Goal: Task Accomplishment & Management: Complete application form

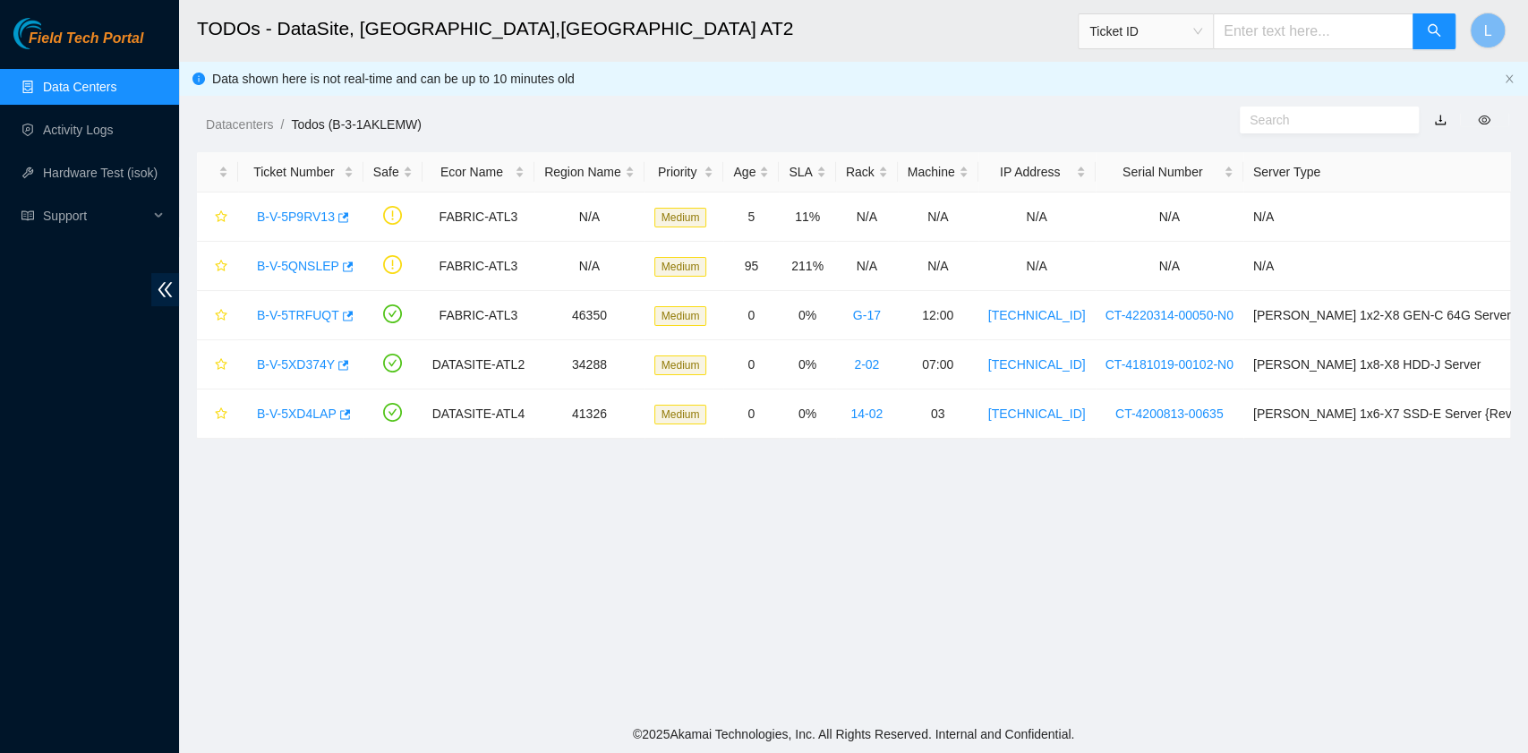
click at [1202, 34] on span "Ticket ID" at bounding box center [1145, 31] width 113 height 27
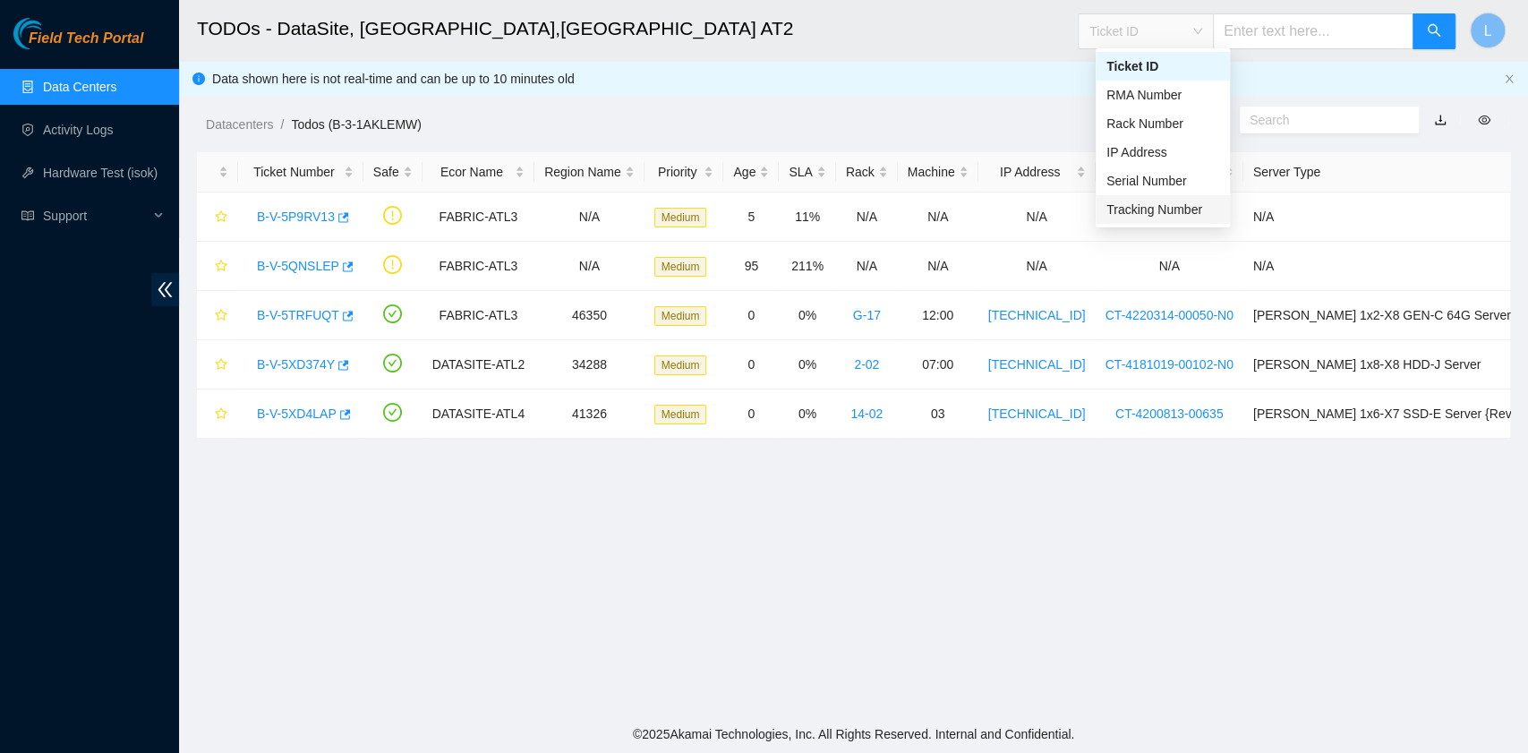
click at [1186, 213] on div "Tracking Number" at bounding box center [1162, 210] width 113 height 20
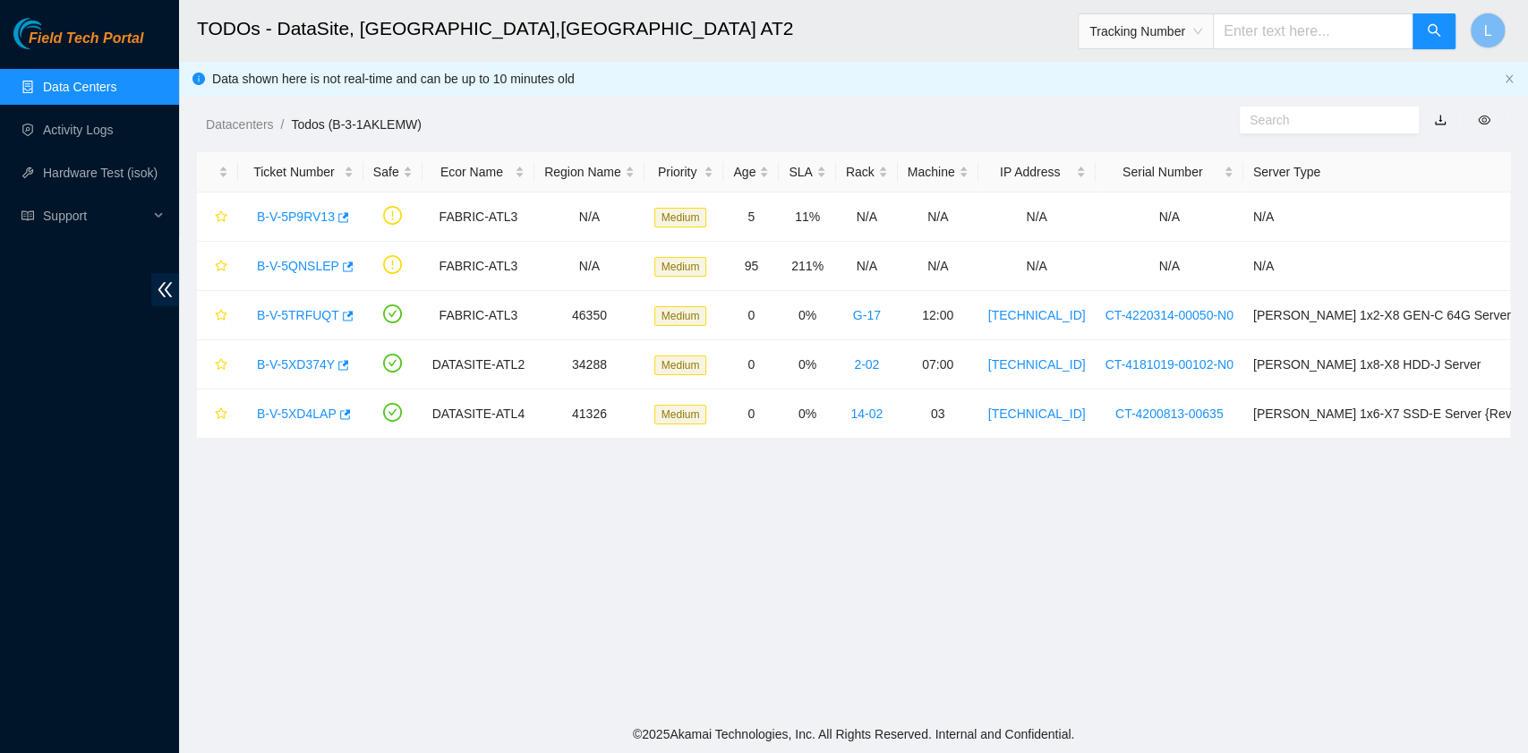
click at [1275, 30] on input "text" at bounding box center [1313, 31] width 200 height 36
type input "450826222784"
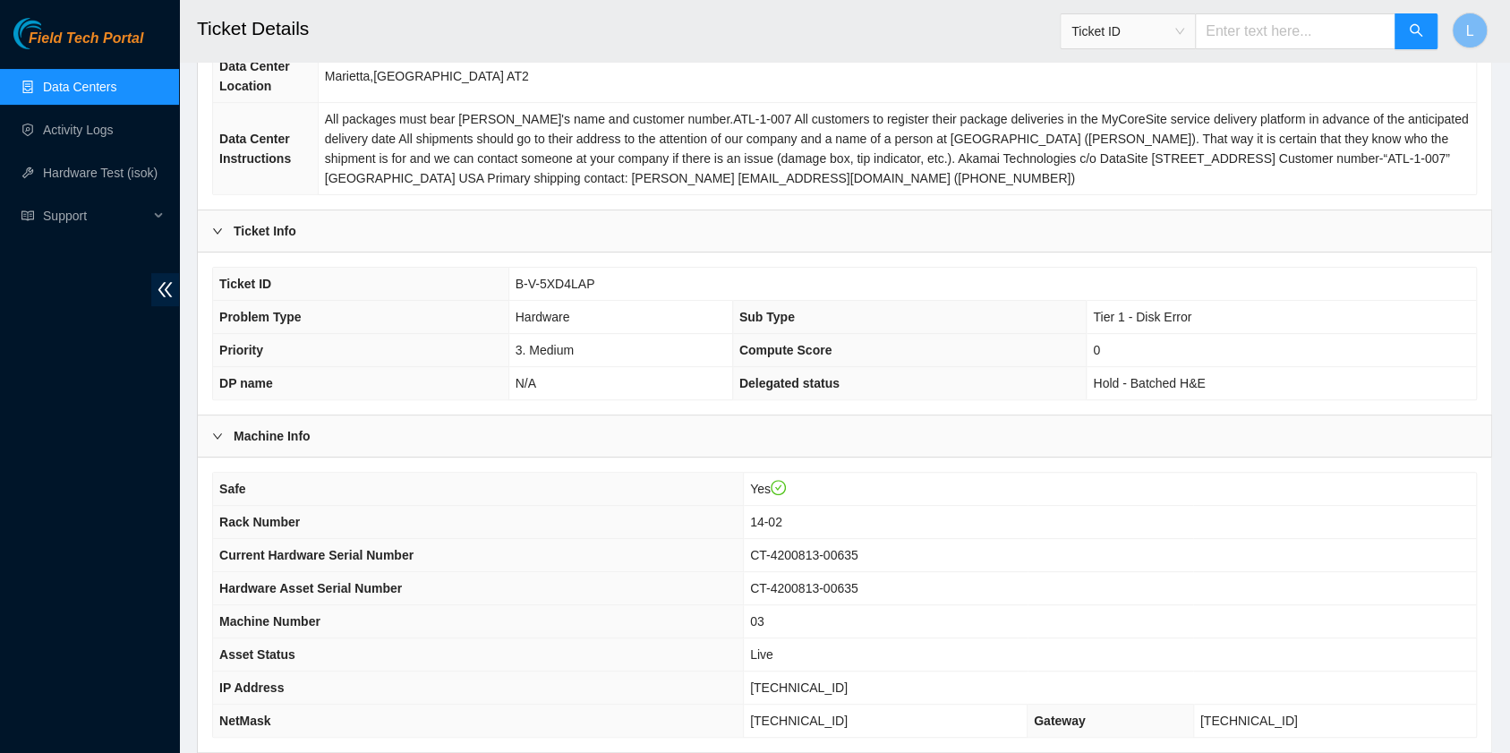
scroll to position [358, 0]
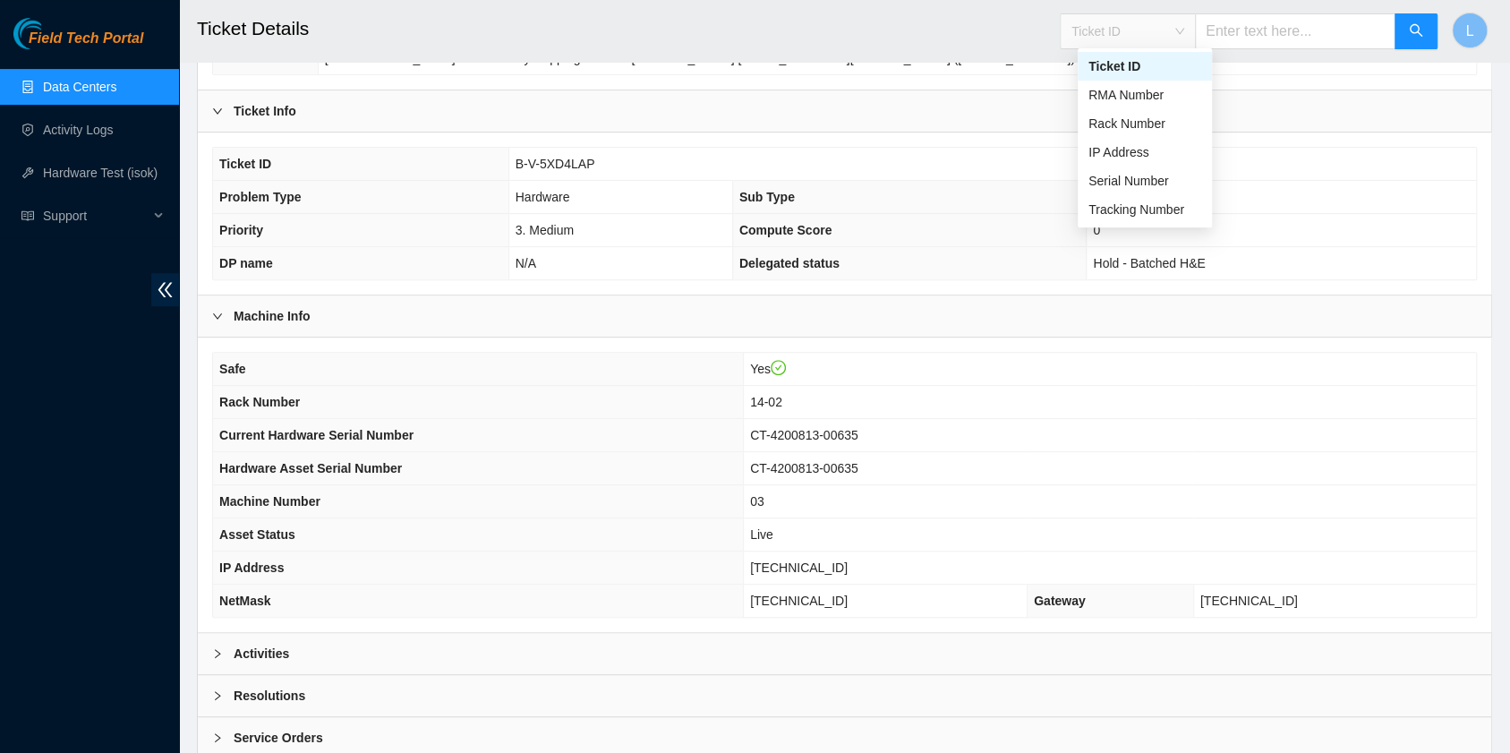
click at [1184, 29] on span "Ticket ID" at bounding box center [1127, 31] width 113 height 27
click at [1153, 220] on div "Tracking Number" at bounding box center [1145, 209] width 134 height 29
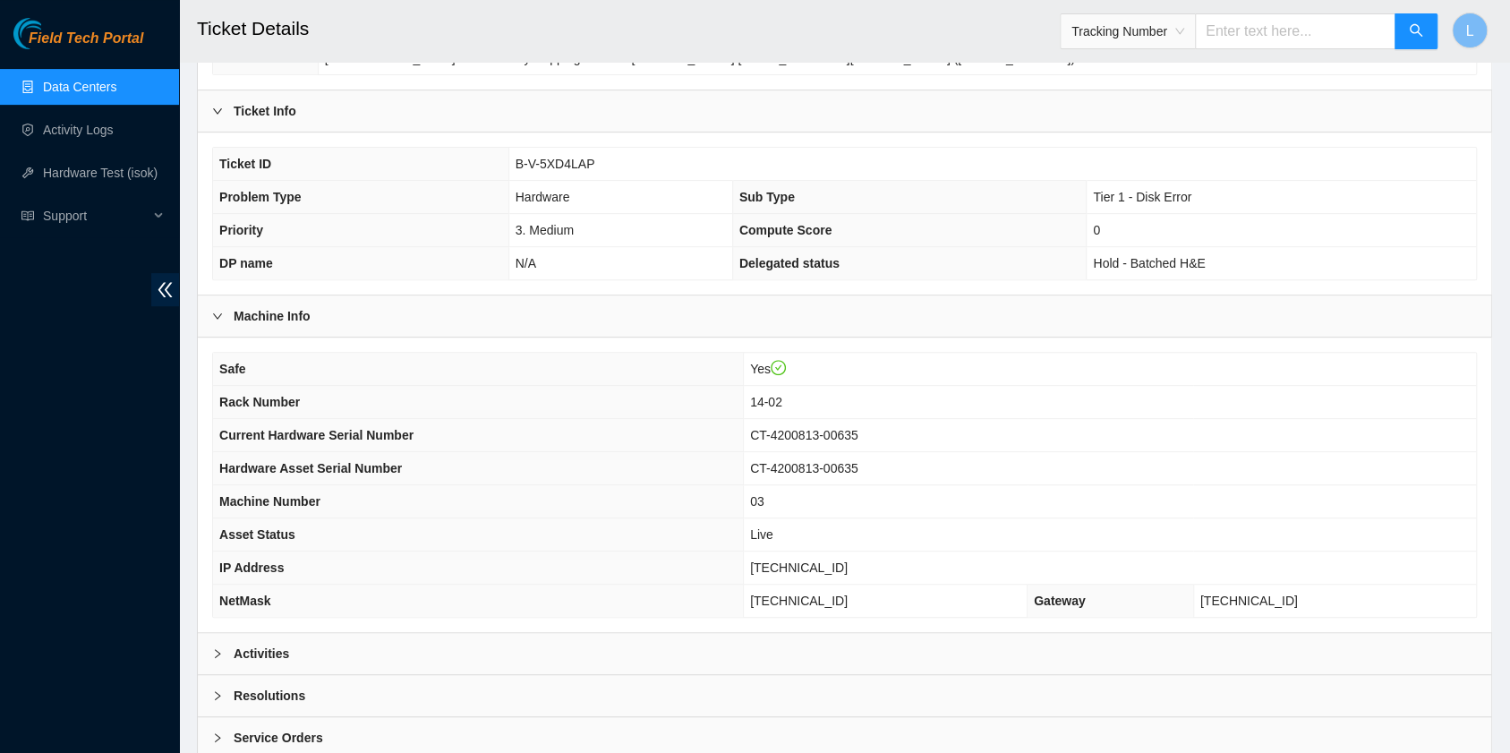
click at [1237, 32] on input "text" at bounding box center [1295, 31] width 200 height 36
type input "417328430733"
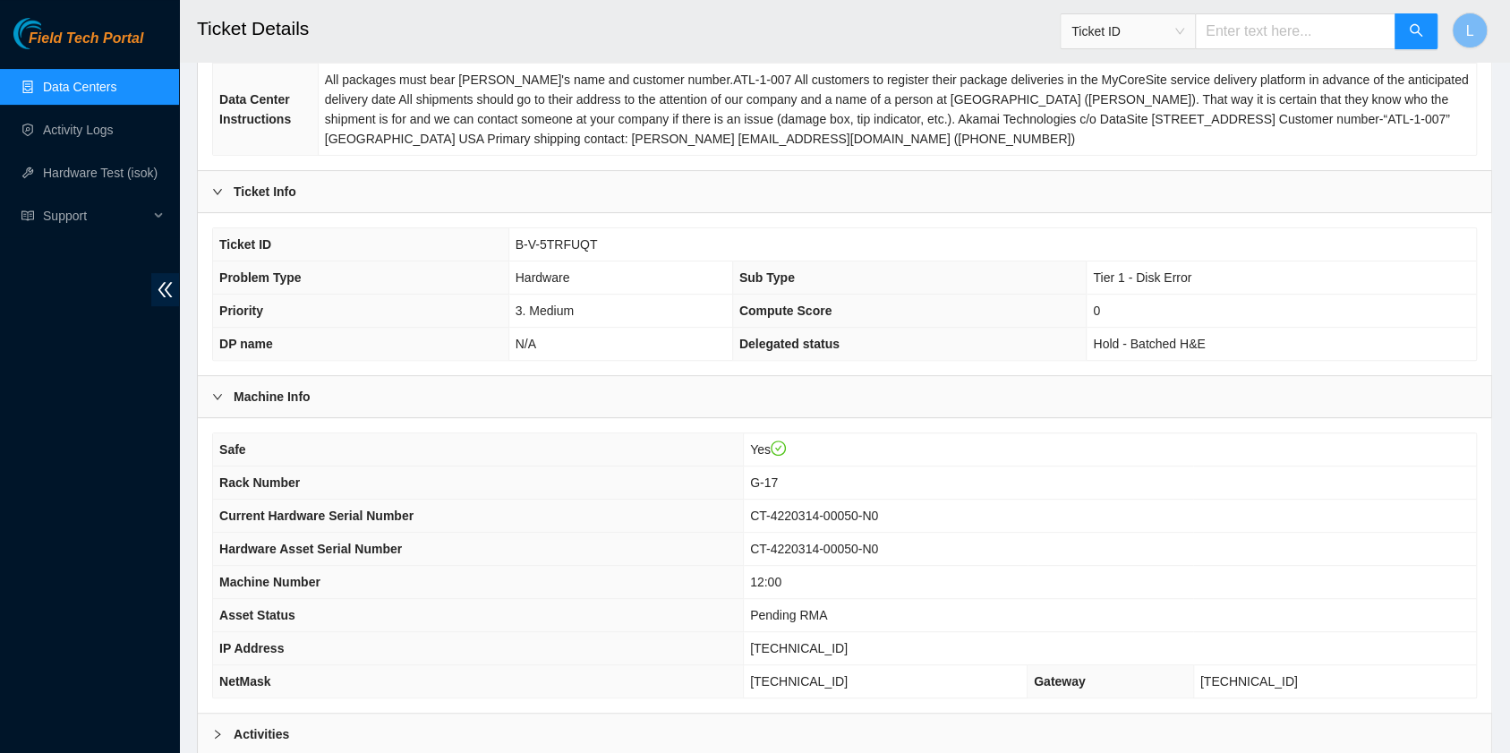
scroll to position [358, 0]
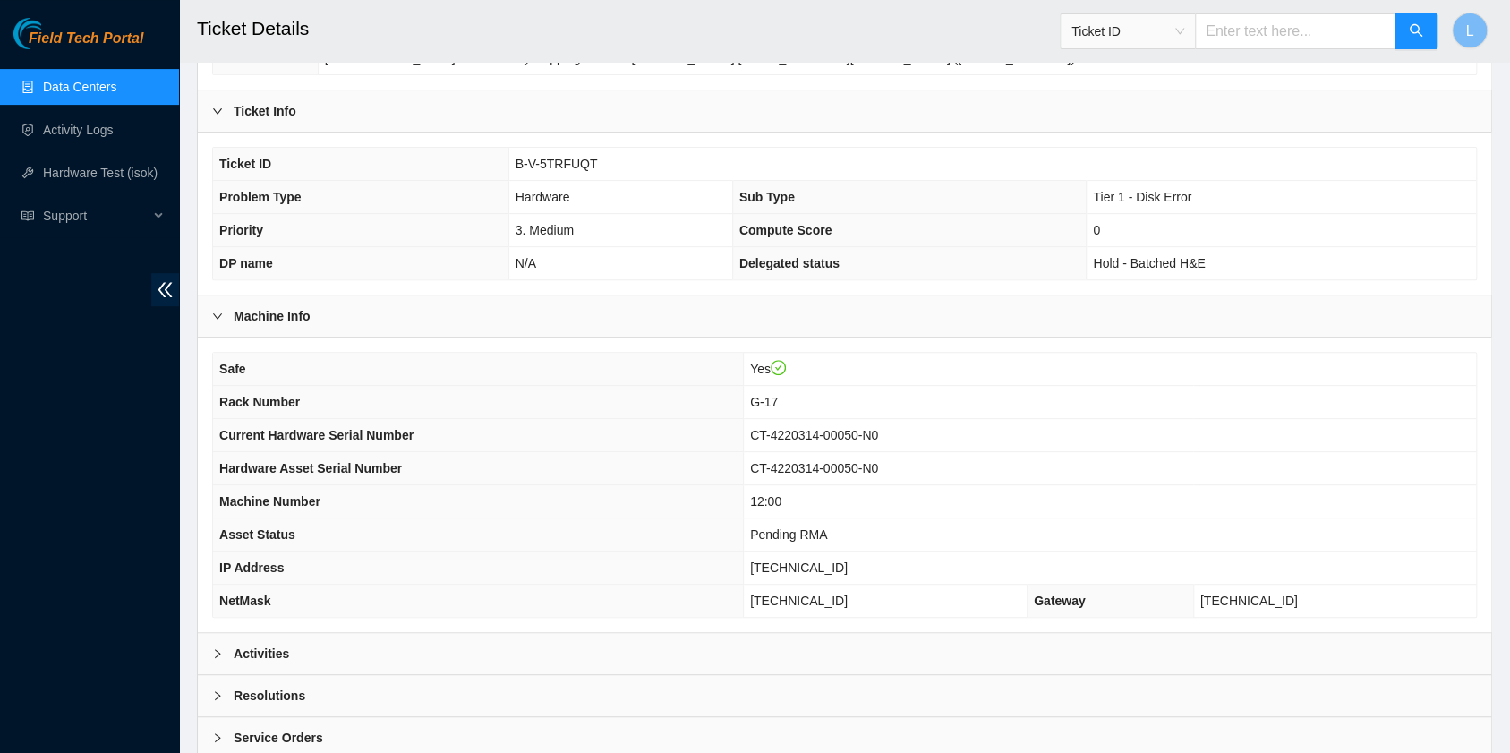
click at [73, 80] on link "Data Centers" at bounding box center [79, 87] width 73 height 14
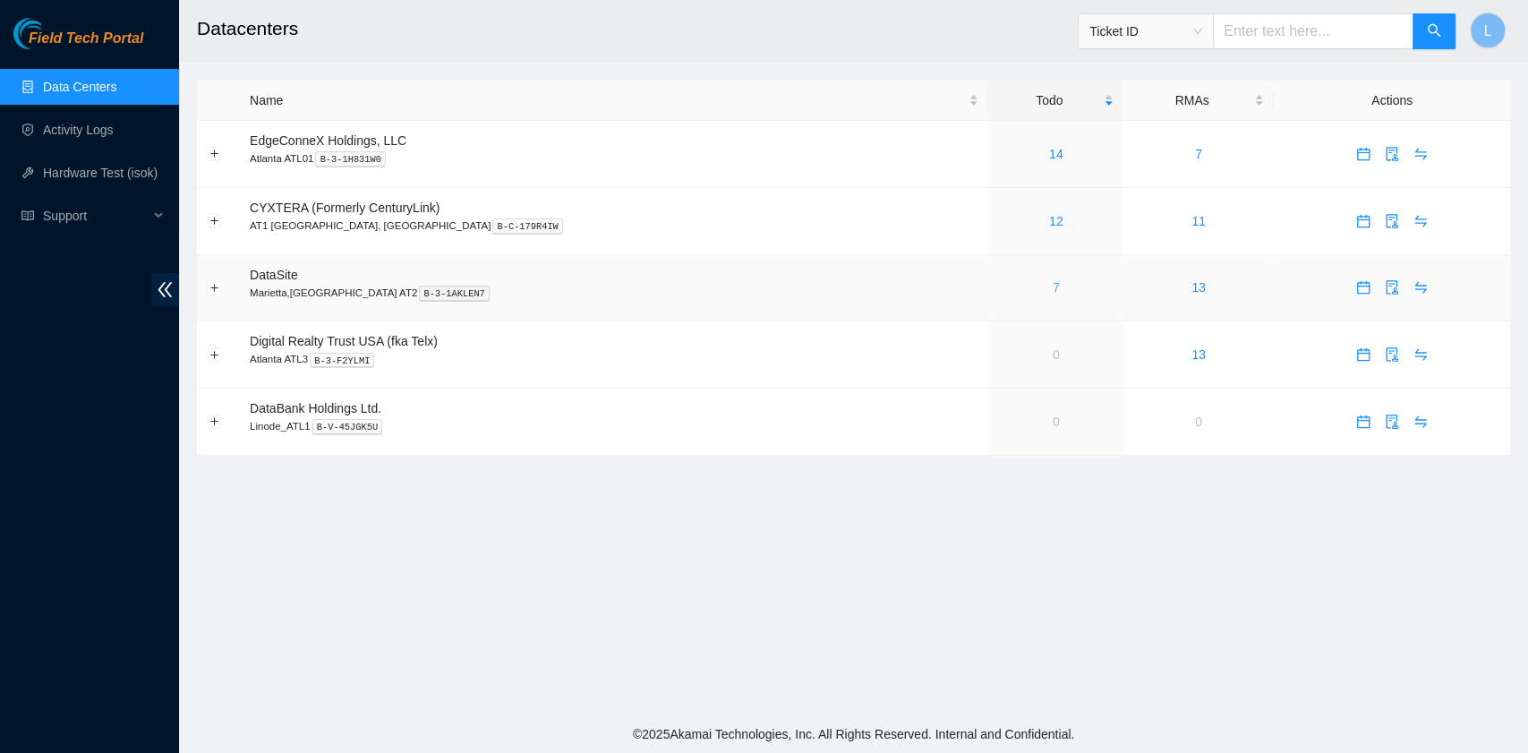
click at [1053, 286] on link "7" at bounding box center [1056, 287] width 7 height 14
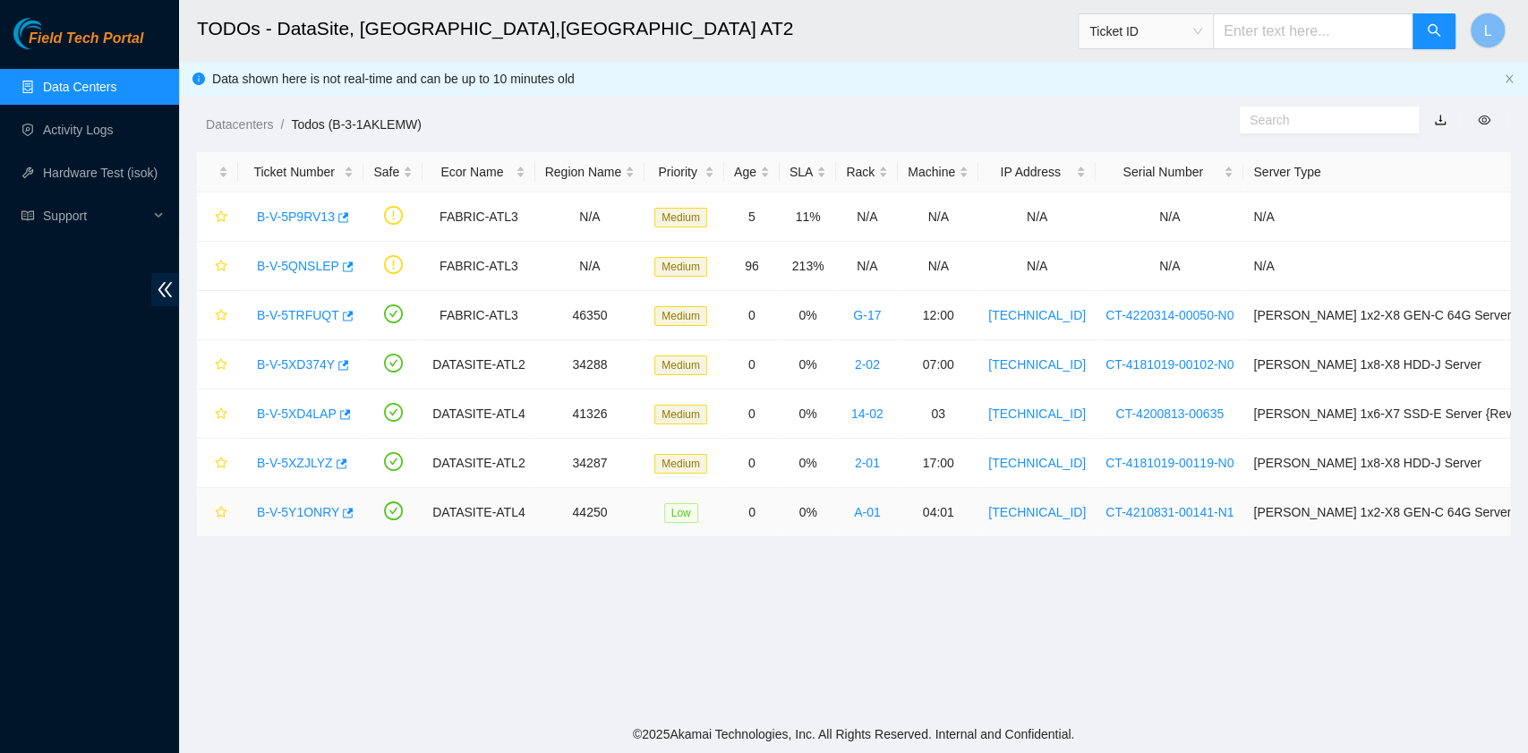
click at [327, 505] on link "B-V-5Y1ONRY" at bounding box center [298, 512] width 82 height 14
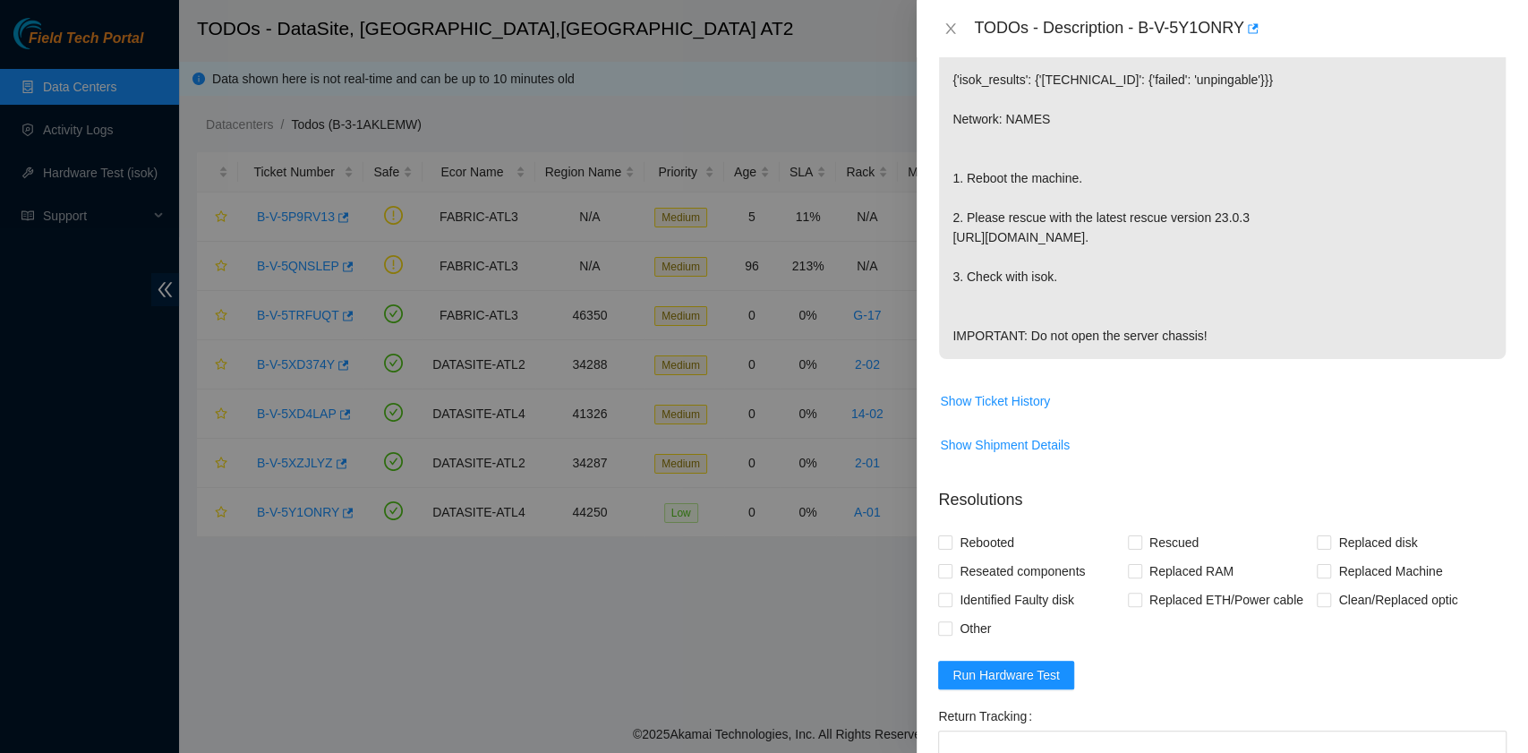
scroll to position [358, 0]
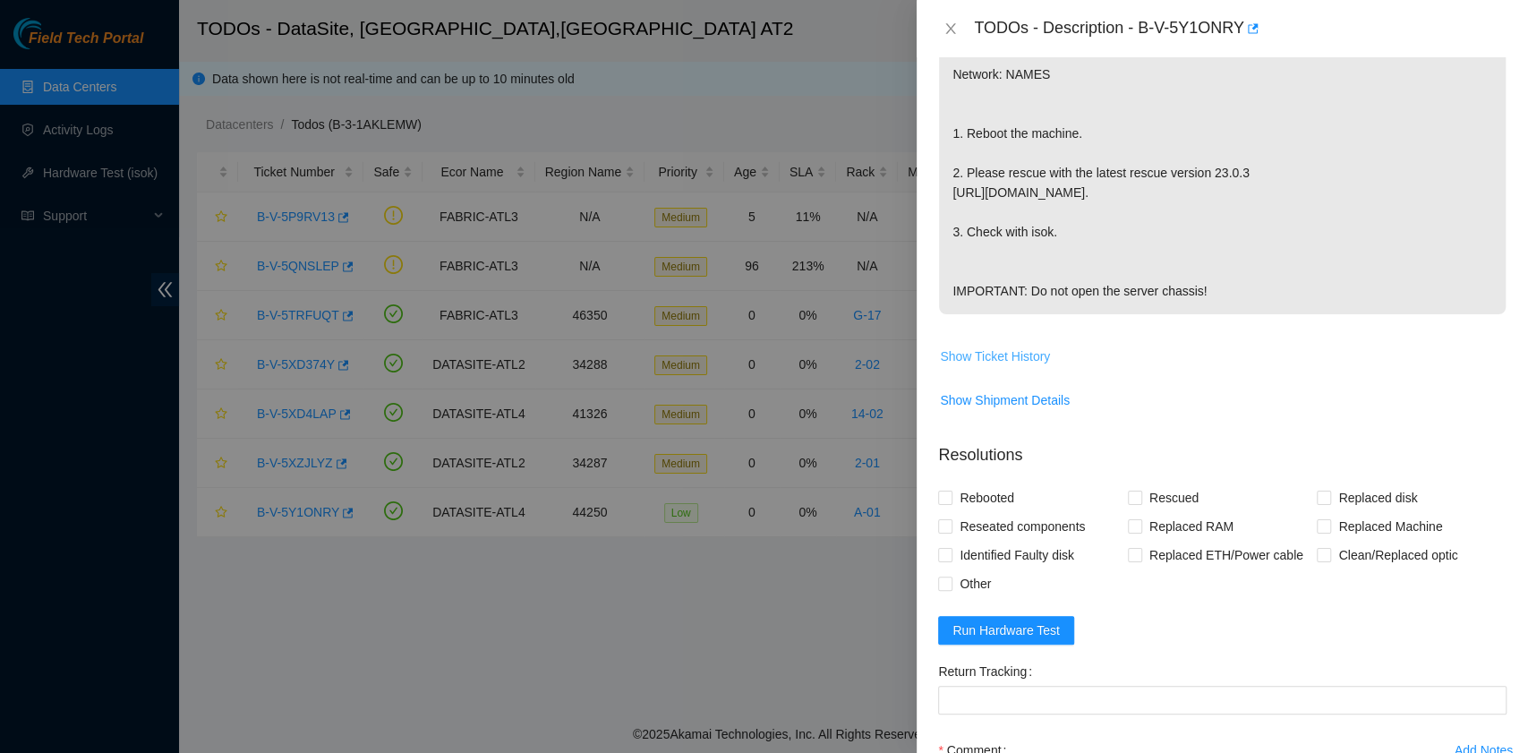
click at [1037, 366] on span "Show Ticket History" at bounding box center [995, 356] width 110 height 20
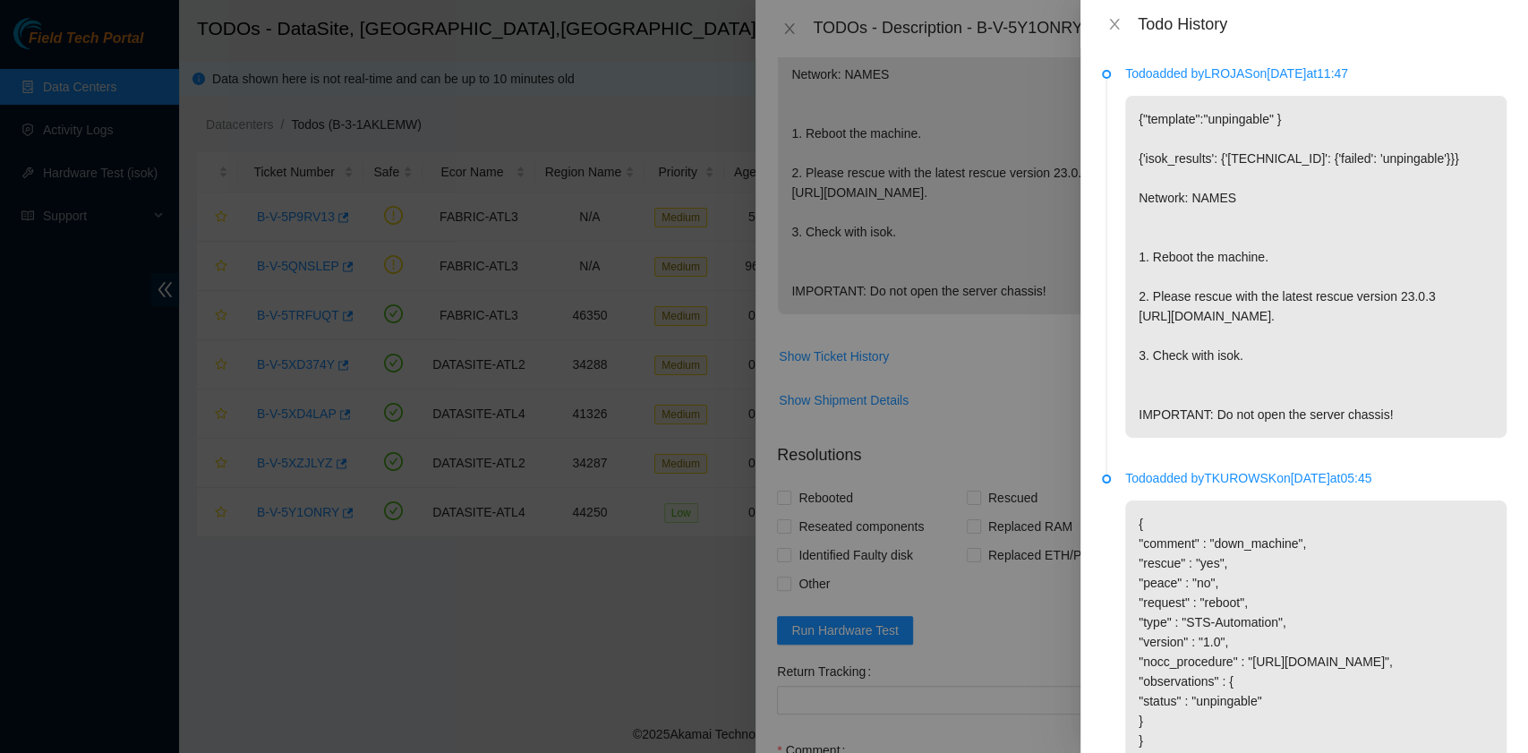
scroll to position [0, 0]
click at [1113, 16] on button "Close" at bounding box center [1114, 24] width 25 height 17
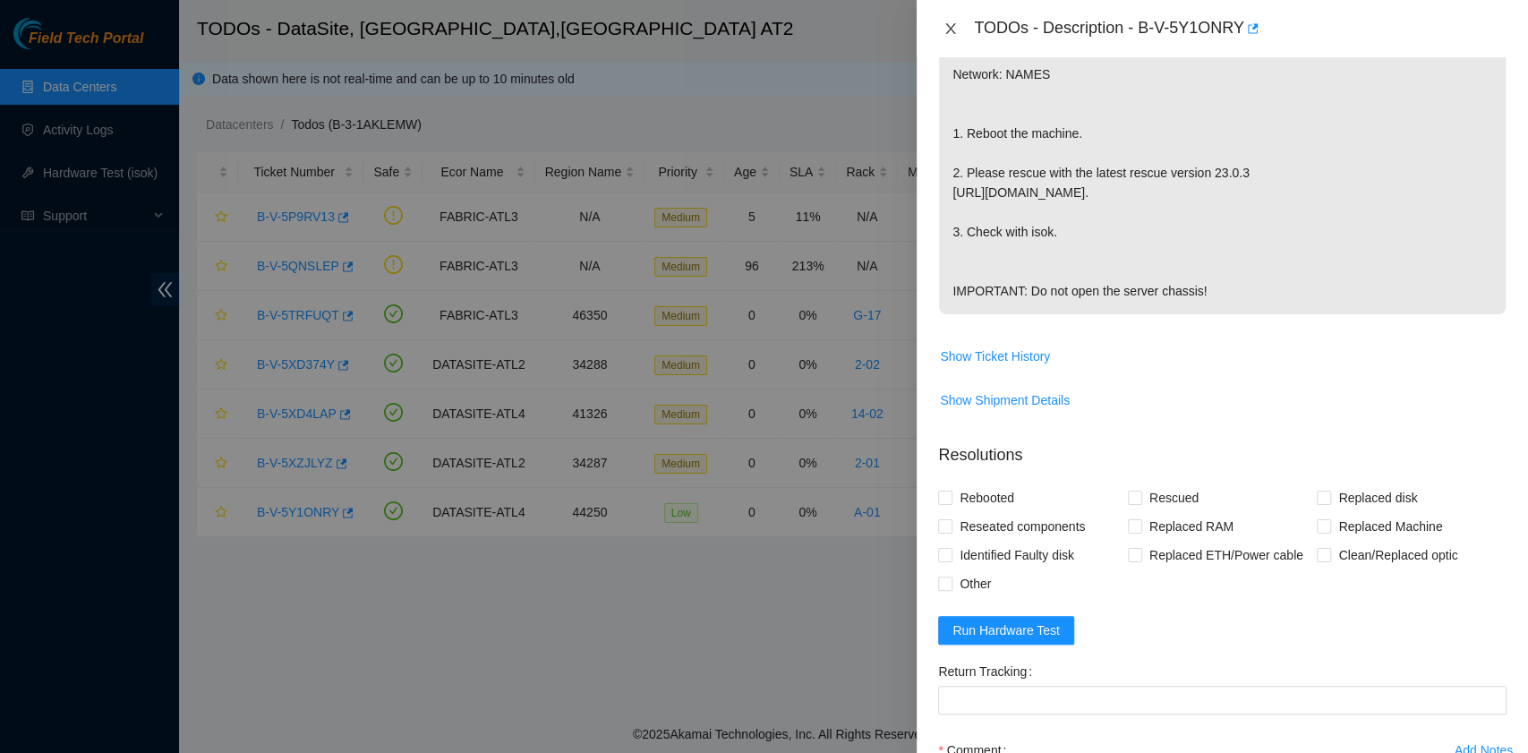
click at [949, 35] on icon "close" at bounding box center [950, 28] width 14 height 14
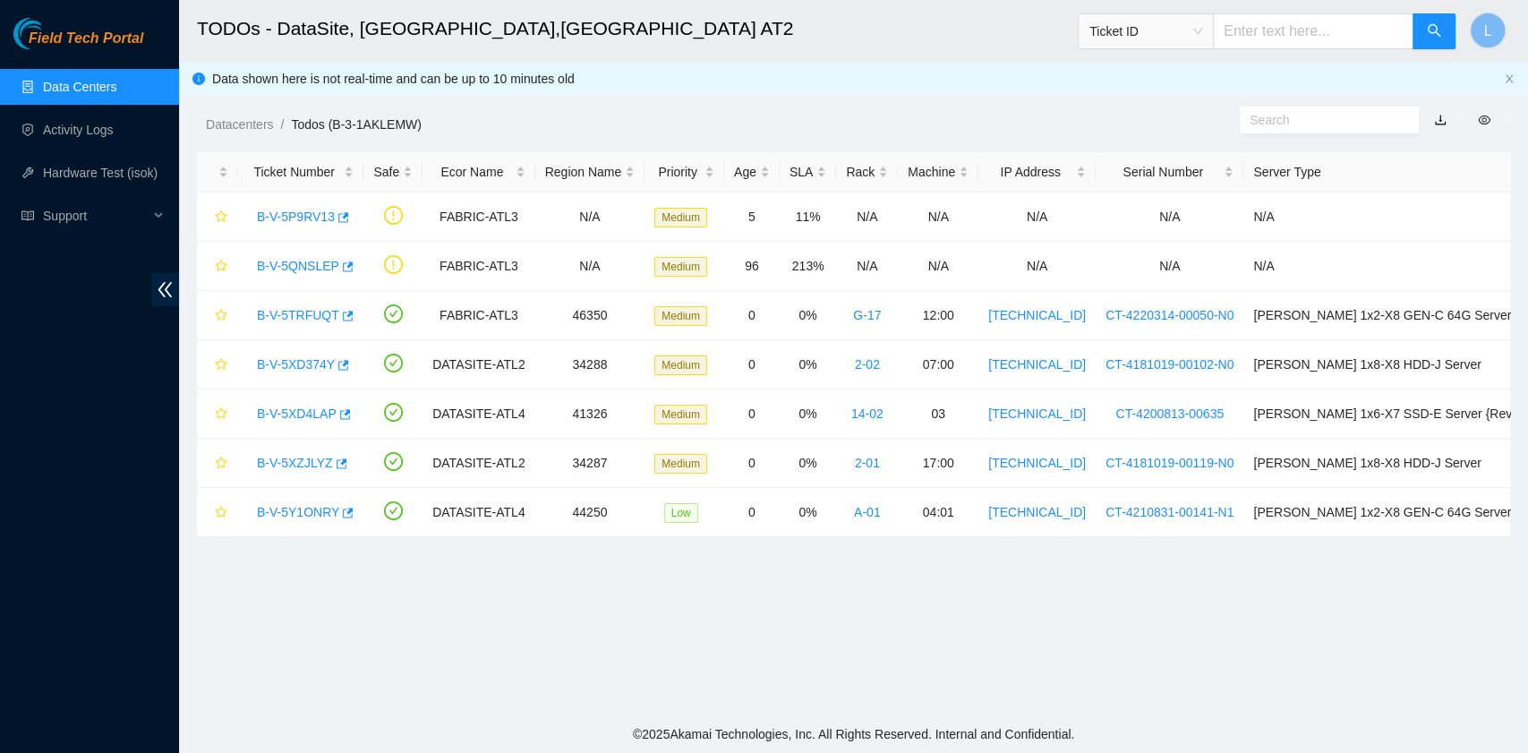
scroll to position [437, 0]
click at [300, 458] on link "B-V-5XZJLYZ" at bounding box center [295, 463] width 76 height 14
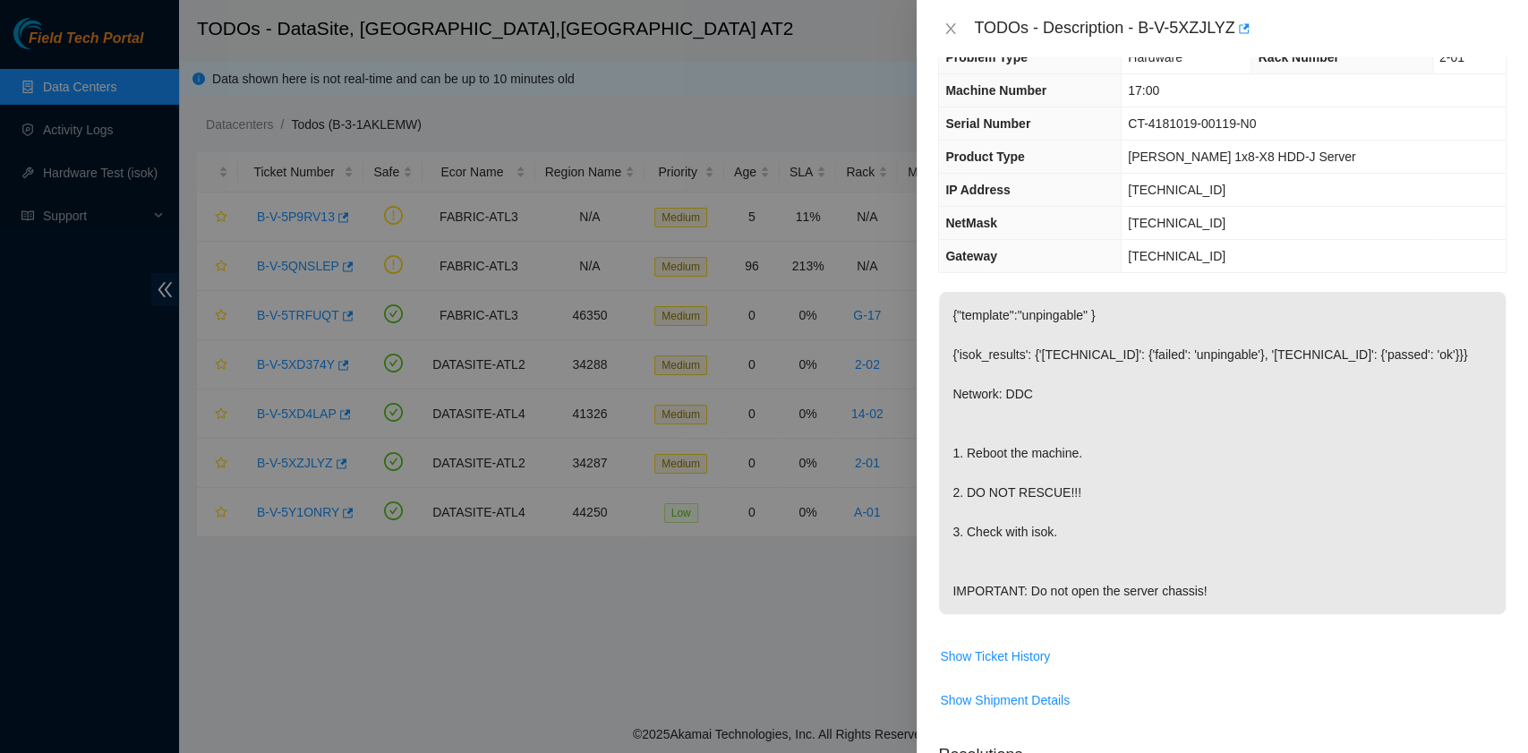
scroll to position [0, 0]
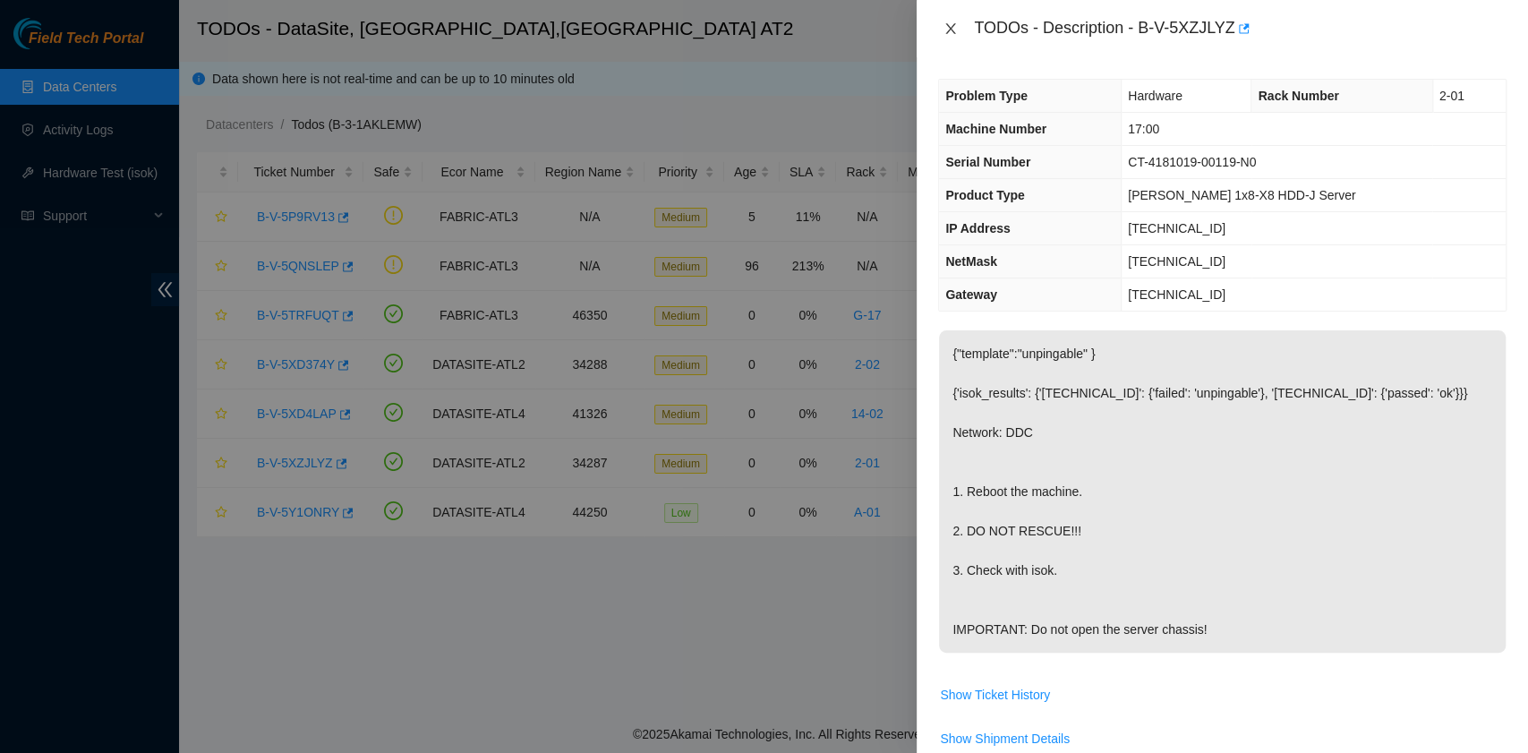
click at [949, 30] on icon "close" at bounding box center [951, 28] width 10 height 11
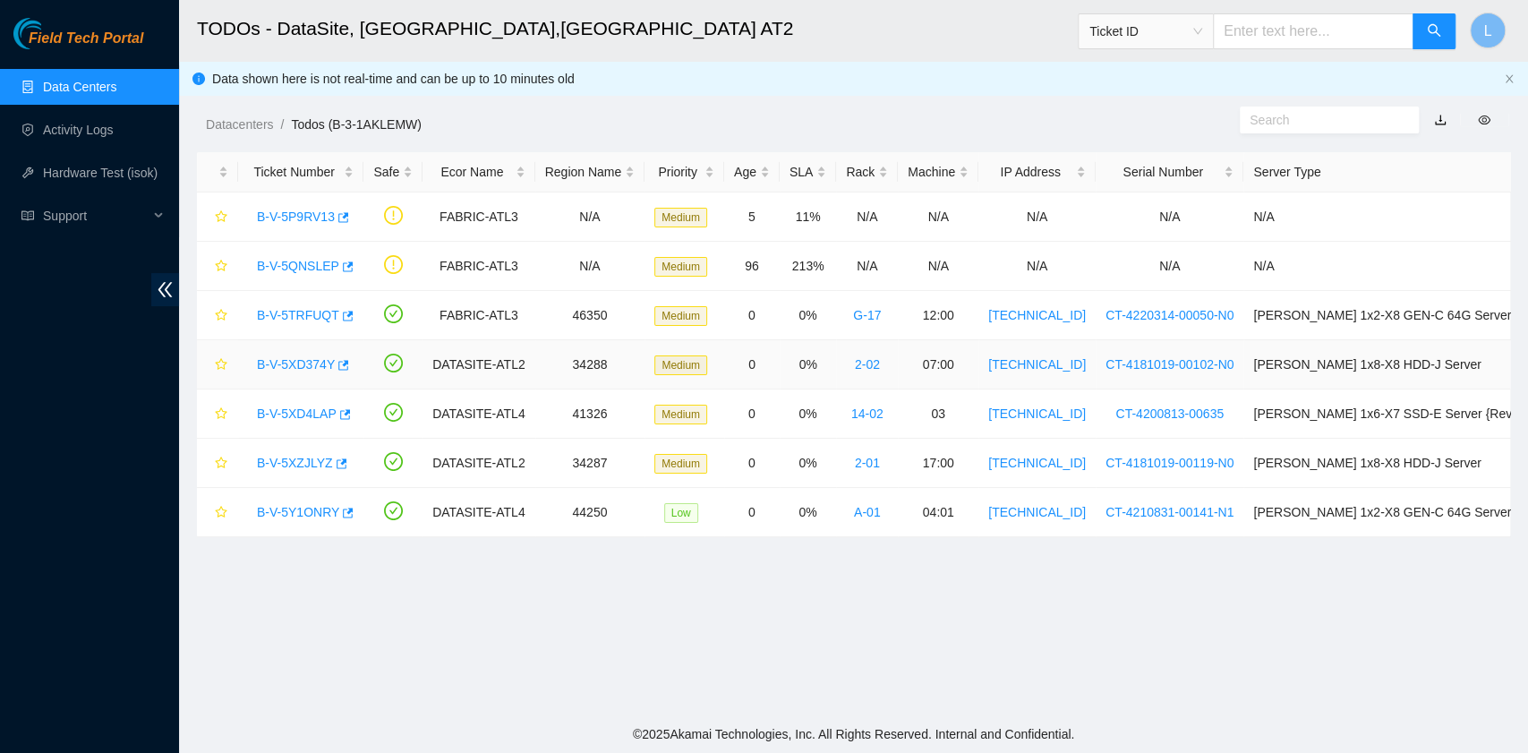
click at [320, 361] on link "B-V-5XD374Y" at bounding box center [296, 364] width 78 height 14
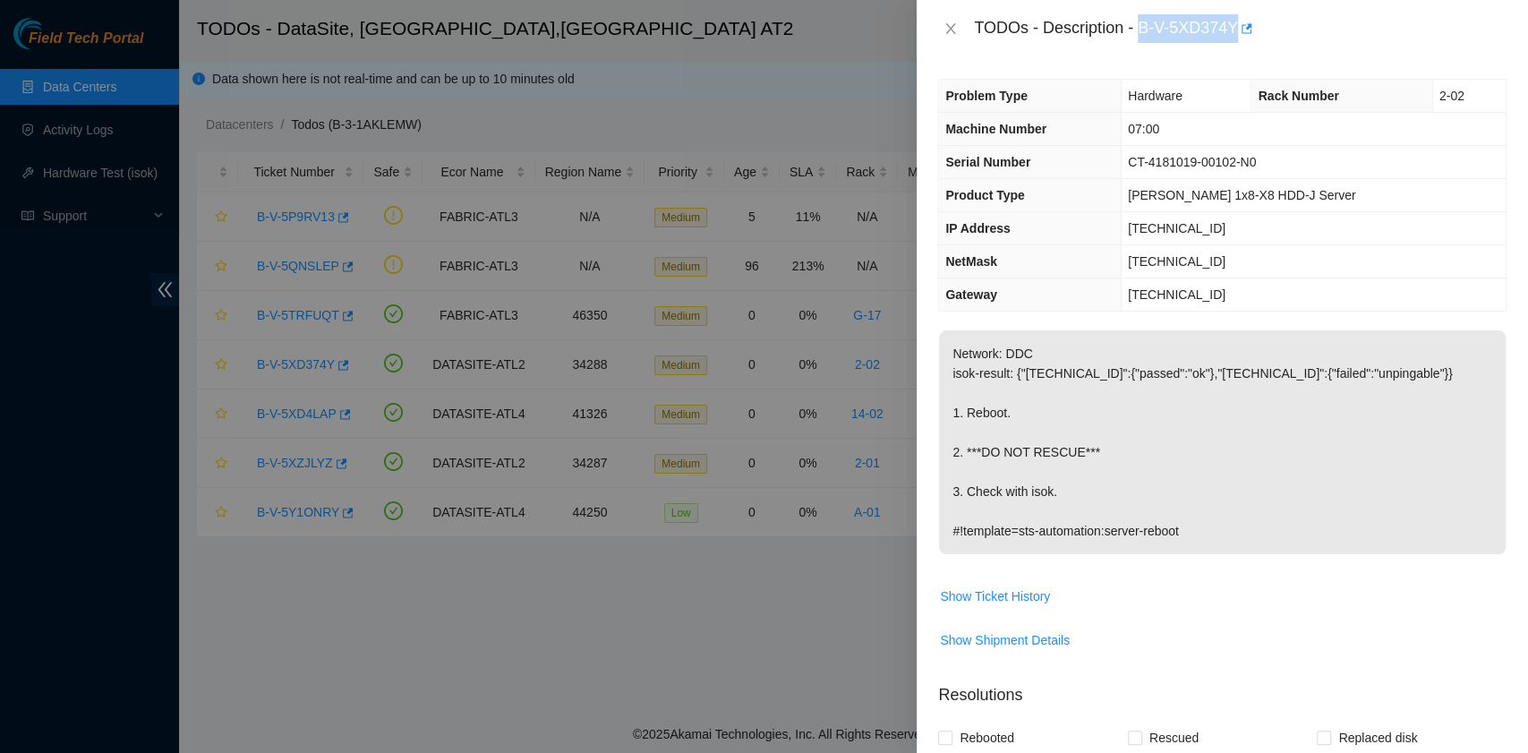
drag, startPoint x: 1142, startPoint y: 33, endPoint x: 1235, endPoint y: 38, distance: 93.2
click at [1235, 38] on div "TODOs - Description - B-V-5XD374Y" at bounding box center [1240, 28] width 533 height 29
copy div "B-V-5XD374Y"
click at [954, 39] on div "TODOs - Description - B-V-5XD374Y" at bounding box center [1222, 28] width 568 height 29
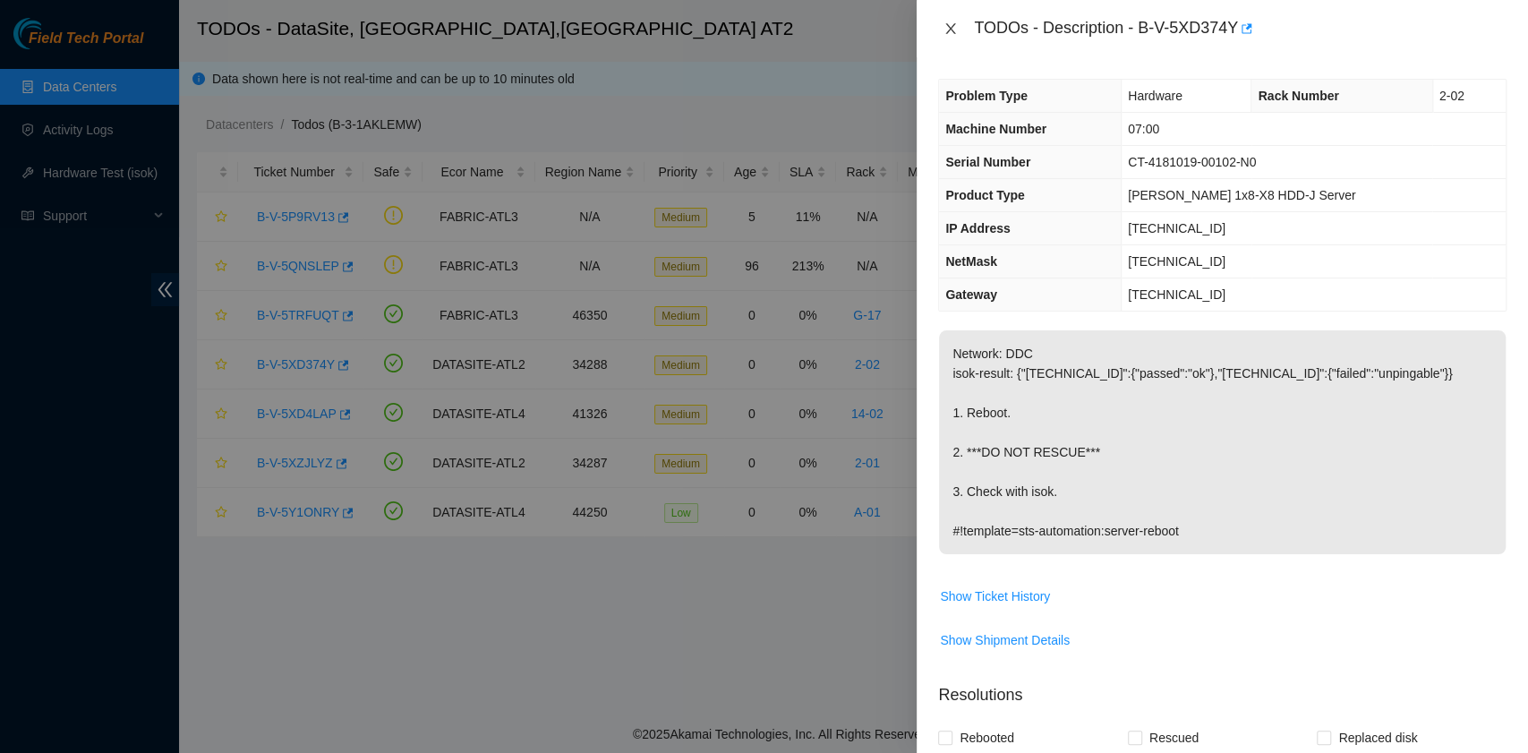
click at [946, 28] on icon "close" at bounding box center [950, 28] width 14 height 14
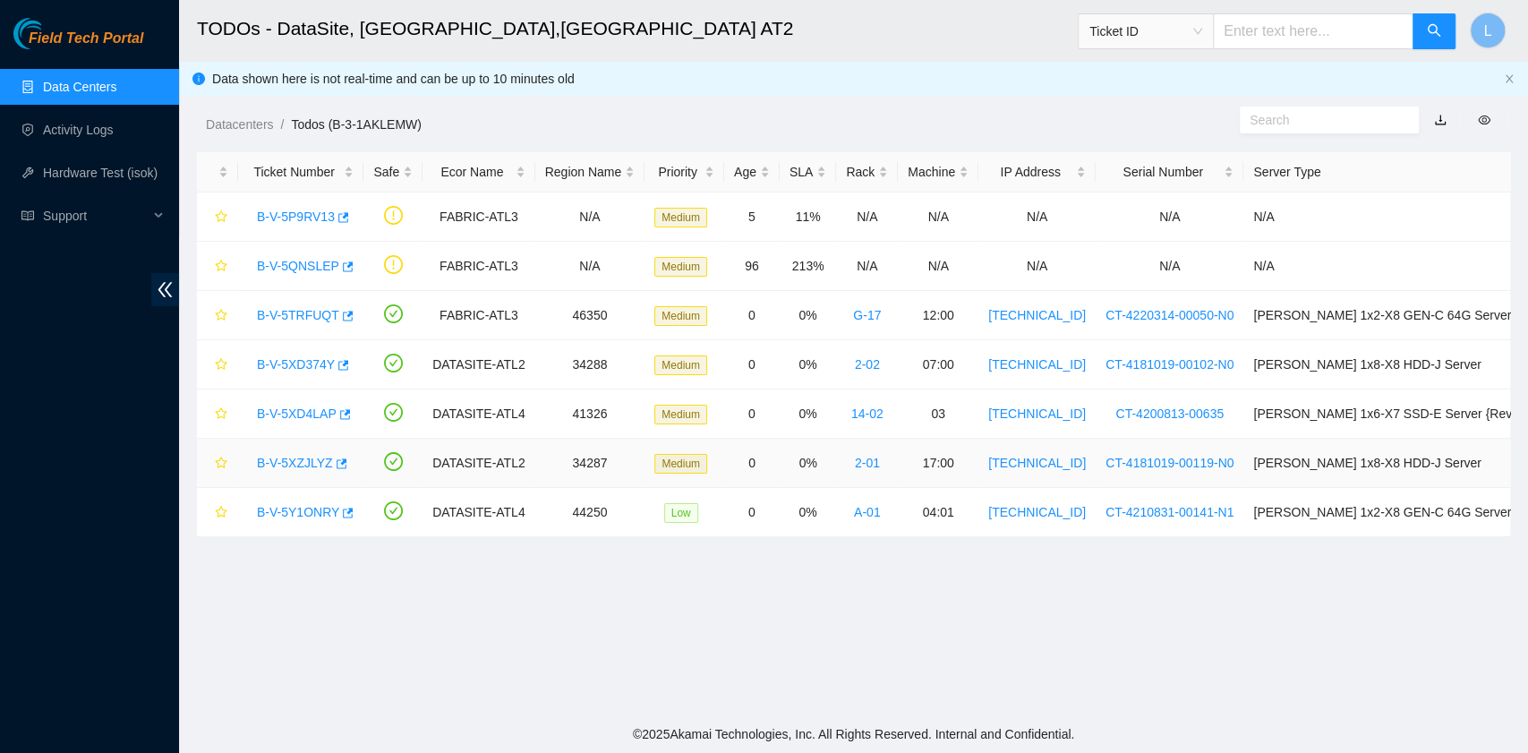
click at [284, 460] on link "B-V-5XZJLYZ" at bounding box center [295, 463] width 76 height 14
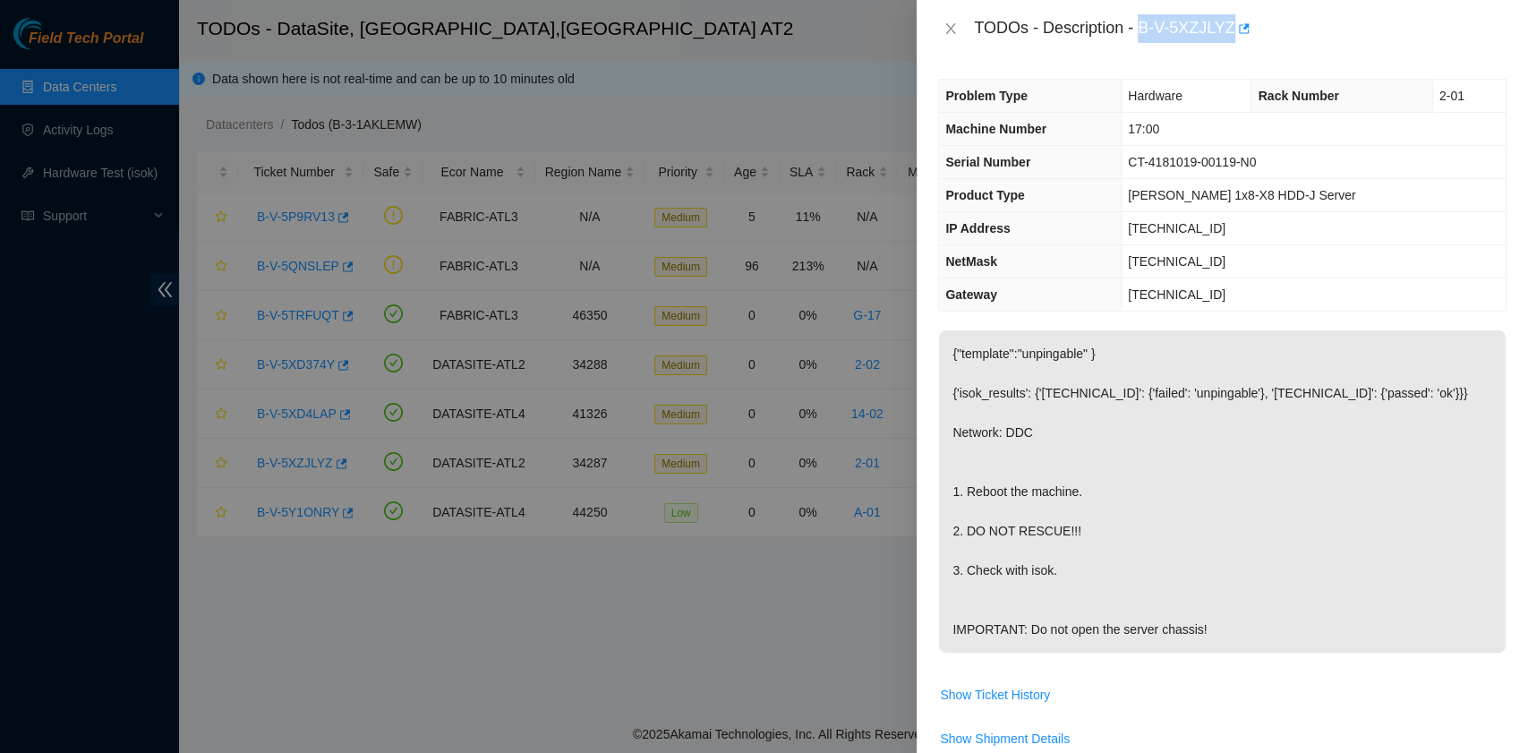
drag, startPoint x: 1139, startPoint y: 29, endPoint x: 1230, endPoint y: 34, distance: 90.6
click at [1230, 34] on div "TODOs - Description - B-V-5XZJLYZ" at bounding box center [1240, 28] width 533 height 29
copy div "B-V-5XZJLYZ"
click at [946, 27] on icon "close" at bounding box center [950, 28] width 14 height 14
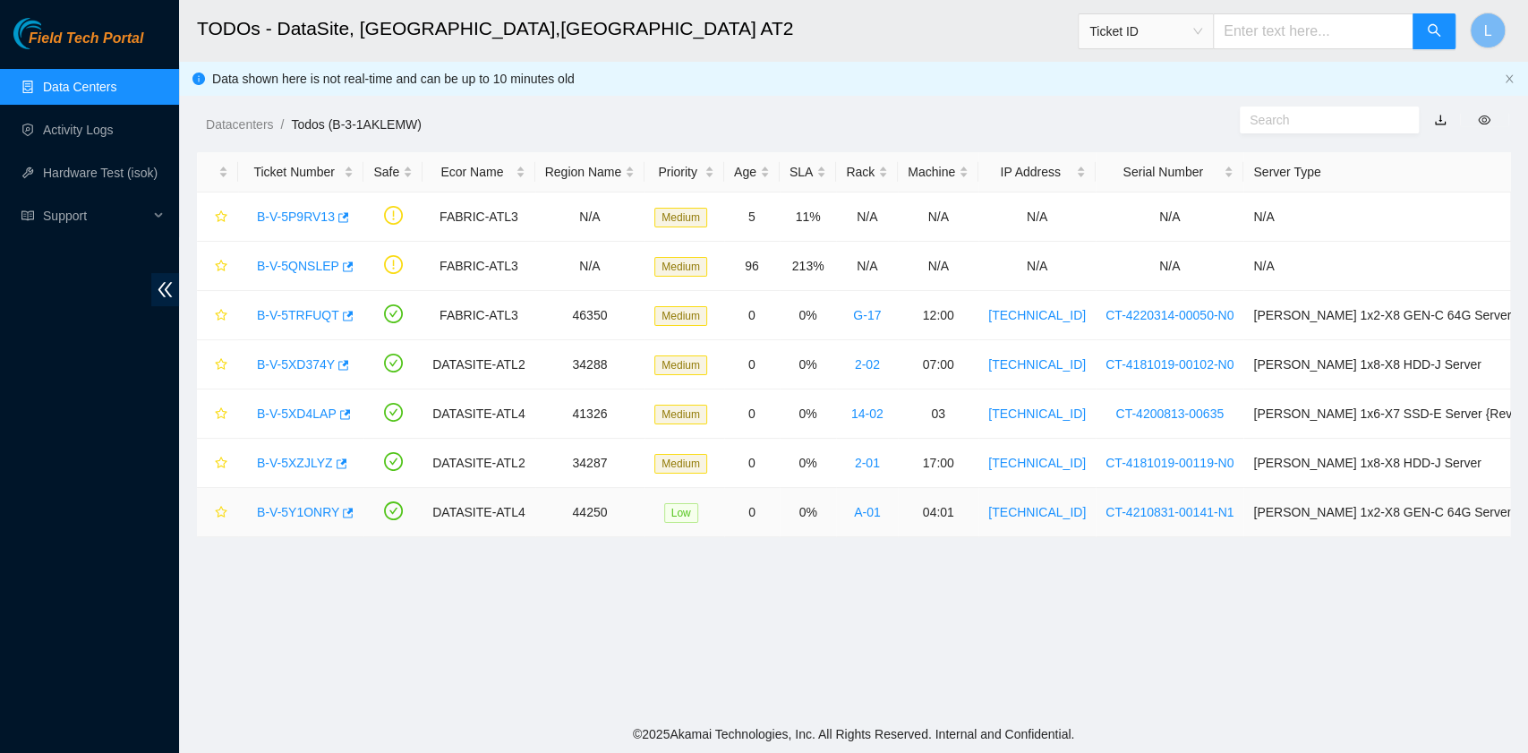
click at [312, 514] on link "B-V-5Y1ONRY" at bounding box center [298, 512] width 82 height 14
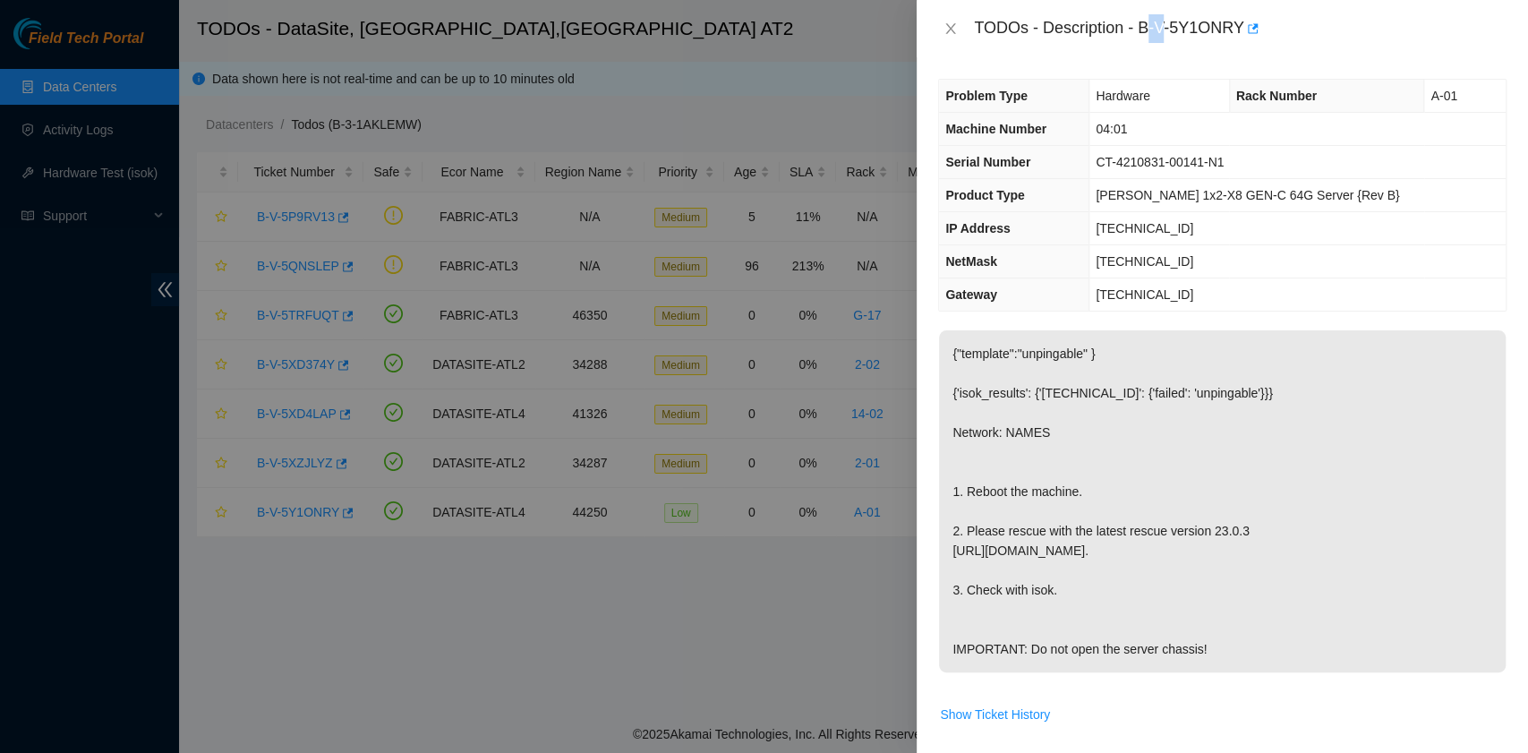
drag, startPoint x: 1146, startPoint y: 27, endPoint x: 1160, endPoint y: 28, distance: 14.3
click at [1160, 28] on div "TODOs - Description - B-V-5Y1ONRY" at bounding box center [1240, 28] width 533 height 29
drag, startPoint x: 1140, startPoint y: 26, endPoint x: 1241, endPoint y: 30, distance: 100.3
click at [1241, 30] on div "TODOs - Description - B-V-5Y1ONRY" at bounding box center [1240, 28] width 533 height 29
copy div "B-V-5Y1ONRY"
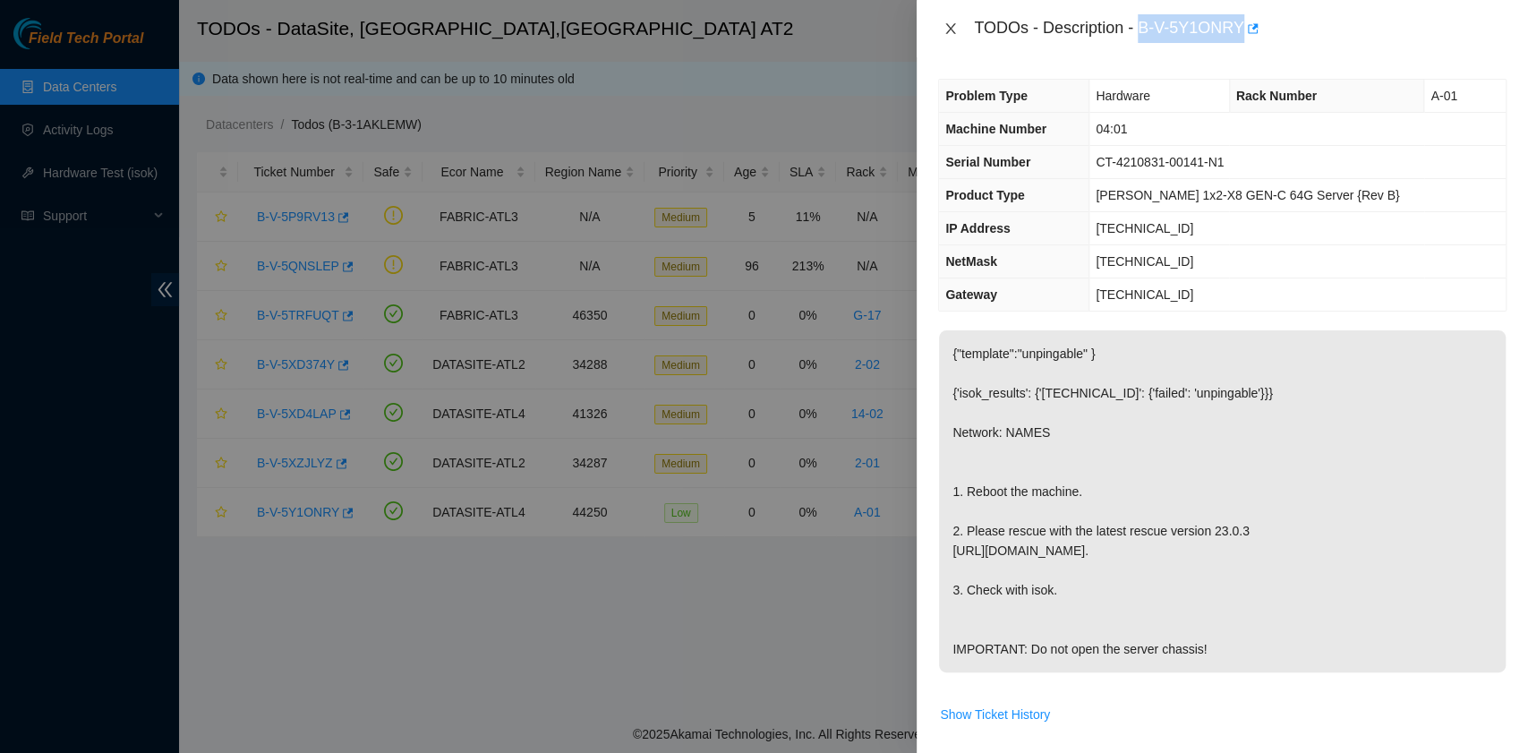
click at [952, 30] on icon "close" at bounding box center [950, 28] width 14 height 14
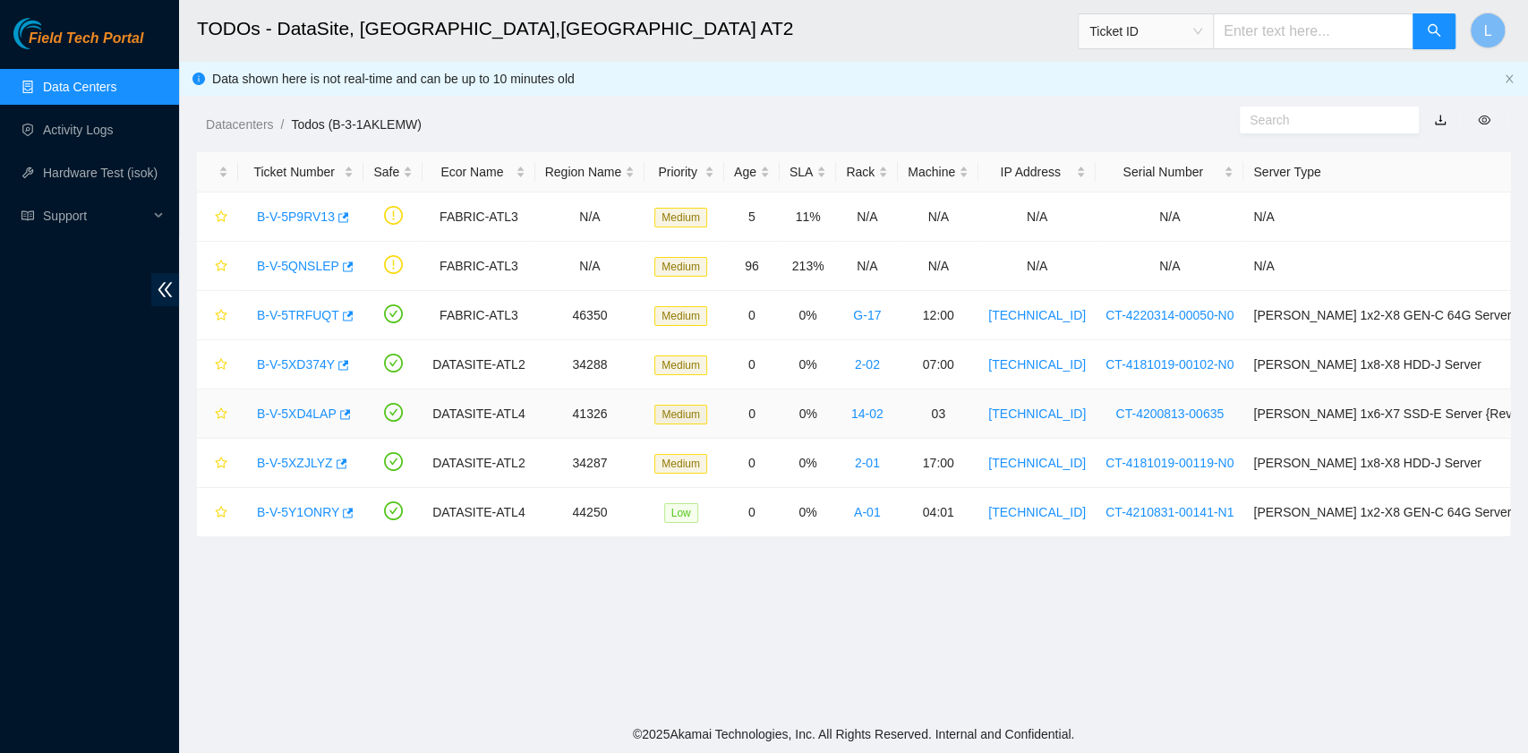
click at [311, 410] on link "B-V-5XD4LAP" at bounding box center [297, 413] width 80 height 14
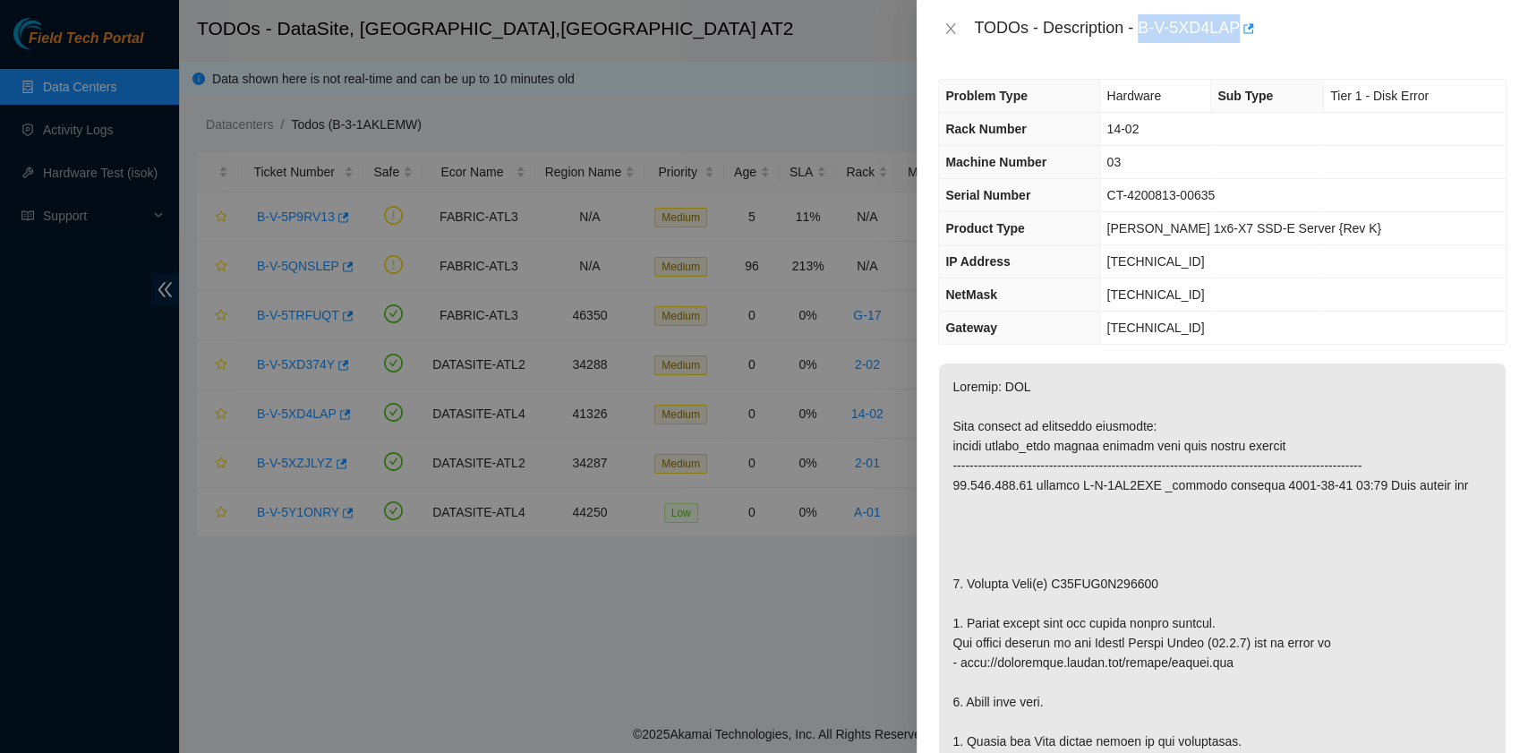
drag, startPoint x: 1141, startPoint y: 32, endPoint x: 1235, endPoint y: 35, distance: 94.0
click at [1235, 35] on div "TODOs - Description - B-V-5XD4LAP" at bounding box center [1240, 28] width 533 height 29
copy div "B-V-5XD4LAP"
drag, startPoint x: 967, startPoint y: 582, endPoint x: 1153, endPoint y: 580, distance: 186.2
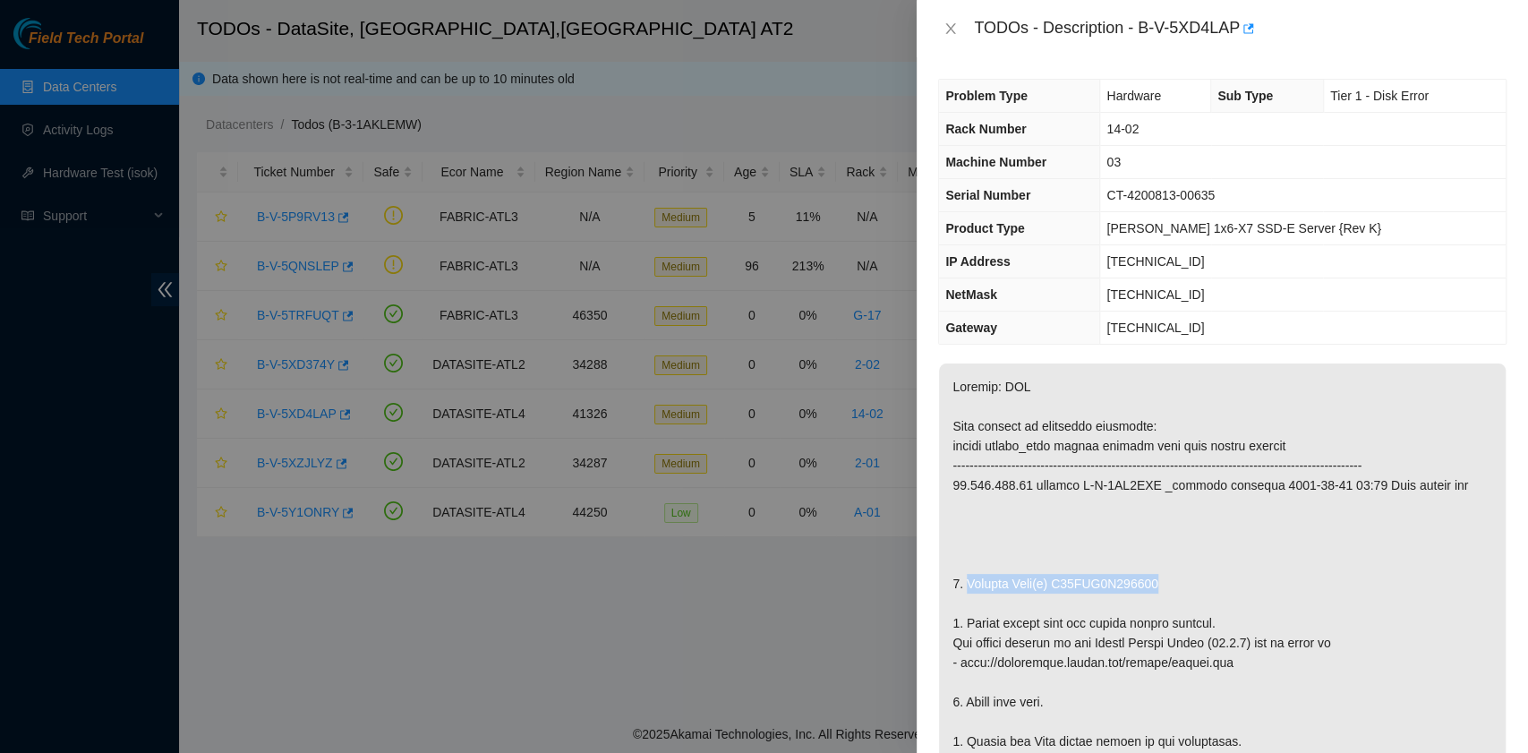
copy p "Replace Disk(s) S45PNA0N725994"
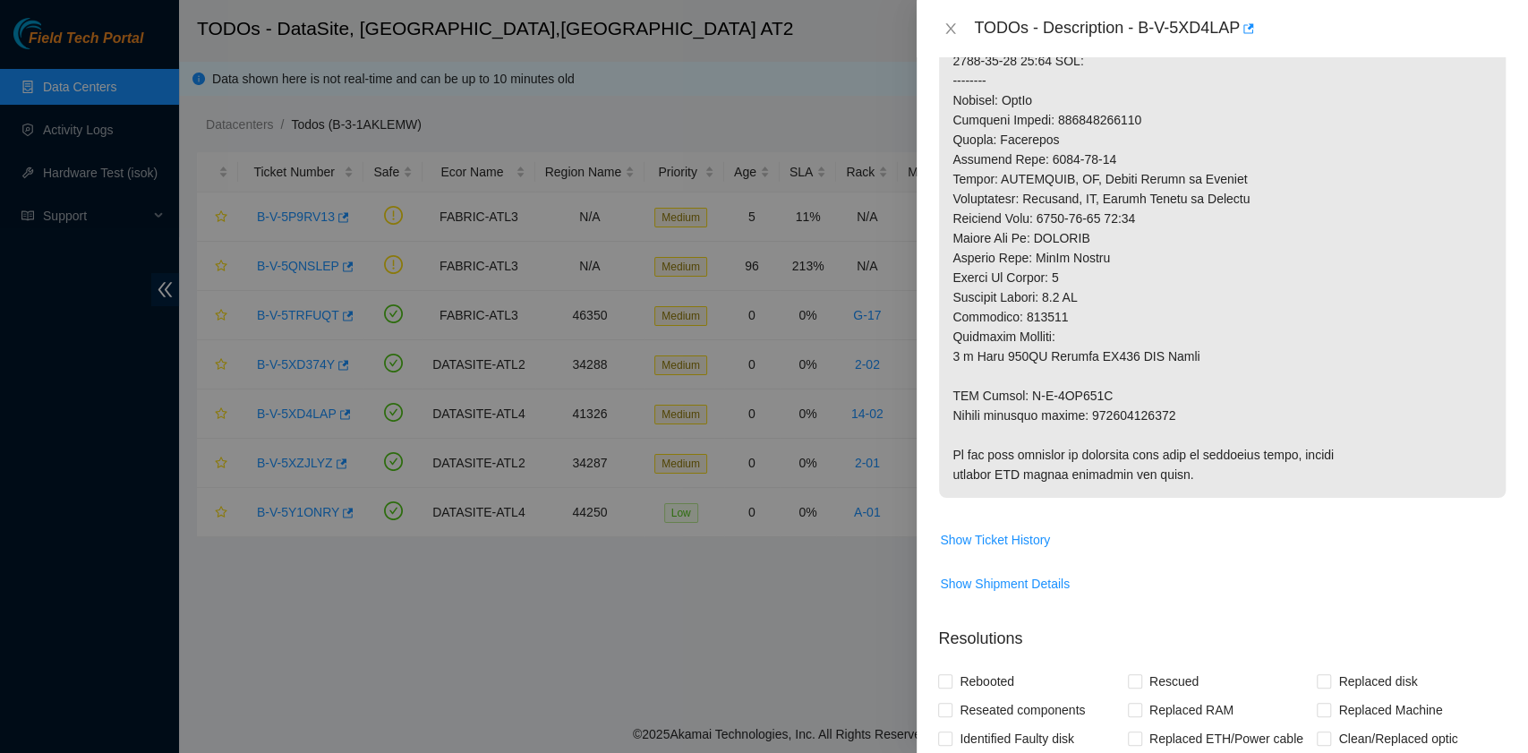
scroll to position [835, 0]
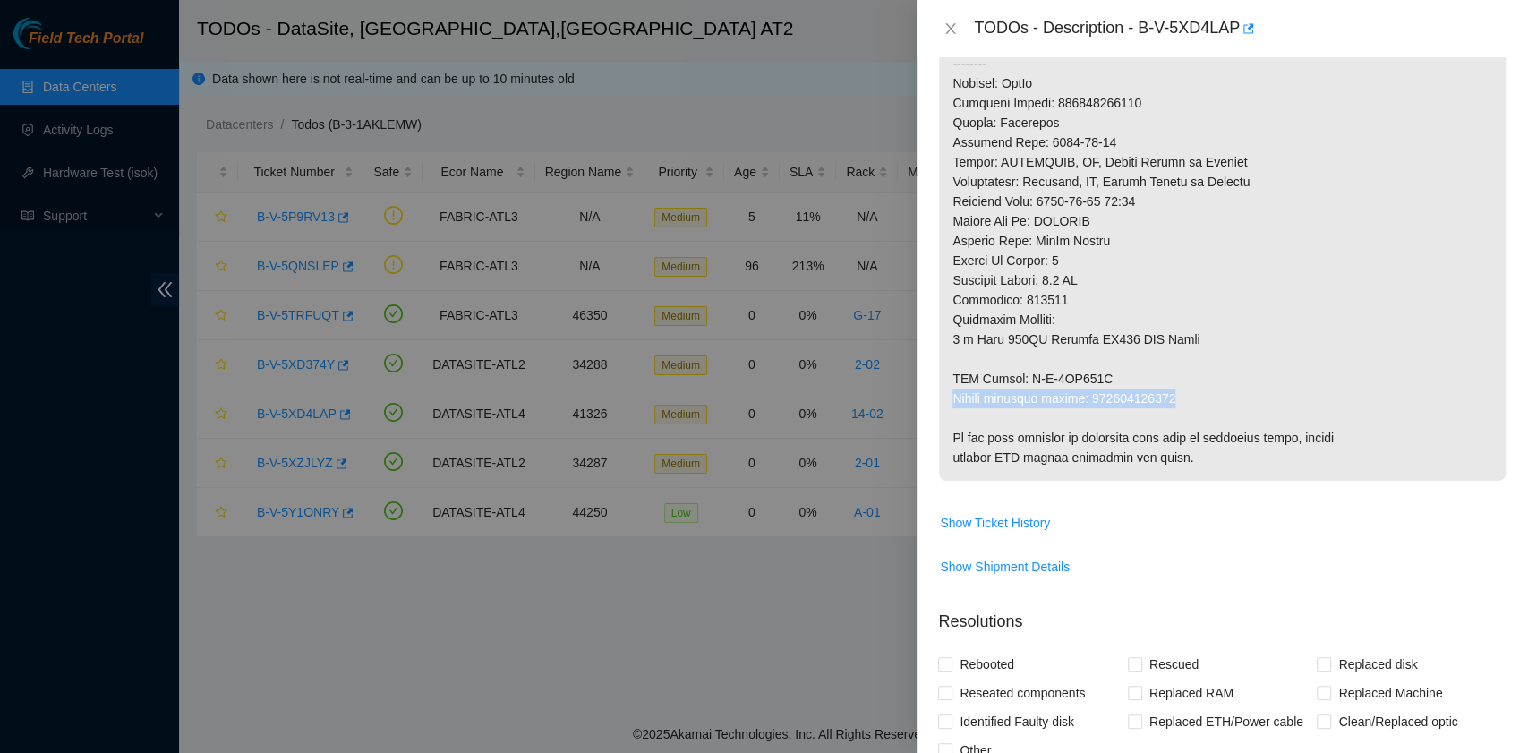
drag, startPoint x: 951, startPoint y: 393, endPoint x: 1177, endPoint y: 405, distance: 226.7
click at [1177, 405] on p at bounding box center [1222, 4] width 567 height 952
copy p "Return tracking number: 450826222795"
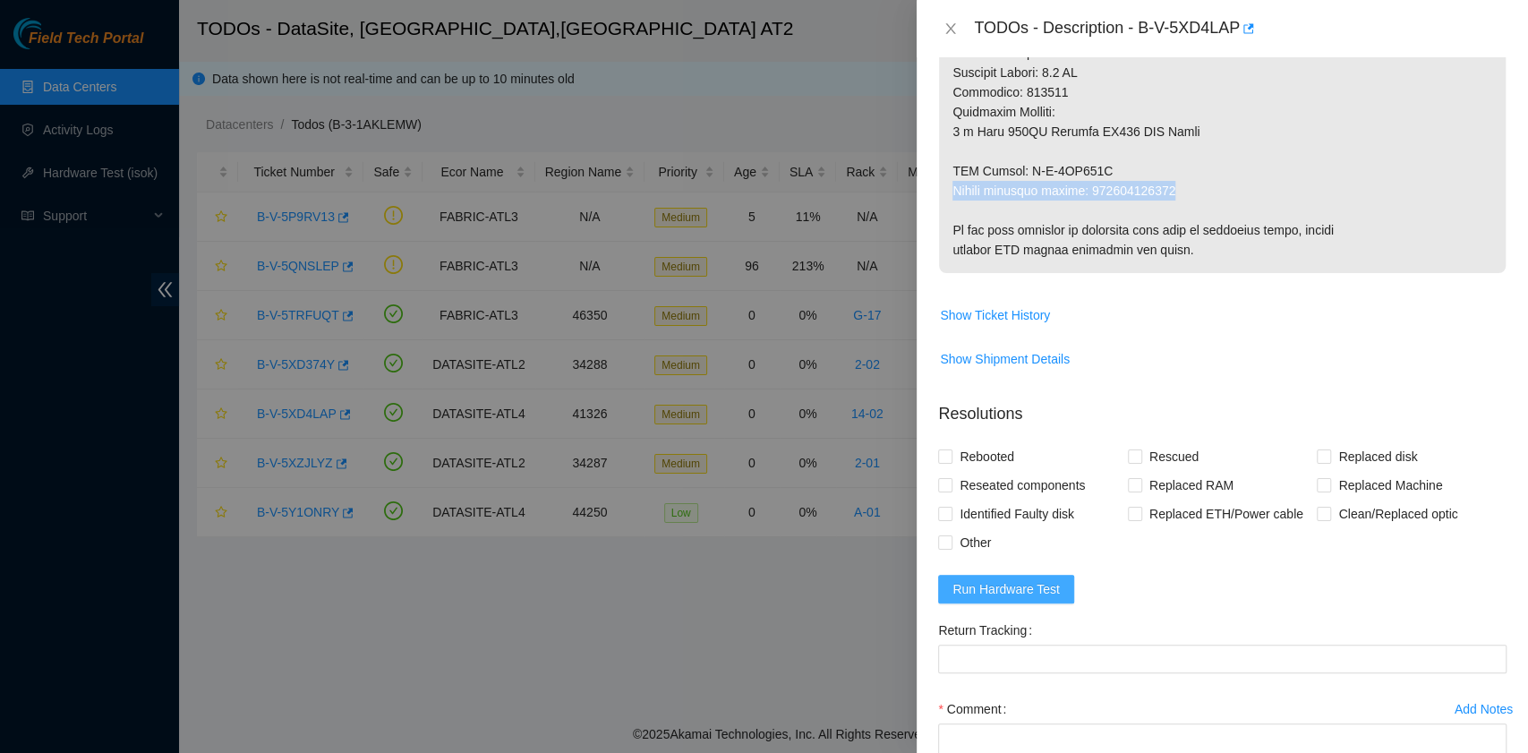
scroll to position [1074, 0]
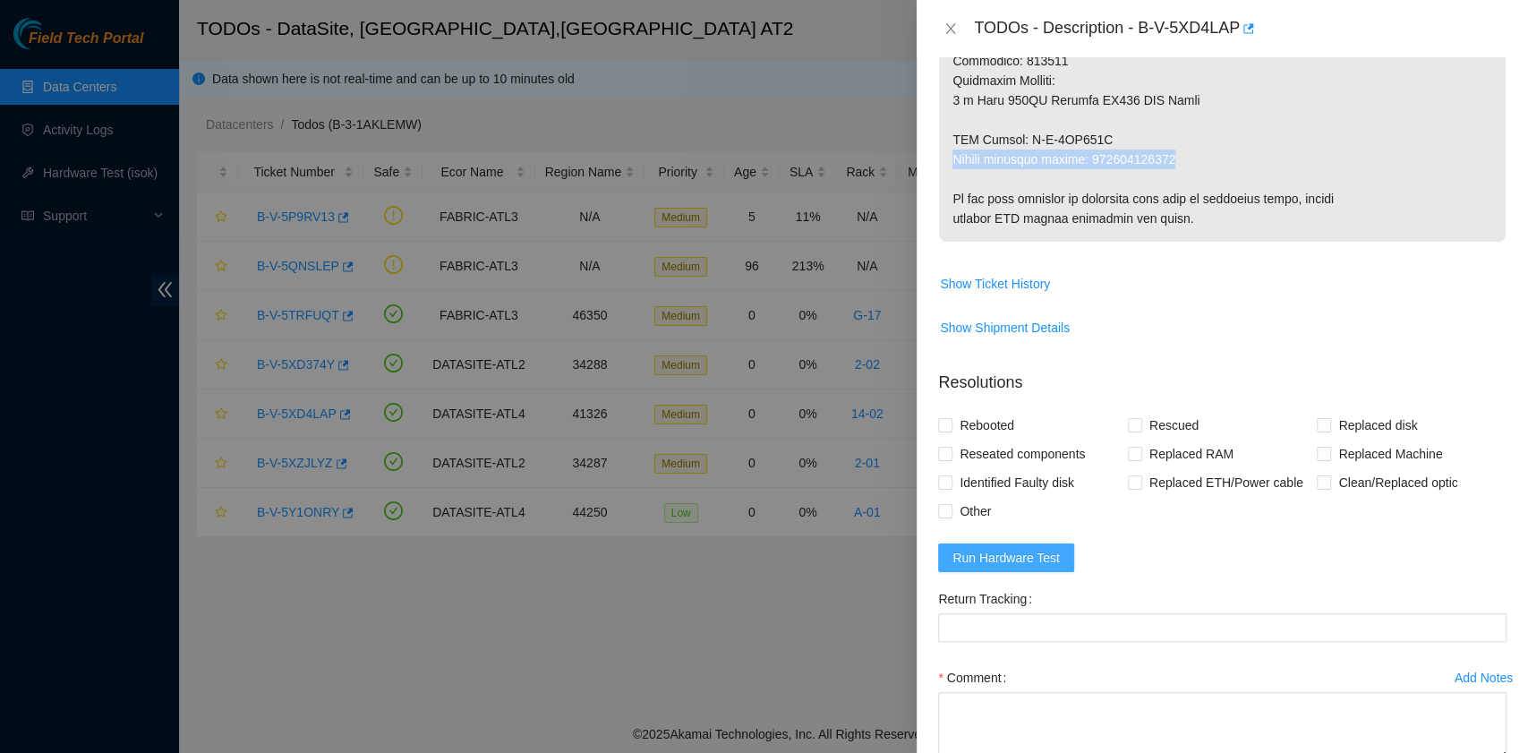
click at [1040, 554] on span "Run Hardware Test" at bounding box center [1005, 558] width 107 height 20
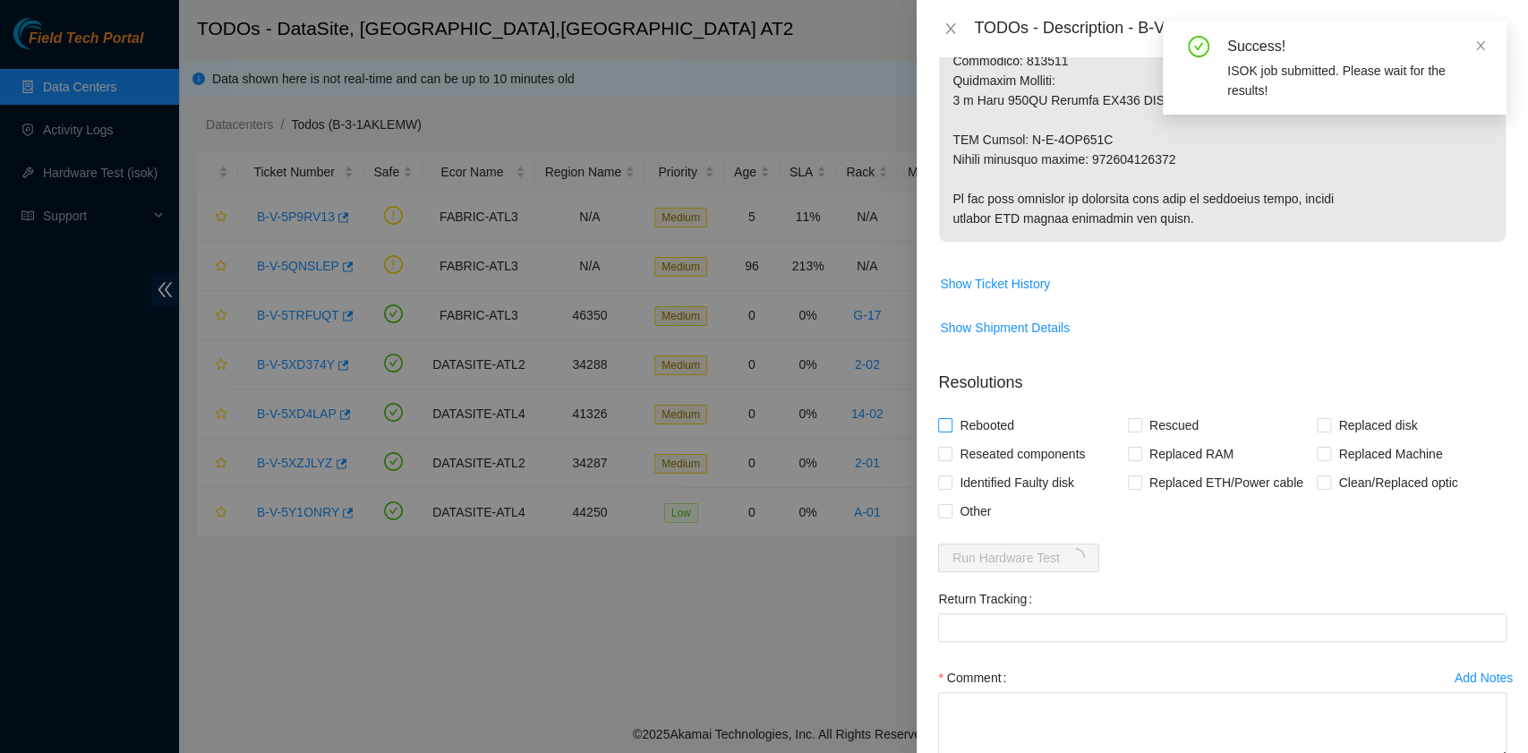
click at [999, 423] on span "Rebooted" at bounding box center [986, 425] width 69 height 29
click at [951, 423] on input "Rebooted" at bounding box center [944, 424] width 13 height 13
checkbox input "true"
click at [1128, 419] on input "Rescued" at bounding box center [1134, 424] width 13 height 13
checkbox input "true"
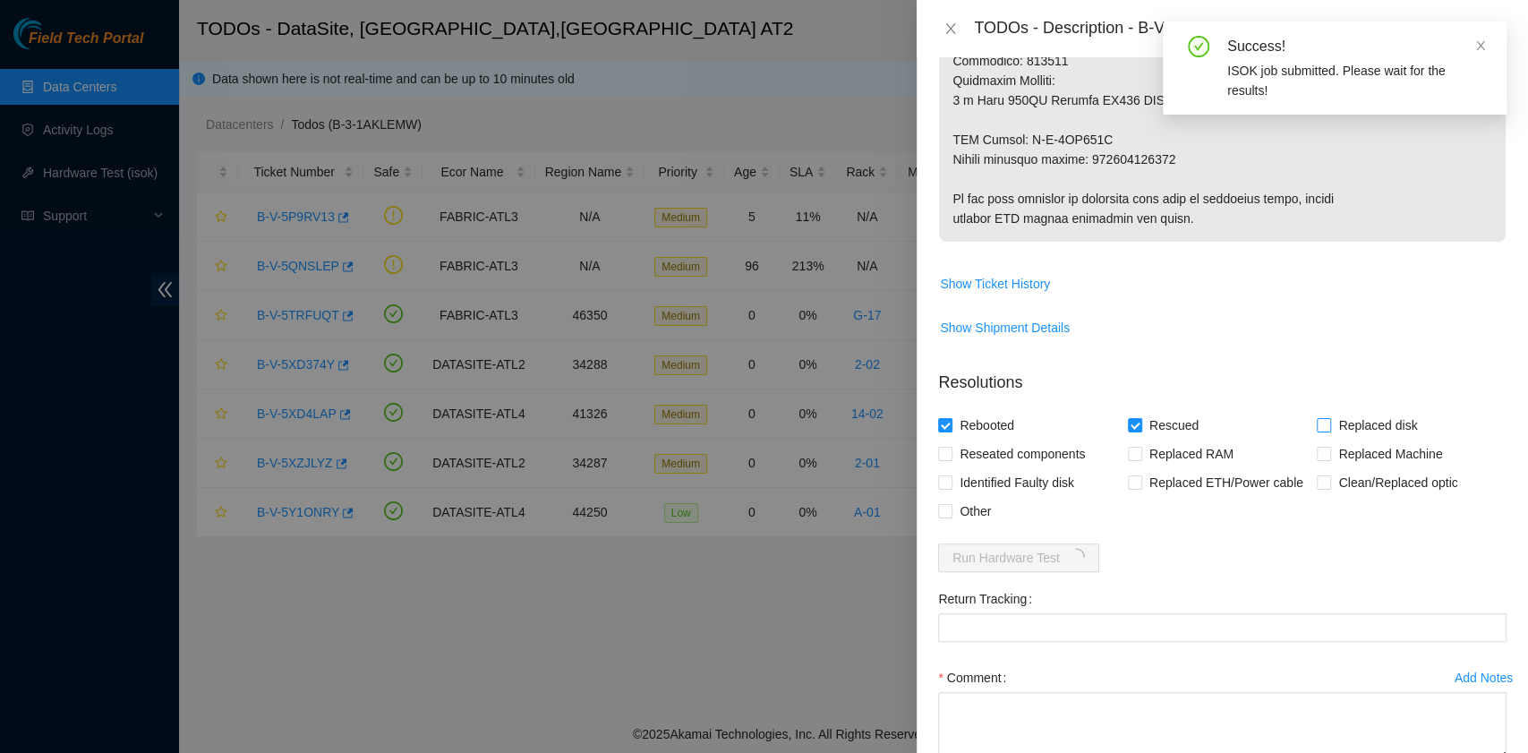
click at [1317, 421] on input "Replaced disk" at bounding box center [1323, 424] width 13 height 13
checkbox input "true"
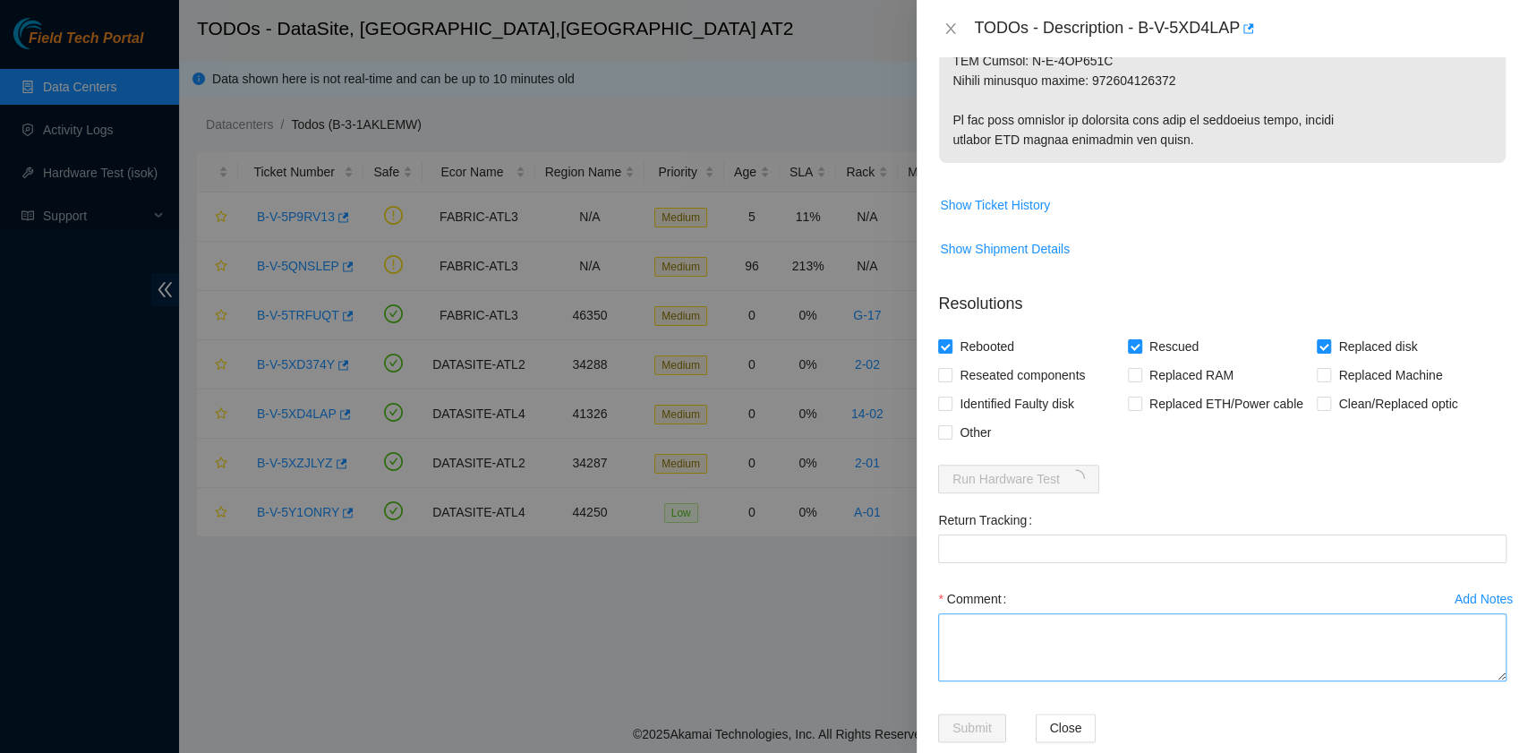
scroll to position [1181, 0]
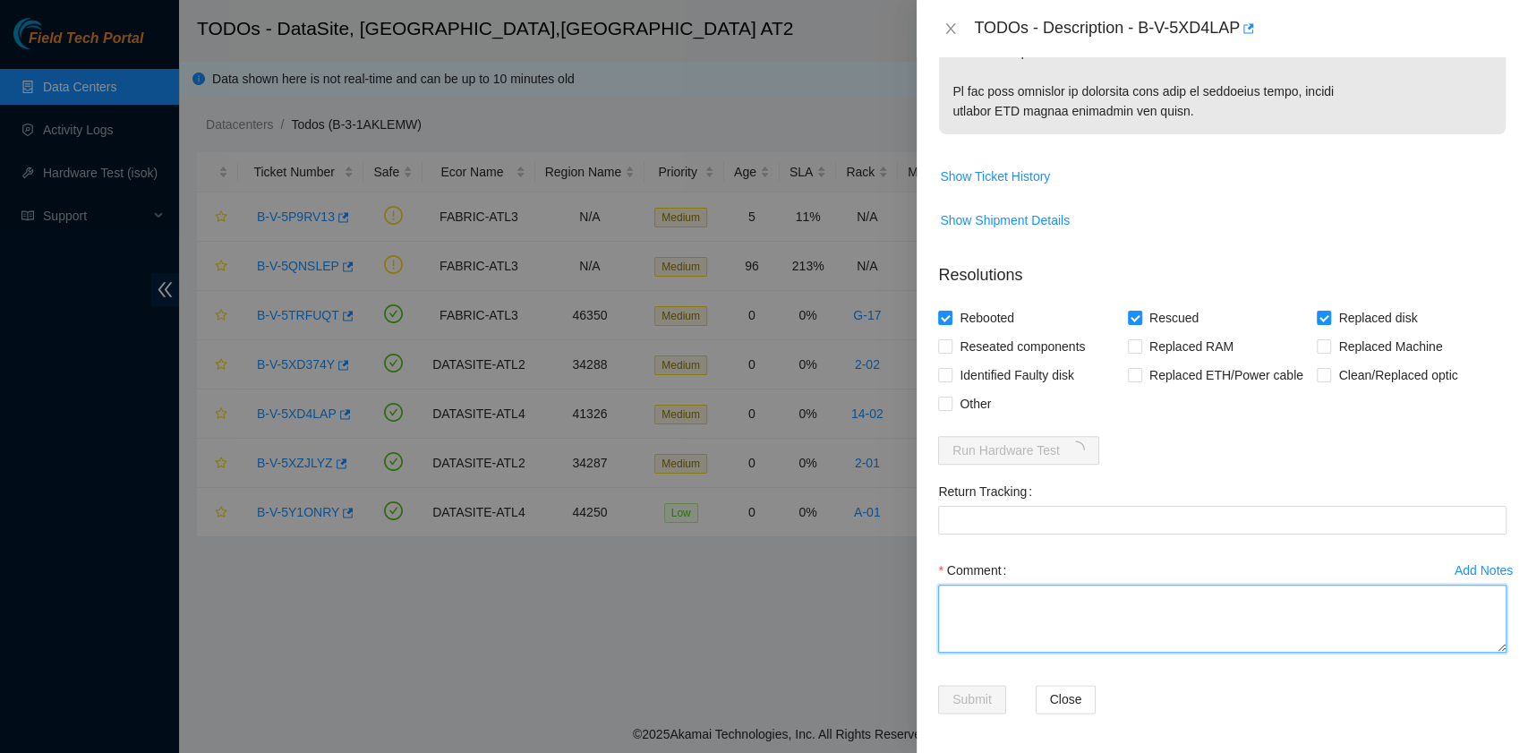
click at [1065, 625] on textarea "Comment" at bounding box center [1222, 618] width 568 height 68
paste textarea "B-V-5XD4LAP rack# 14-02 machine# 03 Replaced disk S45PNA0N725994 with S5YJNA0T5…"
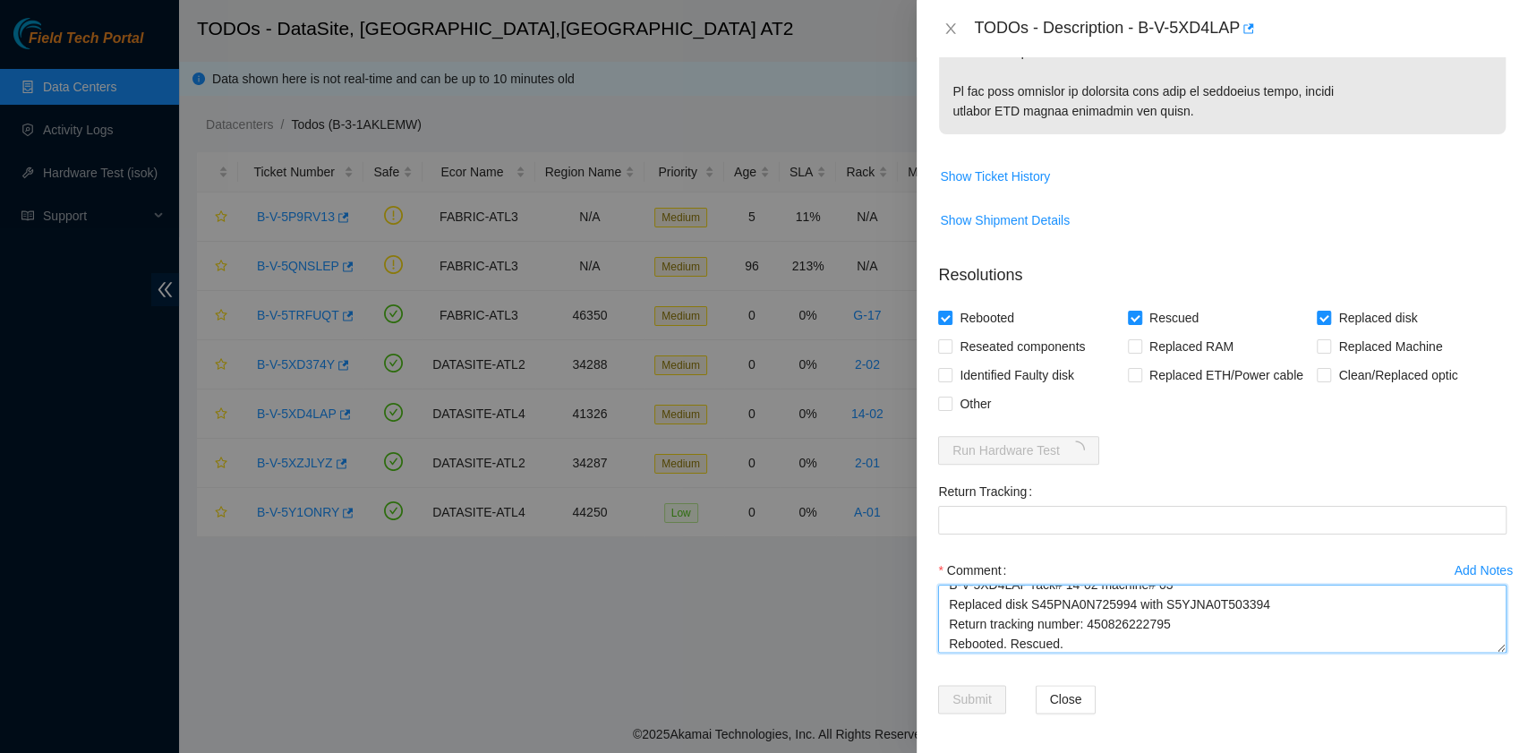
scroll to position [34, 0]
drag, startPoint x: 1175, startPoint y: 607, endPoint x: 1086, endPoint y: 594, distance: 90.4
click at [1086, 594] on textarea "B-V-5XD4LAP rack# 14-02 machine# 03 Replaced disk S45PNA0N725994 with S5YJNA0T5…" at bounding box center [1222, 618] width 568 height 68
type textarea "B-V-5XD4LAP rack# 14-02 machine# 03 Replaced disk S45PNA0N725994 with S5YJNA0T5…"
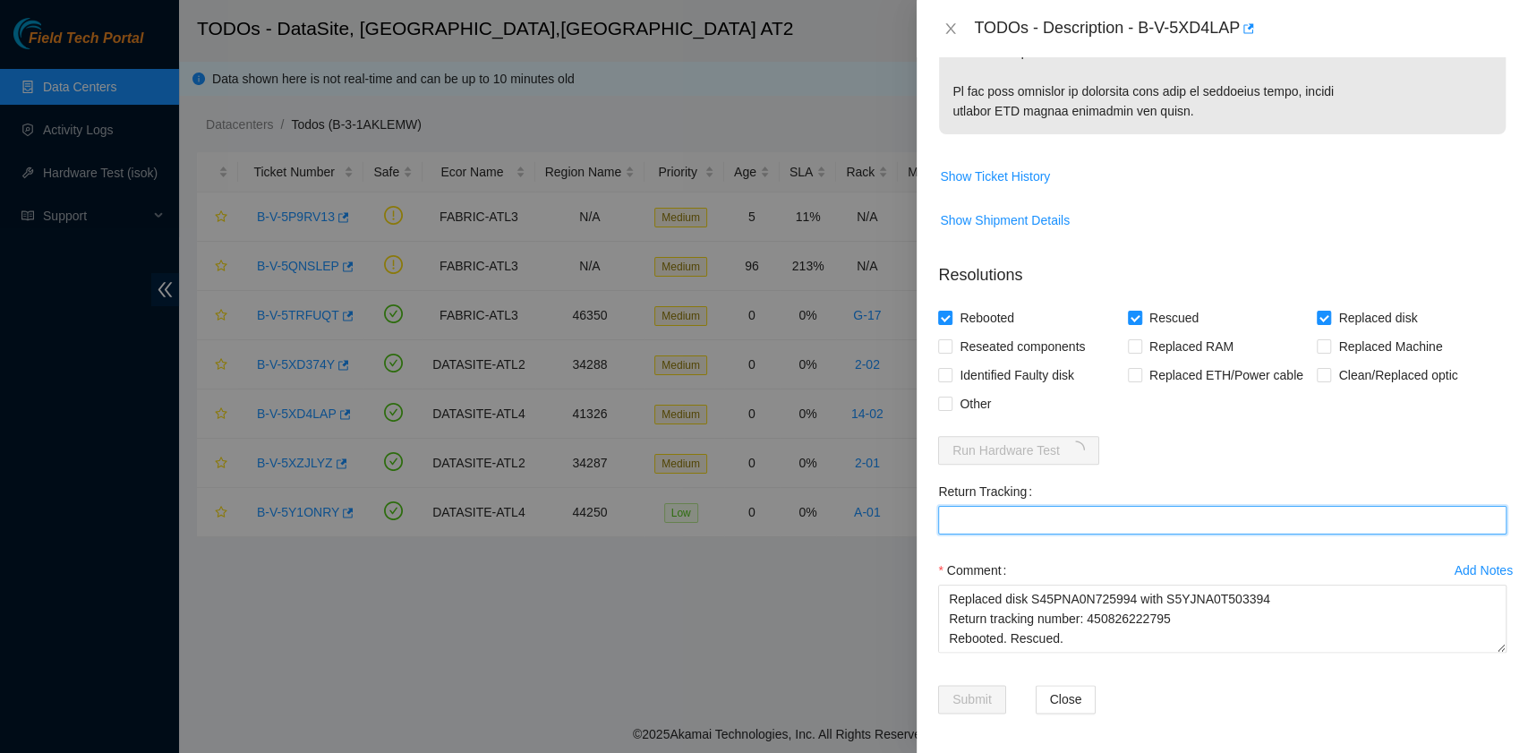
click at [1010, 524] on Tracking "Return Tracking" at bounding box center [1222, 520] width 568 height 29
paste Tracking "450826222795"
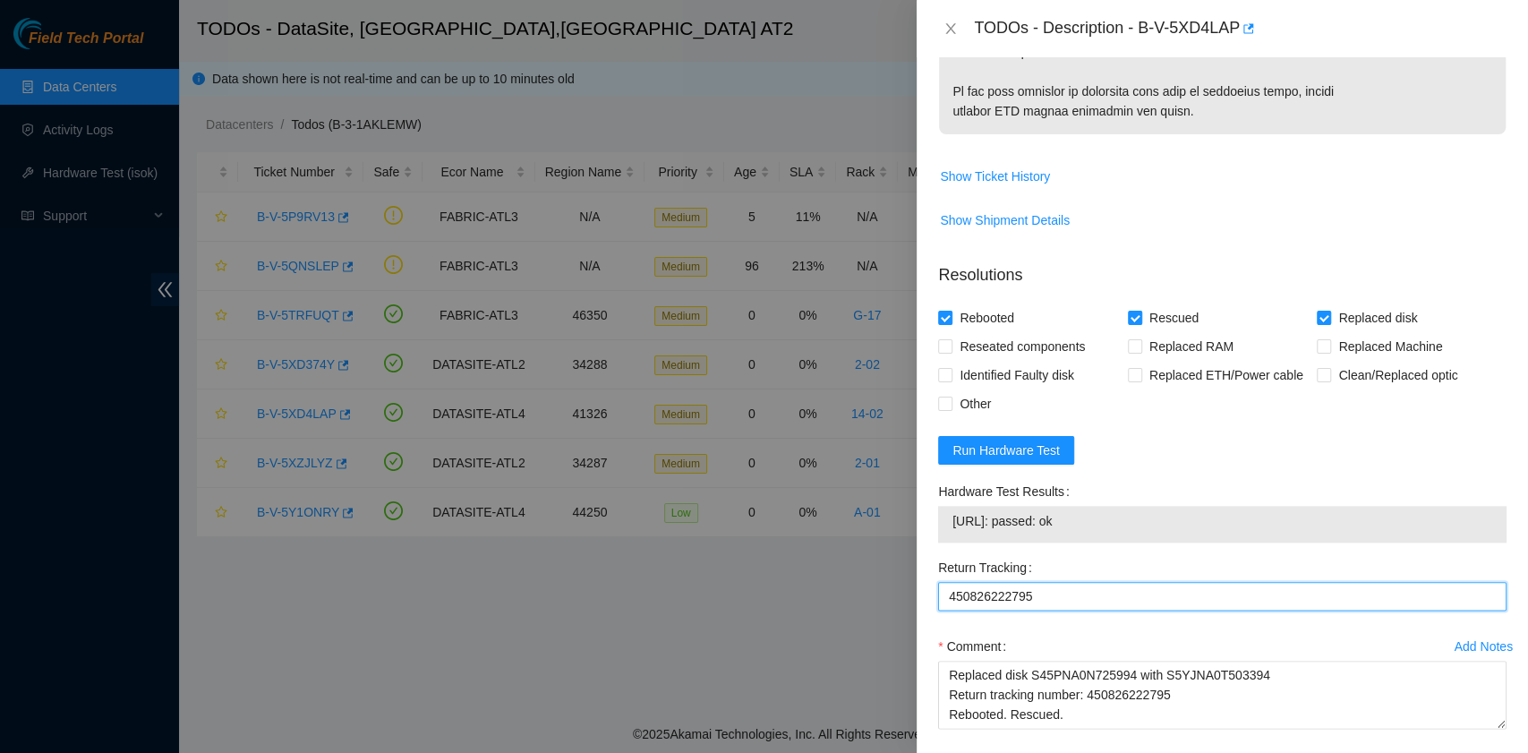
type Tracking "450826222795"
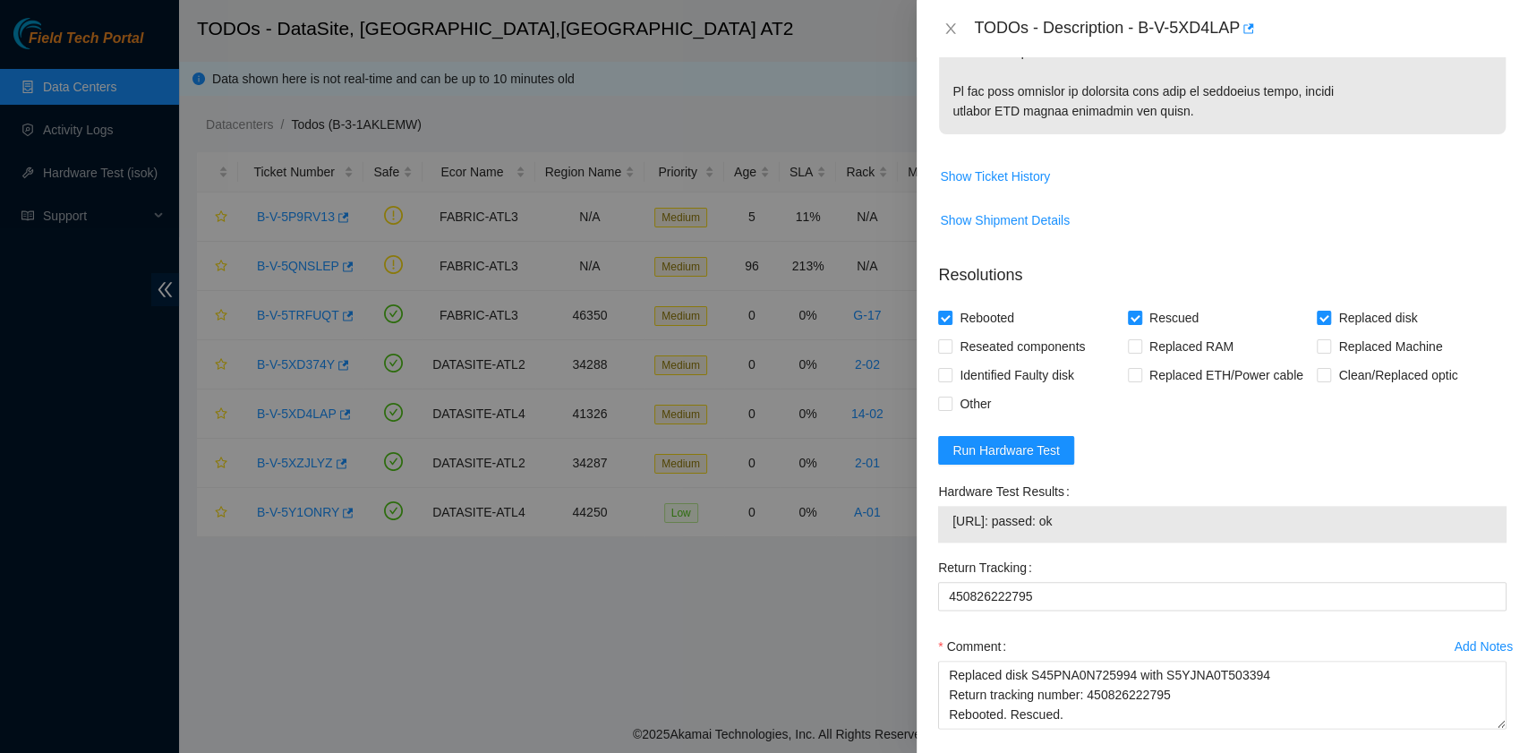
drag, startPoint x: 1112, startPoint y: 517, endPoint x: 947, endPoint y: 524, distance: 164.8
click at [947, 524] on div "23.221.226.10: passed: ok" at bounding box center [1222, 524] width 568 height 37
copy tbody "23.221.226.10: passed: ok"
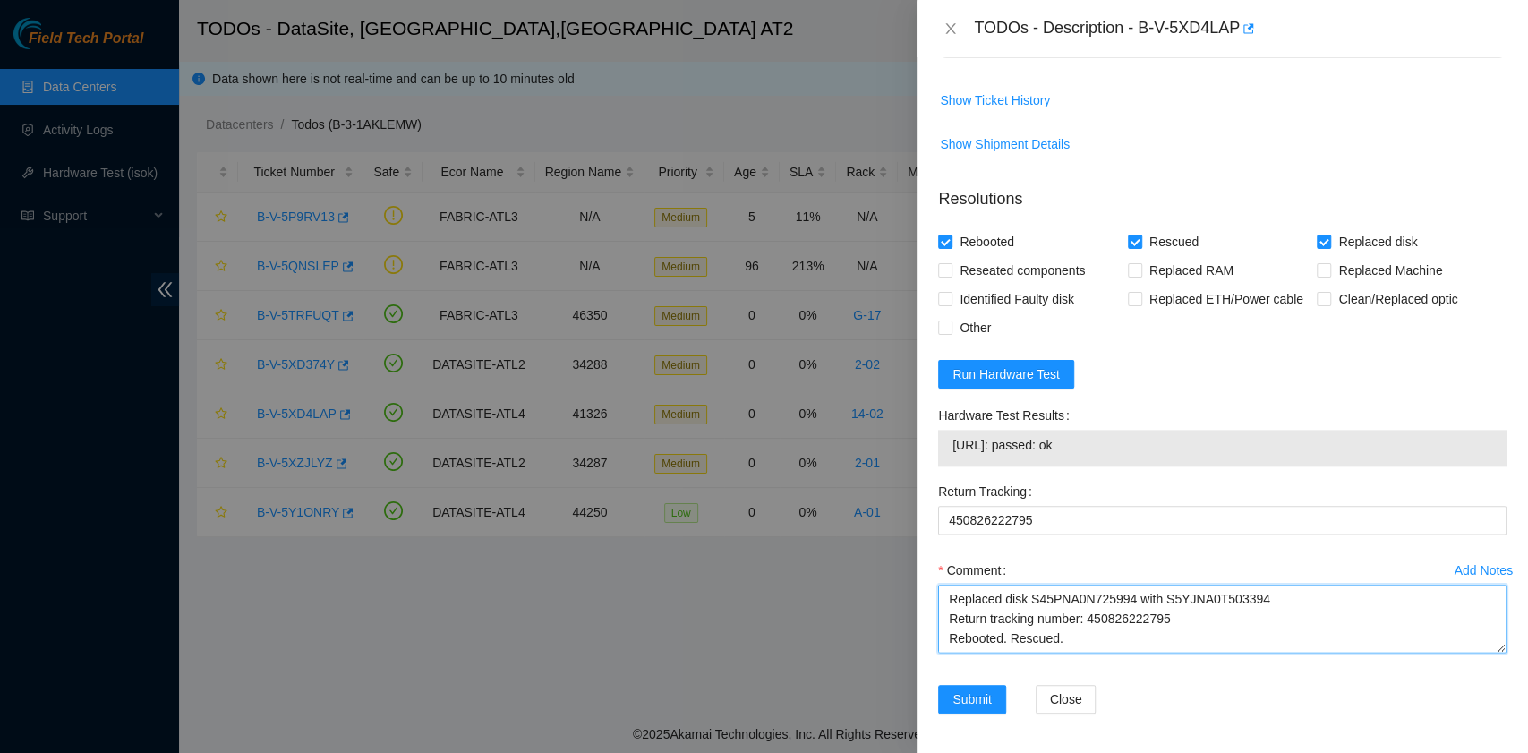
click at [1017, 641] on textarea "B-V-5XD4LAP rack# 14-02 machine# 03 Replaced disk S45PNA0N725994 with S5YJNA0T5…" at bounding box center [1222, 618] width 568 height 68
paste textarea "23.221.226.10: passed: ok"
type textarea "B-V-5XD4LAP rack# 14-02 machine# 03 Replaced disk S45PNA0N725994 with S5YJNA0T5…"
click at [974, 701] on span "Submit" at bounding box center [971, 699] width 39 height 20
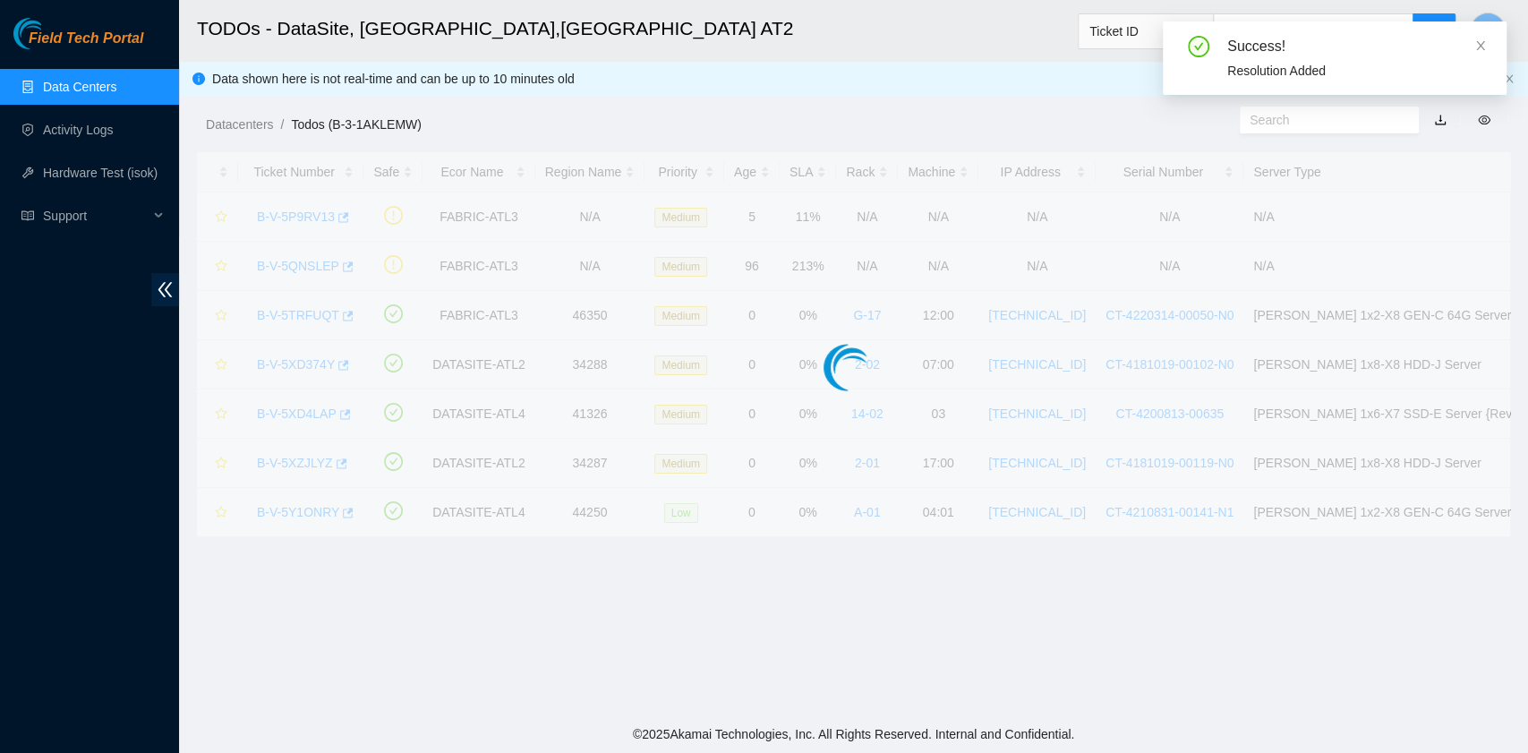
scroll to position [454, 0]
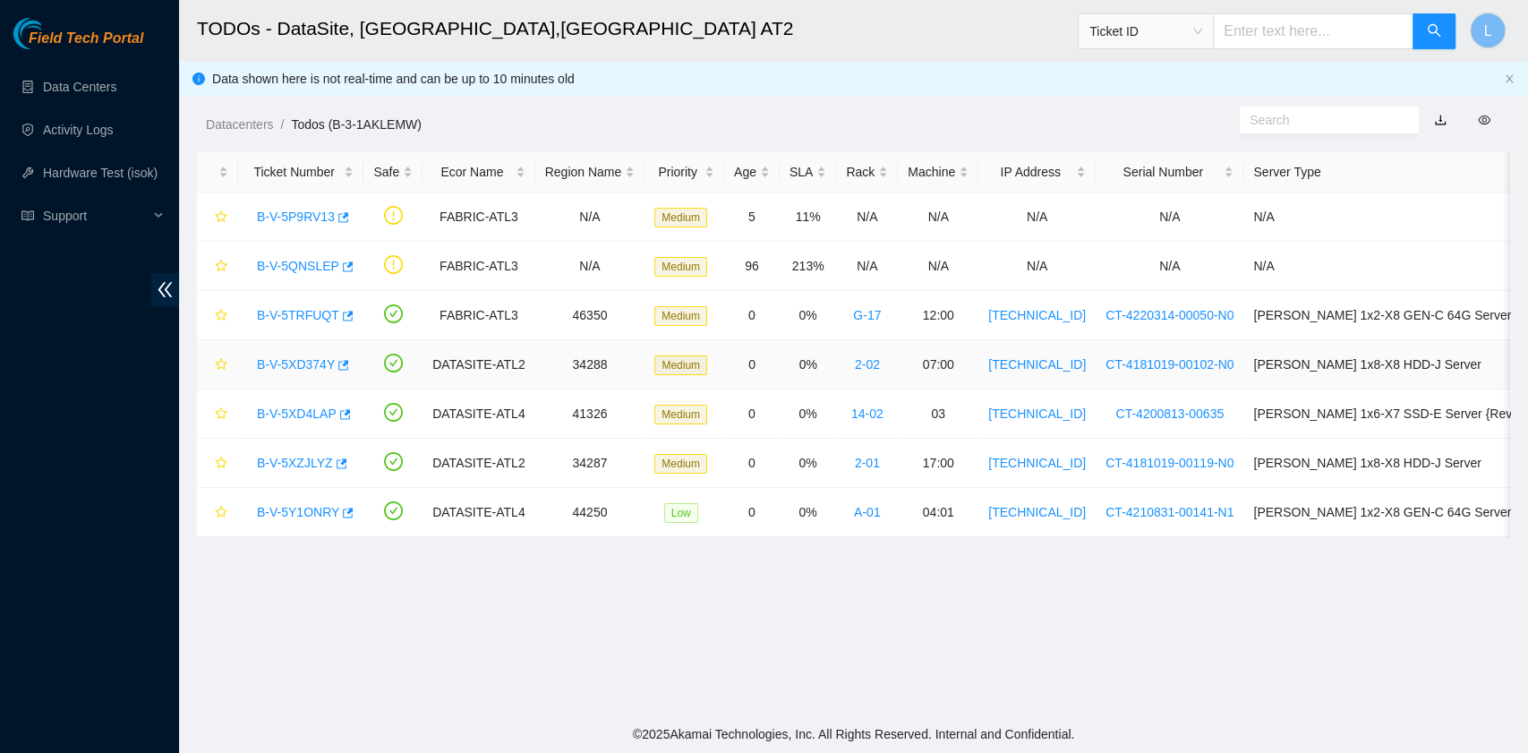
click at [324, 358] on link "B-V-5XD374Y" at bounding box center [296, 364] width 78 height 14
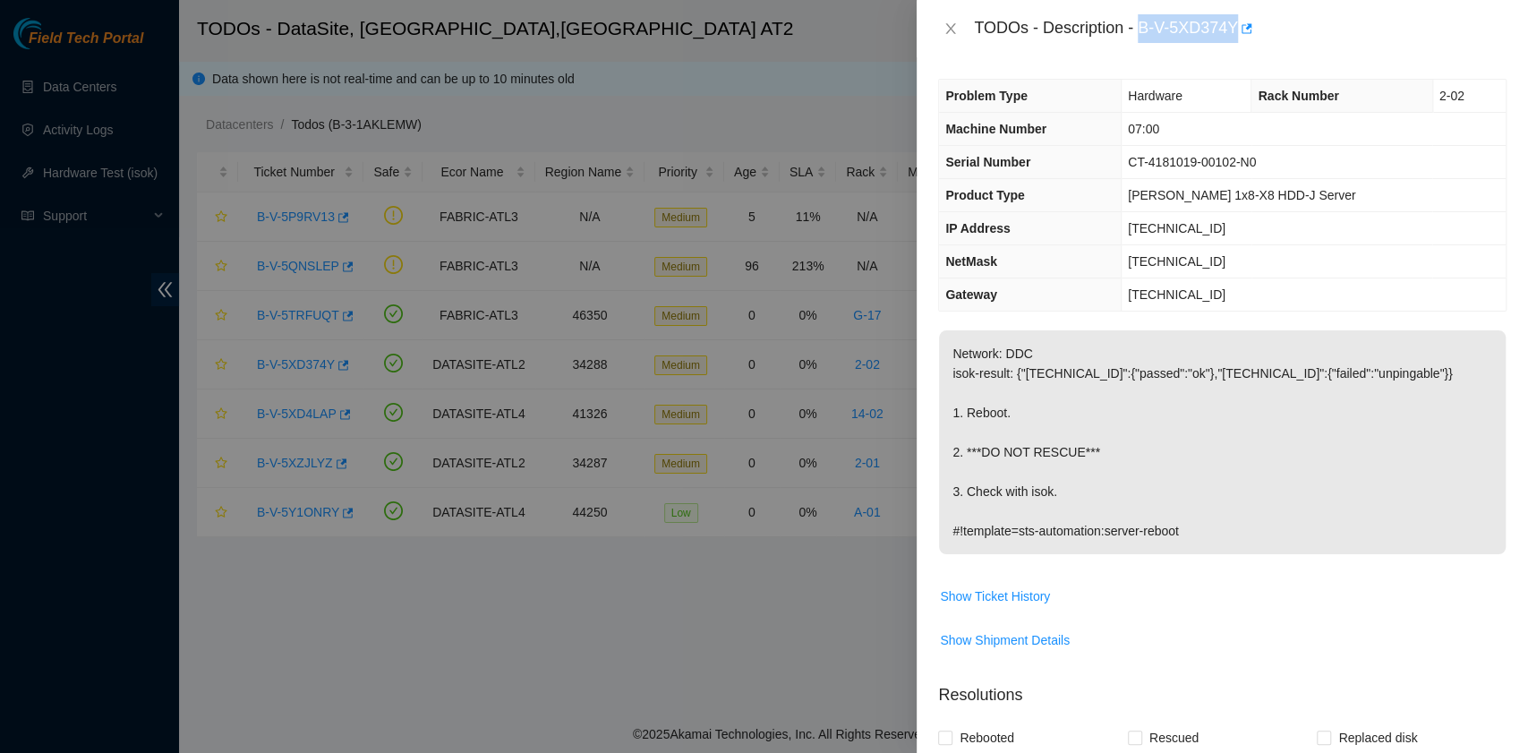
drag, startPoint x: 1138, startPoint y: 28, endPoint x: 1233, endPoint y: 39, distance: 96.5
click at [1233, 39] on div "TODOs - Description - B-V-5XD374Y" at bounding box center [1240, 28] width 533 height 29
copy div "B-V-5XD374Y"
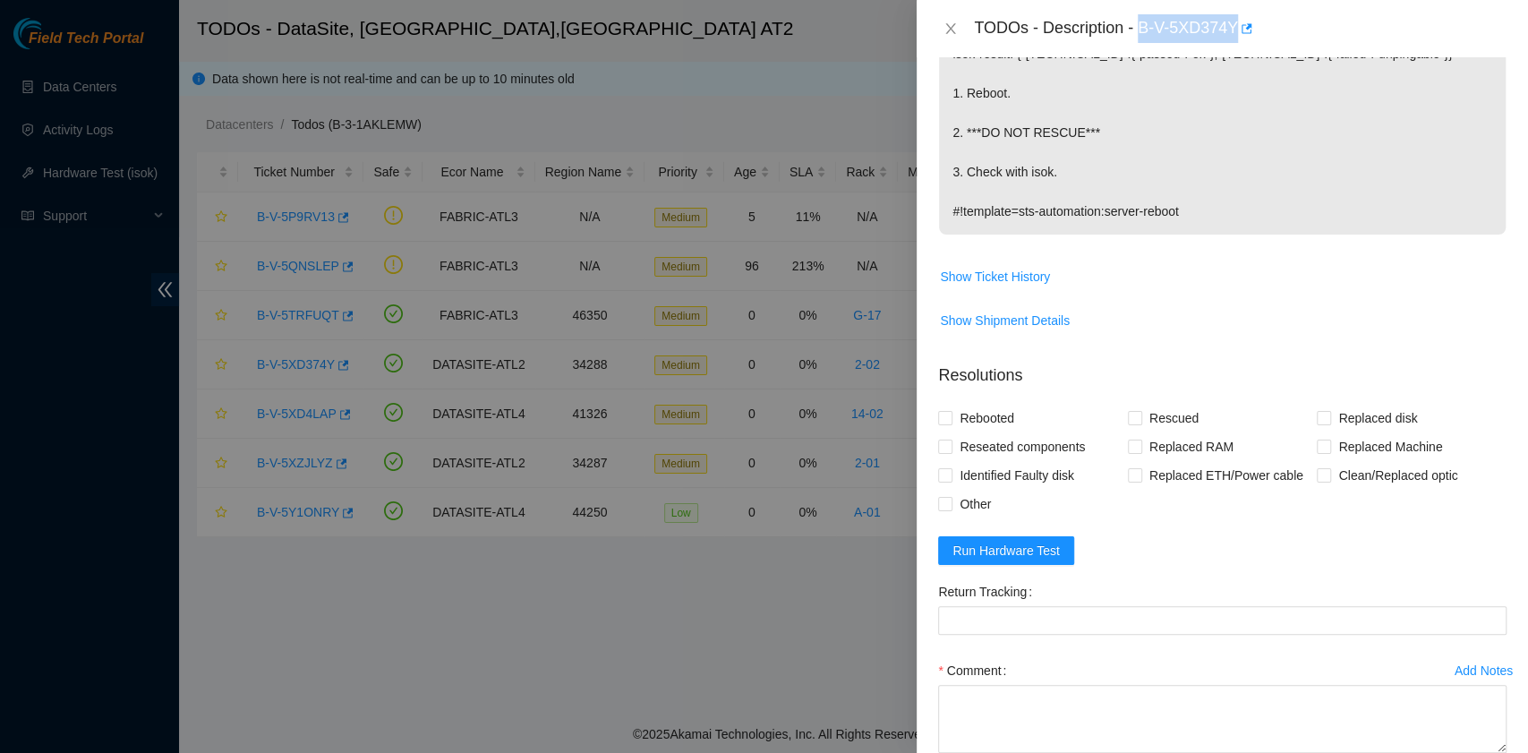
scroll to position [420, 0]
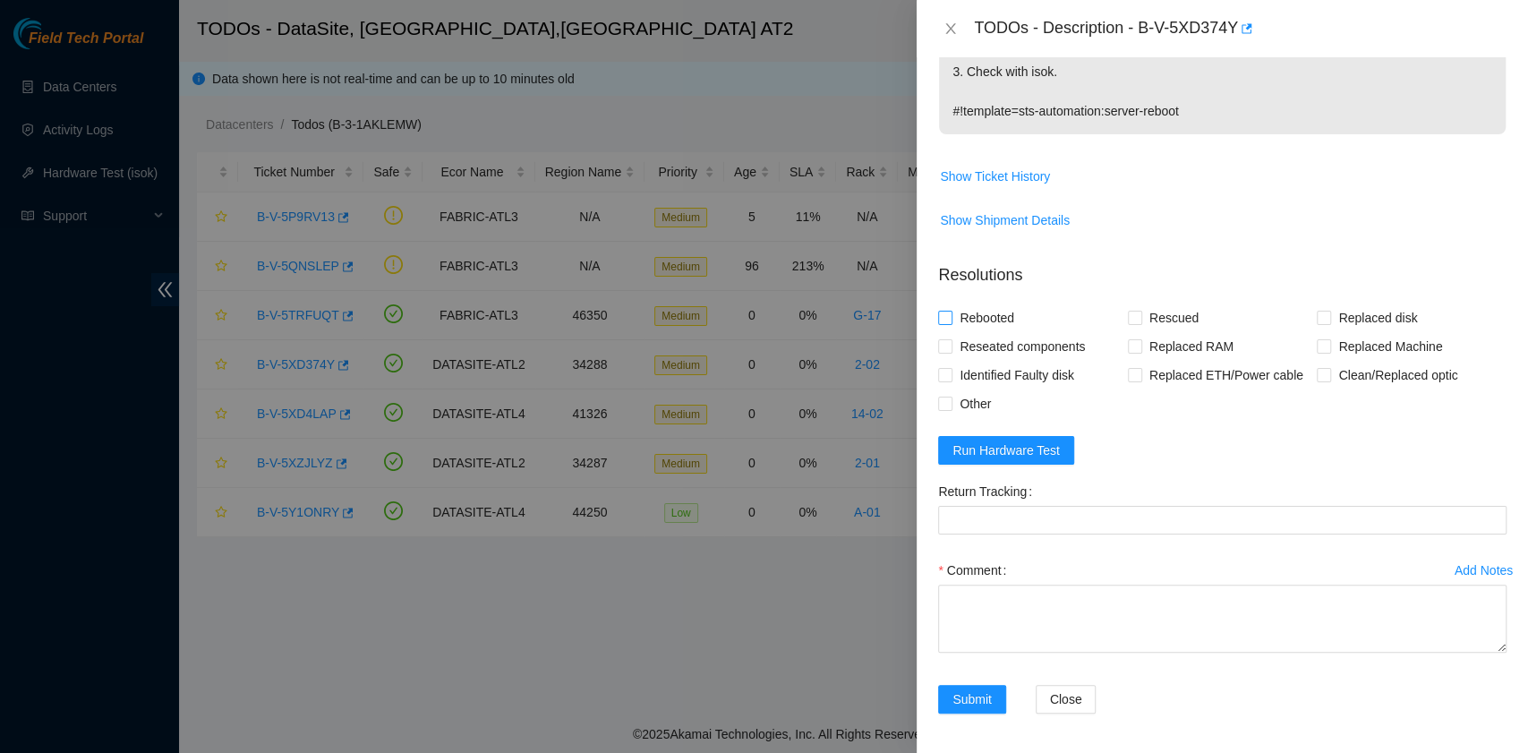
click at [1001, 315] on span "Rebooted" at bounding box center [986, 317] width 69 height 29
click at [951, 315] on input "Rebooted" at bounding box center [944, 317] width 13 height 13
checkbox input "true"
click at [1041, 614] on textarea "Comment" at bounding box center [1222, 618] width 568 height 68
paste textarea "B-V-5XD374Y rack# 2-02 machine# 07:00 Pressed the Node pause button located on …"
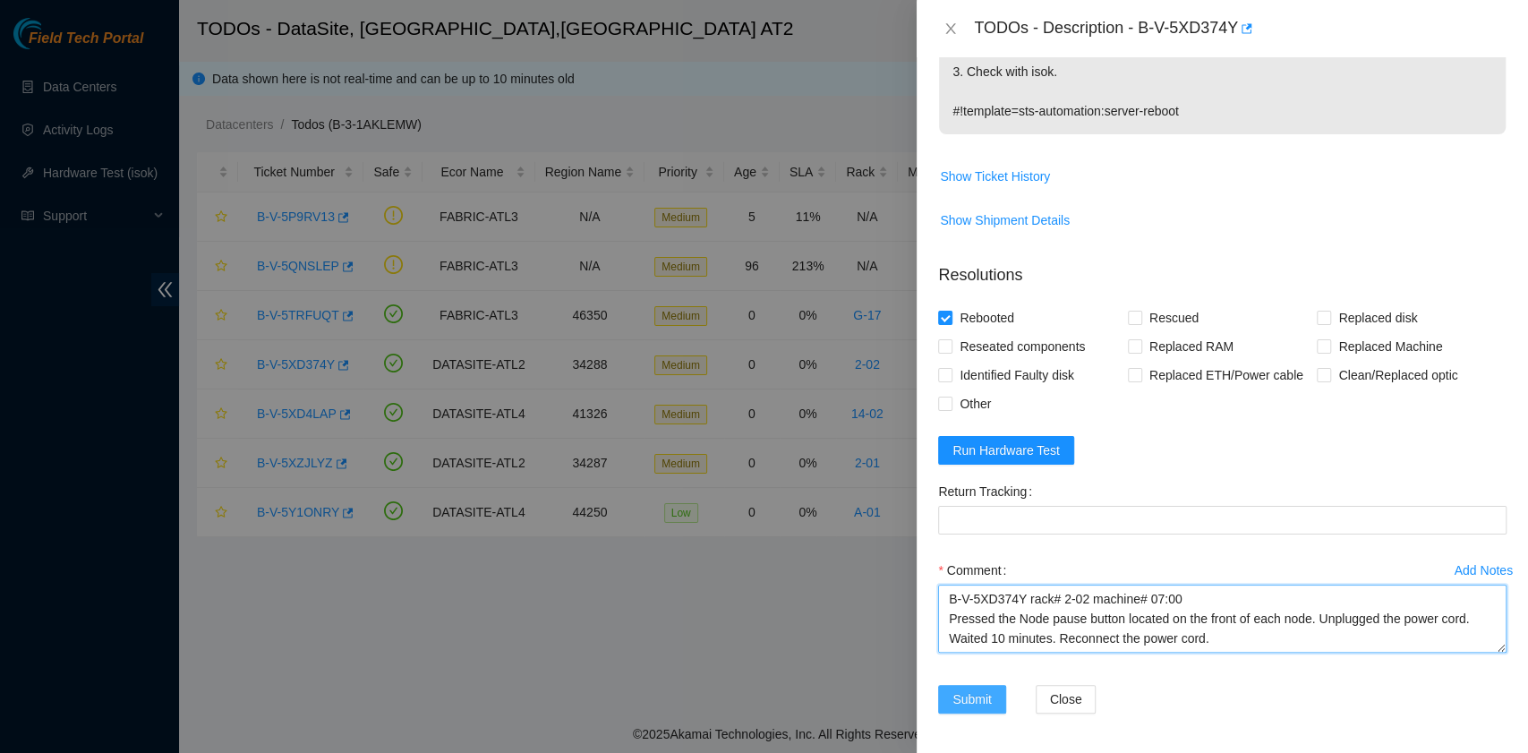
type textarea "B-V-5XD374Y rack# 2-02 machine# 07:00 Pressed the Node pause button located on …"
click at [988, 695] on span "Submit" at bounding box center [971, 699] width 39 height 20
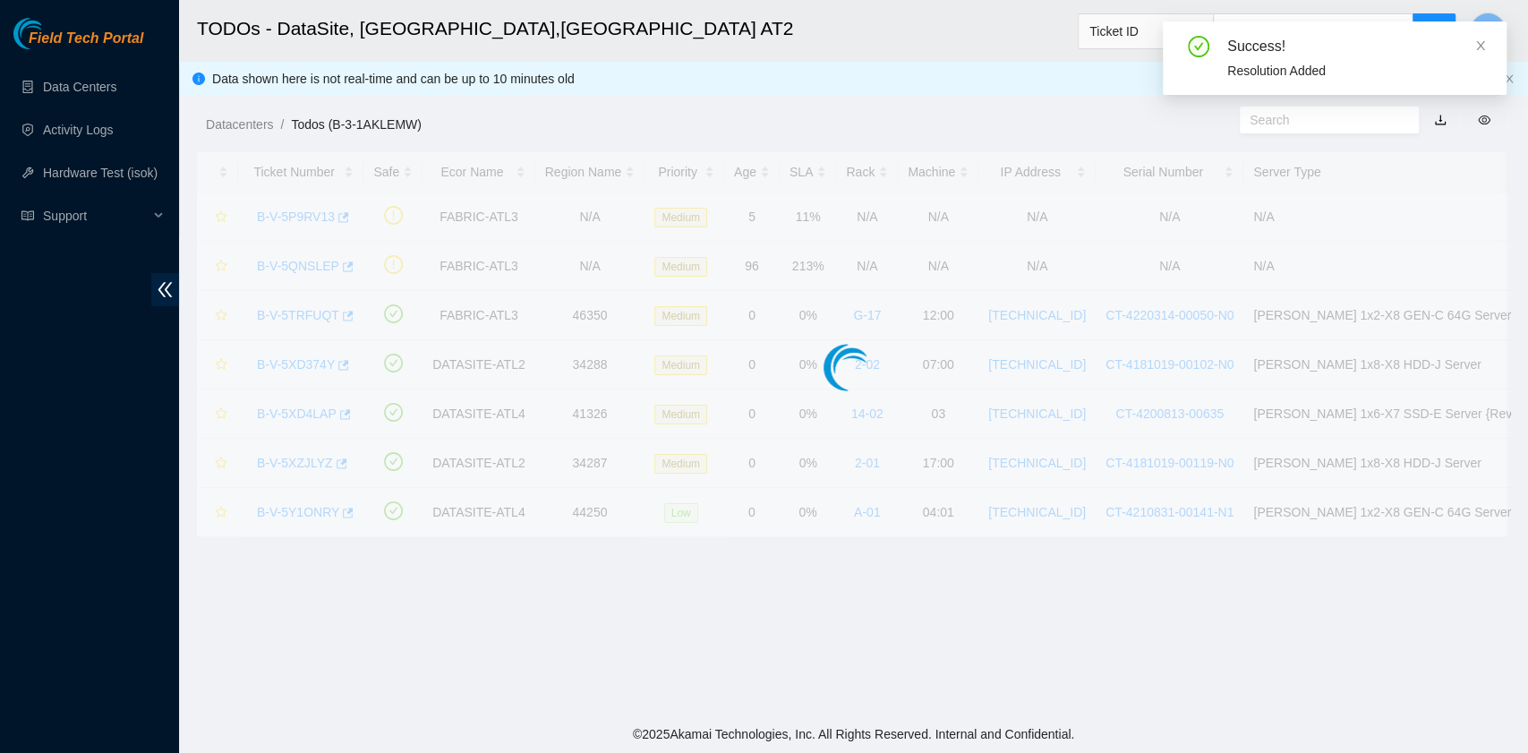
scroll to position [454, 0]
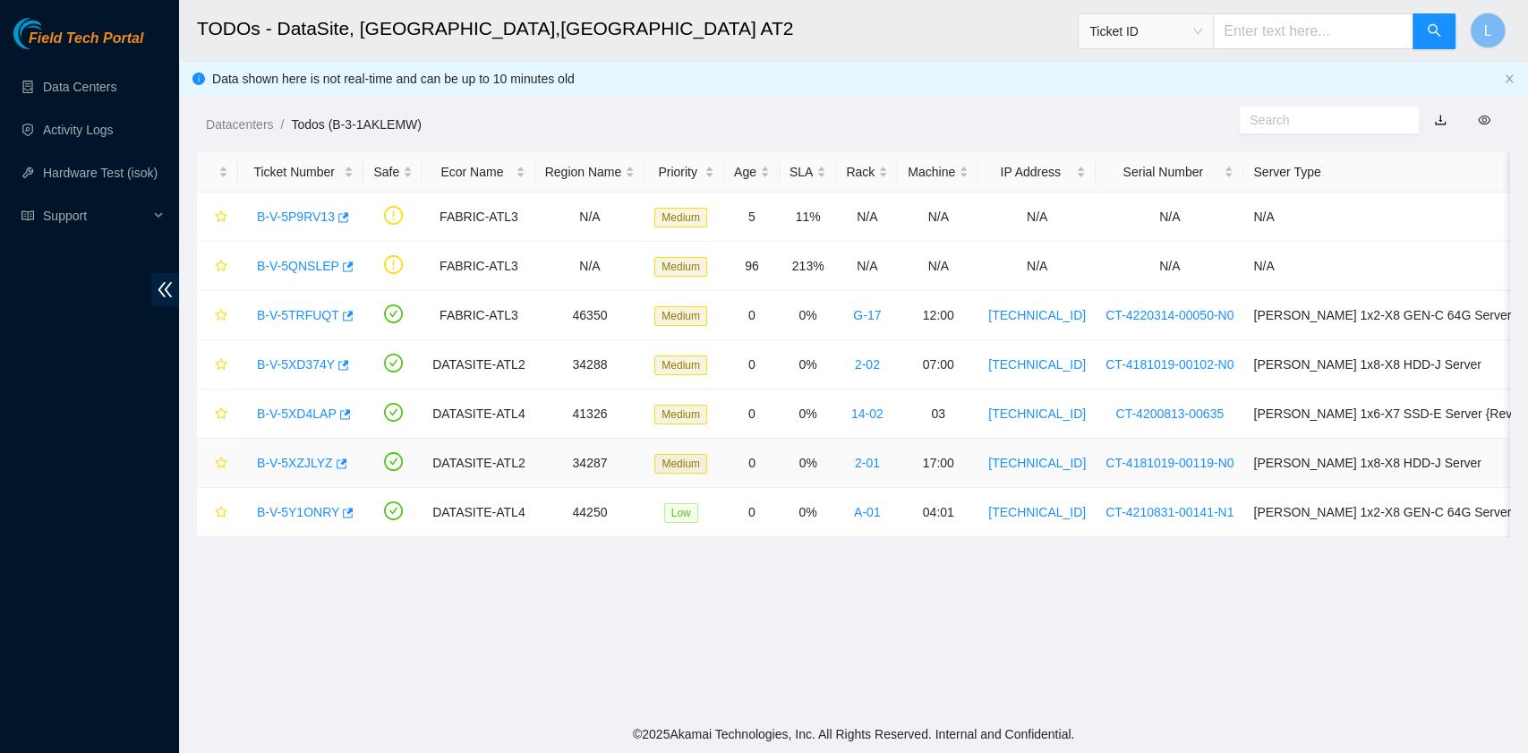
click at [310, 456] on link "B-V-5XZJLYZ" at bounding box center [295, 463] width 76 height 14
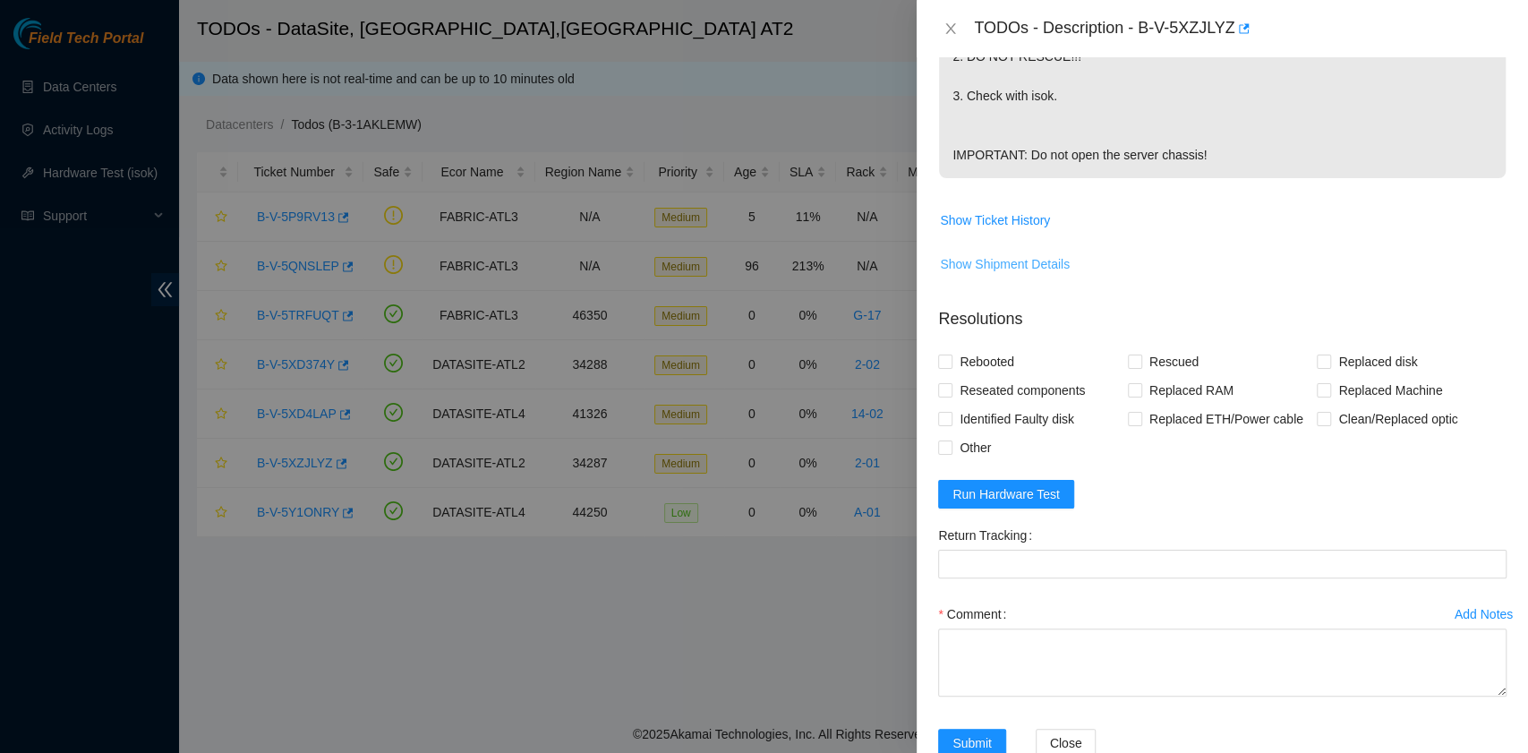
scroll to position [477, 0]
click at [1031, 227] on span "Show Ticket History" at bounding box center [995, 218] width 110 height 20
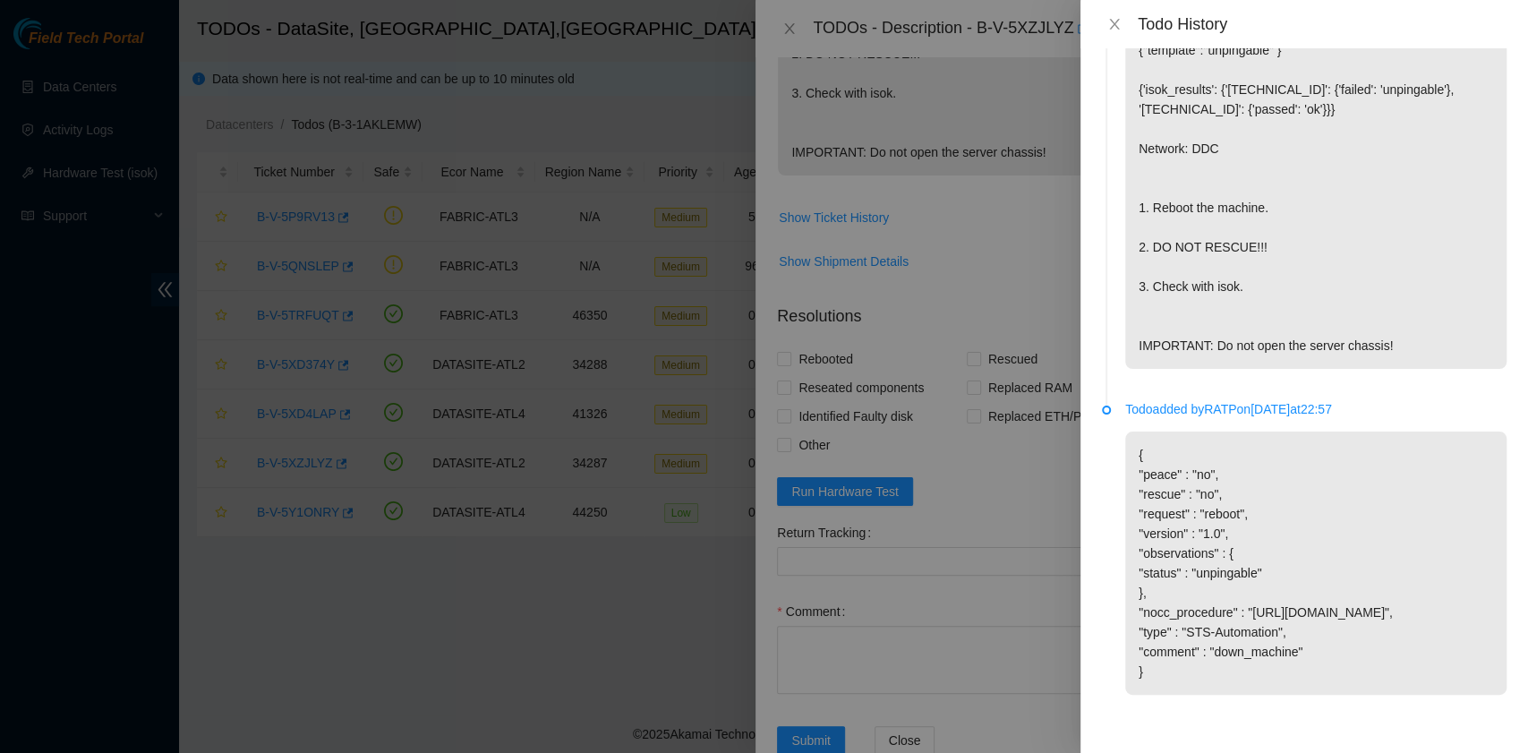
scroll to position [127, 0]
click at [1117, 29] on icon "close" at bounding box center [1114, 24] width 10 height 11
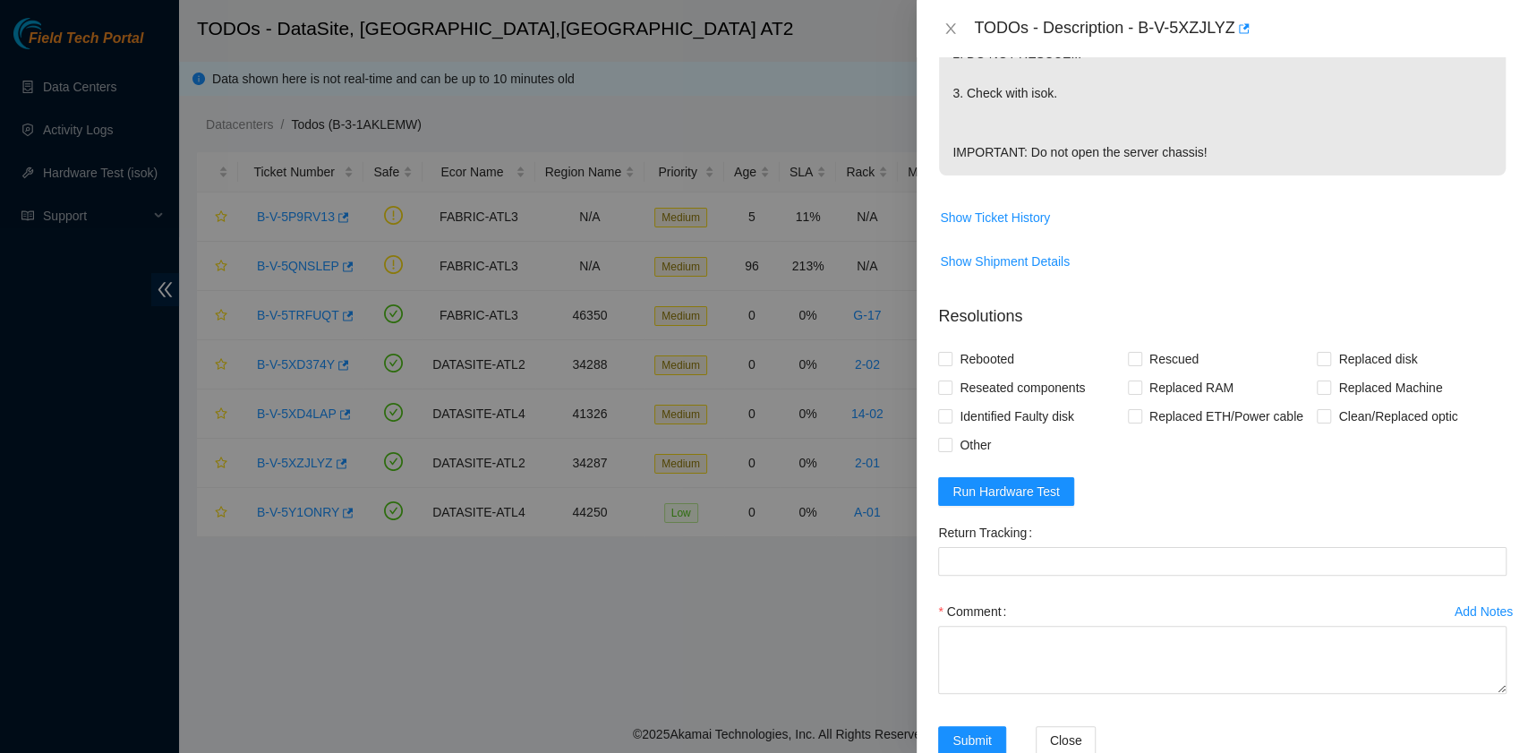
click at [1167, 537] on form "Resolutions Rebooted Rescued Replaced disk Reseated components Replaced RAM Rep…" at bounding box center [1222, 533] width 568 height 486
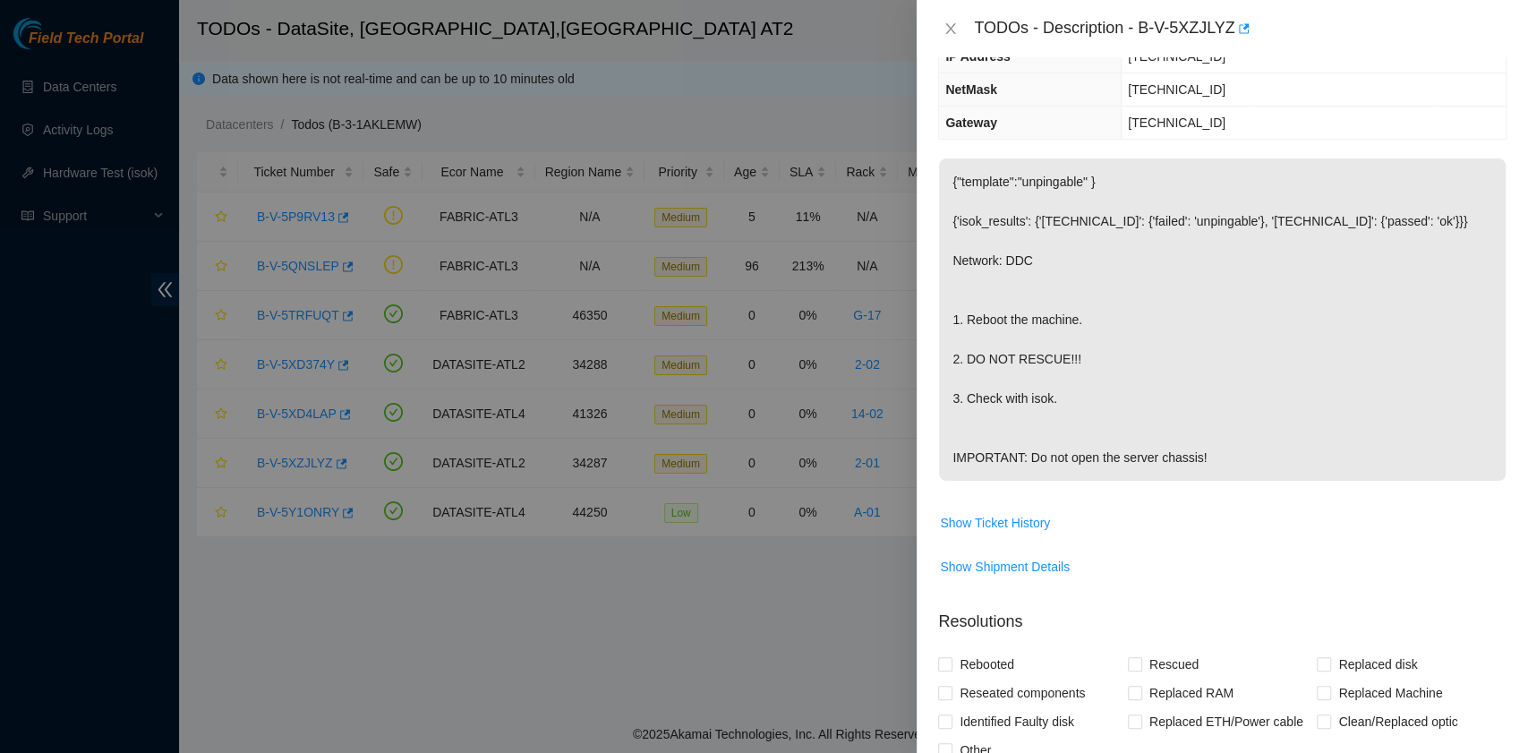
scroll to position [0, 0]
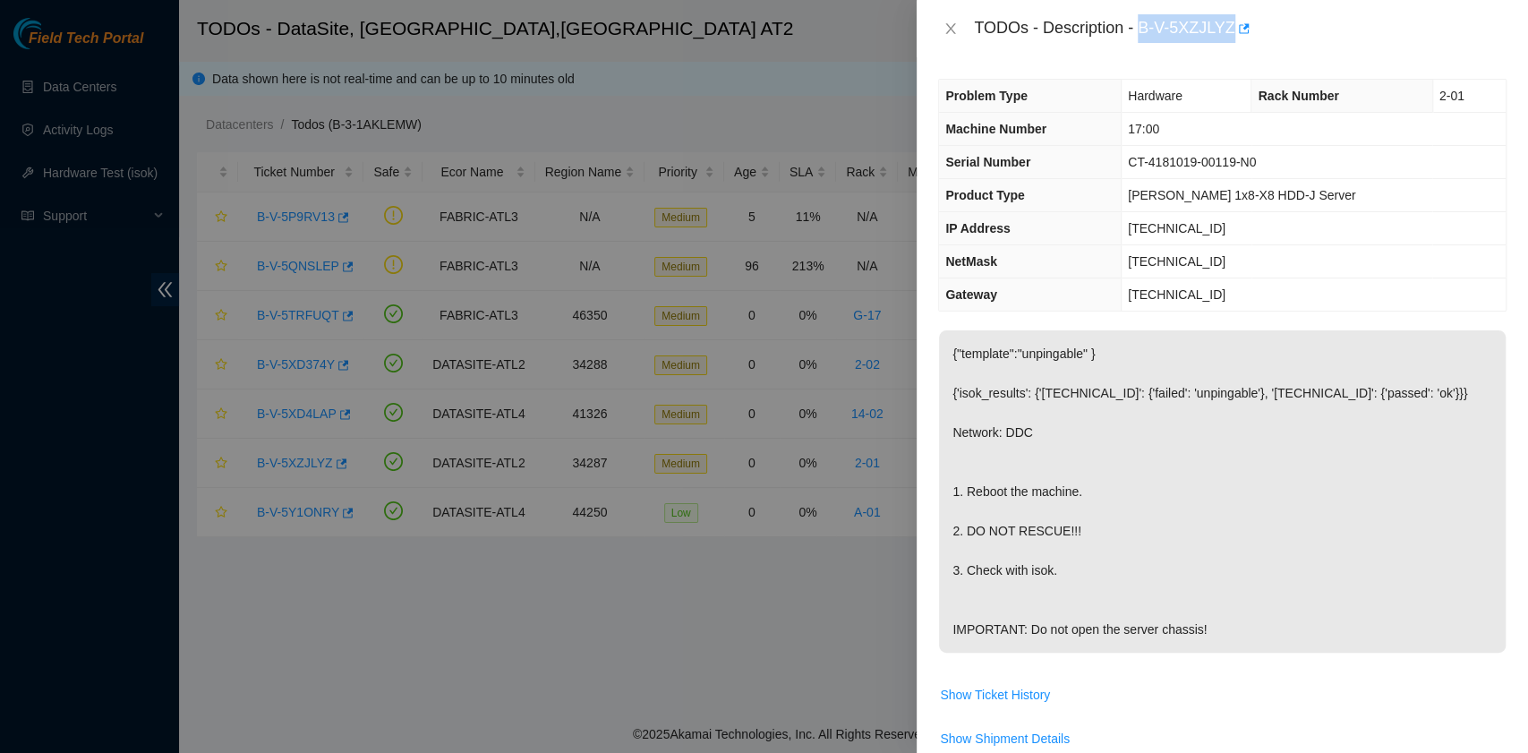
drag, startPoint x: 1140, startPoint y: 34, endPoint x: 1231, endPoint y: 38, distance: 90.5
click at [1231, 38] on div "TODOs - Description - B-V-5XZJLYZ" at bounding box center [1240, 28] width 533 height 29
copy div "B-V-5XZJLYZ"
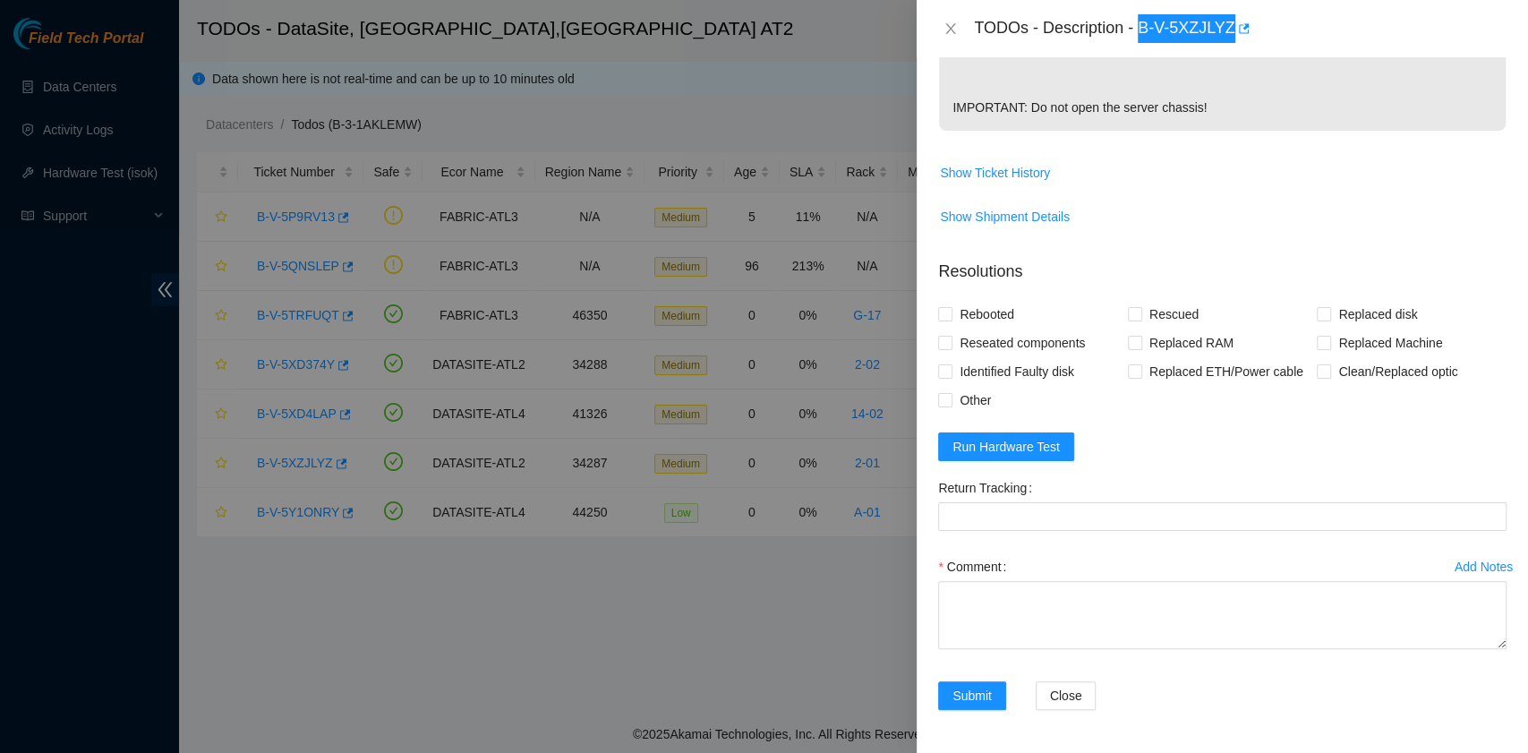
scroll to position [558, 0]
click at [995, 317] on span "Rebooted" at bounding box center [986, 314] width 69 height 29
click at [951, 317] on input "Rebooted" at bounding box center [944, 313] width 13 height 13
checkbox input "true"
click at [1048, 345] on span "Reseated components" at bounding box center [1022, 342] width 140 height 29
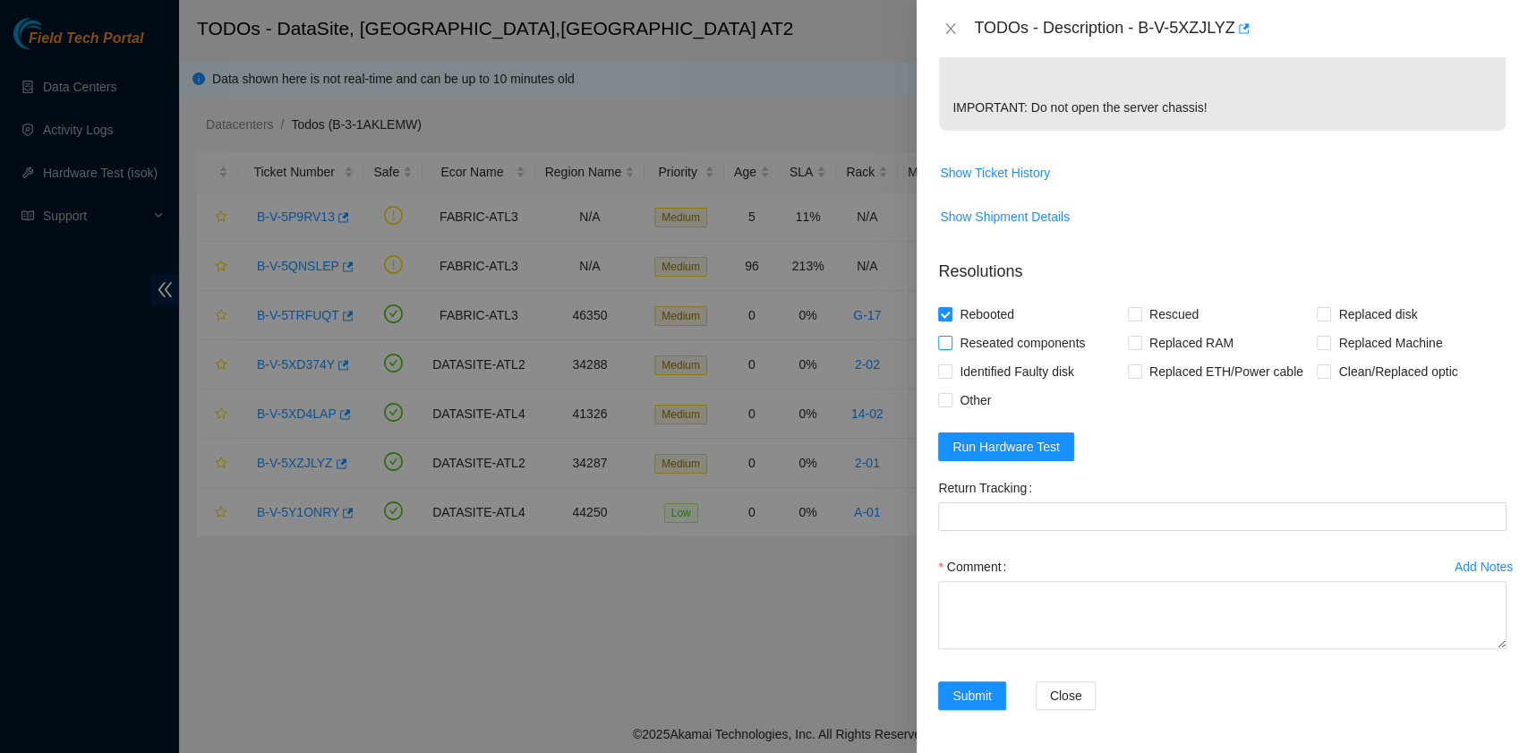
click at [951, 345] on input "Reseated components" at bounding box center [944, 342] width 13 height 13
checkbox input "true"
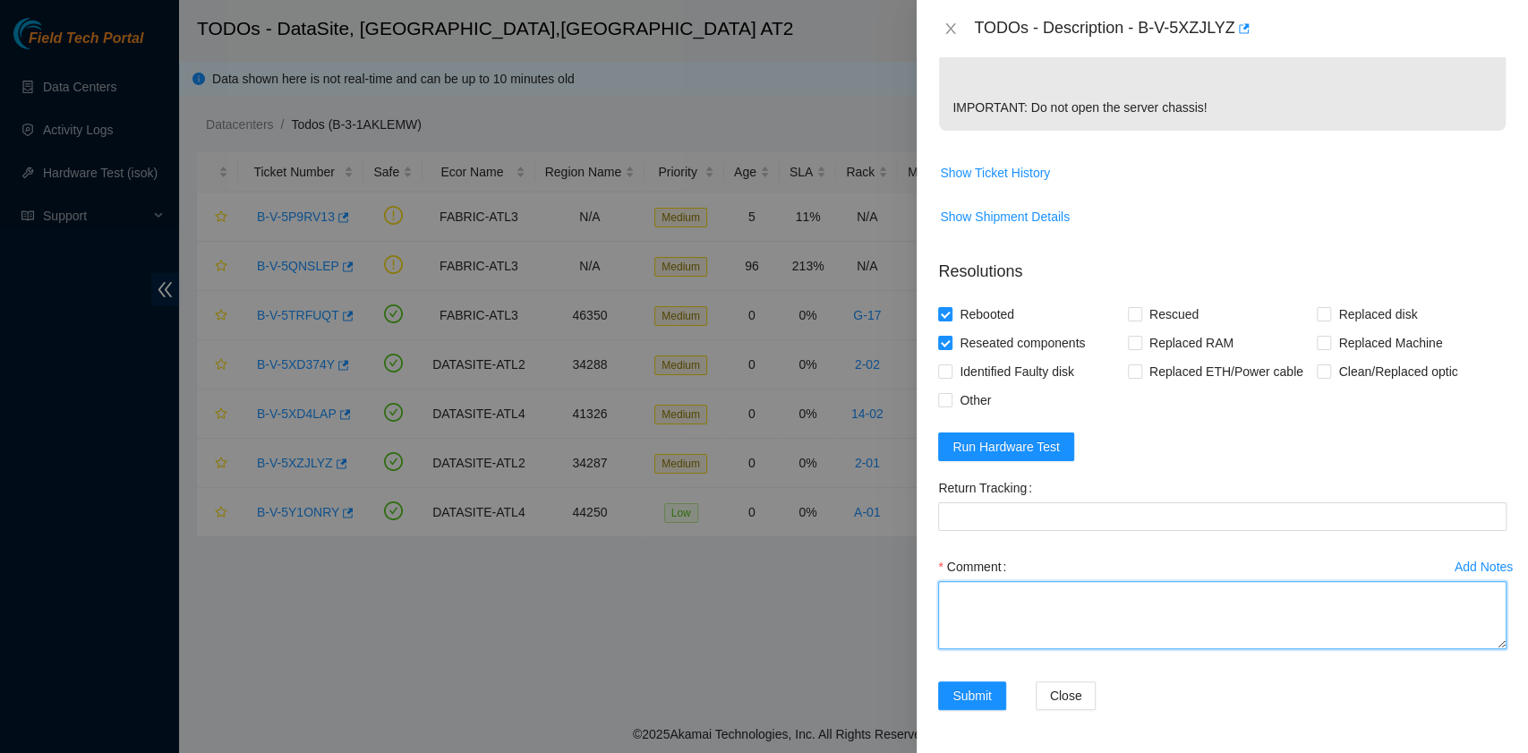
click at [1052, 601] on textarea "Comment" at bounding box center [1222, 615] width 568 height 68
paste textarea "B-V-5XZJLYZ rack# 2-01 machine# 17:00 Pressed the Node pause button located on …"
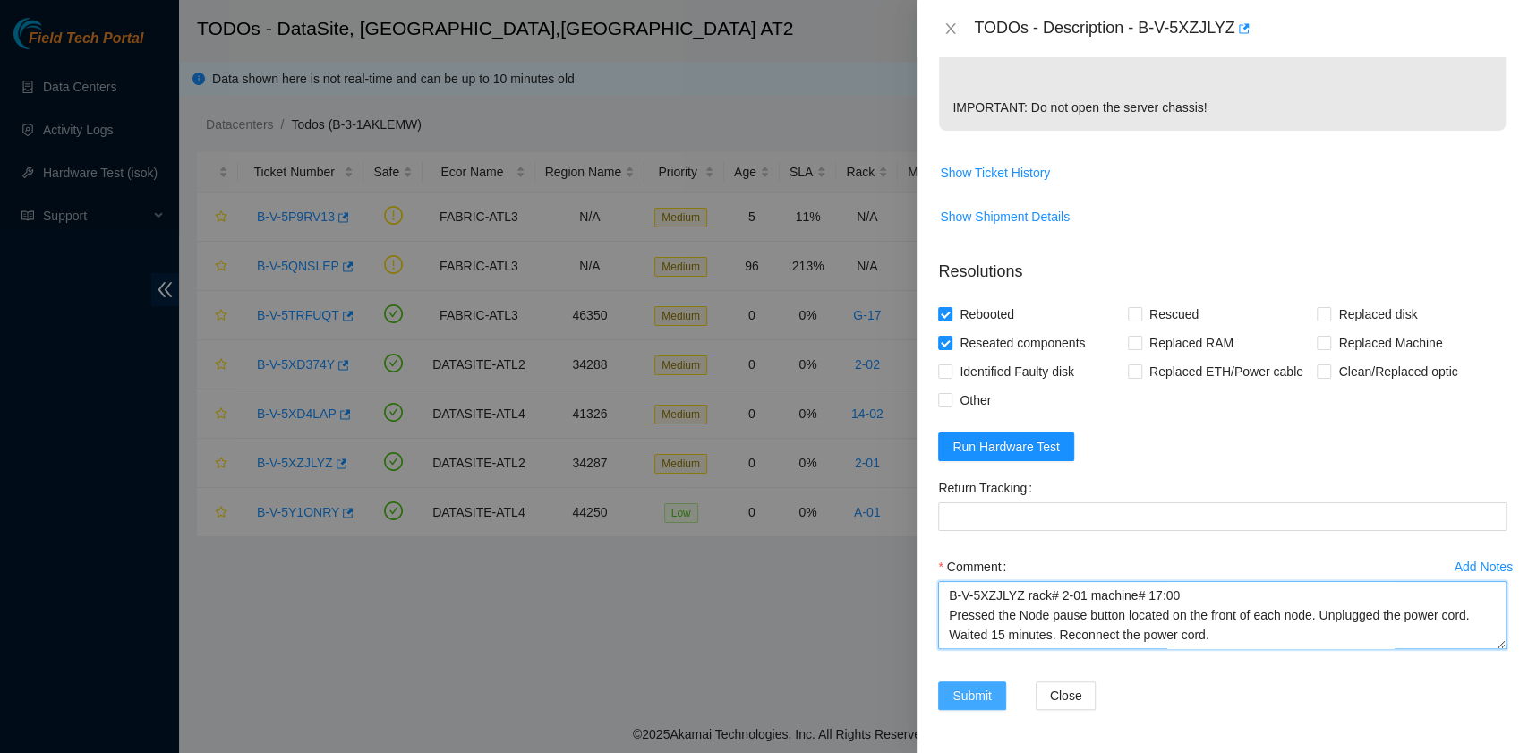
type textarea "B-V-5XZJLYZ rack# 2-01 machine# 17:00 Pressed the Node pause button located on …"
click at [970, 700] on span "Submit" at bounding box center [971, 696] width 39 height 20
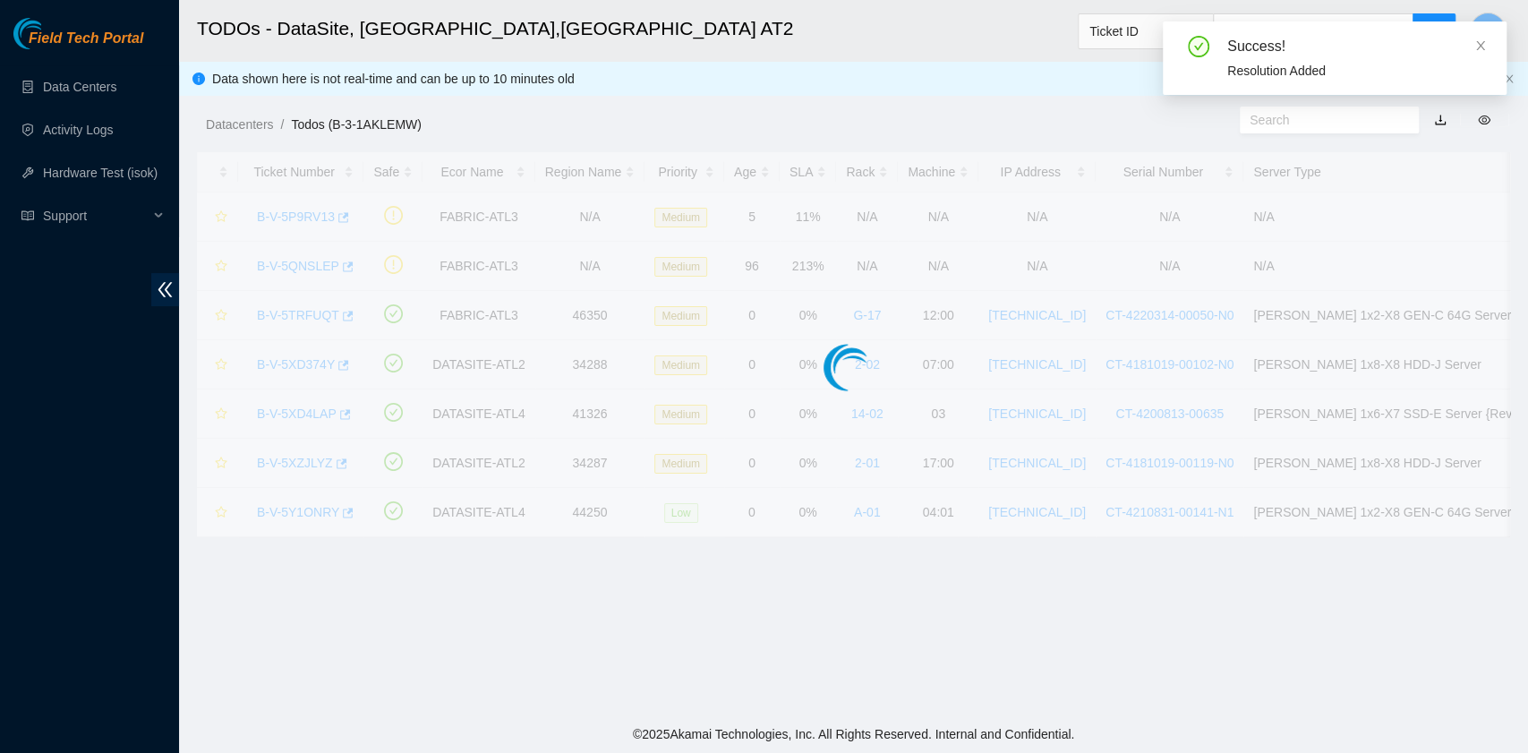
scroll to position [454, 0]
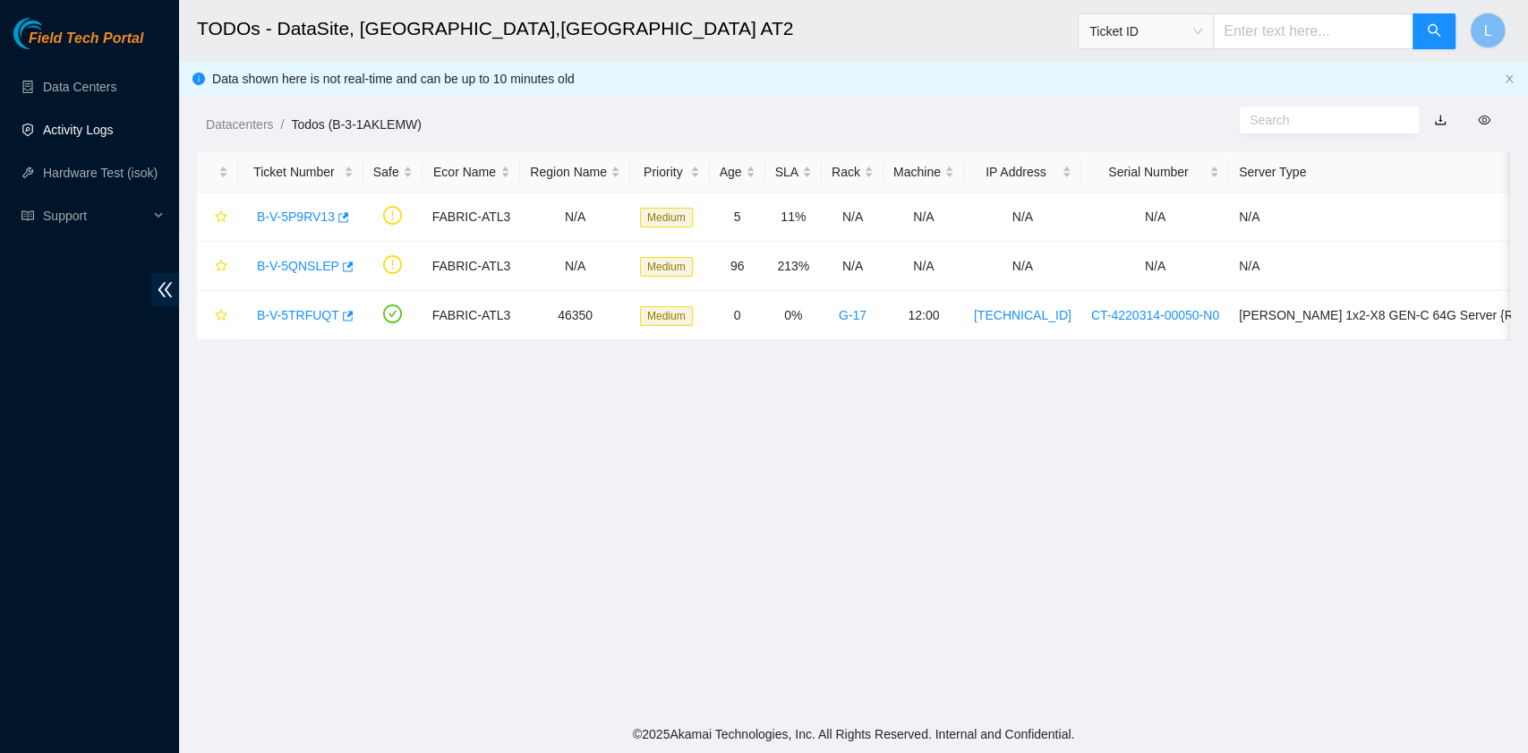
click at [98, 130] on link "Activity Logs" at bounding box center [78, 130] width 71 height 14
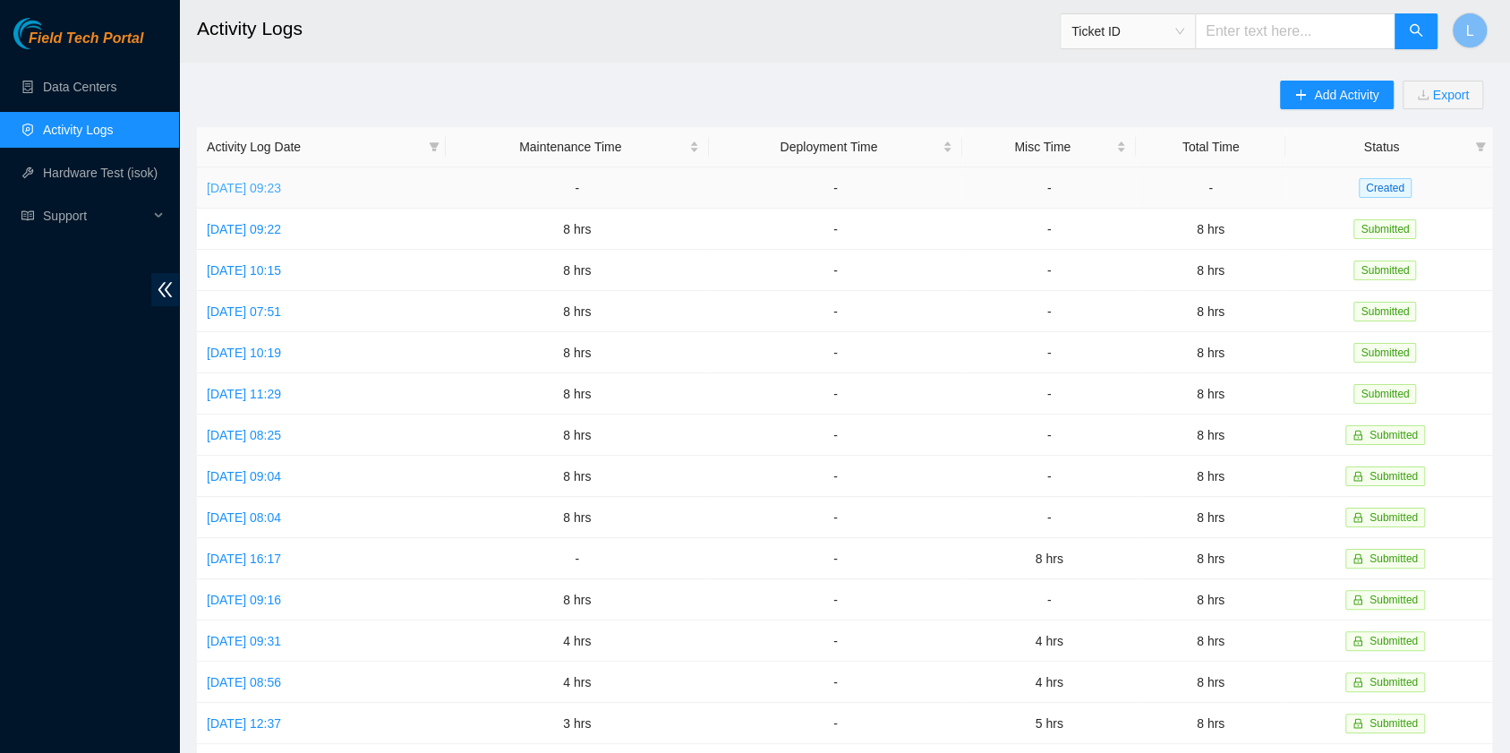
click at [258, 183] on link "Wed, 08 Oct 2025 09:23" at bounding box center [244, 188] width 74 height 14
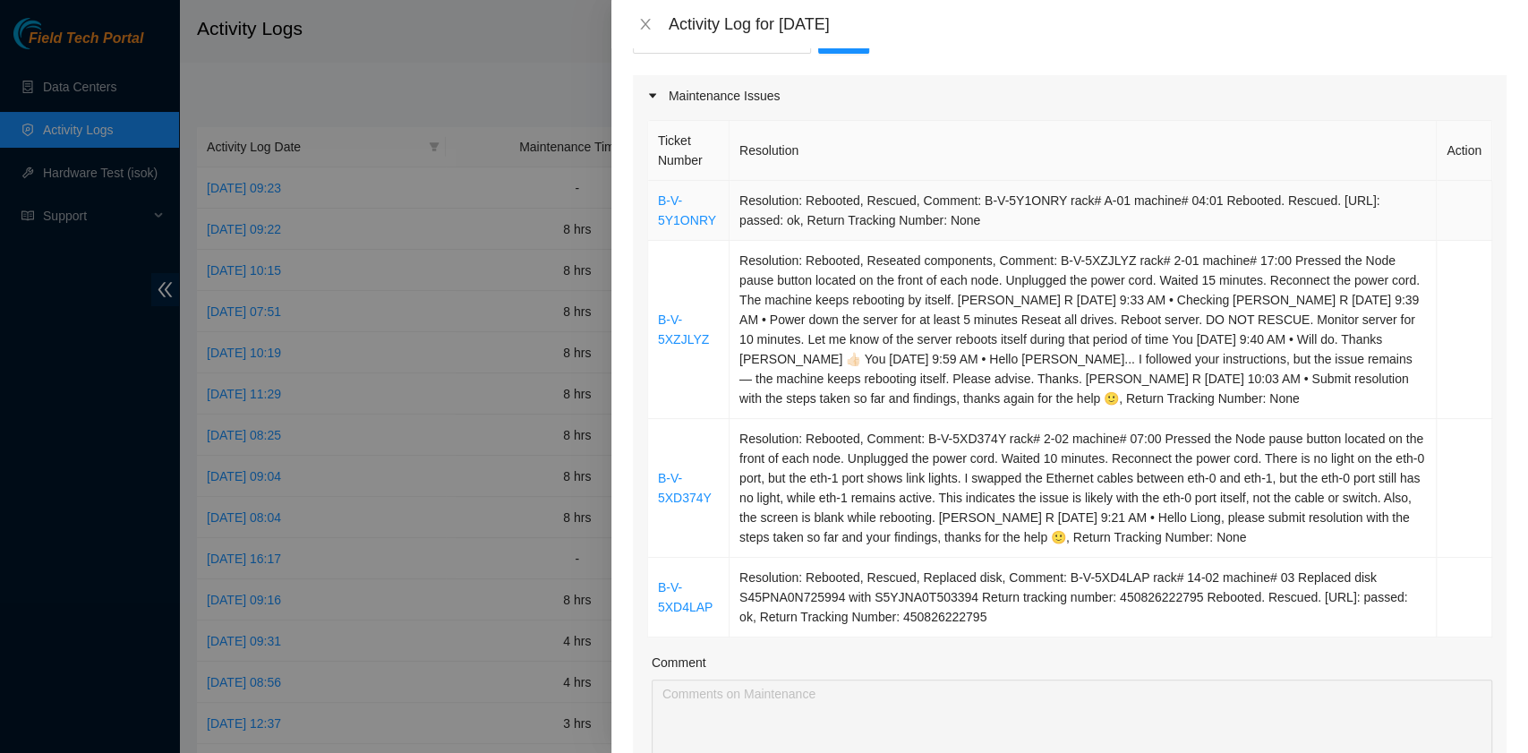
scroll to position [238, 0]
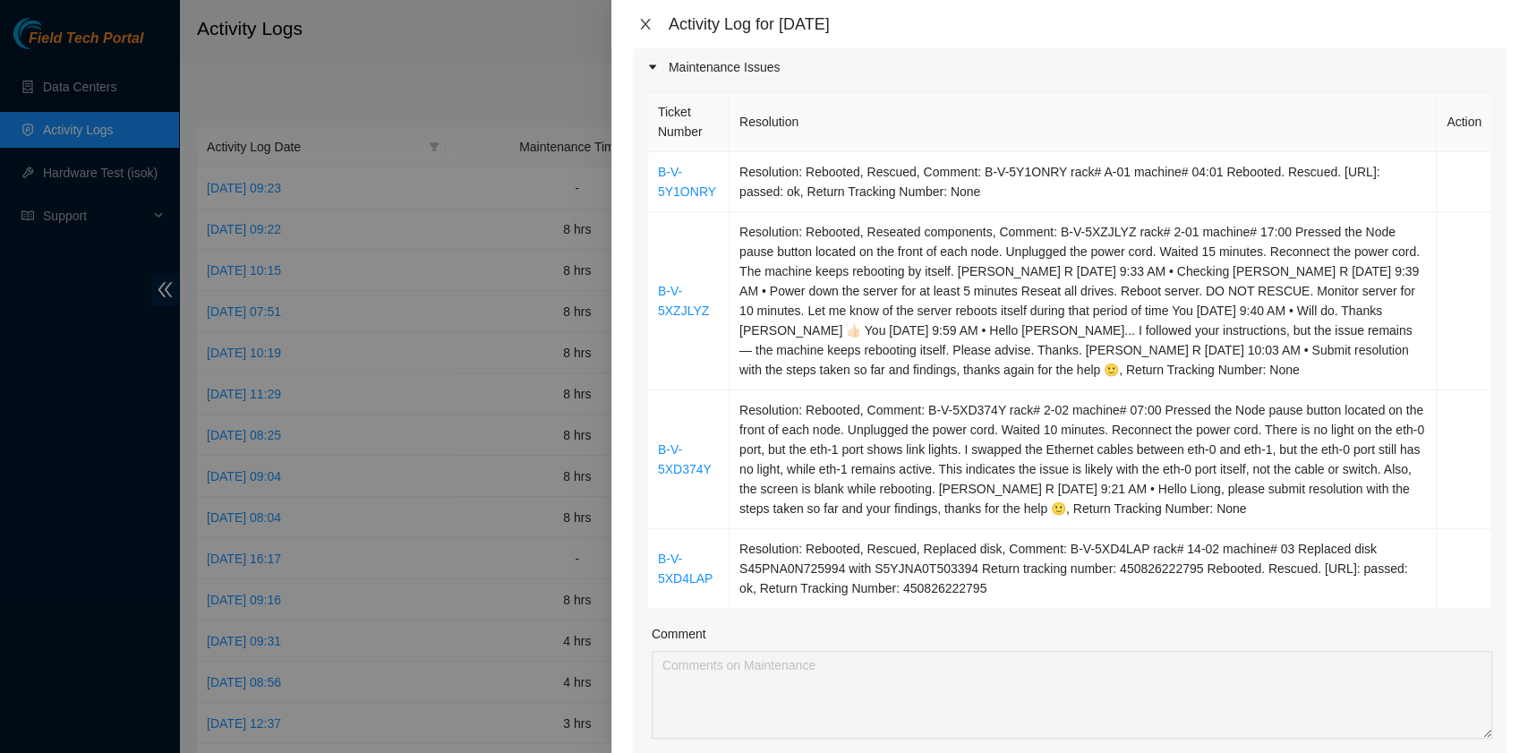
click at [645, 21] on icon "close" at bounding box center [645, 24] width 14 height 14
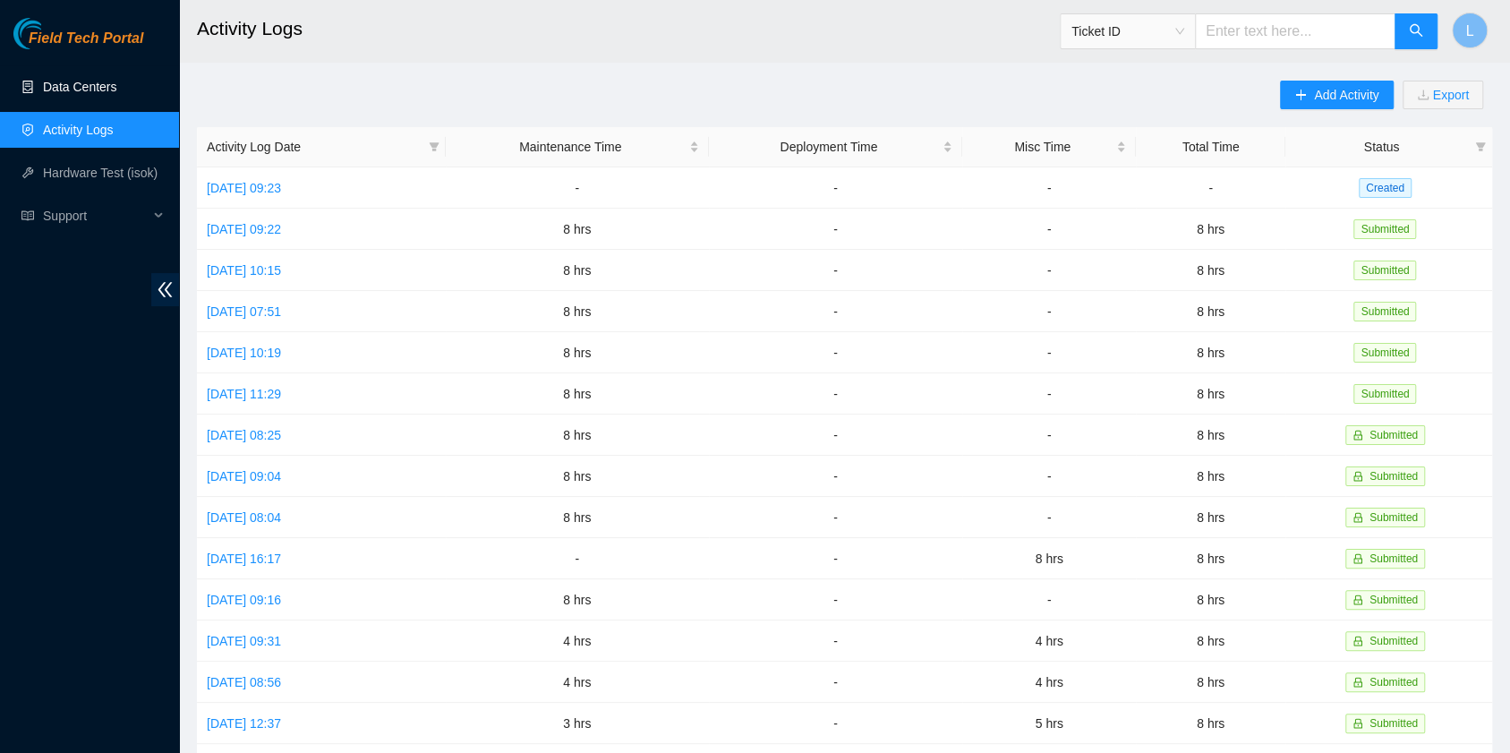
click at [59, 86] on link "Data Centers" at bounding box center [79, 87] width 73 height 14
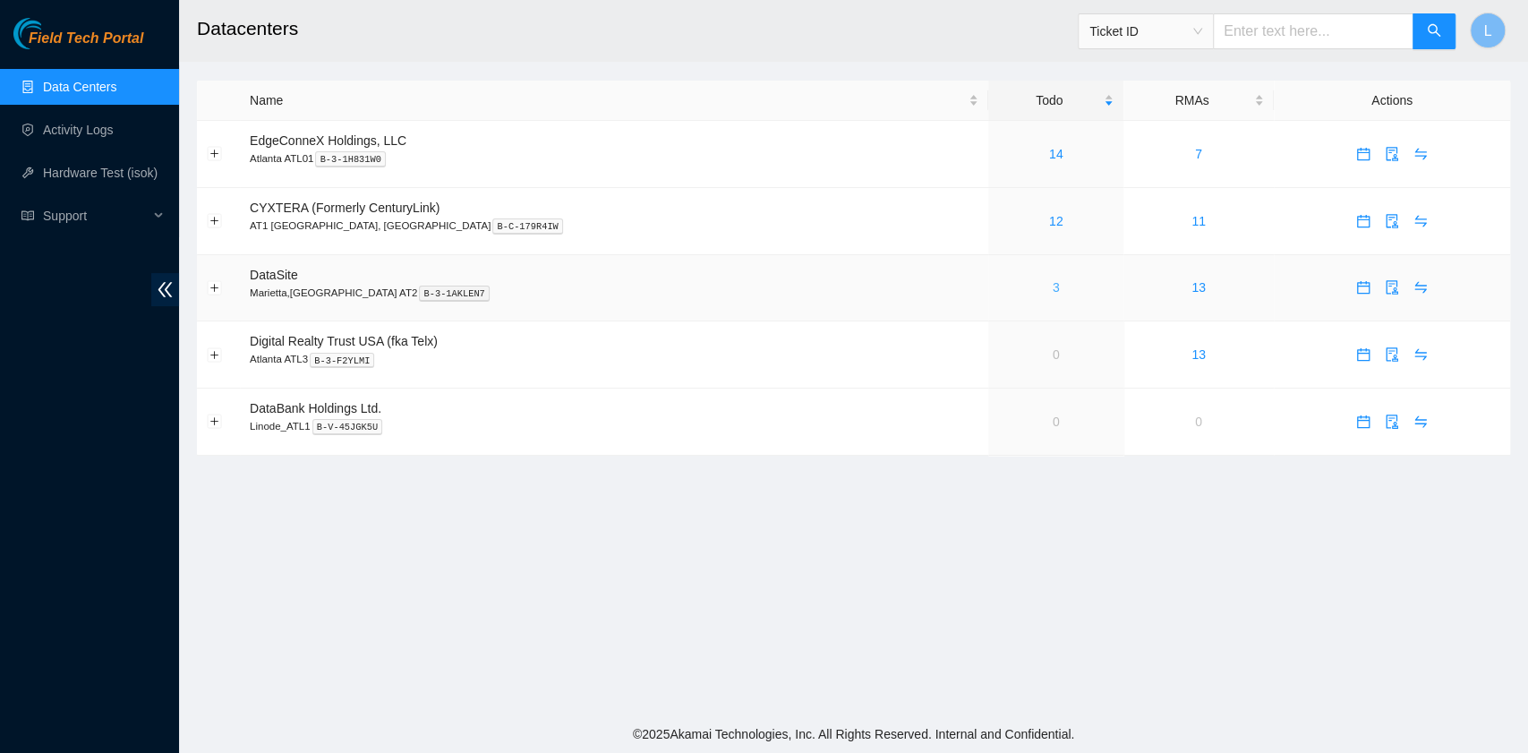
click at [1053, 294] on link "3" at bounding box center [1056, 287] width 7 height 14
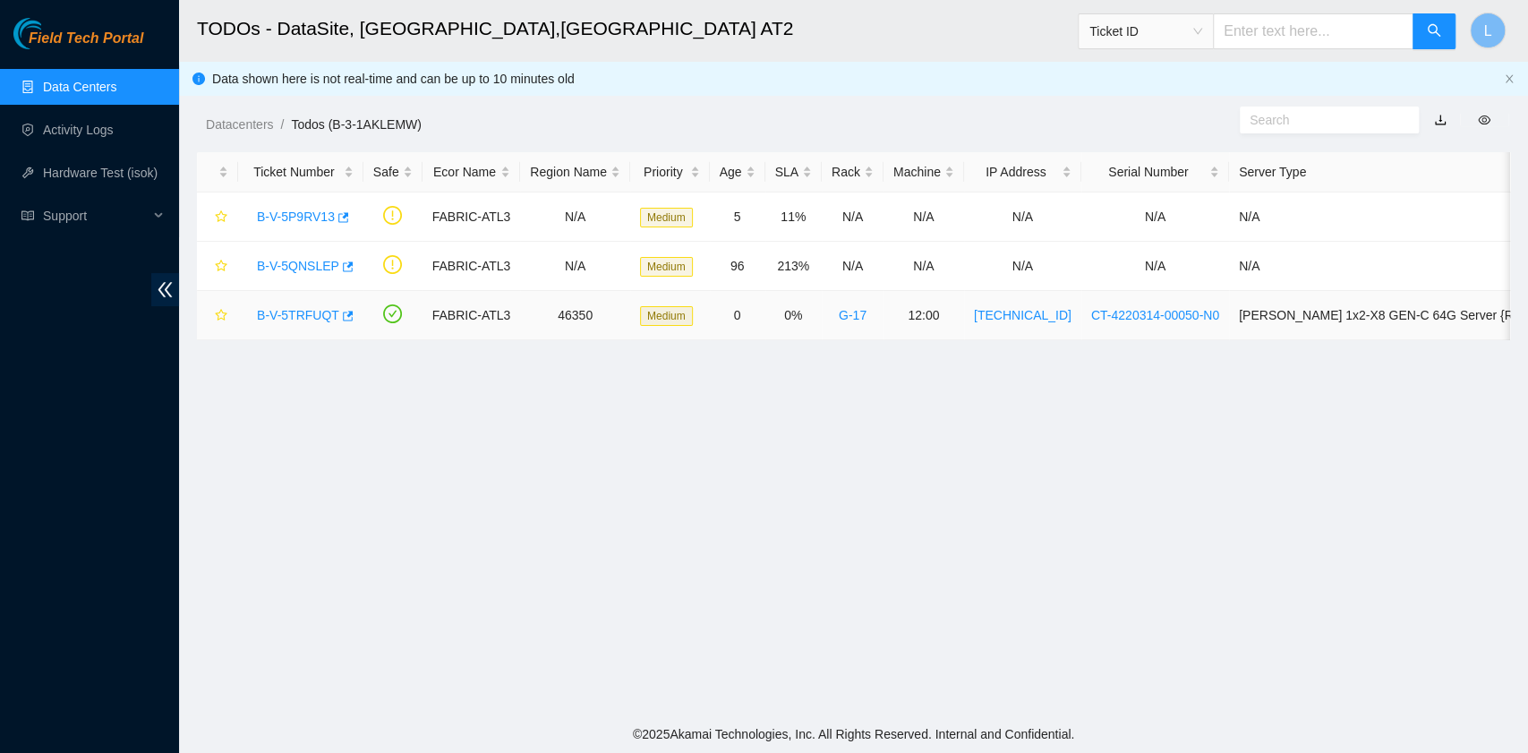
click at [315, 308] on link "B-V-5TRFUQT" at bounding box center [298, 315] width 82 height 14
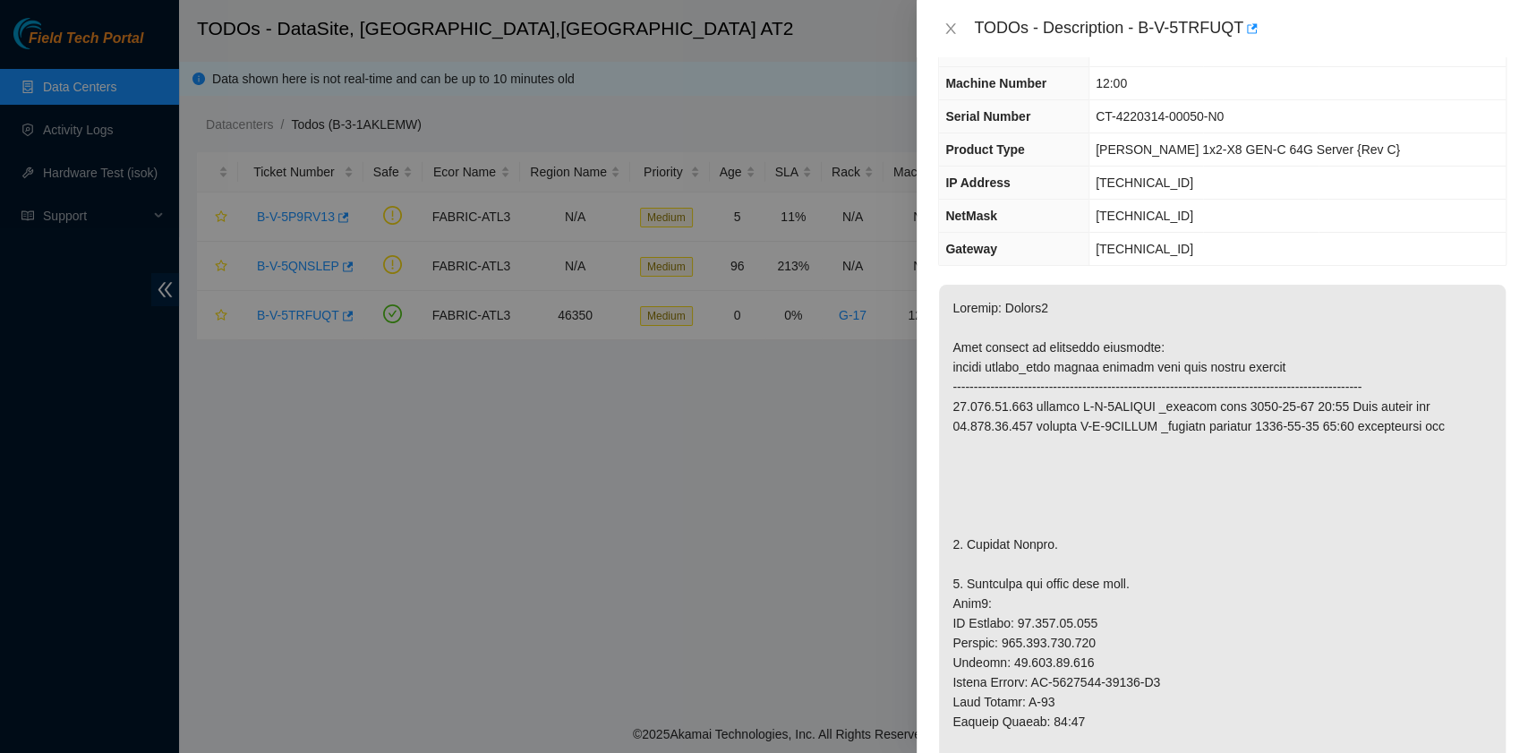
scroll to position [119, 0]
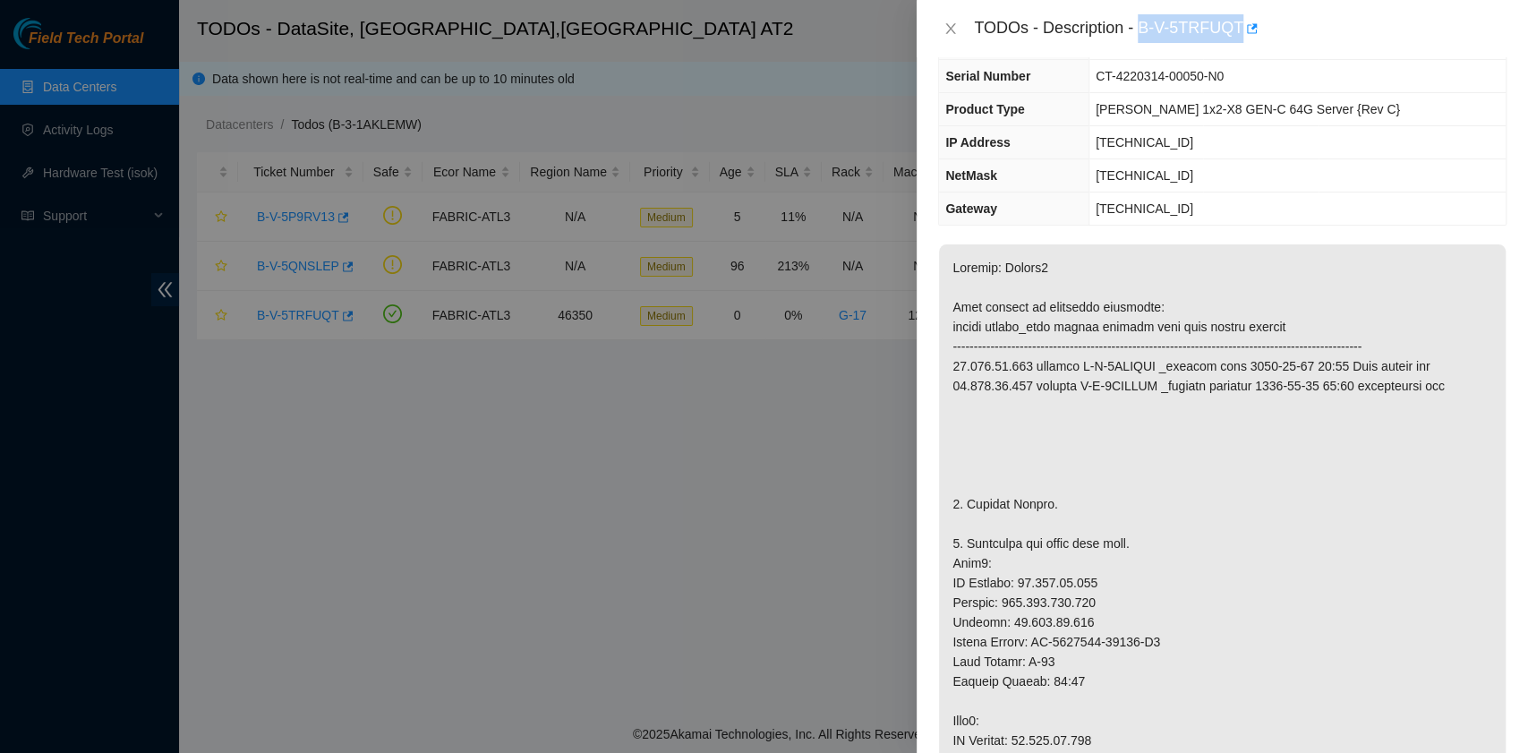
drag, startPoint x: 1138, startPoint y: 26, endPoint x: 1236, endPoint y: 37, distance: 98.1
click at [1236, 37] on div "TODOs - Description - B-V-5TRFUQT" at bounding box center [1240, 28] width 533 height 29
copy div "B-V-5TRFUQT"
drag, startPoint x: 968, startPoint y: 502, endPoint x: 1046, endPoint y: 504, distance: 77.9
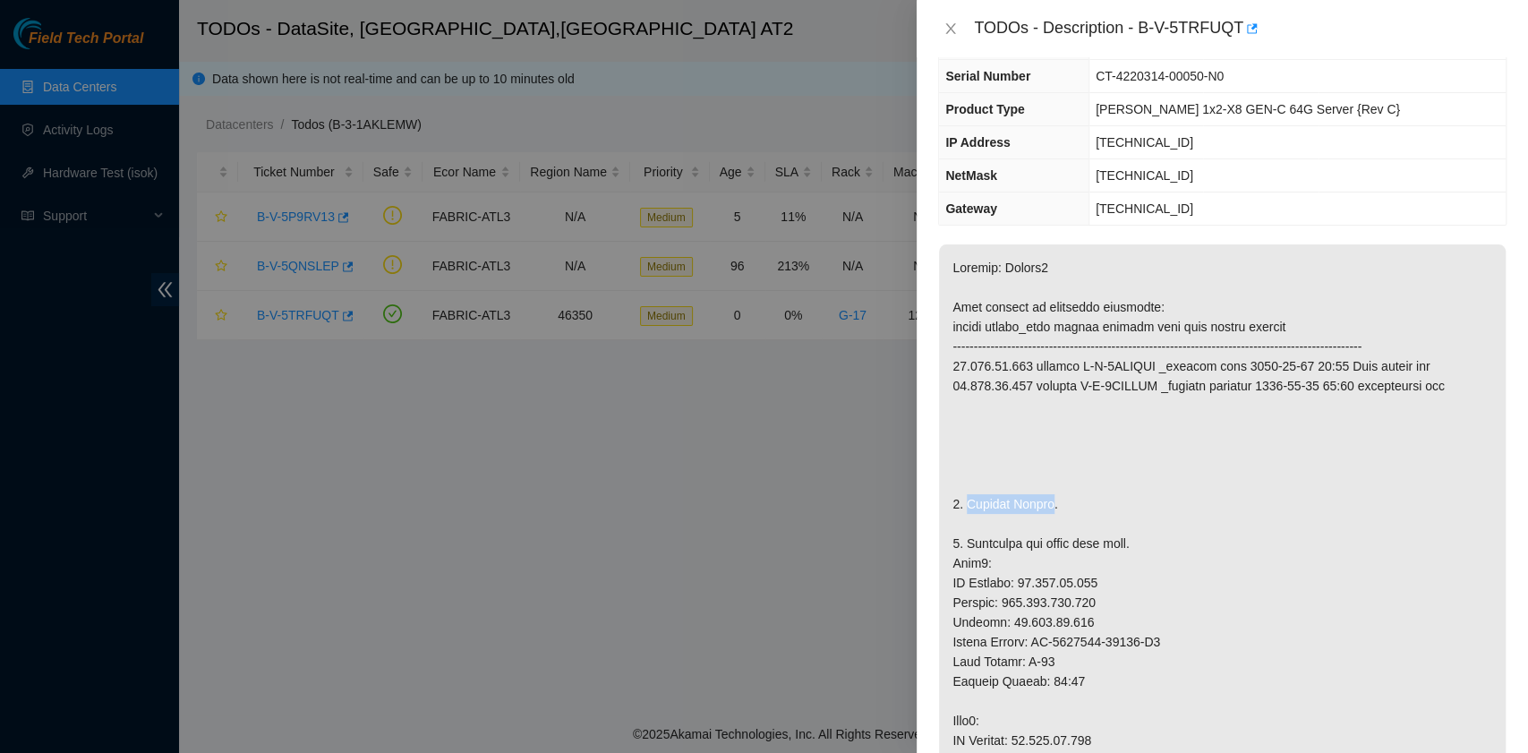
copy p "Replace Server"
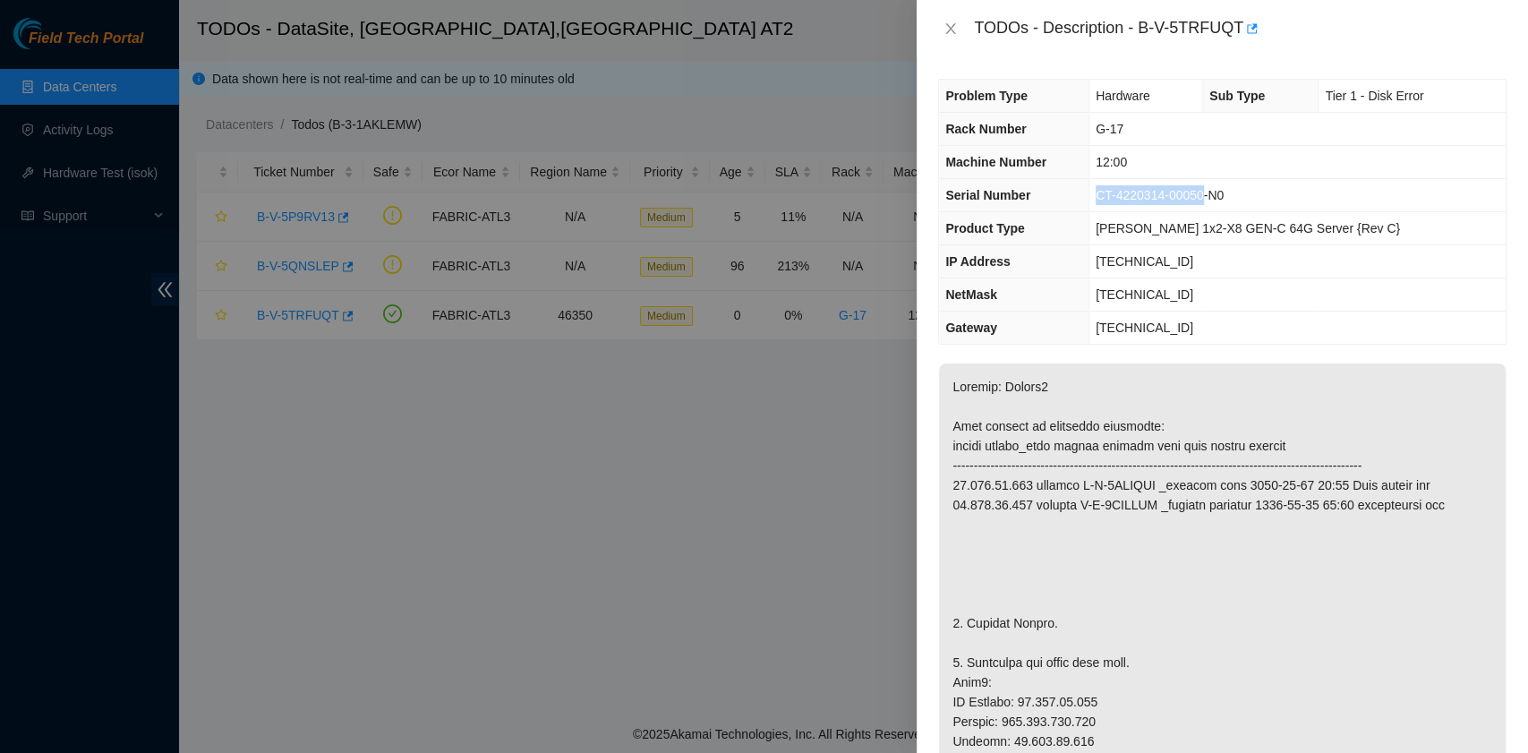
drag, startPoint x: 1122, startPoint y: 199, endPoint x: 1224, endPoint y: 200, distance: 101.2
click at [1224, 200] on span "CT-4220314-00050-N0" at bounding box center [1160, 195] width 128 height 14
copy span "CT-4220314-00050"
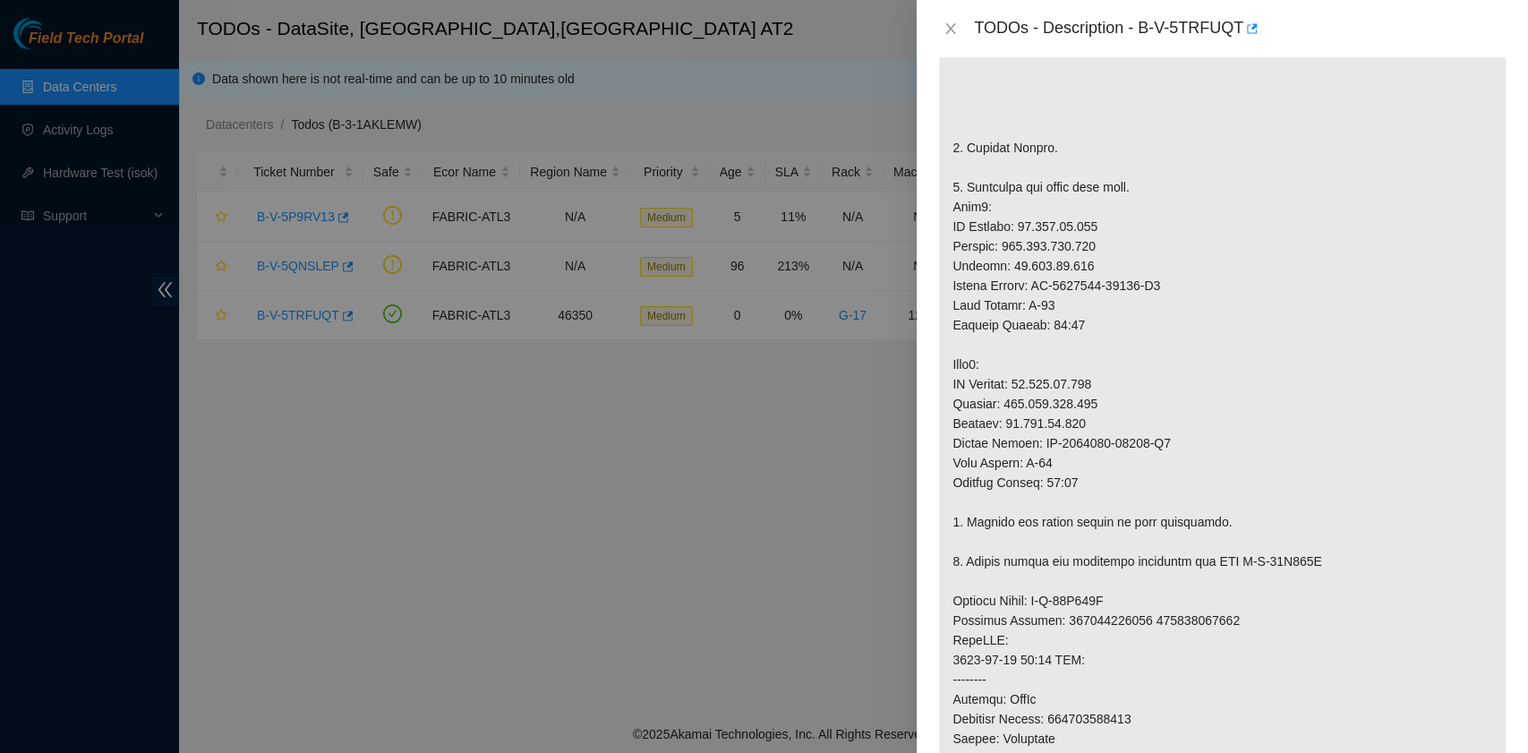
scroll to position [477, 0]
drag, startPoint x: 1038, startPoint y: 281, endPoint x: 1141, endPoint y: 290, distance: 103.3
click at [1141, 290] on p at bounding box center [1222, 510] width 567 height 1248
copy p "CT-4220131-00186"
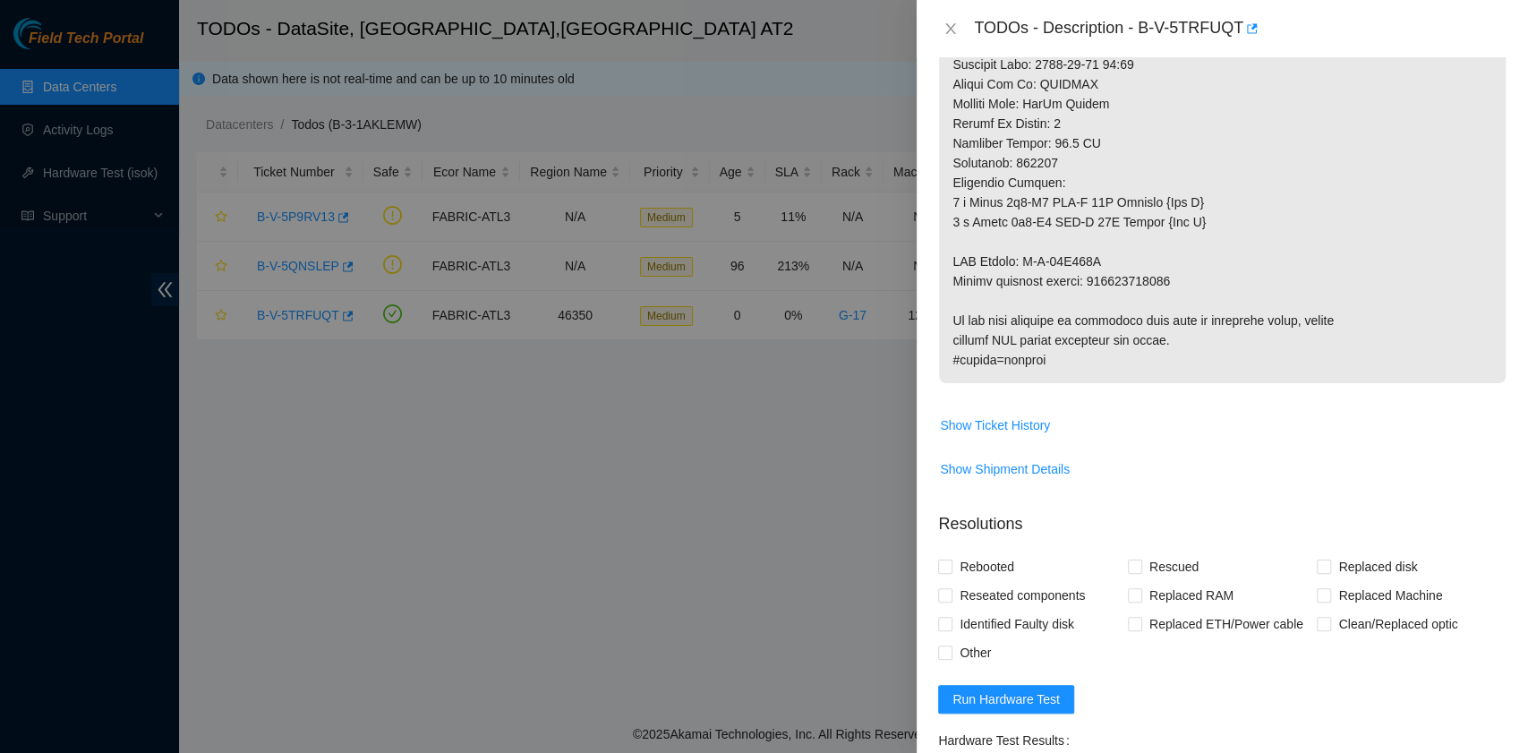
scroll to position [1312, 0]
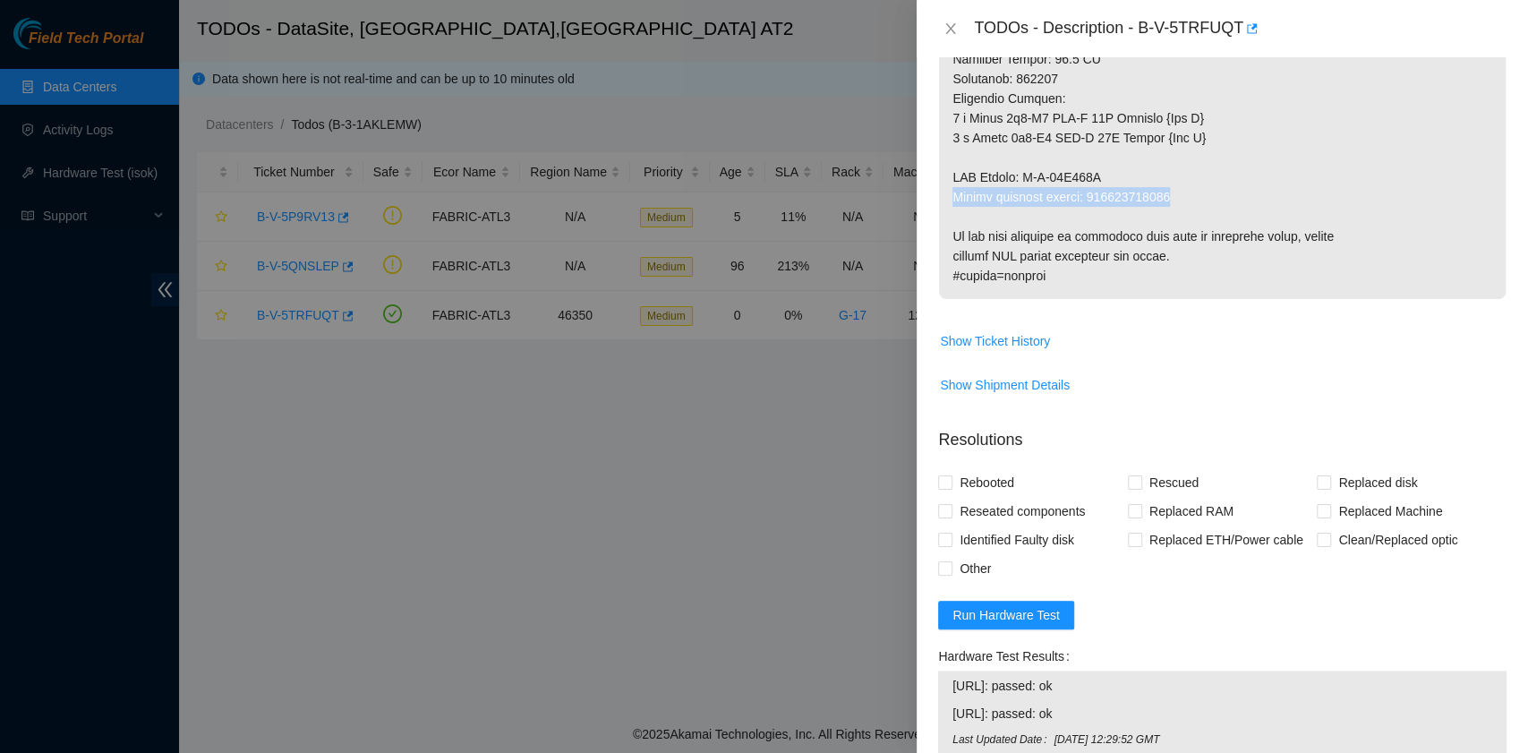
drag, startPoint x: 949, startPoint y: 188, endPoint x: 1170, endPoint y: 193, distance: 221.1
copy p "Return tracking number: 417328430744"
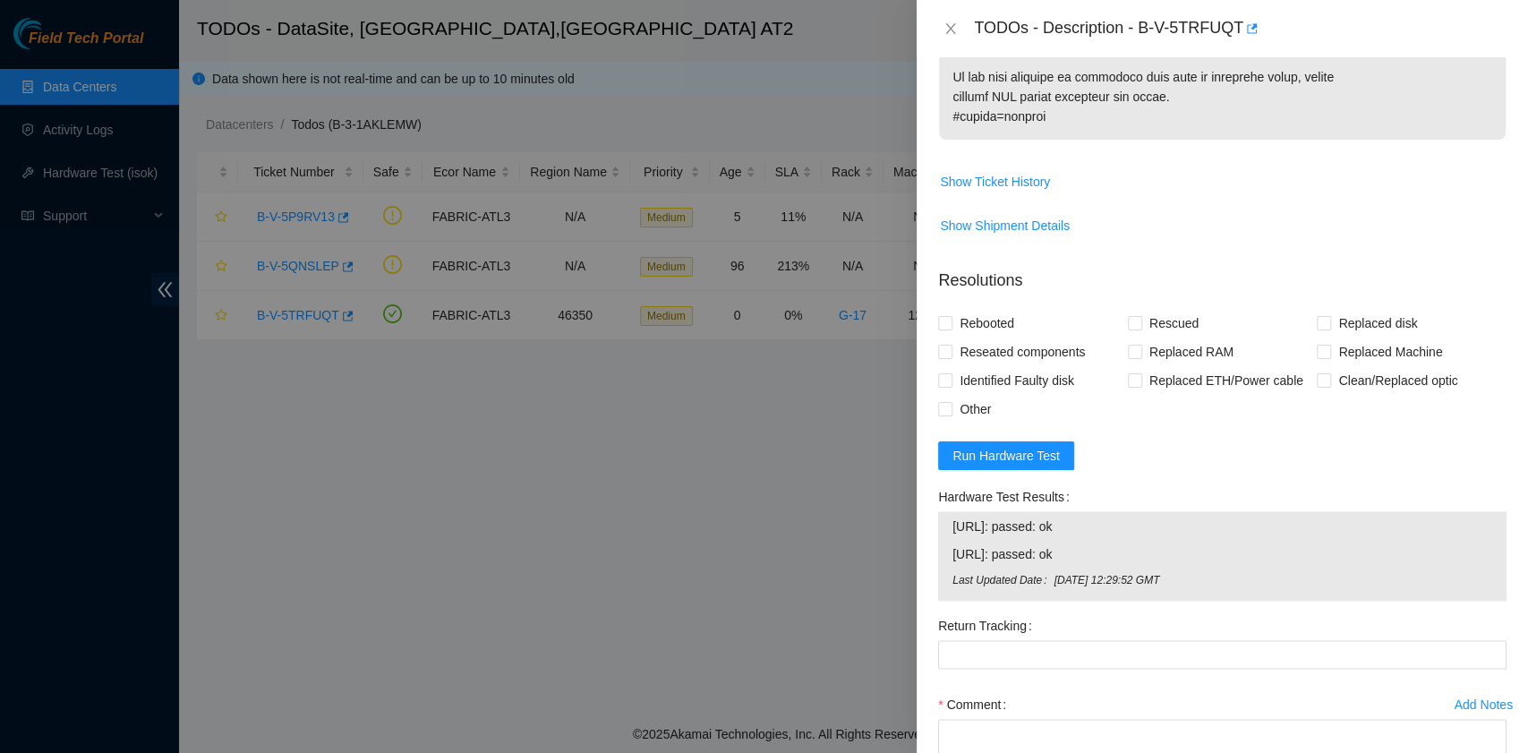
scroll to position [1551, 0]
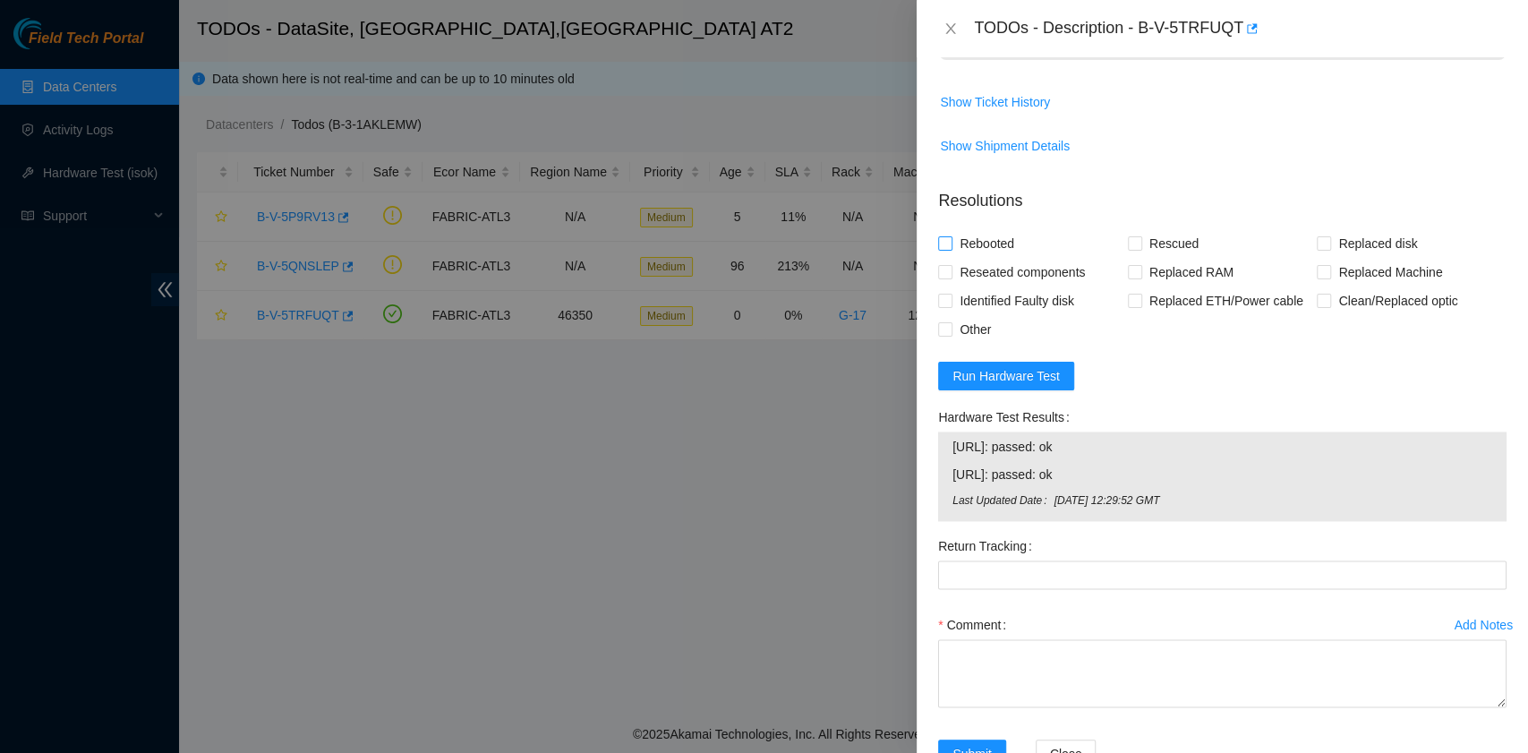
click at [991, 237] on span "Rebooted" at bounding box center [986, 243] width 69 height 29
click at [951, 237] on input "Rebooted" at bounding box center [944, 242] width 13 height 13
checkbox input "true"
click at [1317, 277] on label "Replaced Machine" at bounding box center [1383, 272] width 132 height 29
click at [1317, 277] on input "Replaced Machine" at bounding box center [1323, 271] width 13 height 13
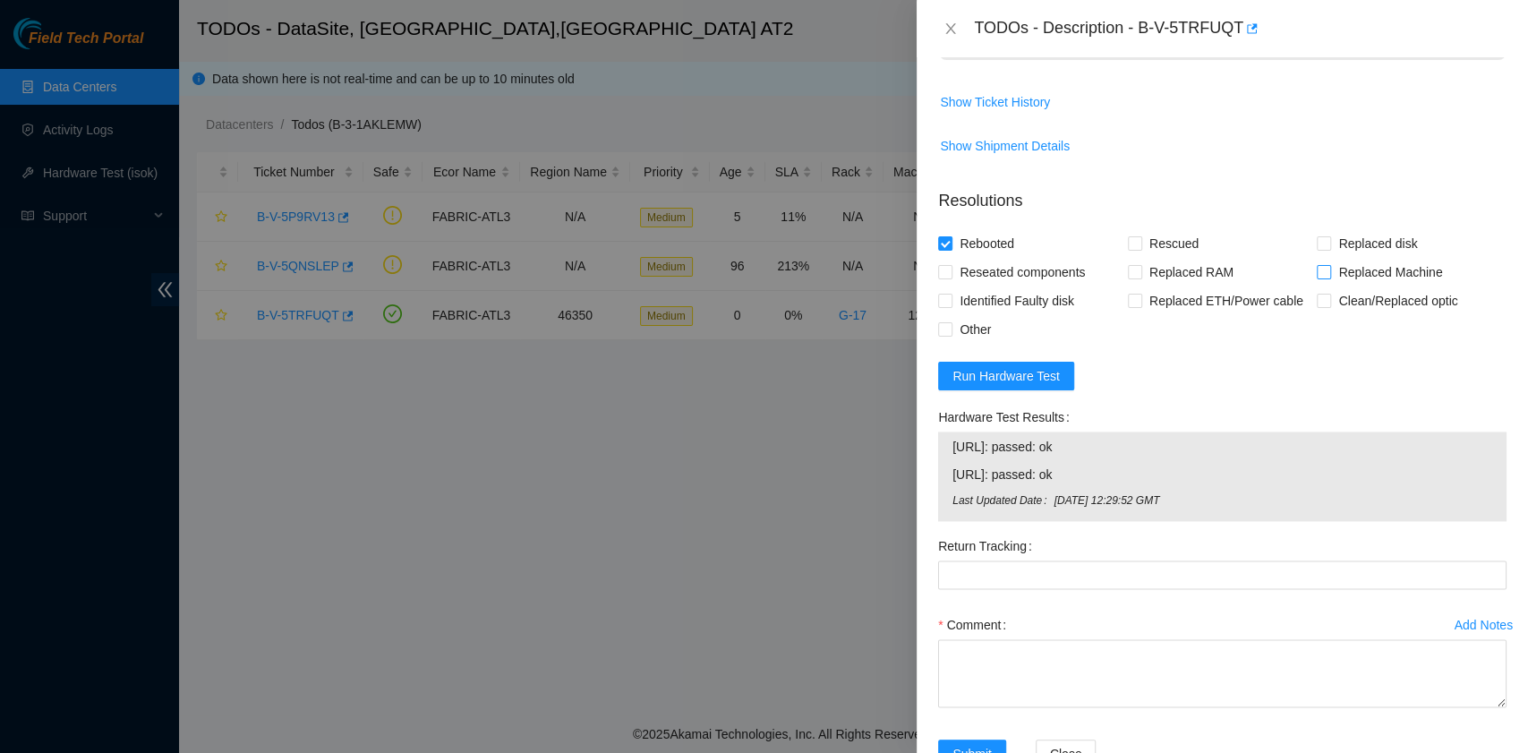
checkbox input "true"
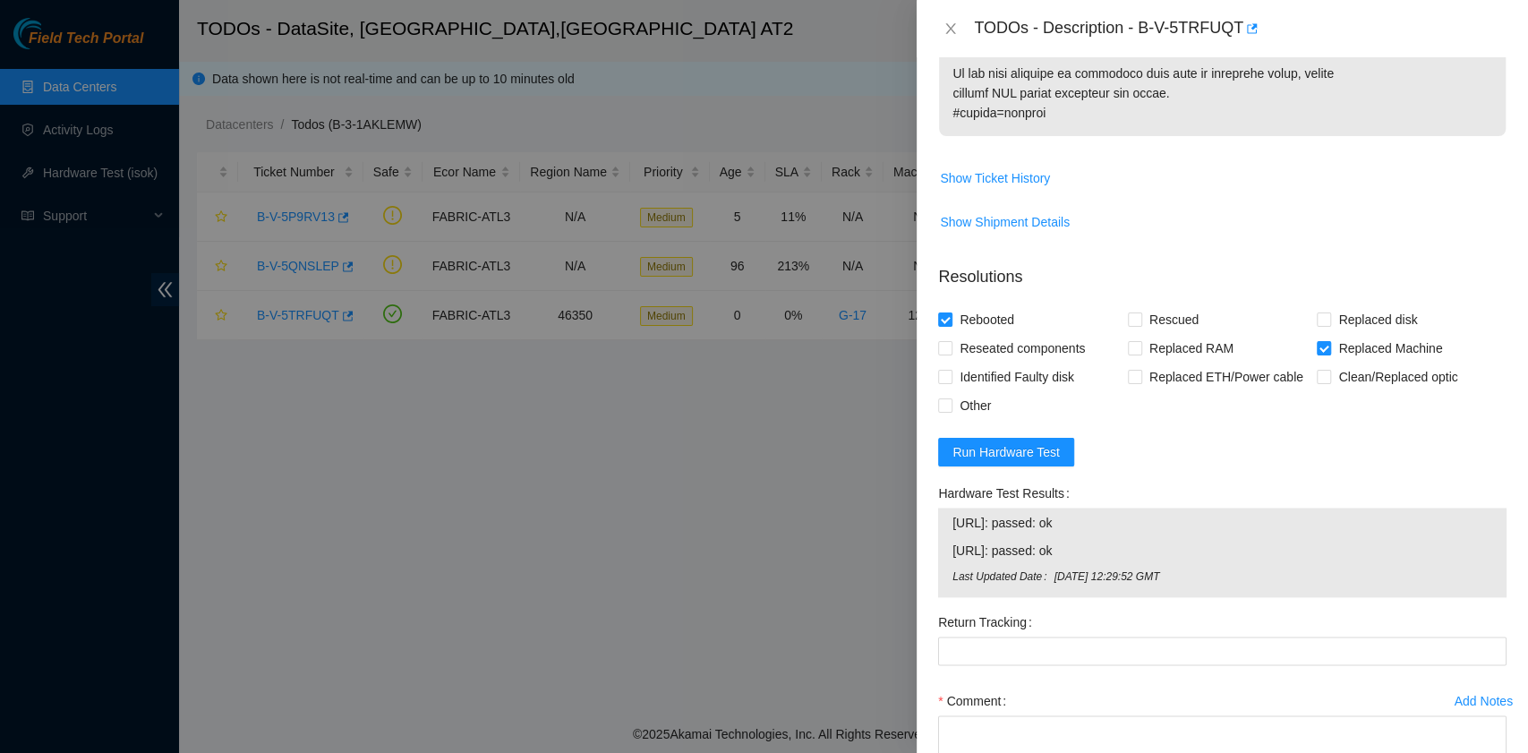
scroll to position [1248, 0]
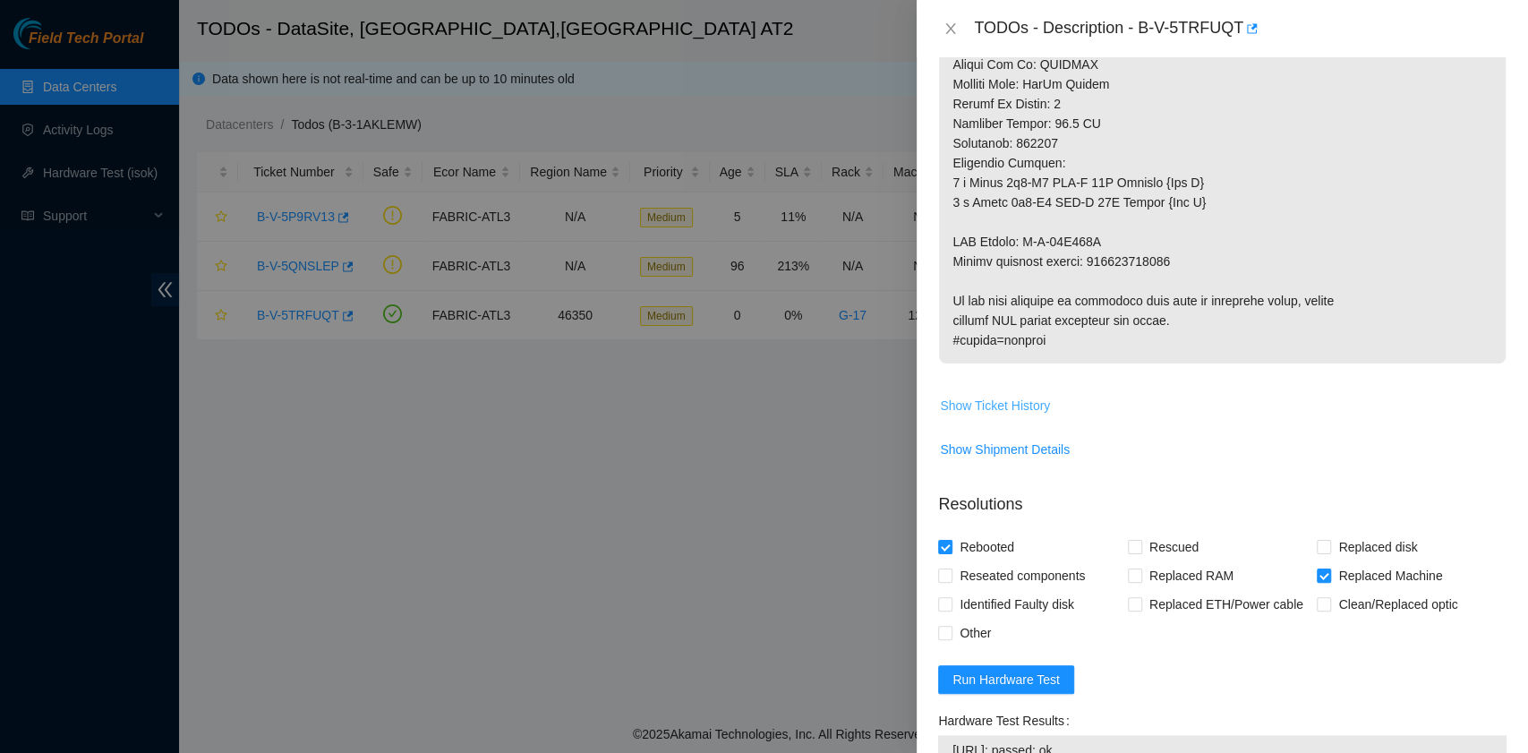
click at [1027, 408] on span "Show Ticket History" at bounding box center [995, 406] width 110 height 20
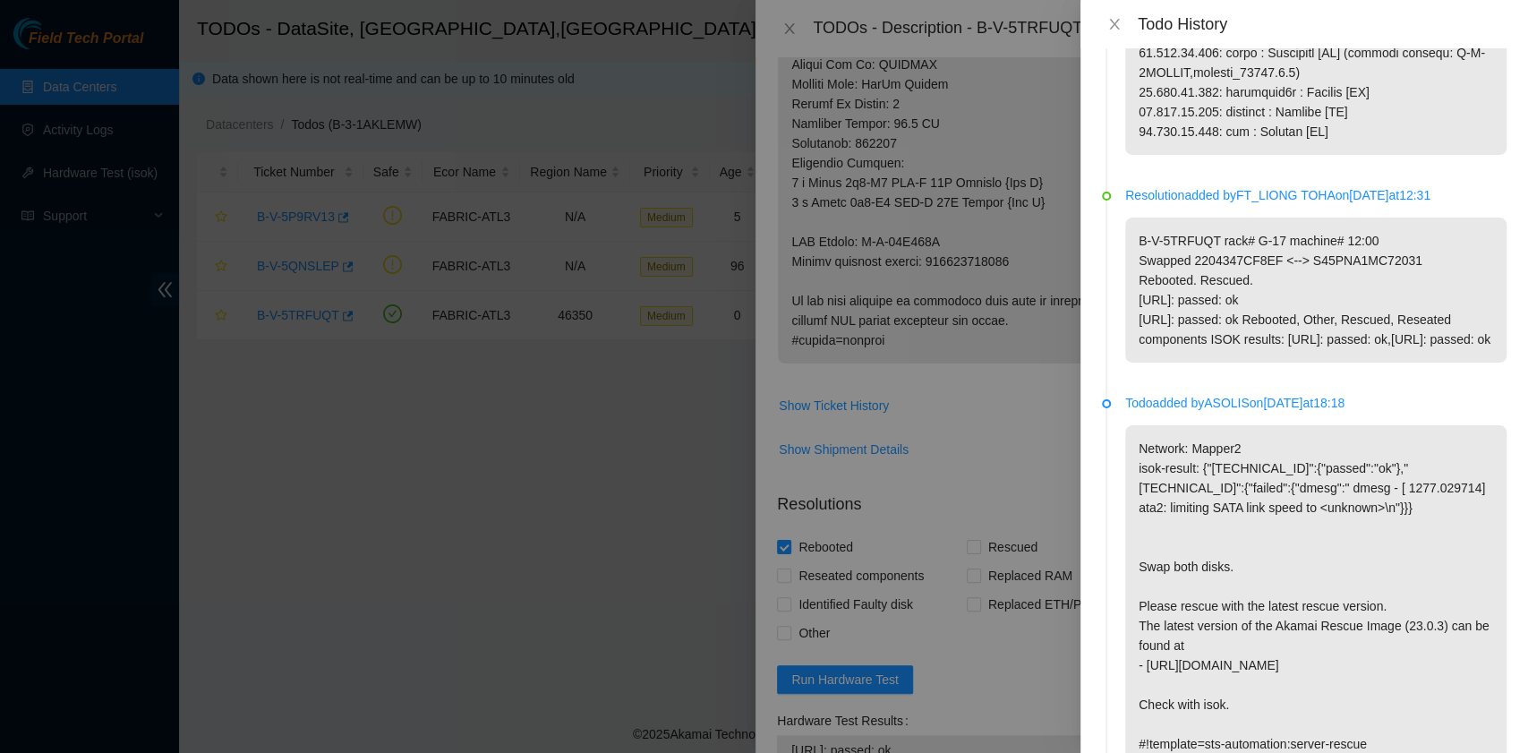
scroll to position [3938, 0]
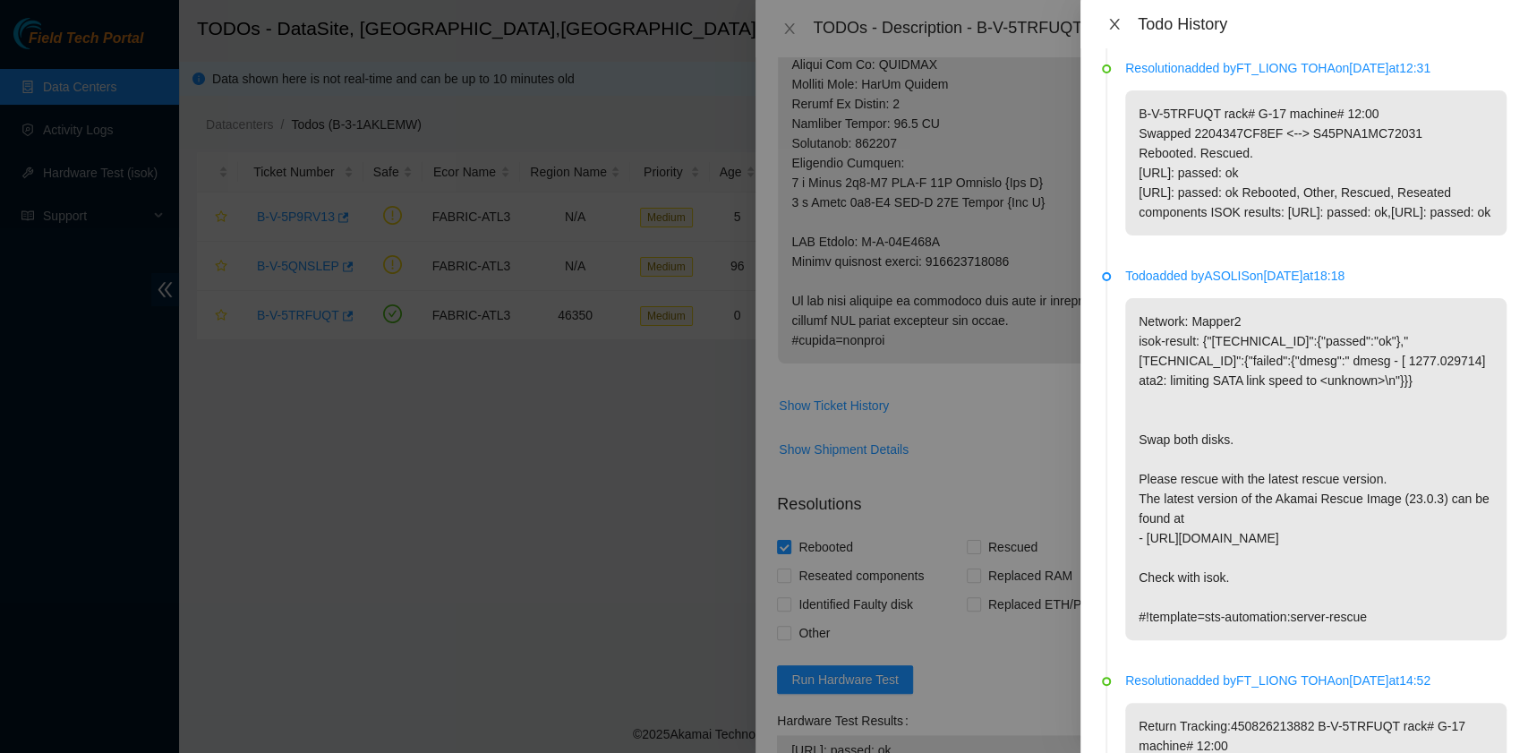
click at [1115, 25] on icon "close" at bounding box center [1114, 24] width 10 height 11
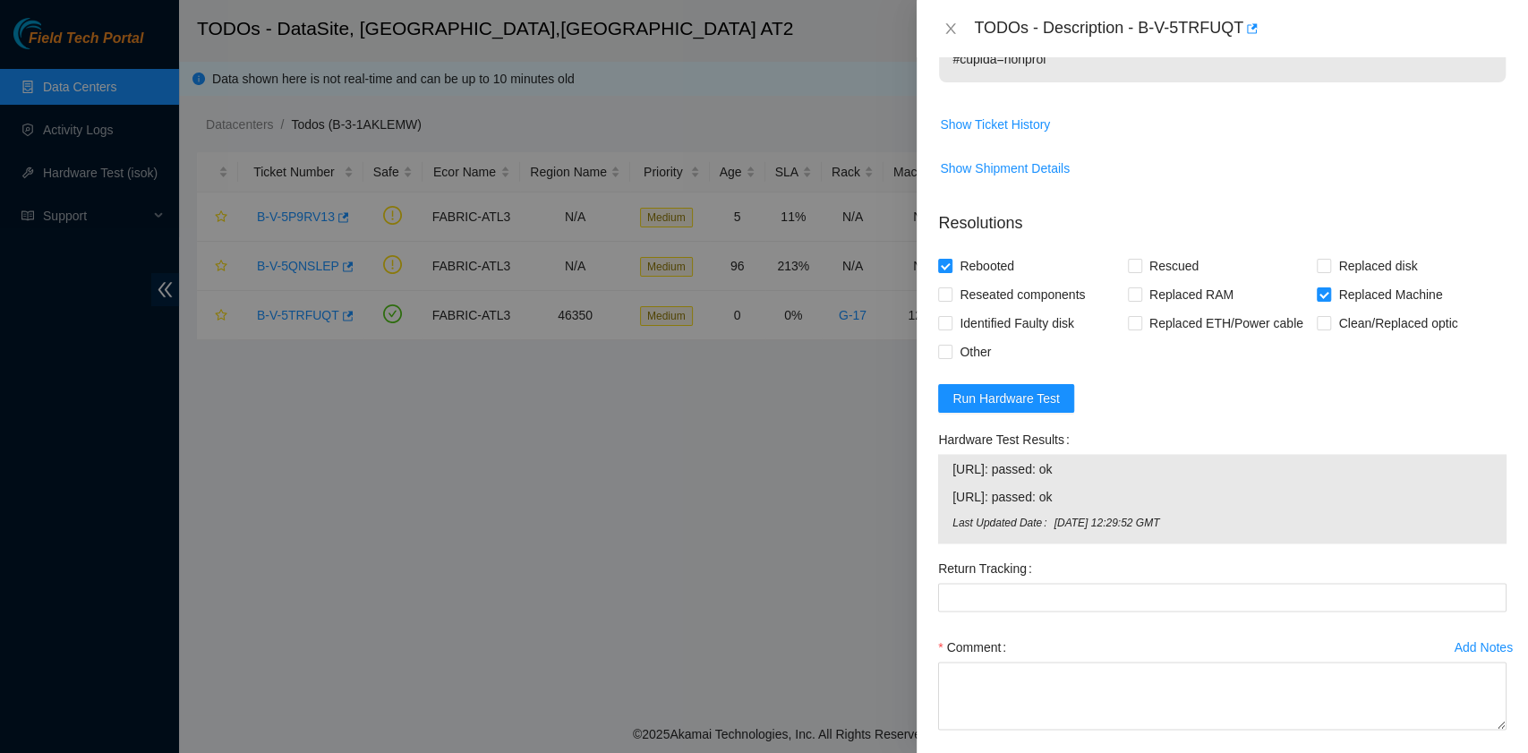
scroll to position [1606, 0]
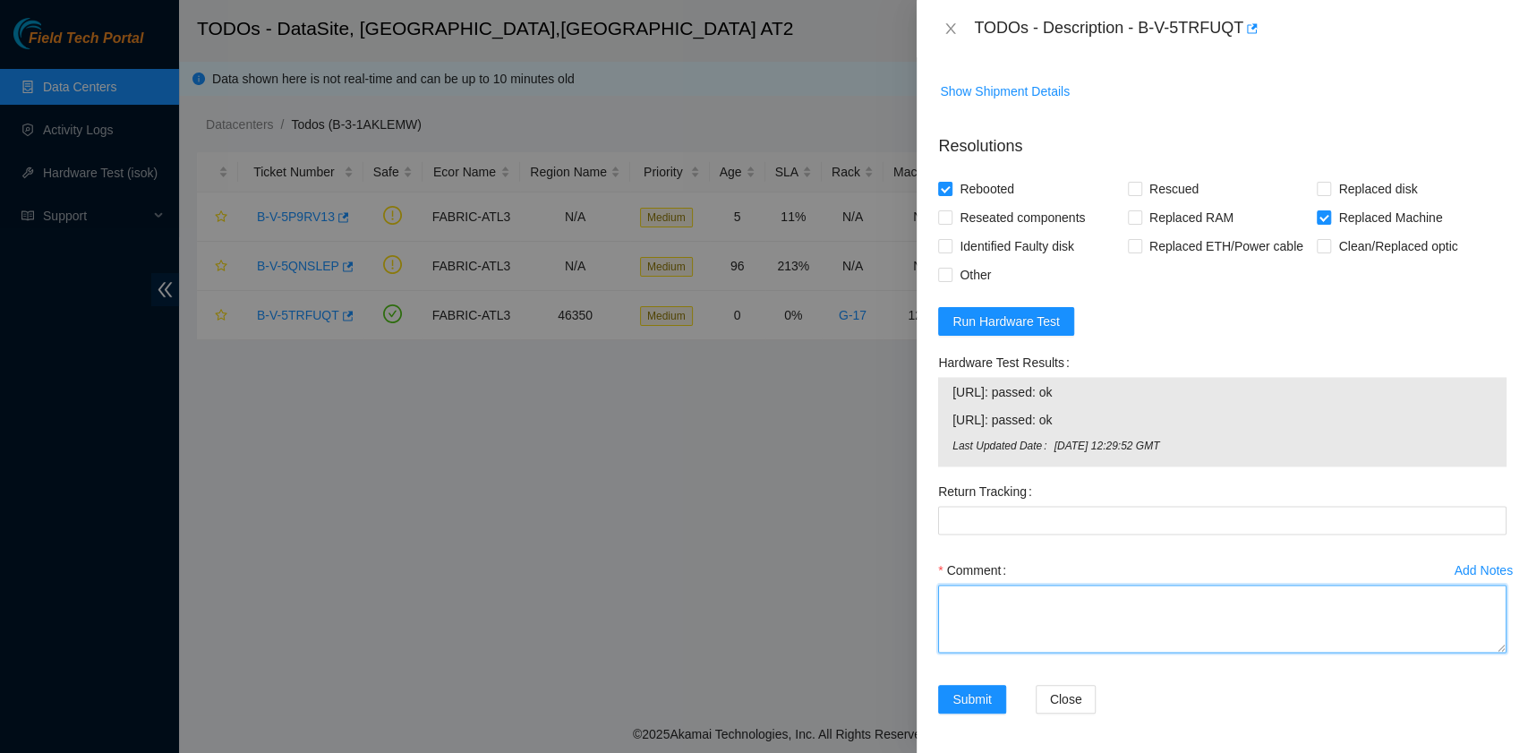
click at [1011, 607] on textarea "Comment" at bounding box center [1222, 618] width 568 height 68
paste textarea "B-V-5TRFUQT rack# G-17 machine# 12 Replace Server S/N CT-4220314-00050 with CT-…"
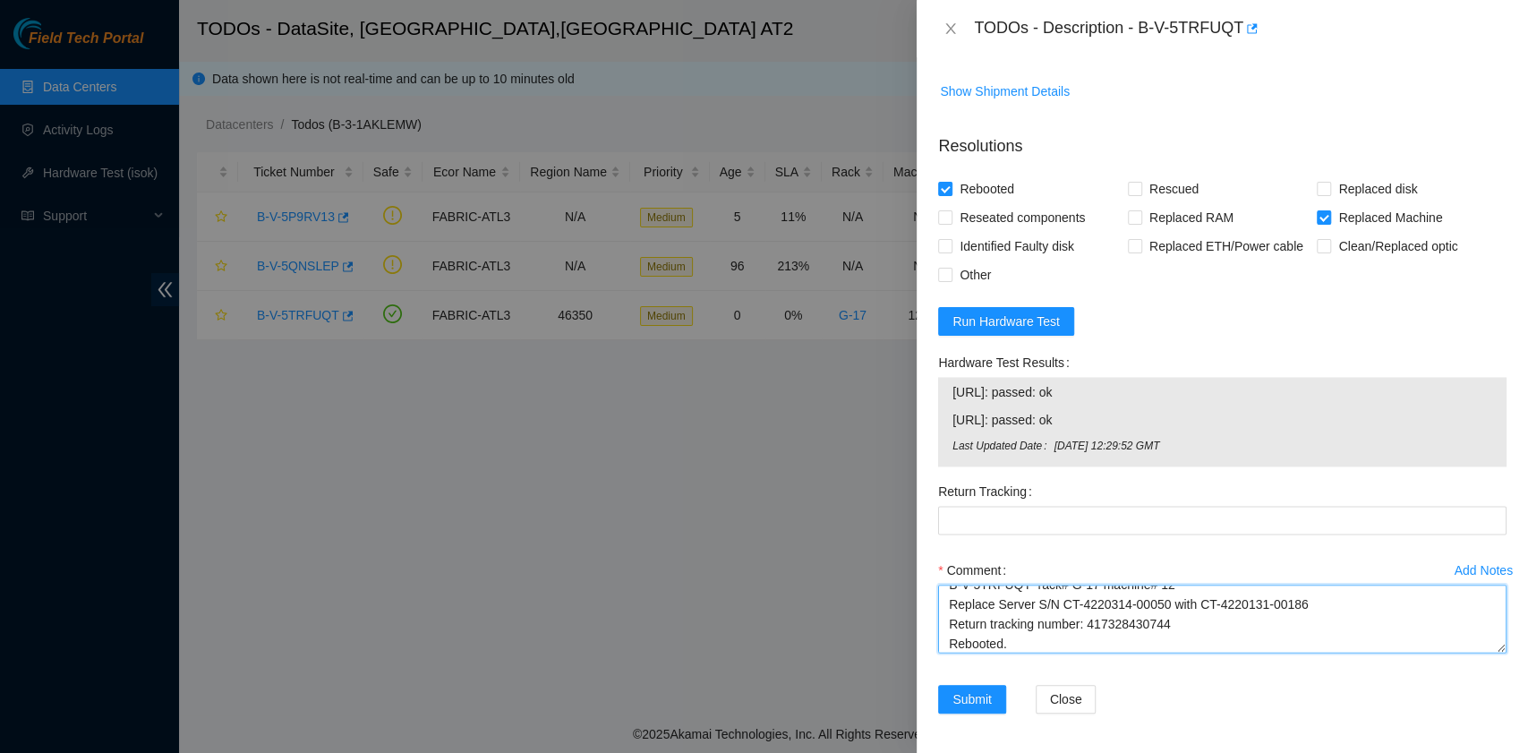
drag, startPoint x: 1175, startPoint y: 623, endPoint x: 1087, endPoint y: 623, distance: 87.7
click at [1087, 623] on textarea "B-V-5TRFUQT rack# G-17 machine# 12 Replace Server S/N CT-4220314-00050 with CT-…" at bounding box center [1222, 618] width 568 height 68
type textarea "B-V-5TRFUQT rack# G-17 machine# 12 Replace Server S/N CT-4220314-00050 with CT-…"
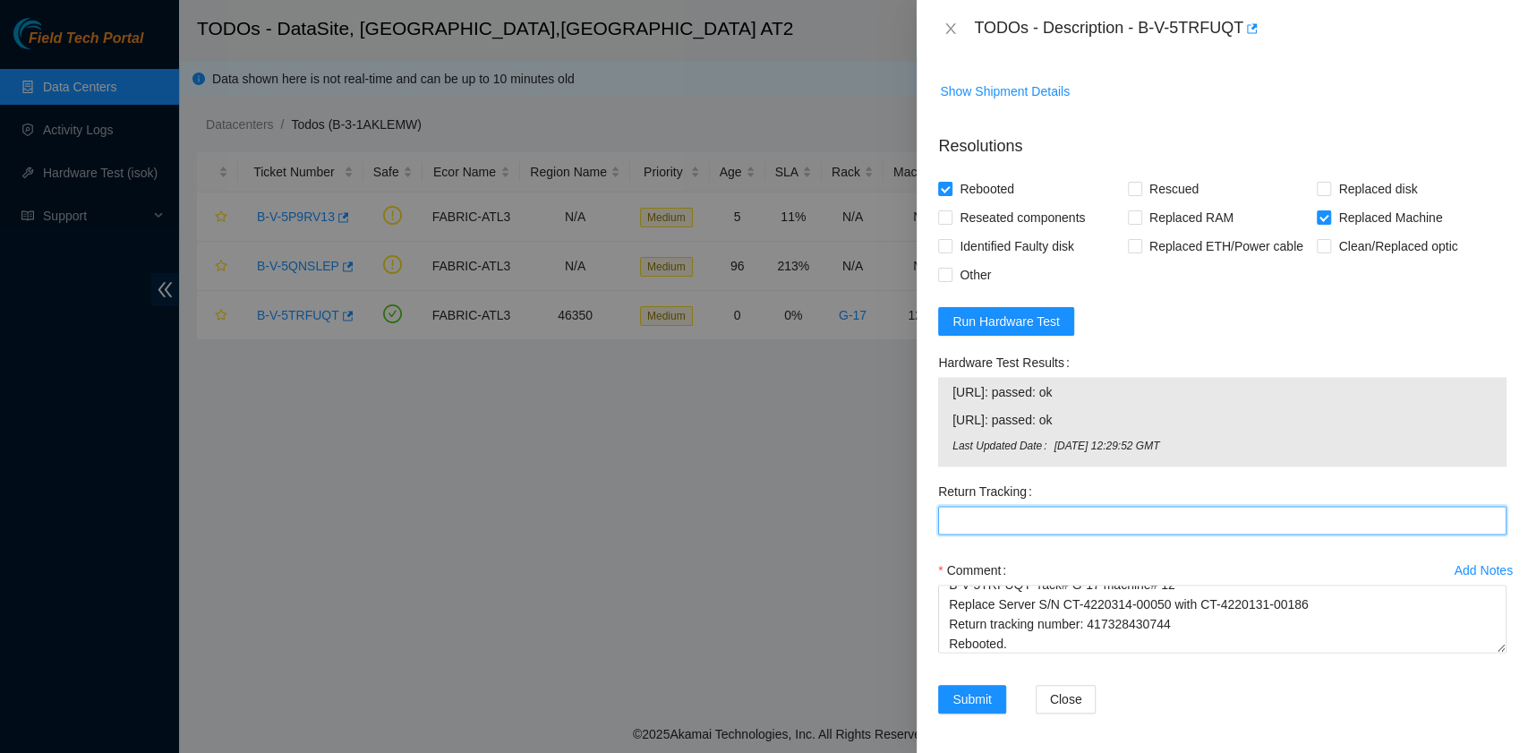
click at [1026, 507] on Tracking "Return Tracking" at bounding box center [1222, 520] width 568 height 29
paste Tracking "417328430744"
type Tracking "417328430744"
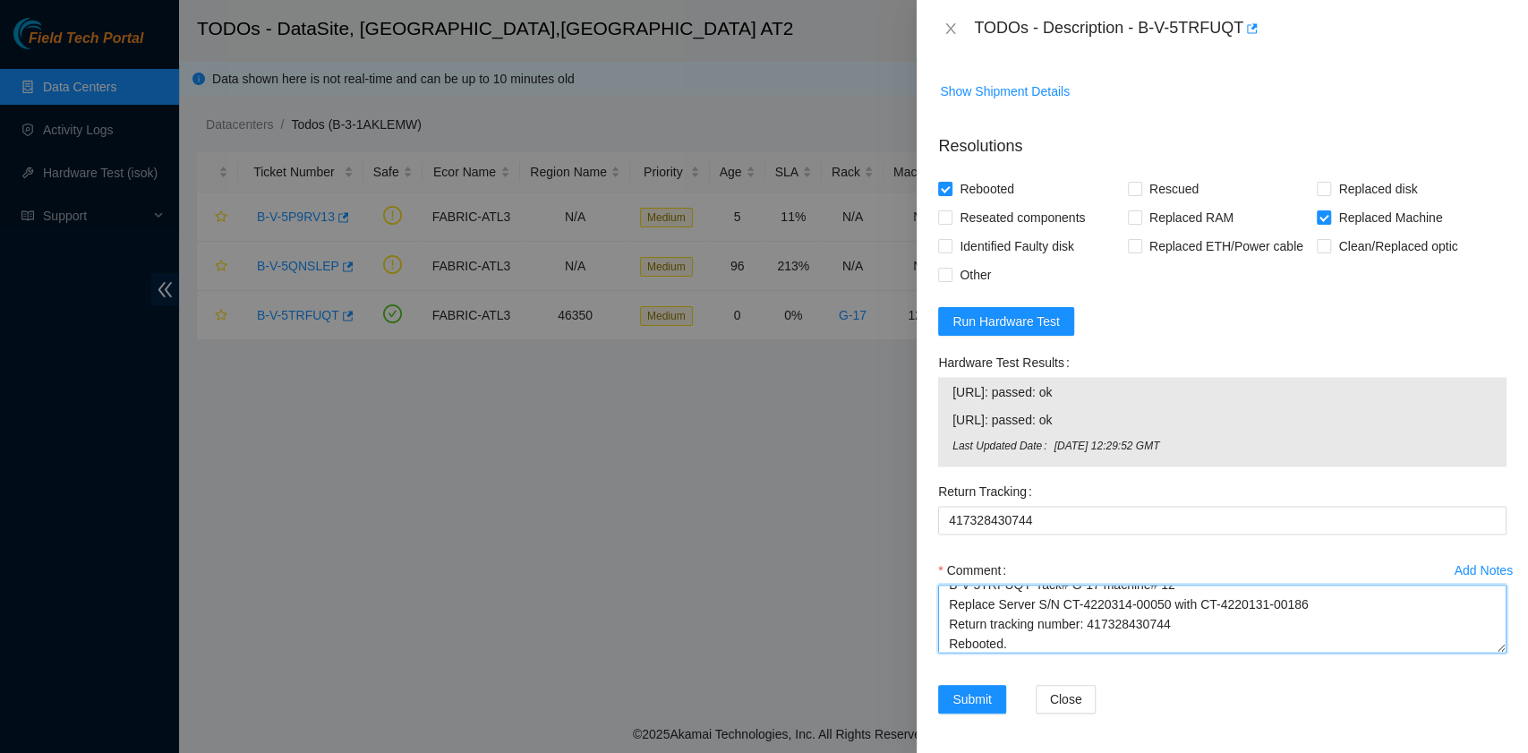
click at [1042, 644] on textarea "B-V-5TRFUQT rack# G-17 machine# 12 Replace Server S/N CT-4220314-00050 with CT-…" at bounding box center [1222, 618] width 568 height 68
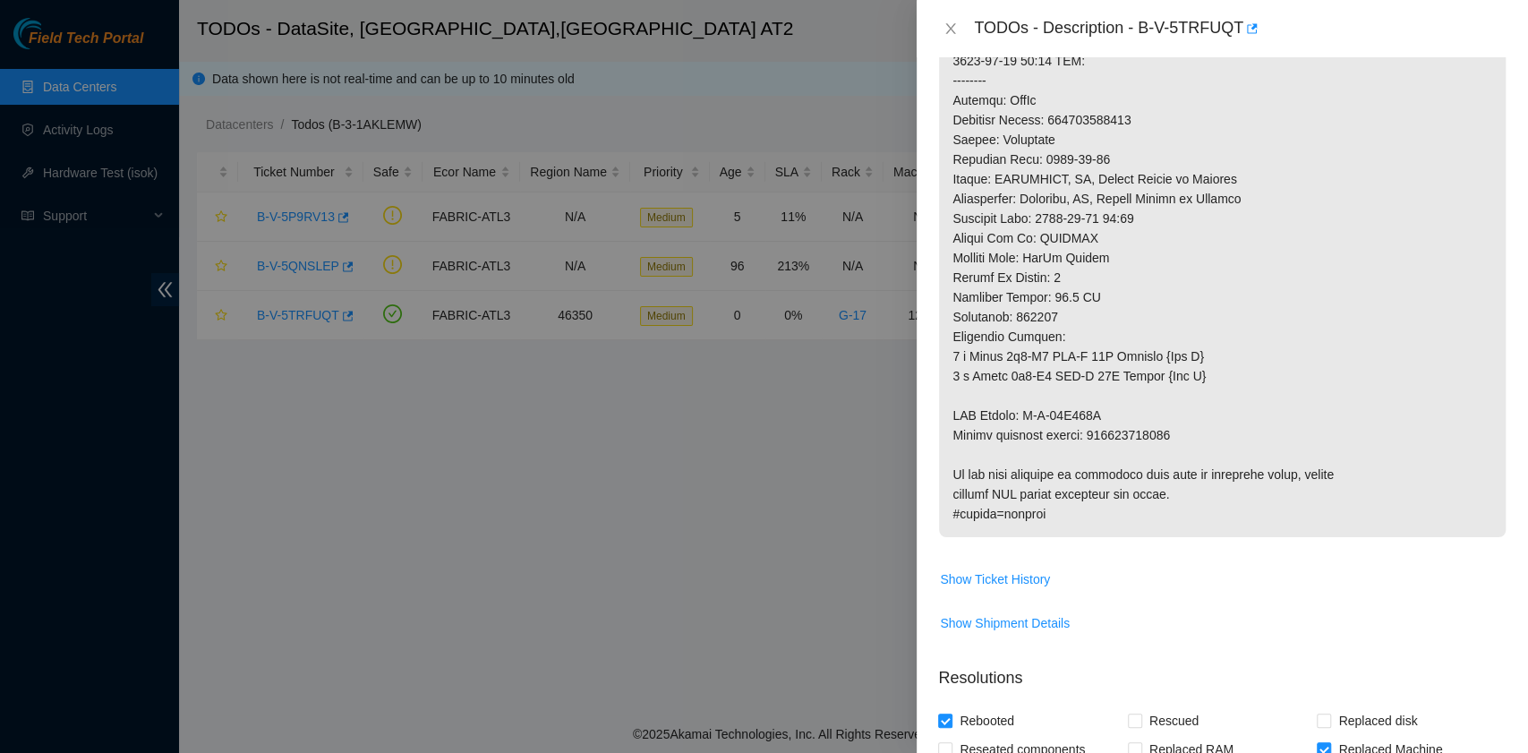
scroll to position [1606, 0]
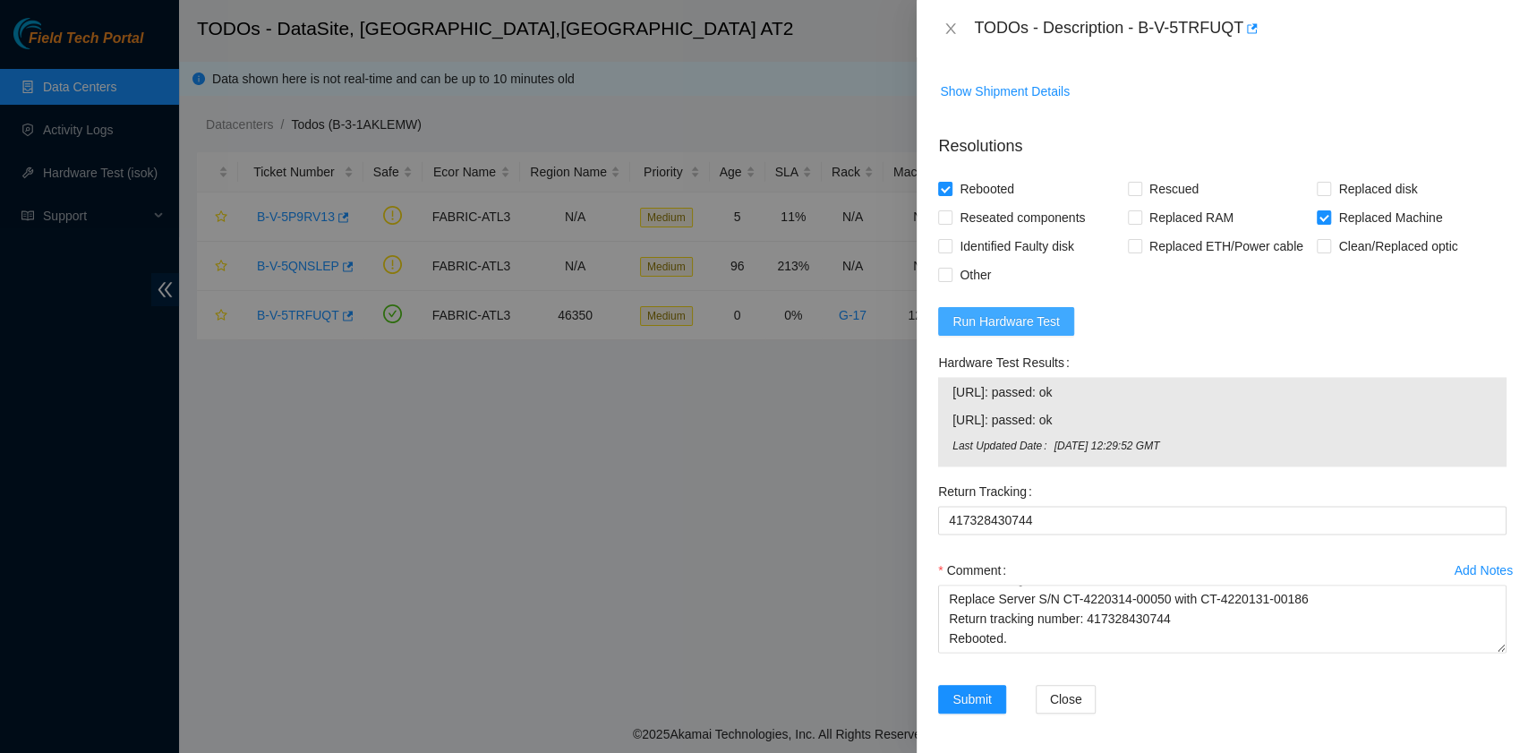
click at [1003, 317] on span "Run Hardware Test" at bounding box center [1005, 321] width 107 height 20
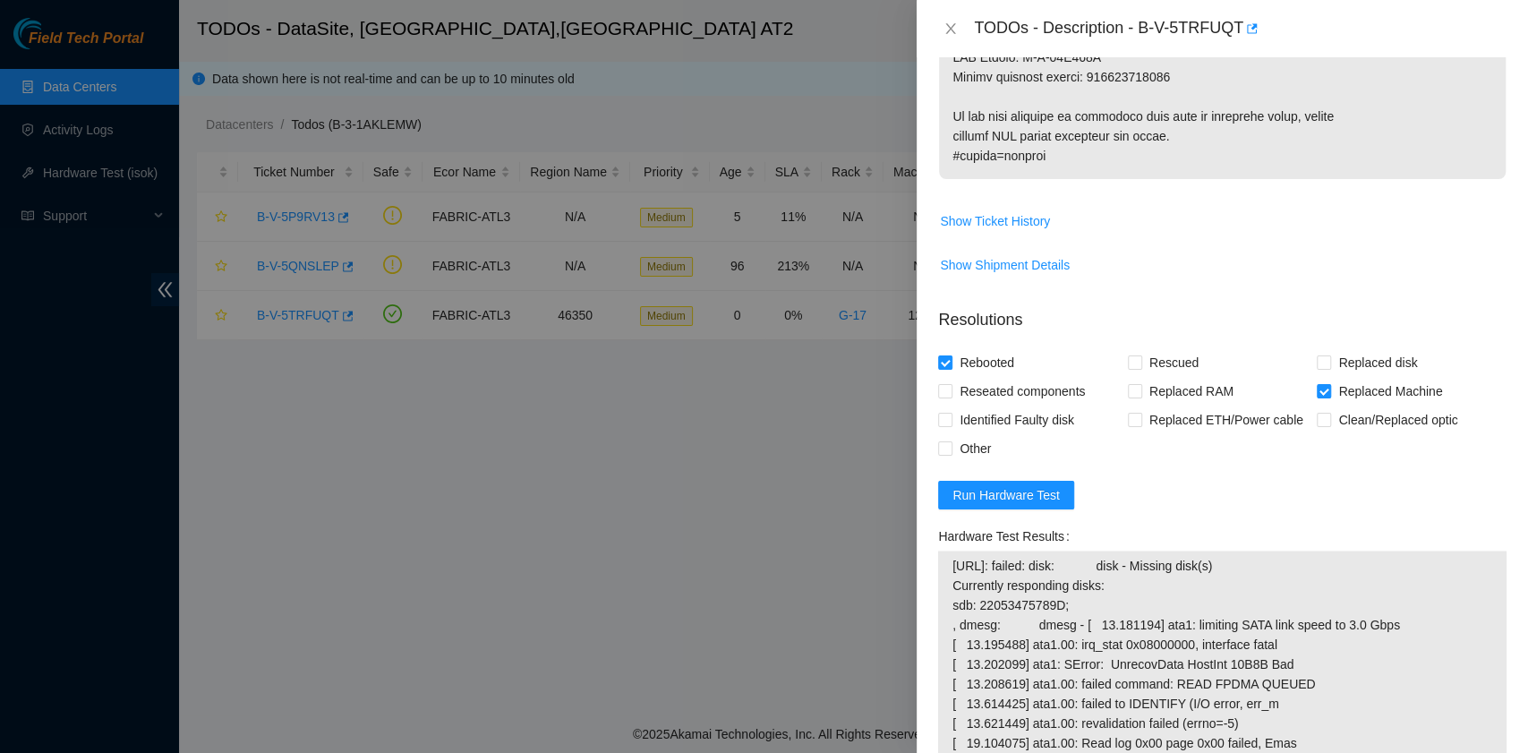
scroll to position [1790, 0]
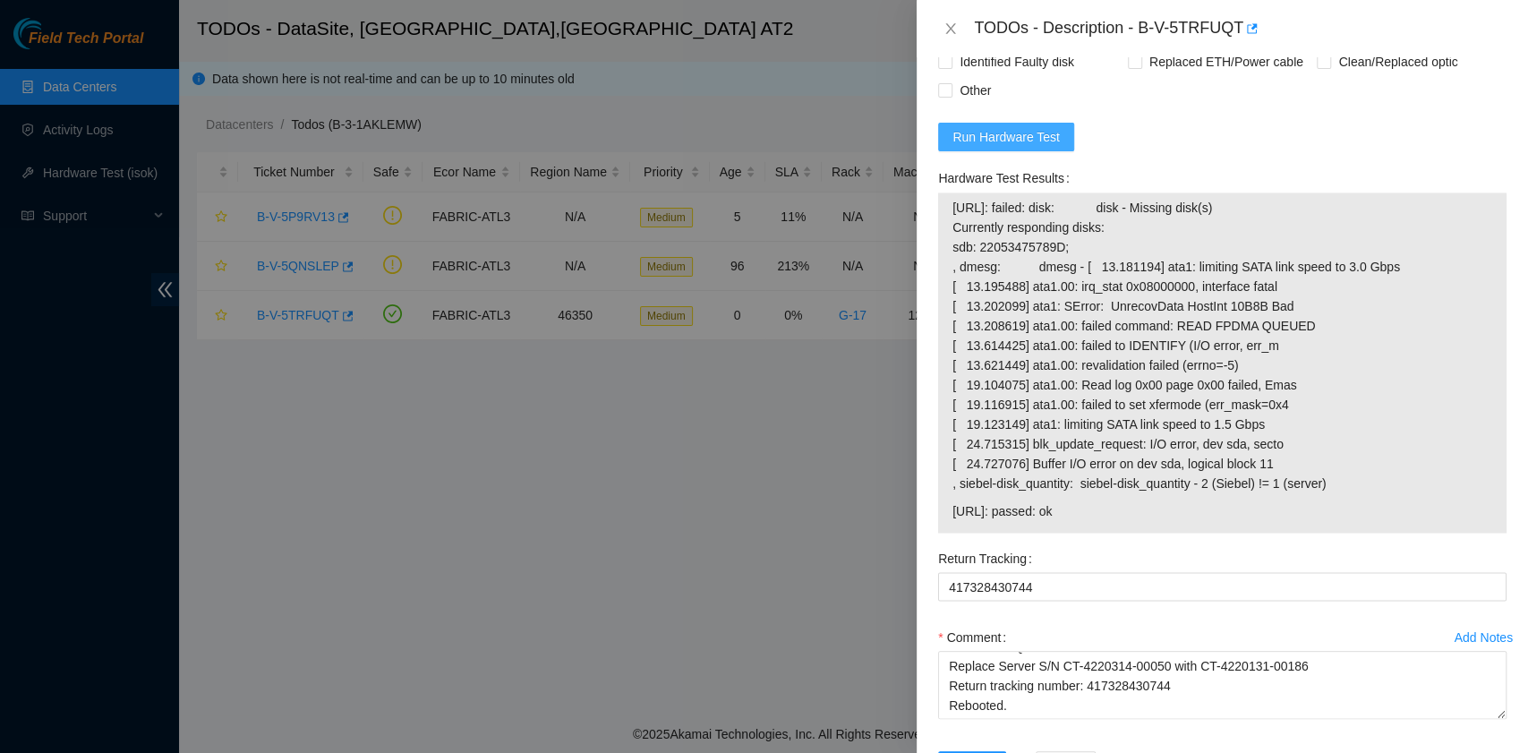
click at [1044, 136] on span "Run Hardware Test" at bounding box center [1005, 137] width 107 height 20
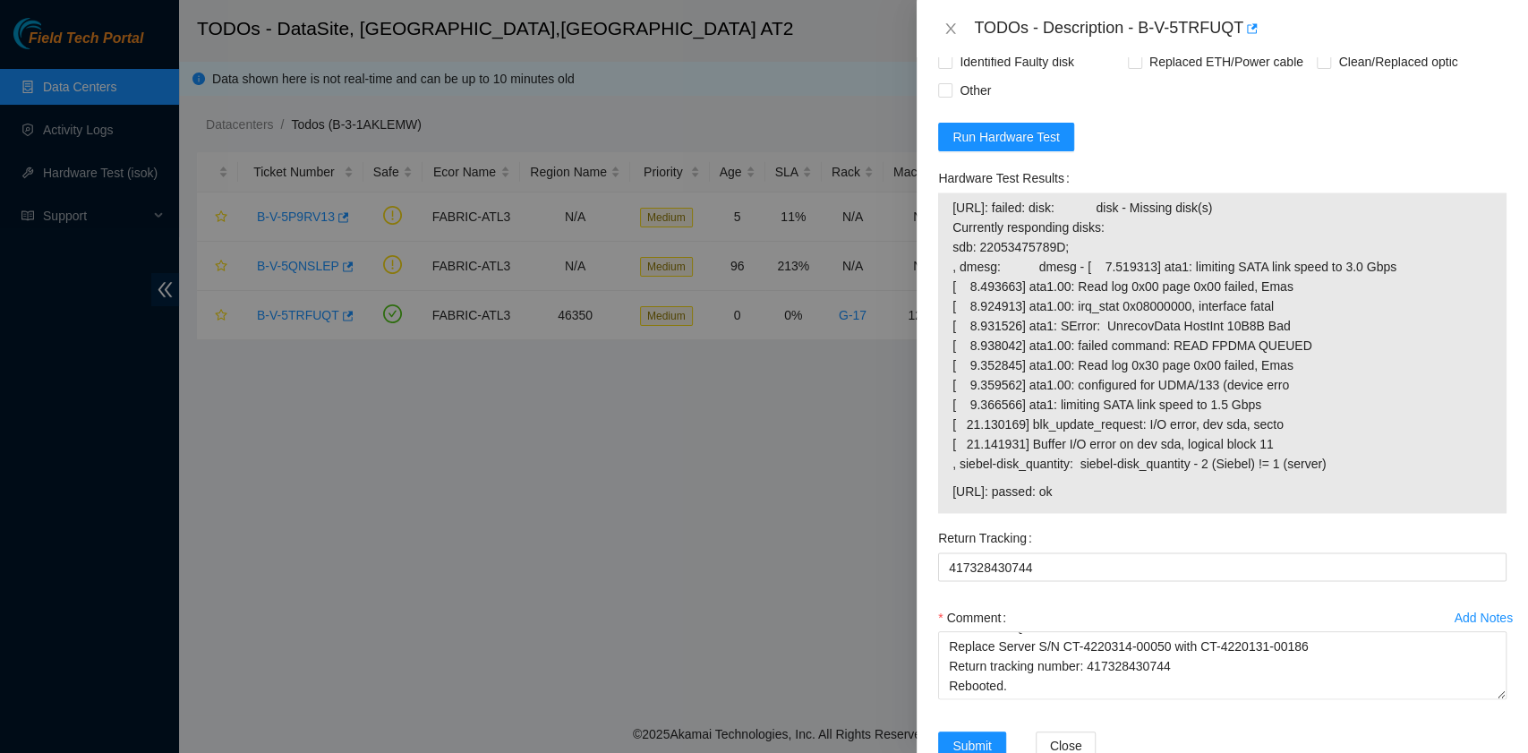
drag, startPoint x: 955, startPoint y: 209, endPoint x: 1141, endPoint y: 487, distance: 334.1
click at [1141, 487] on tbody "23.209.87.162: failed: disk: disk - Missing disk(s) Currently responding disks:…" at bounding box center [1221, 352] width 541 height 311
copy tbody "23.209.87.162: failed: disk: disk - Missing disk(s) Currently responding disks:…"
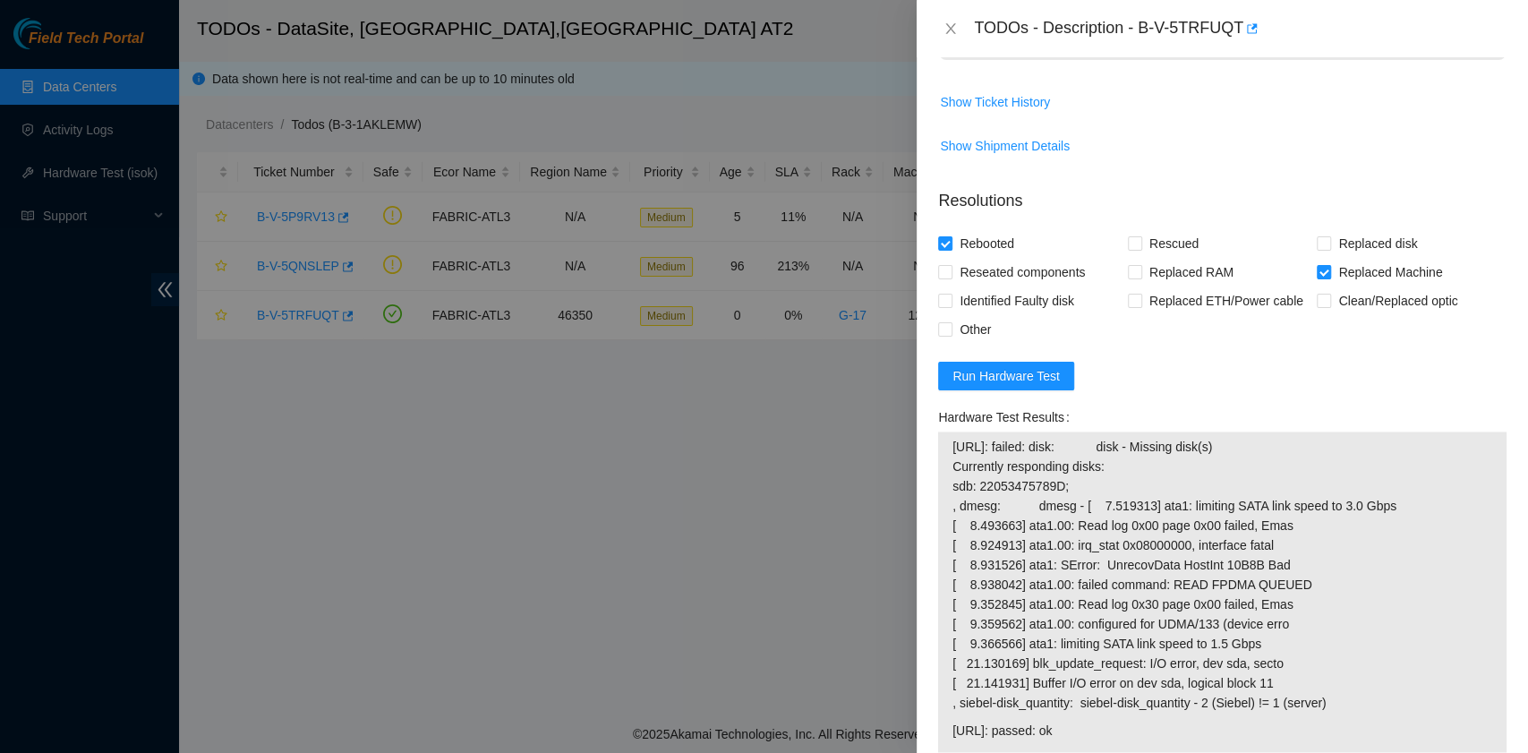
scroll to position [1837, 0]
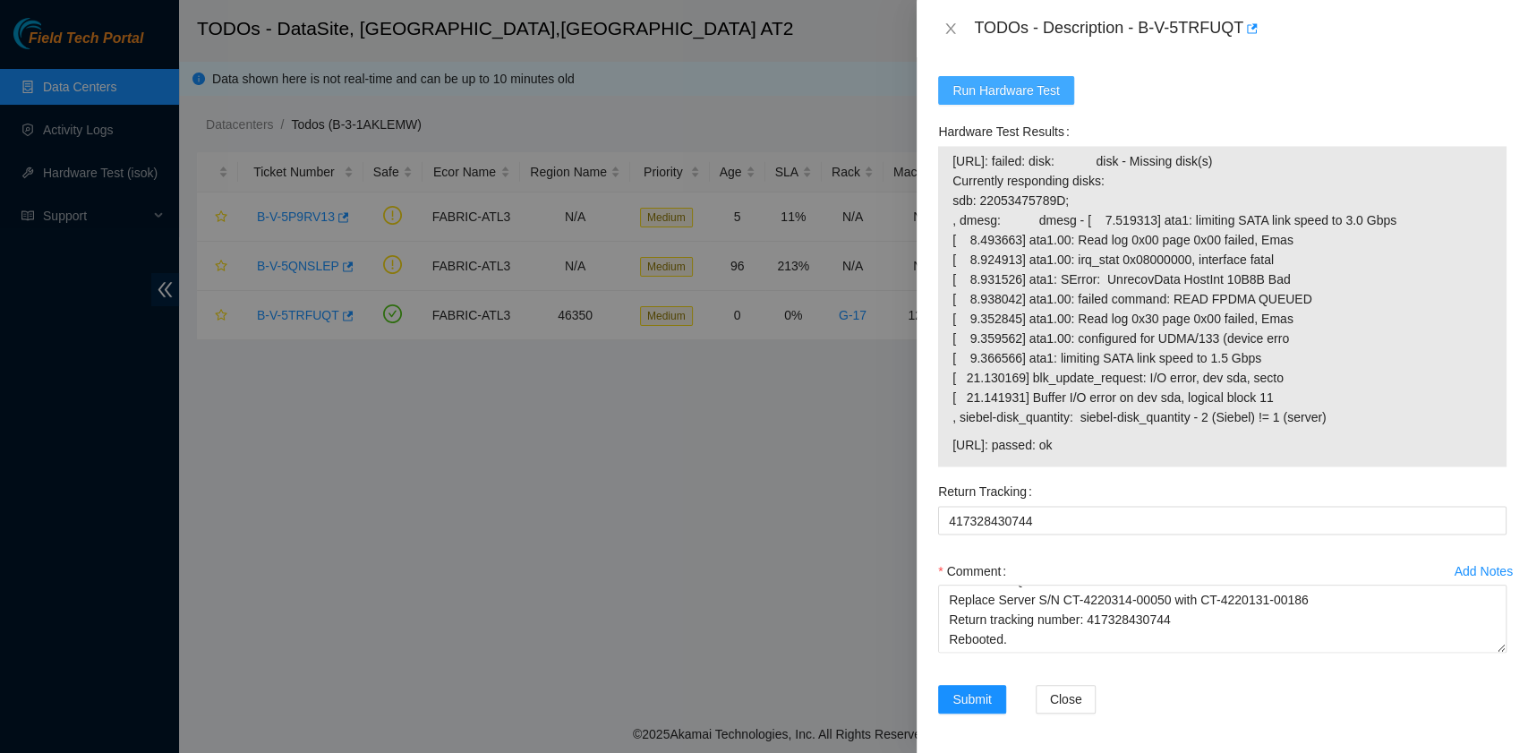
click at [1013, 85] on span "Run Hardware Test" at bounding box center [1005, 91] width 107 height 20
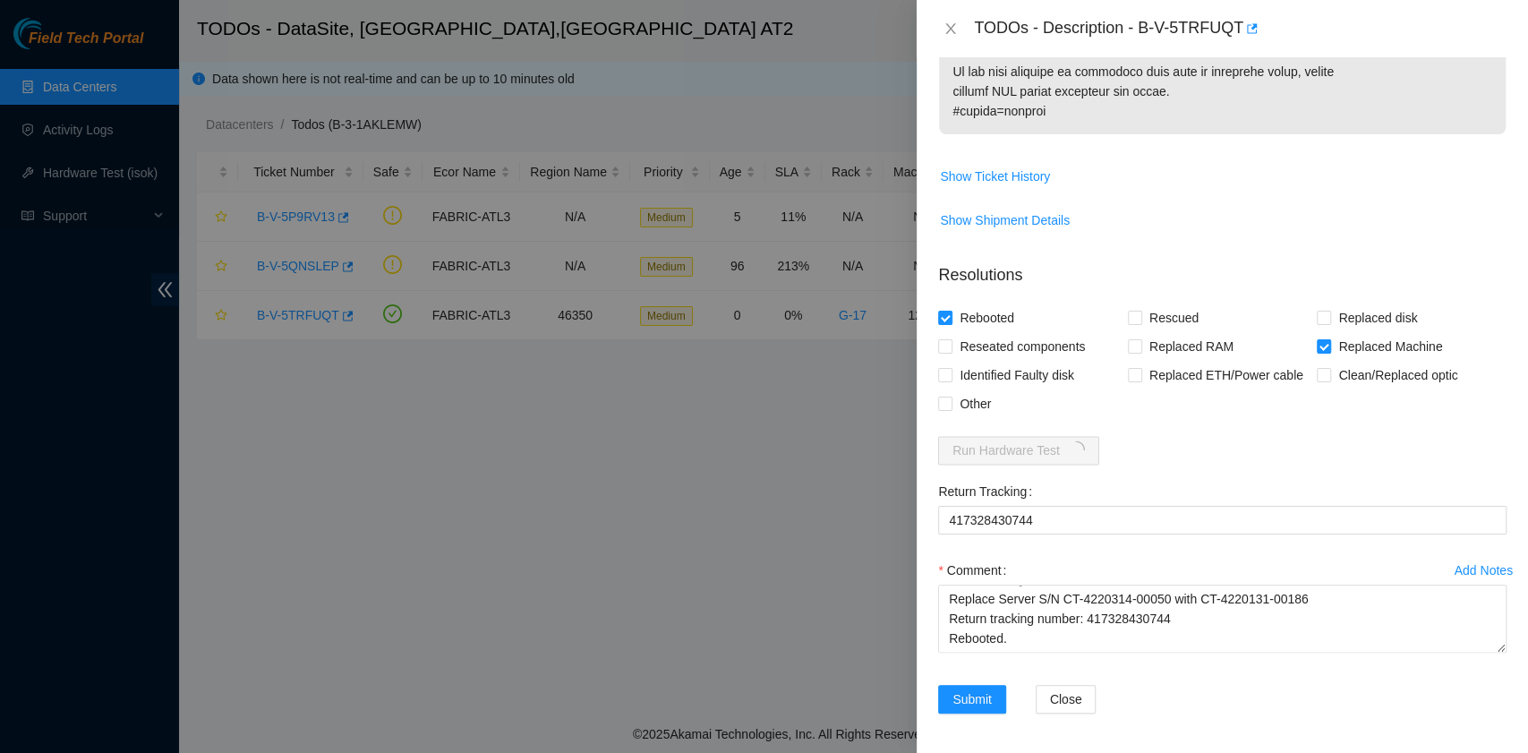
scroll to position [1581, 0]
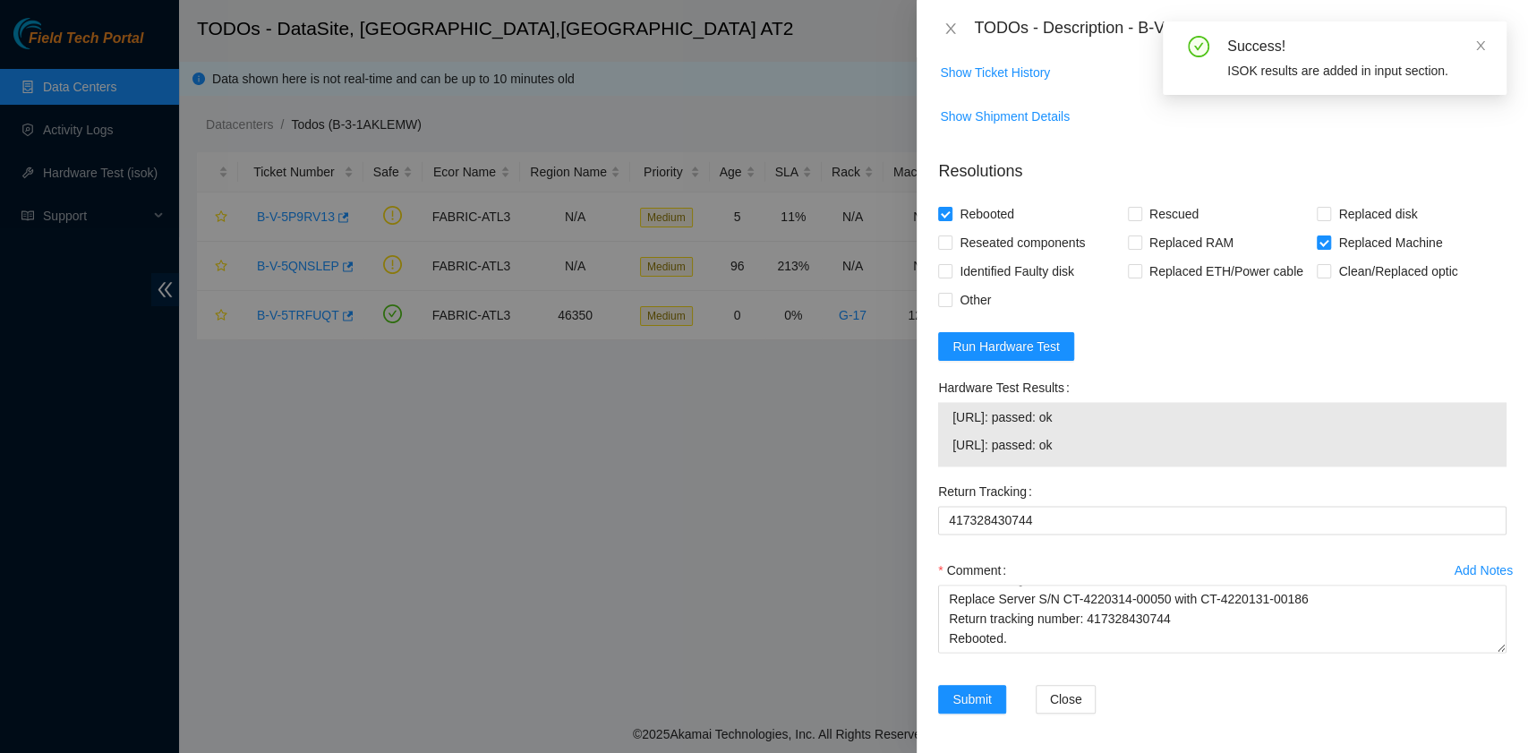
drag, startPoint x: 1117, startPoint y: 440, endPoint x: 941, endPoint y: 425, distance: 177.0
click at [941, 425] on div "23.209.87.162: passed: ok 23.209.87.163: passed: ok" at bounding box center [1222, 434] width 568 height 64
copy tbody "23.209.87.162: passed: ok 23.209.87.163: passed: ok"
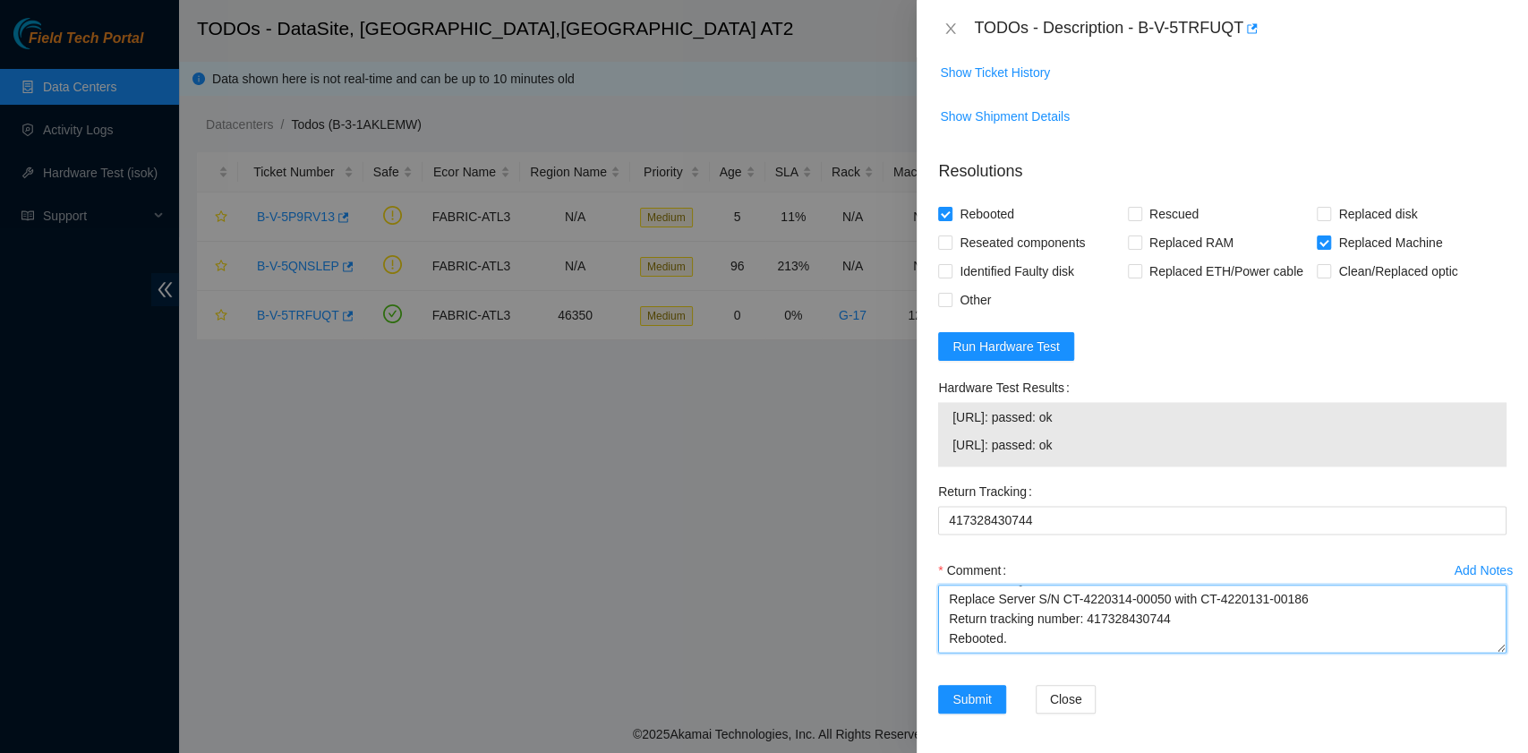
click at [1076, 643] on textarea "B-V-5TRFUQT rack# G-17 machine# 12 Replace Server S/N CT-4220314-00050 with CT-…" at bounding box center [1222, 618] width 568 height 68
paste textarea "23.209.87.162: passed: ok 23.209.87.163: passed: ok"
click at [1076, 604] on textarea "B-V-5TRFUQT rack# G-17 machine# 12 Replace Server S/N CT-4220314-00050 with CT-…" at bounding box center [1222, 618] width 568 height 68
paste textarea "Josue Solano R 10/8/2025 10:57 AM • Please swap drive SN 22053475789D with the …"
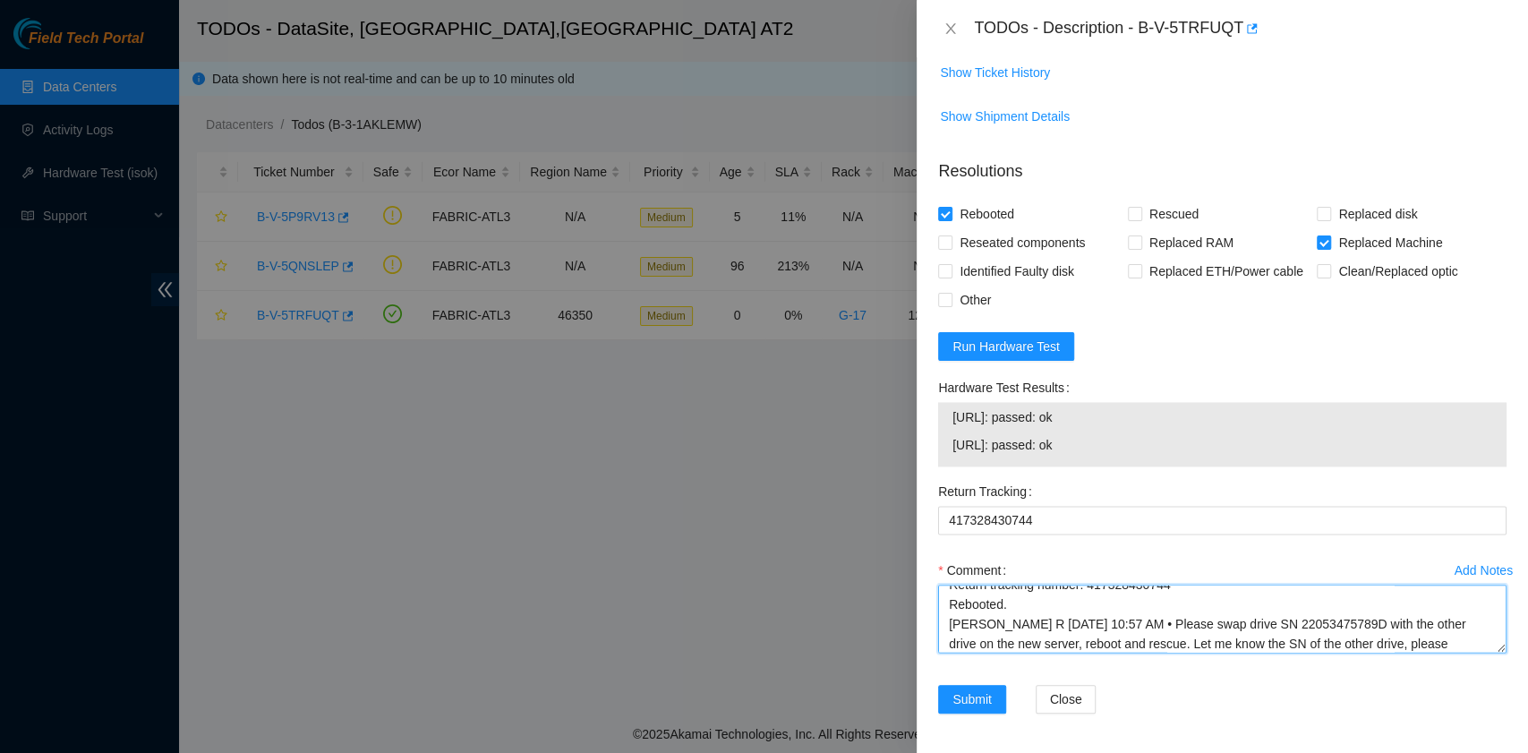
scroll to position [270, 0]
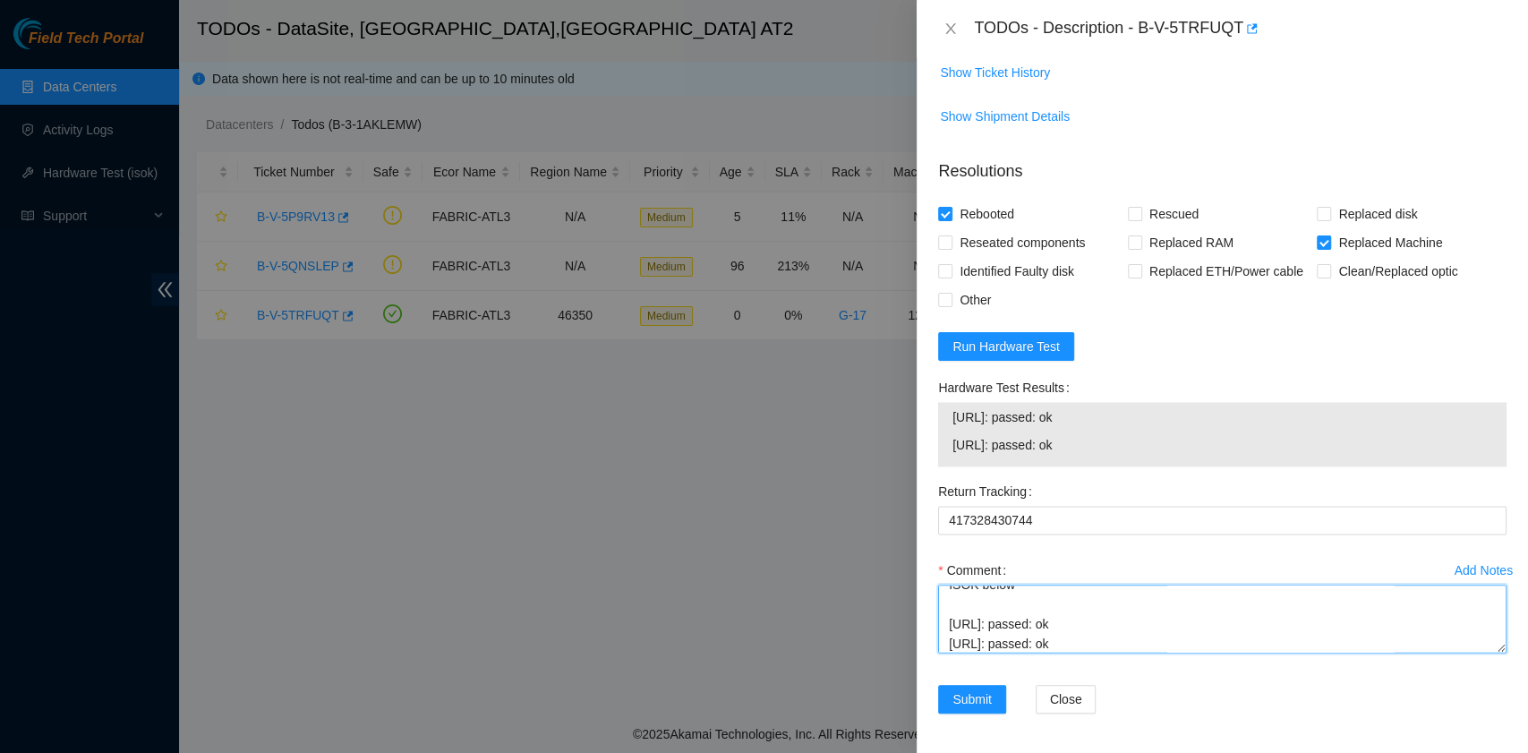
click at [1070, 601] on textarea "B-V-5TRFUQT rack# G-17 machine# 12 Replace Server S/N CT-4220314-00050 with CT-…" at bounding box center [1222, 618] width 568 height 68
type textarea "B-V-5TRFUQT rack# G-17 machine# 12 Replace Server S/N CT-4220314-00050 with CT-…"
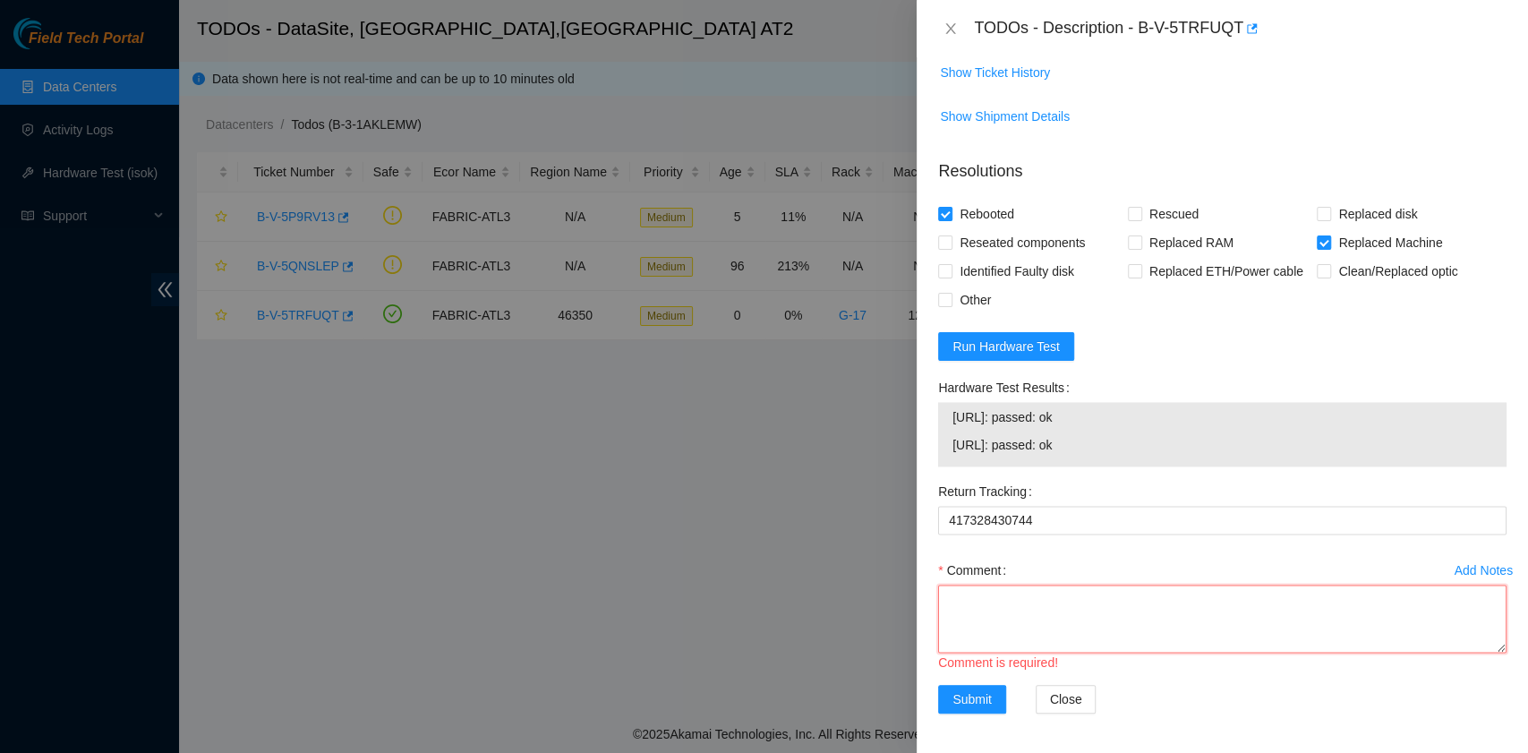
click at [1011, 603] on textarea "Comment" at bounding box center [1222, 618] width 568 height 68
paste textarea "B-V-5TRFUQT rack# G-17 machine# 12 Replace Server S/N CT-4220314-00050 with CT-…"
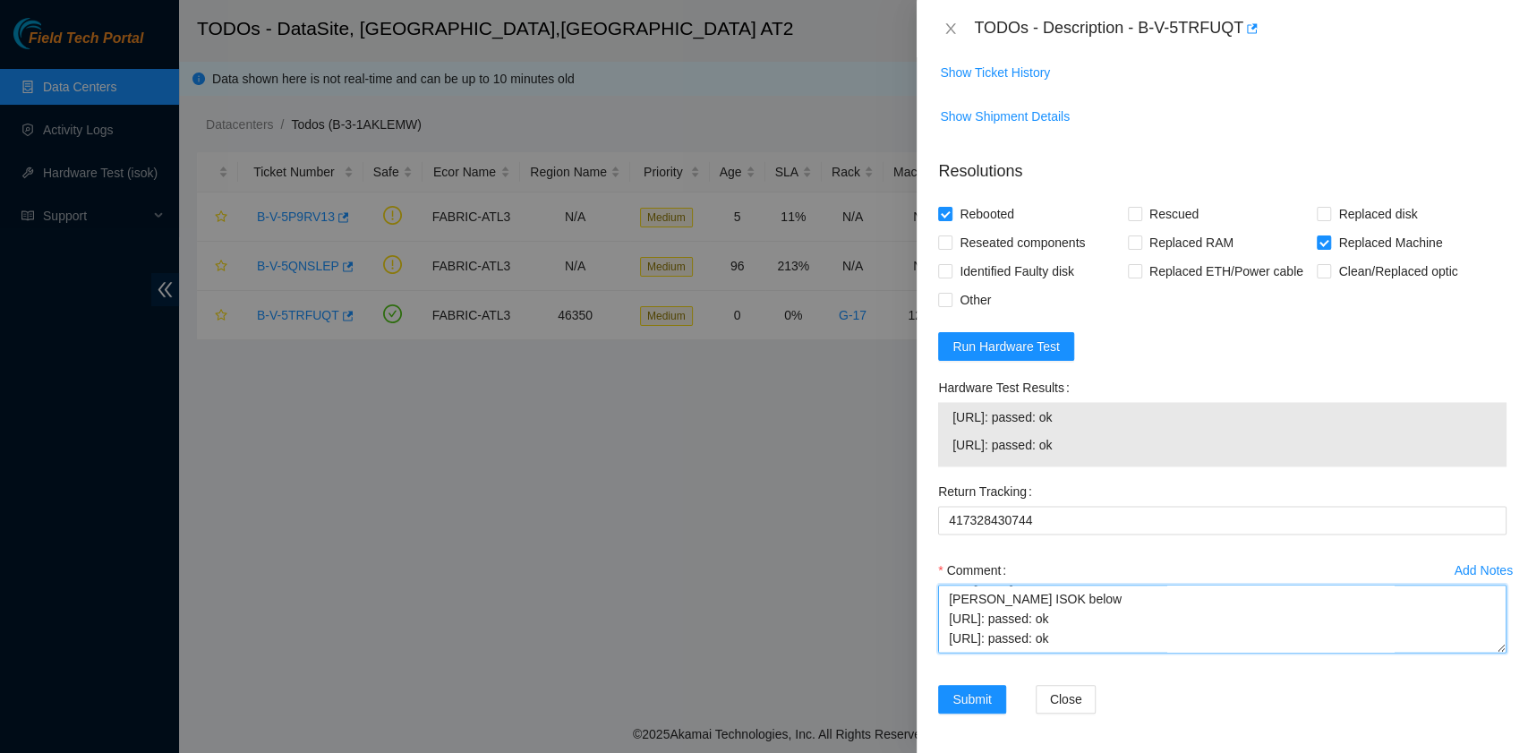
scroll to position [197, 0]
type textarea "B-V-5TRFUQT rack# G-17 machine# 12 Replace Server S/N CT-4220314-00050 with CT-…"
click at [1131, 215] on input "Rescued" at bounding box center [1134, 213] width 13 height 13
checkbox input "true"
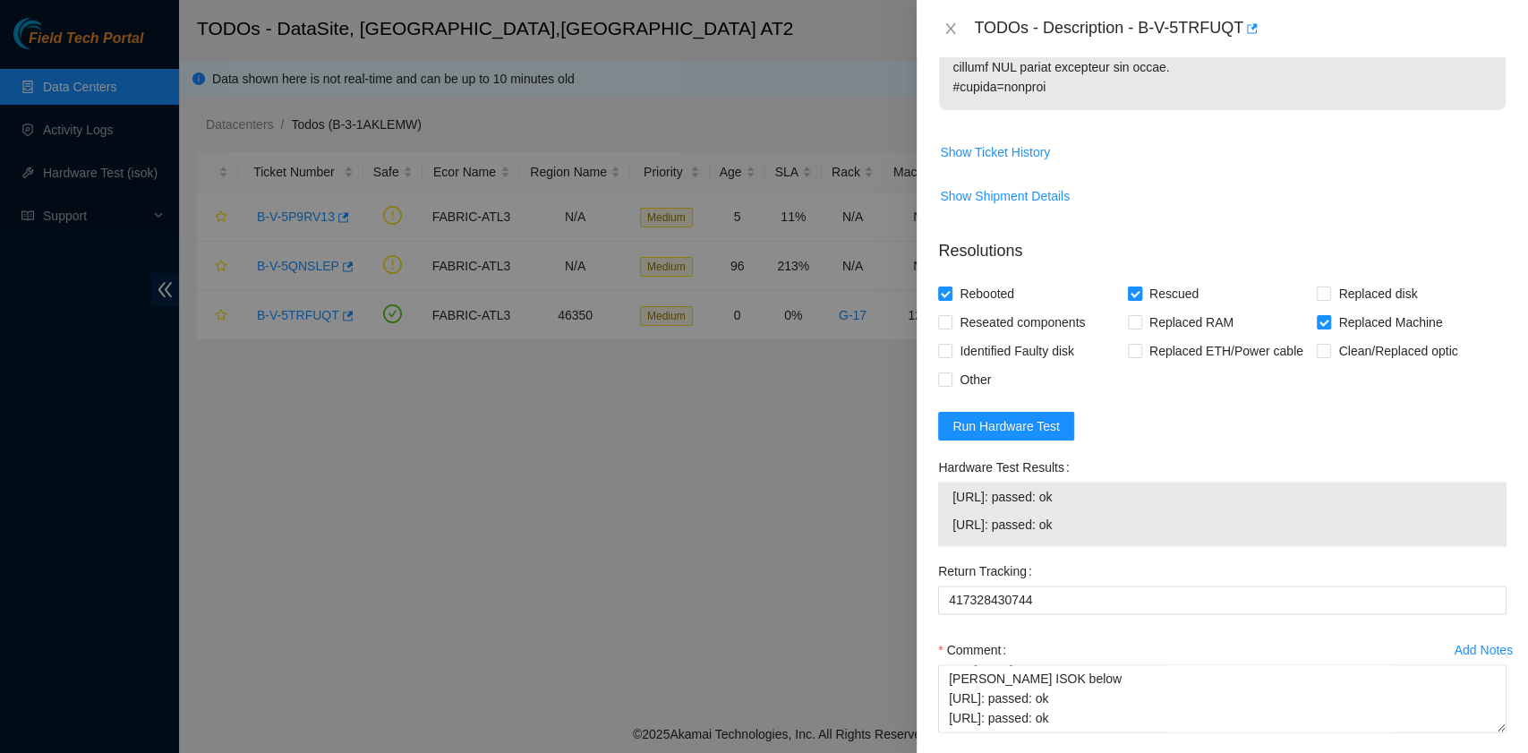
scroll to position [1581, 0]
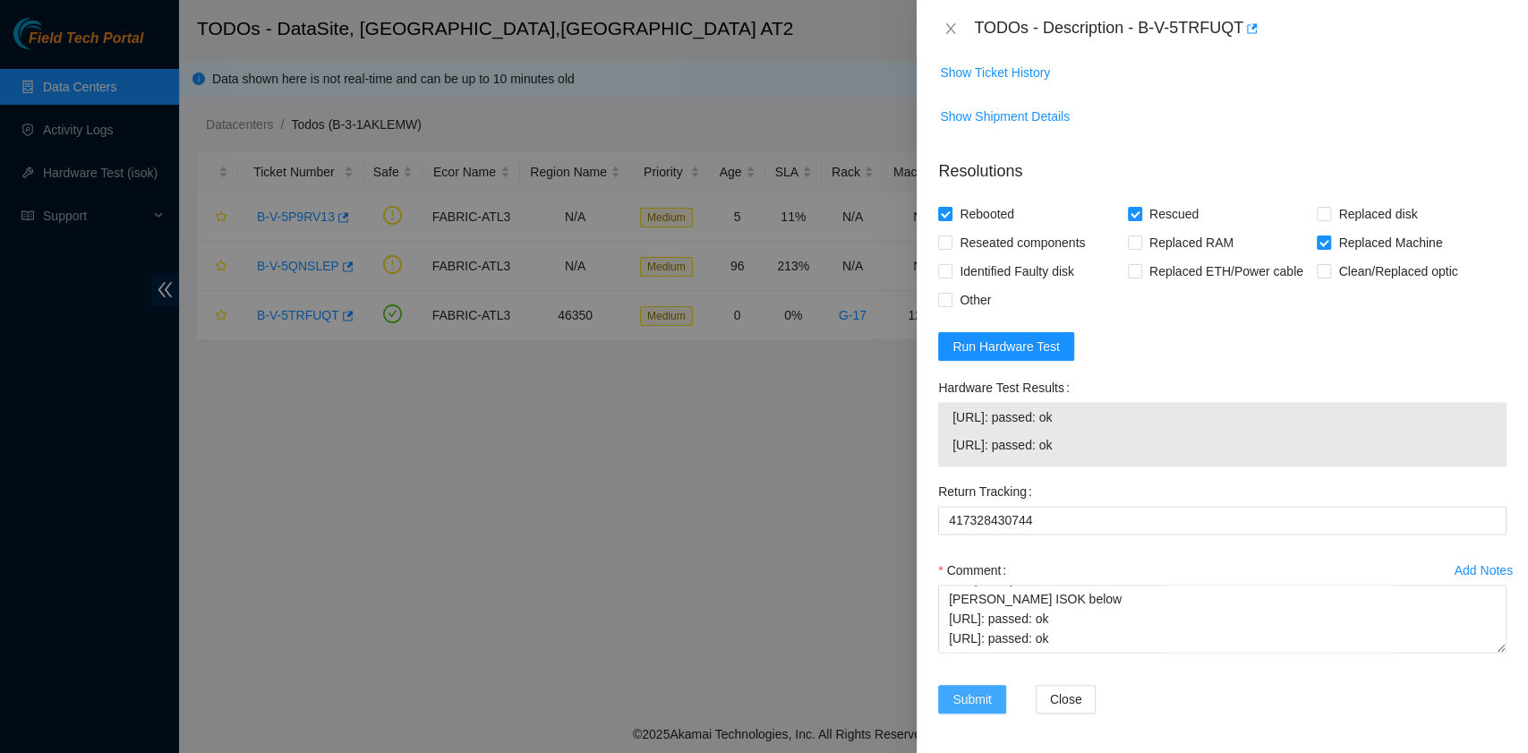
click at [974, 692] on span "Submit" at bounding box center [971, 699] width 39 height 20
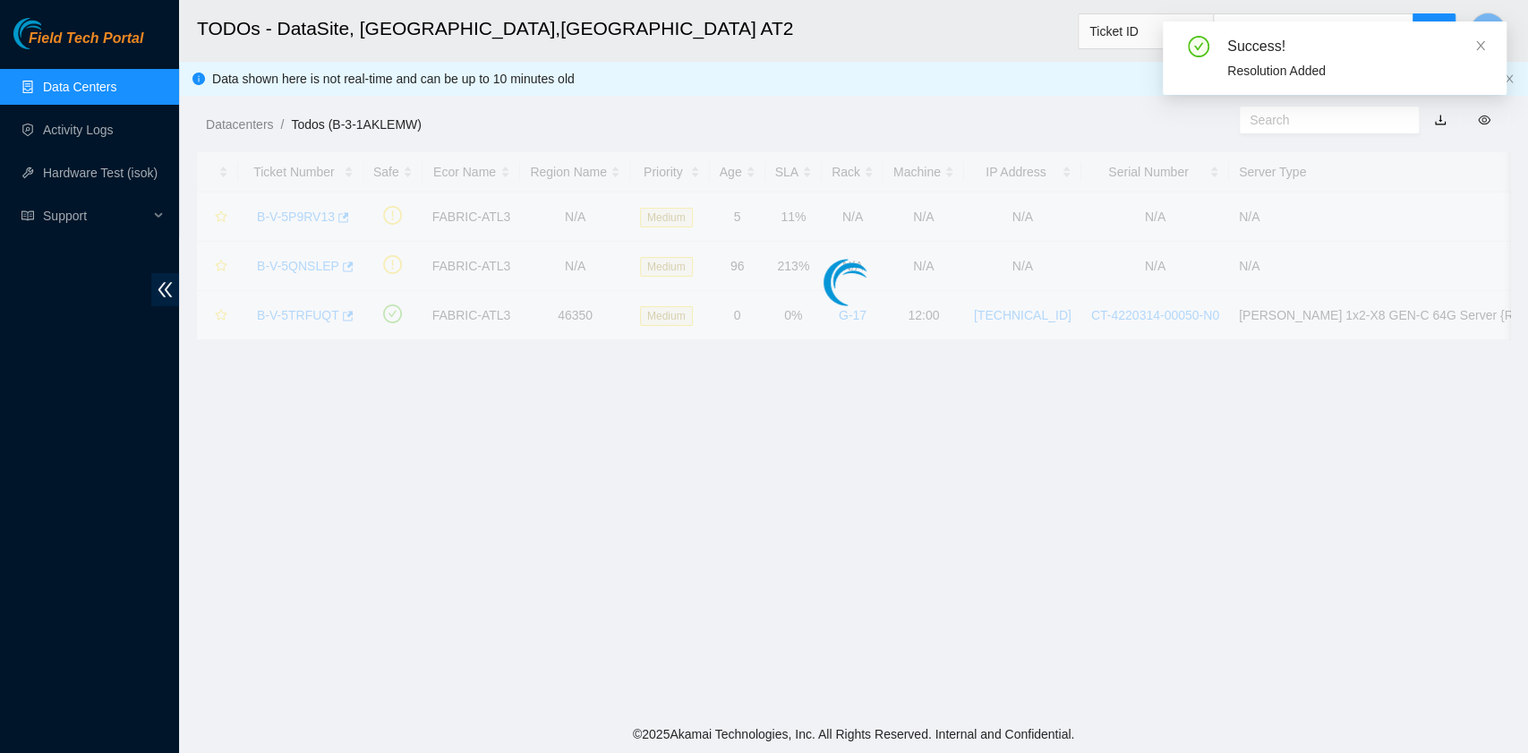
scroll to position [405, 0]
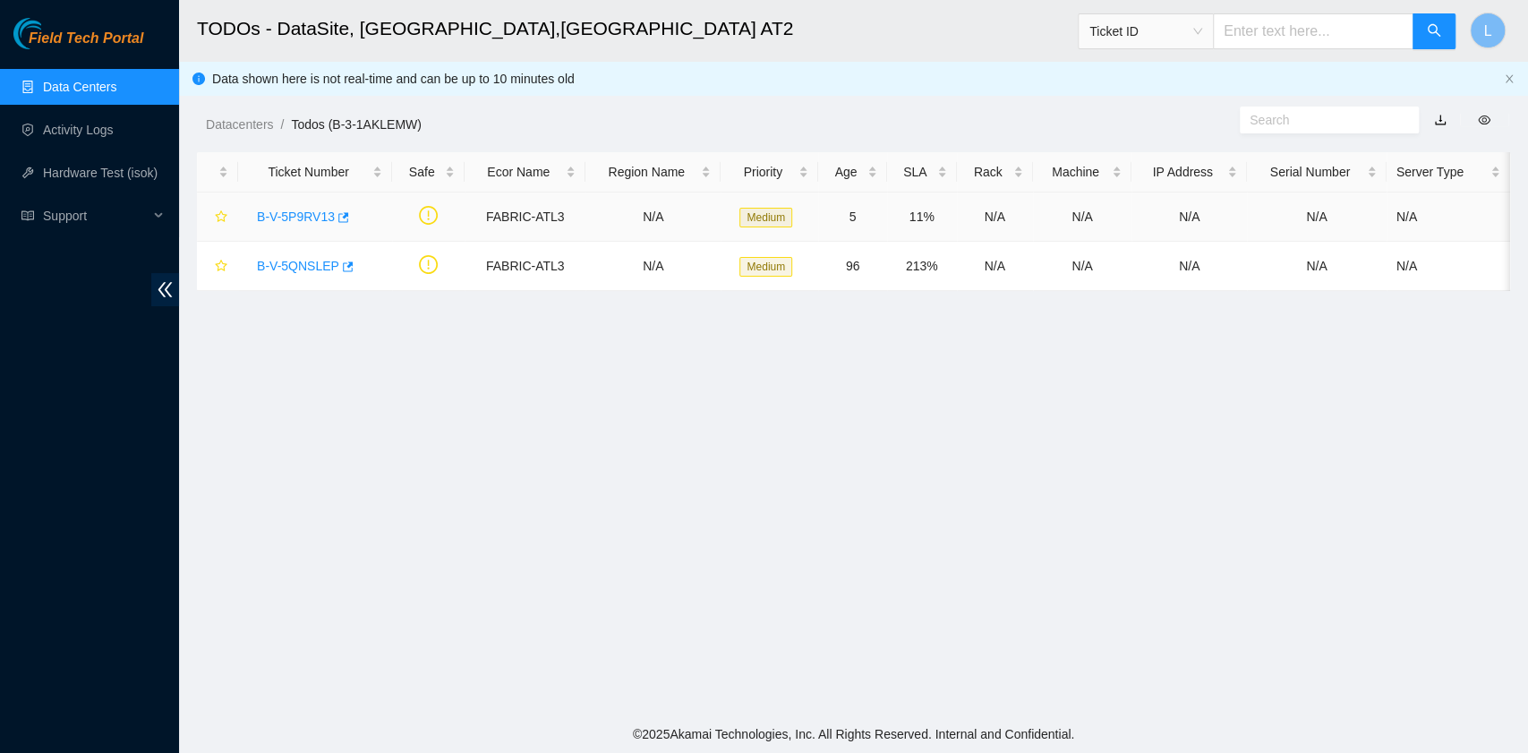
click at [293, 213] on link "B-V-5P9RV13" at bounding box center [296, 216] width 78 height 14
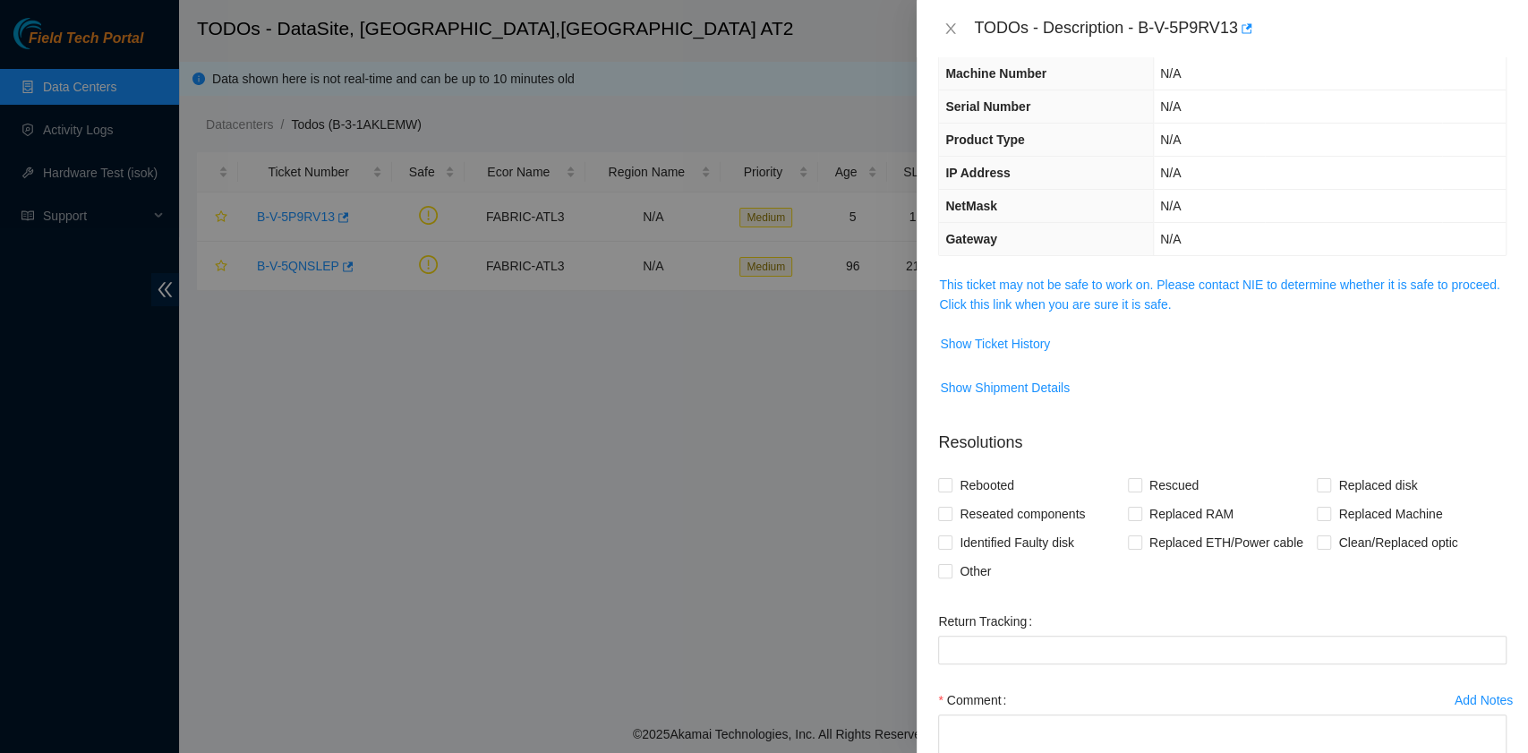
scroll to position [0, 0]
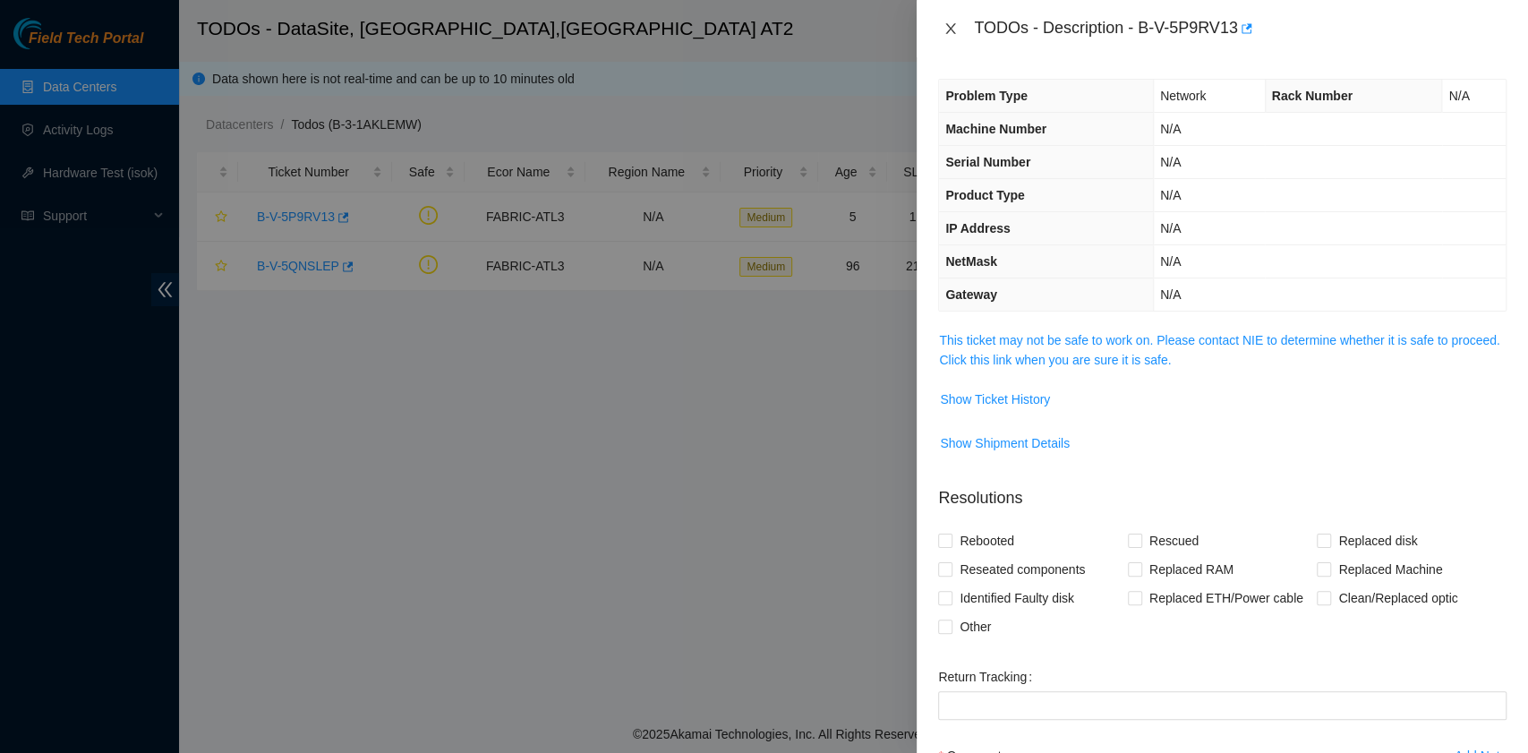
click at [952, 33] on icon "close" at bounding box center [950, 28] width 14 height 14
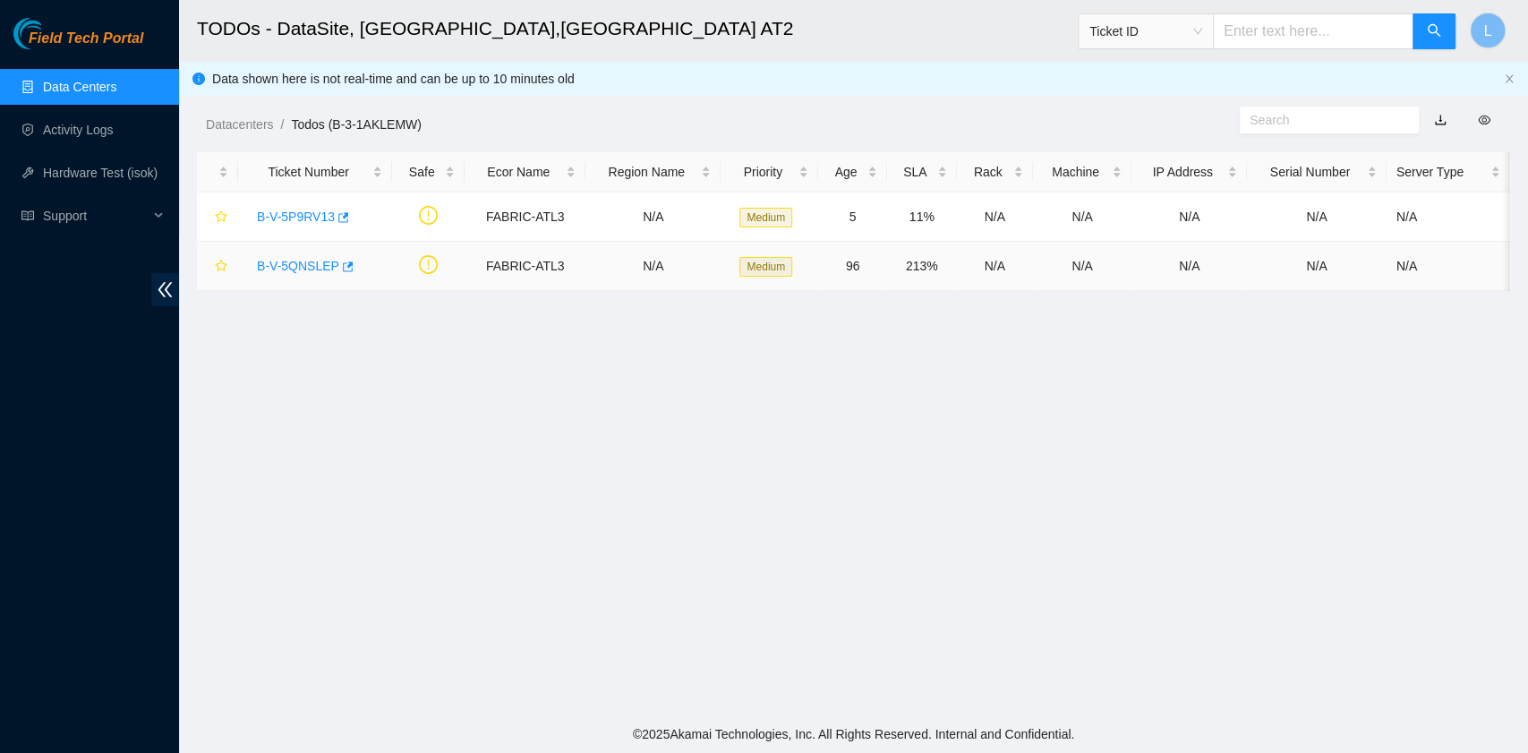
click at [287, 269] on link "B-V-5QNSLEP" at bounding box center [298, 266] width 82 height 14
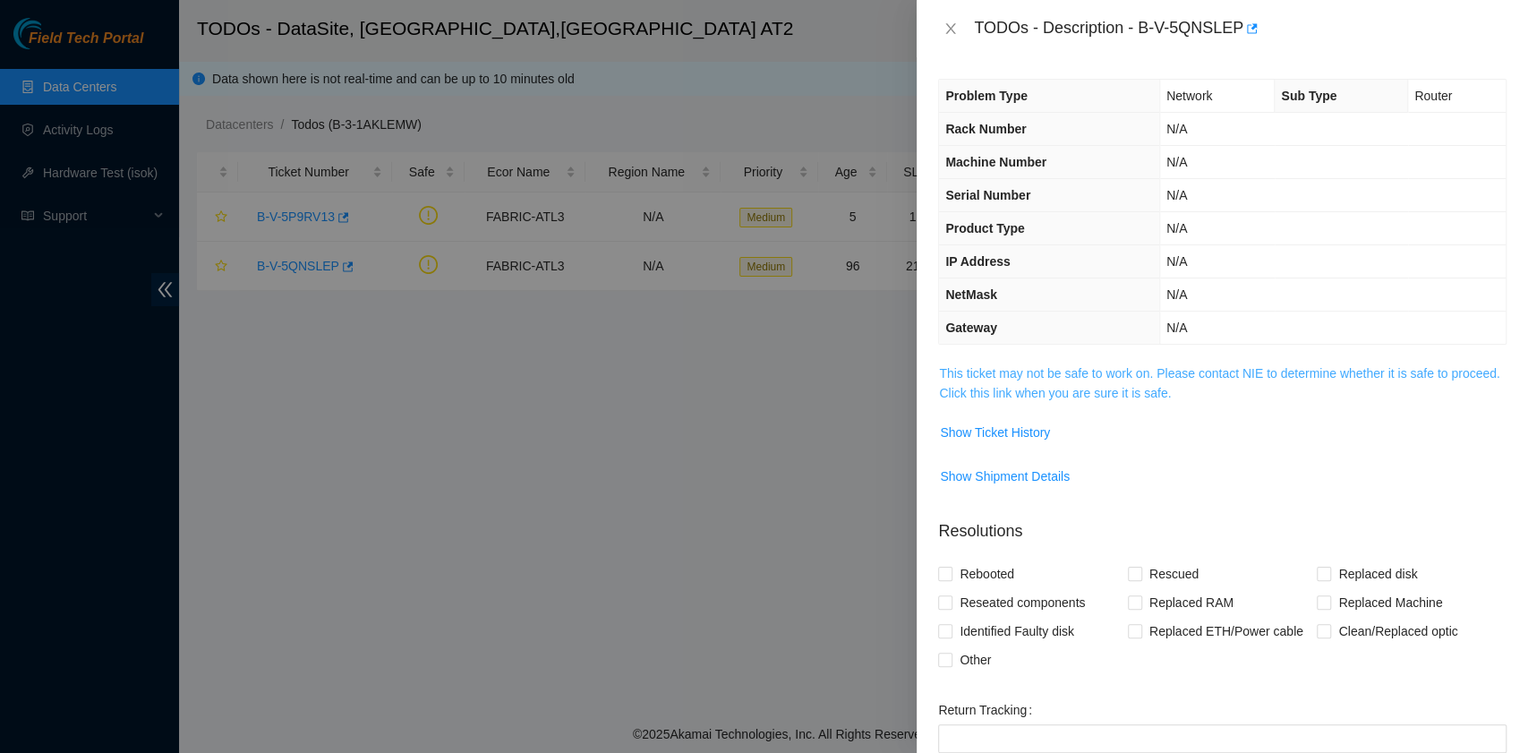
click at [1149, 390] on link "This ticket may not be safe to work on. Please contact NIE to determine whether…" at bounding box center [1219, 383] width 560 height 34
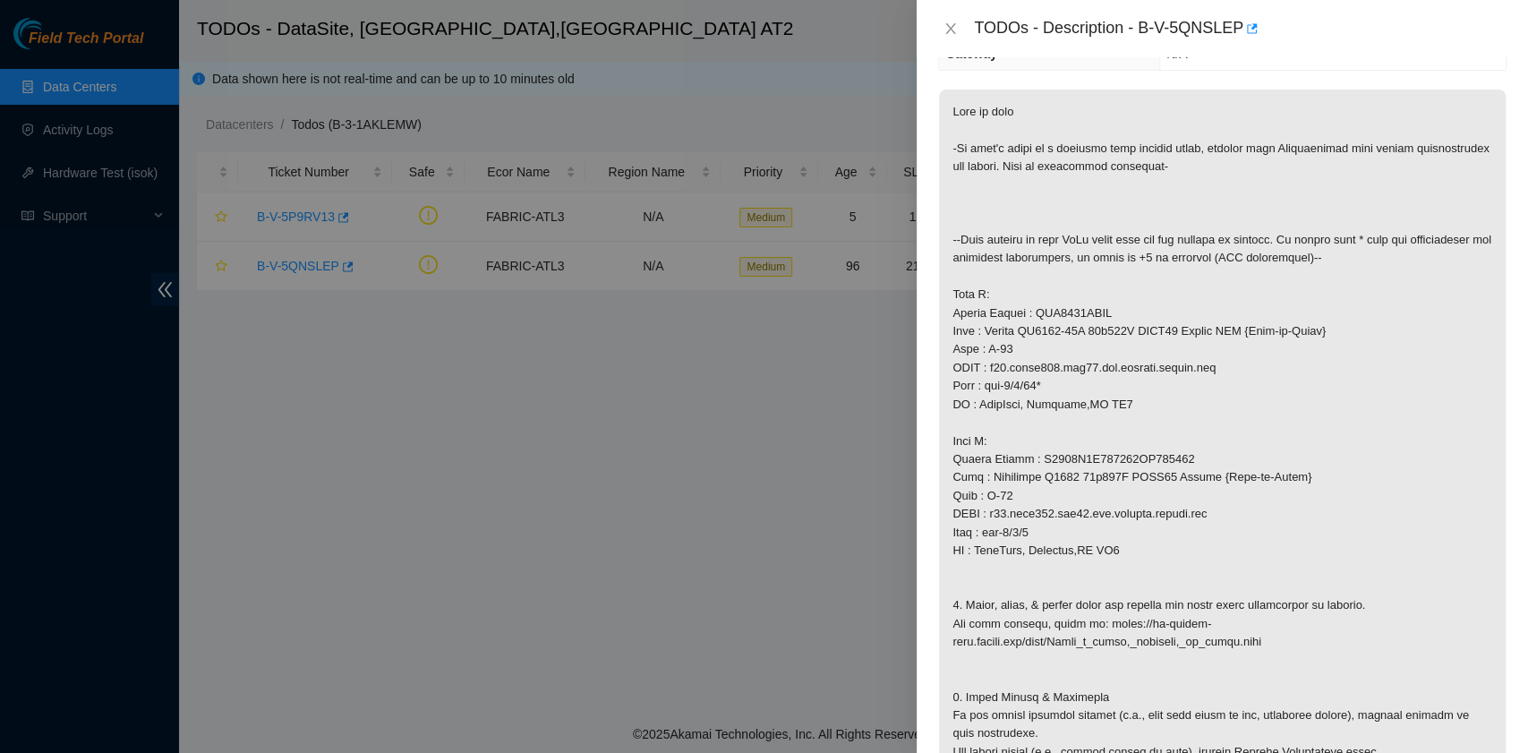
scroll to position [358, 0]
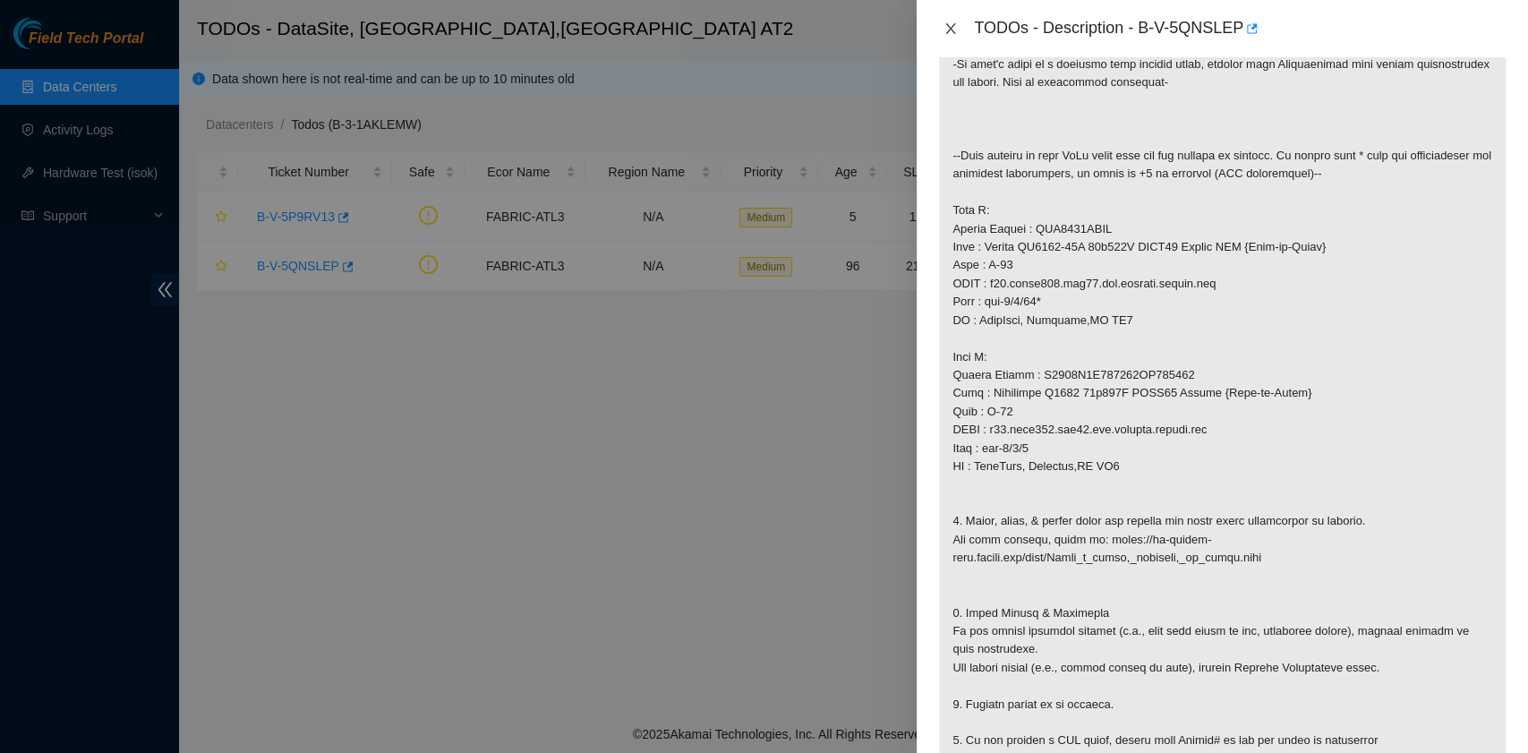
click at [951, 30] on icon "close" at bounding box center [951, 28] width 10 height 11
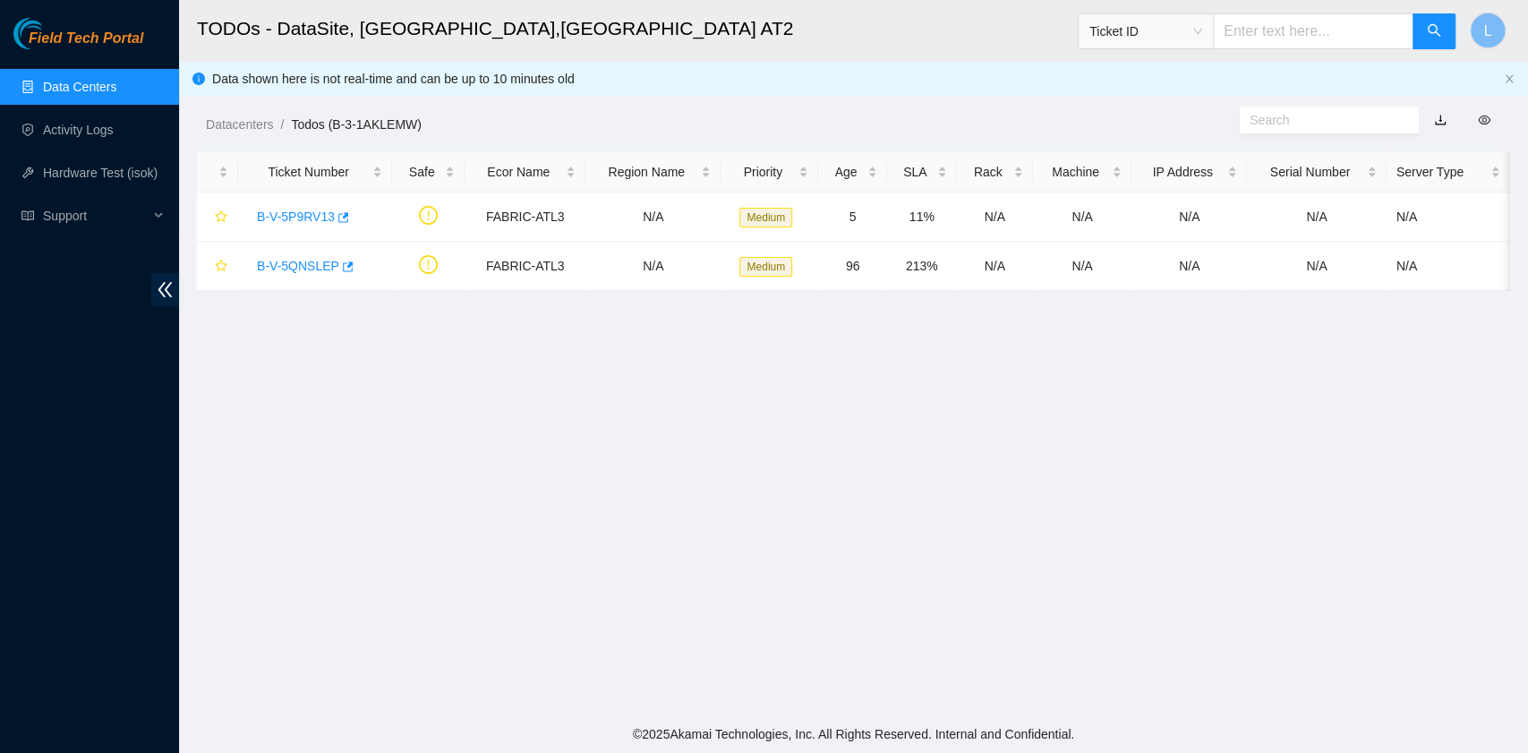
scroll to position [264, 0]
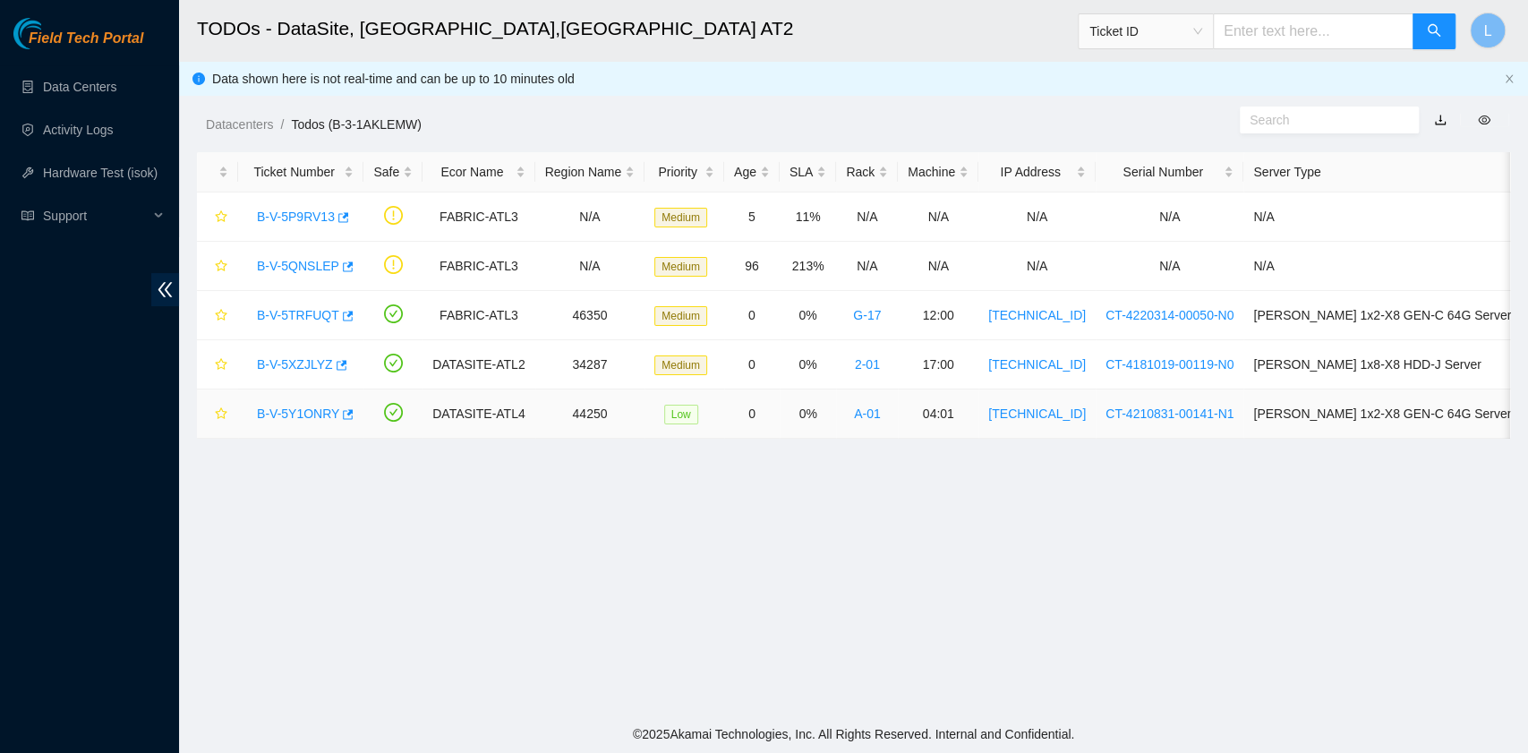
click at [304, 411] on link "B-V-5Y1ONRY" at bounding box center [298, 413] width 82 height 14
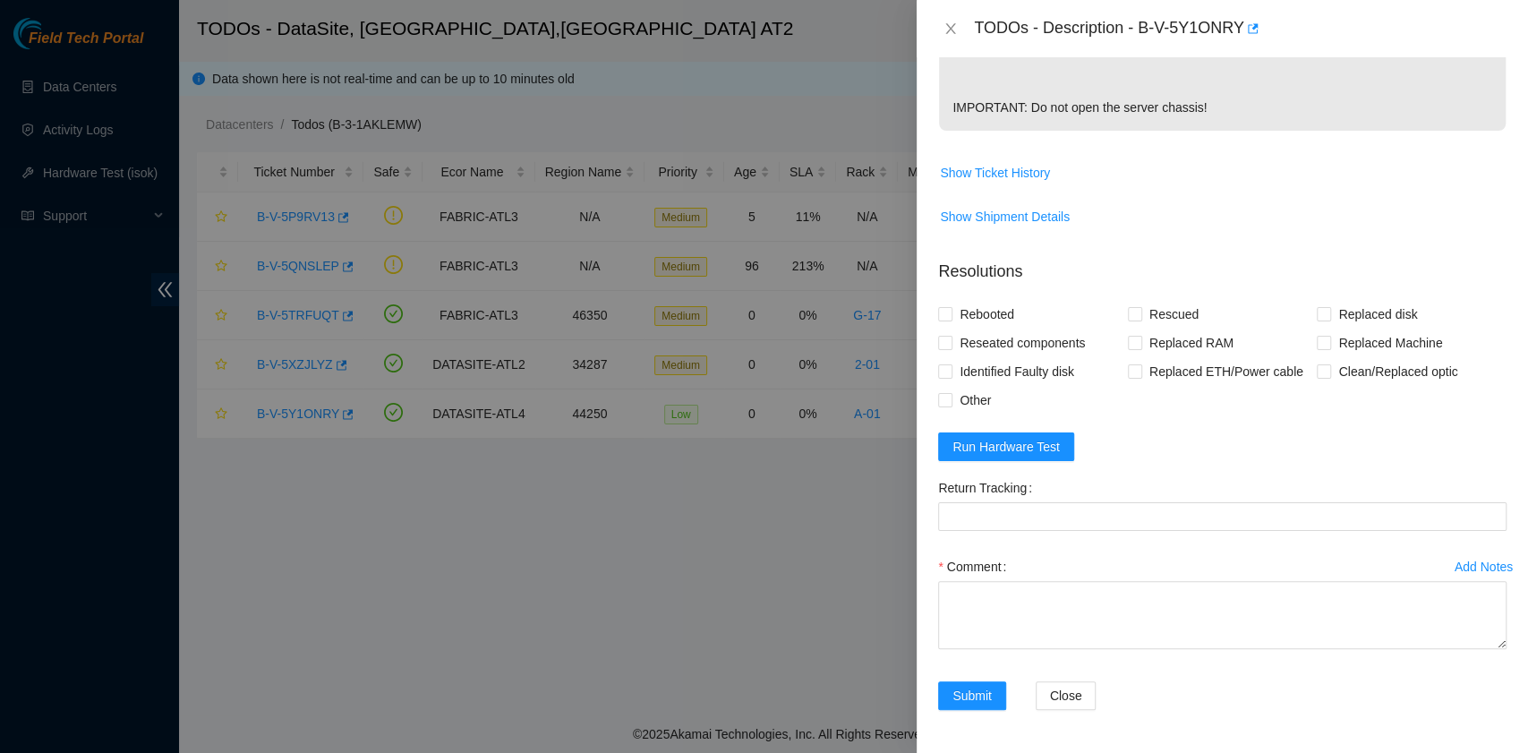
scroll to position [577, 0]
click at [1035, 449] on span "Run Hardware Test" at bounding box center [1005, 447] width 107 height 20
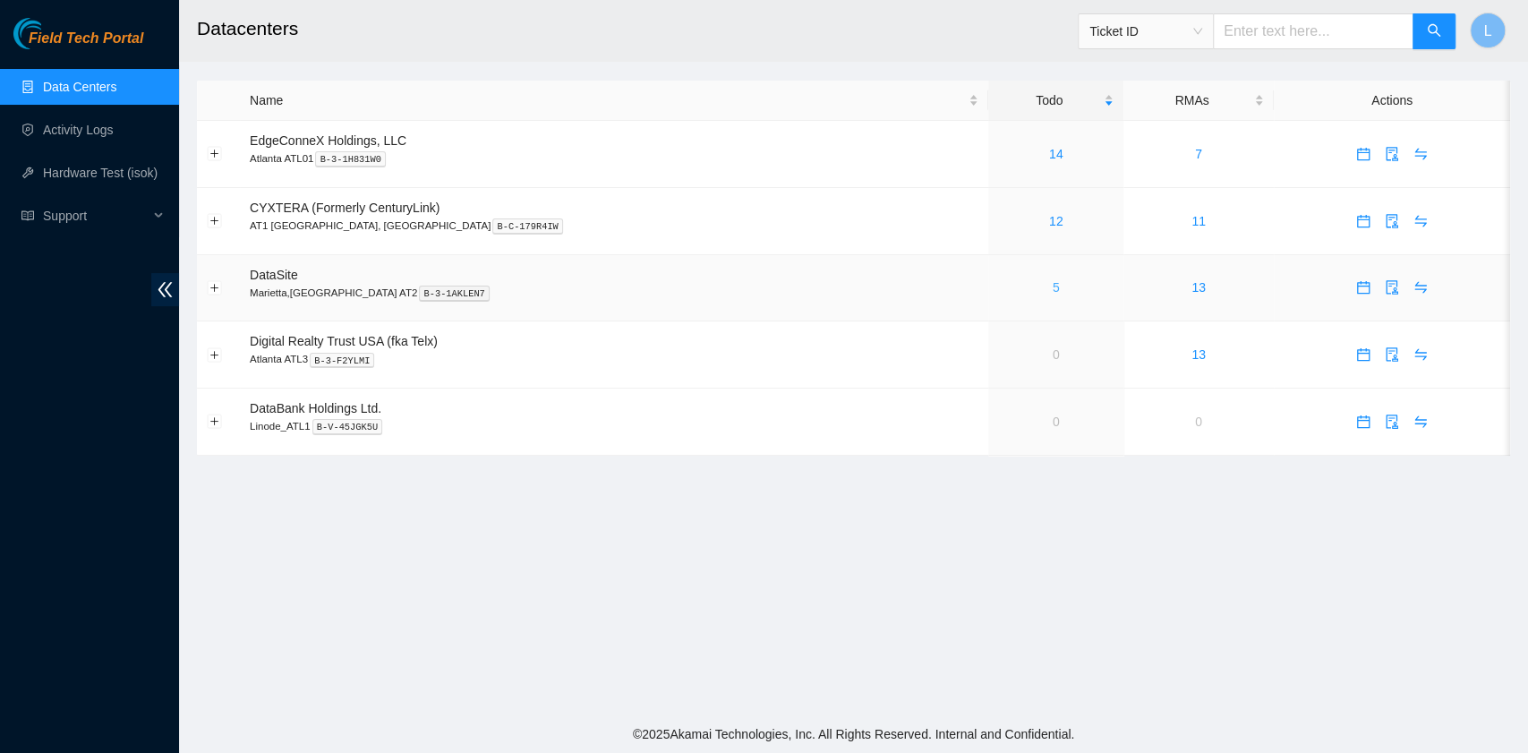
click at [1053, 294] on link "5" at bounding box center [1056, 287] width 7 height 14
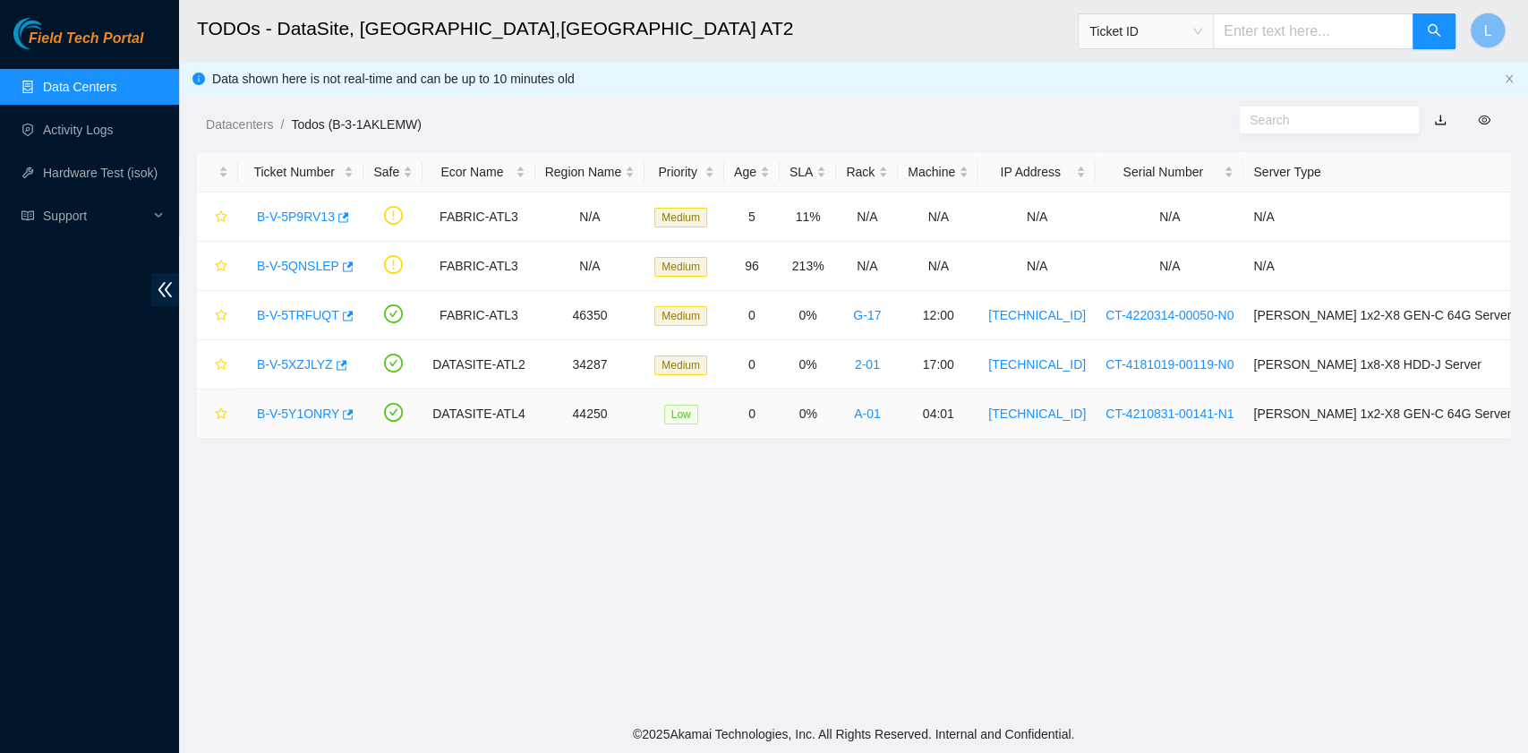
click at [294, 406] on link "B-V-5Y1ONRY" at bounding box center [298, 413] width 82 height 14
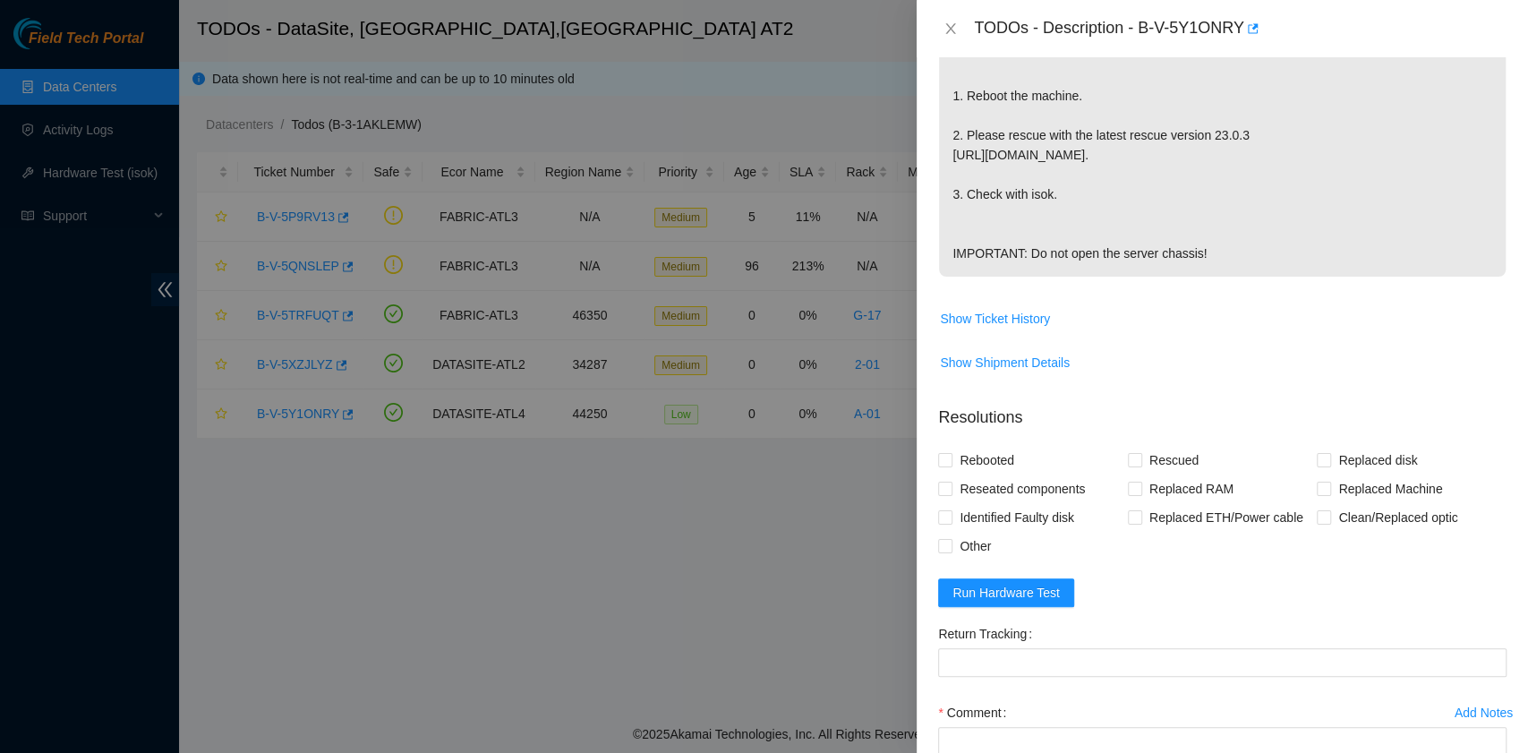
scroll to position [477, 0]
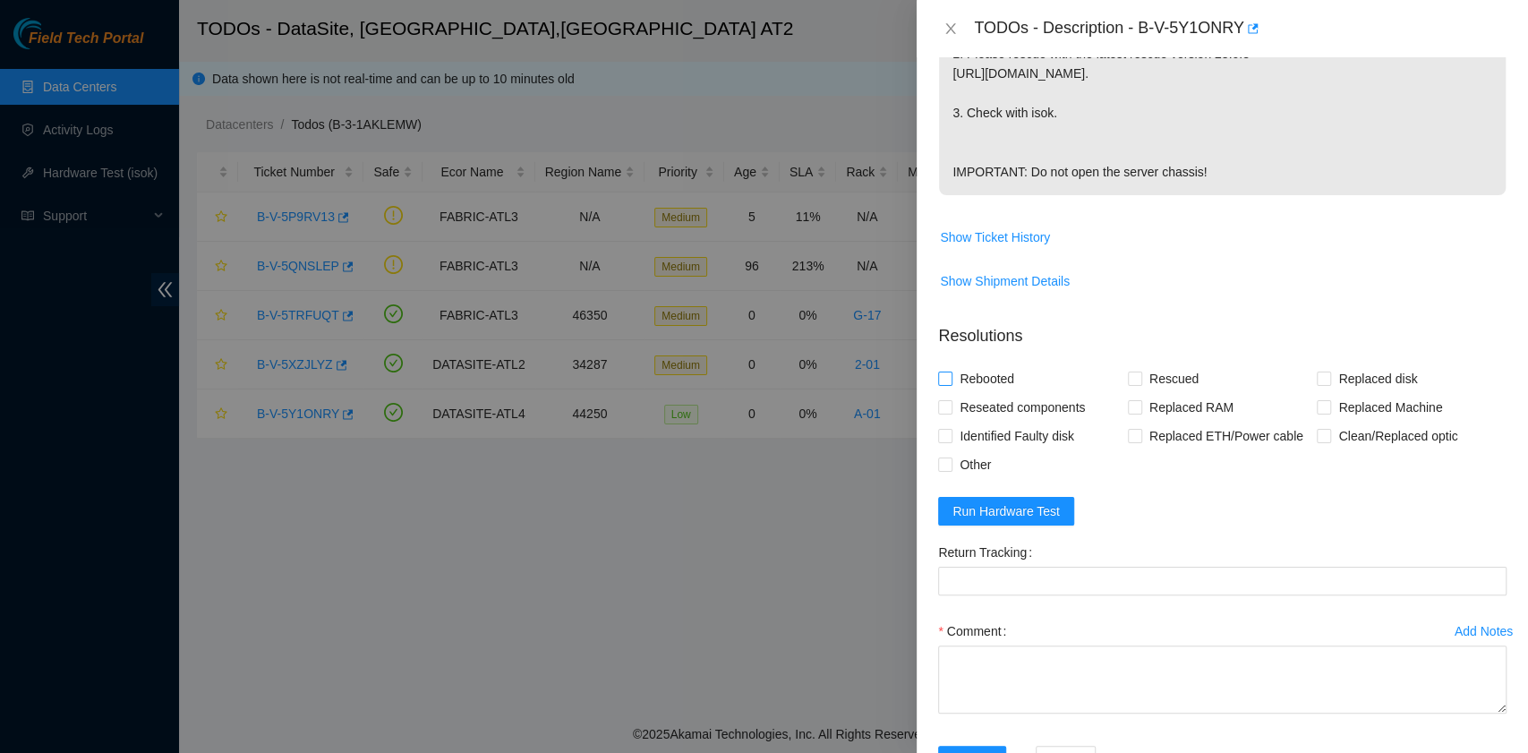
click at [987, 393] on span "Rebooted" at bounding box center [986, 378] width 69 height 29
click at [951, 384] on input "Rebooted" at bounding box center [944, 377] width 13 height 13
checkbox input "true"
click at [1133, 384] on input "Rescued" at bounding box center [1134, 377] width 13 height 13
checkbox input "true"
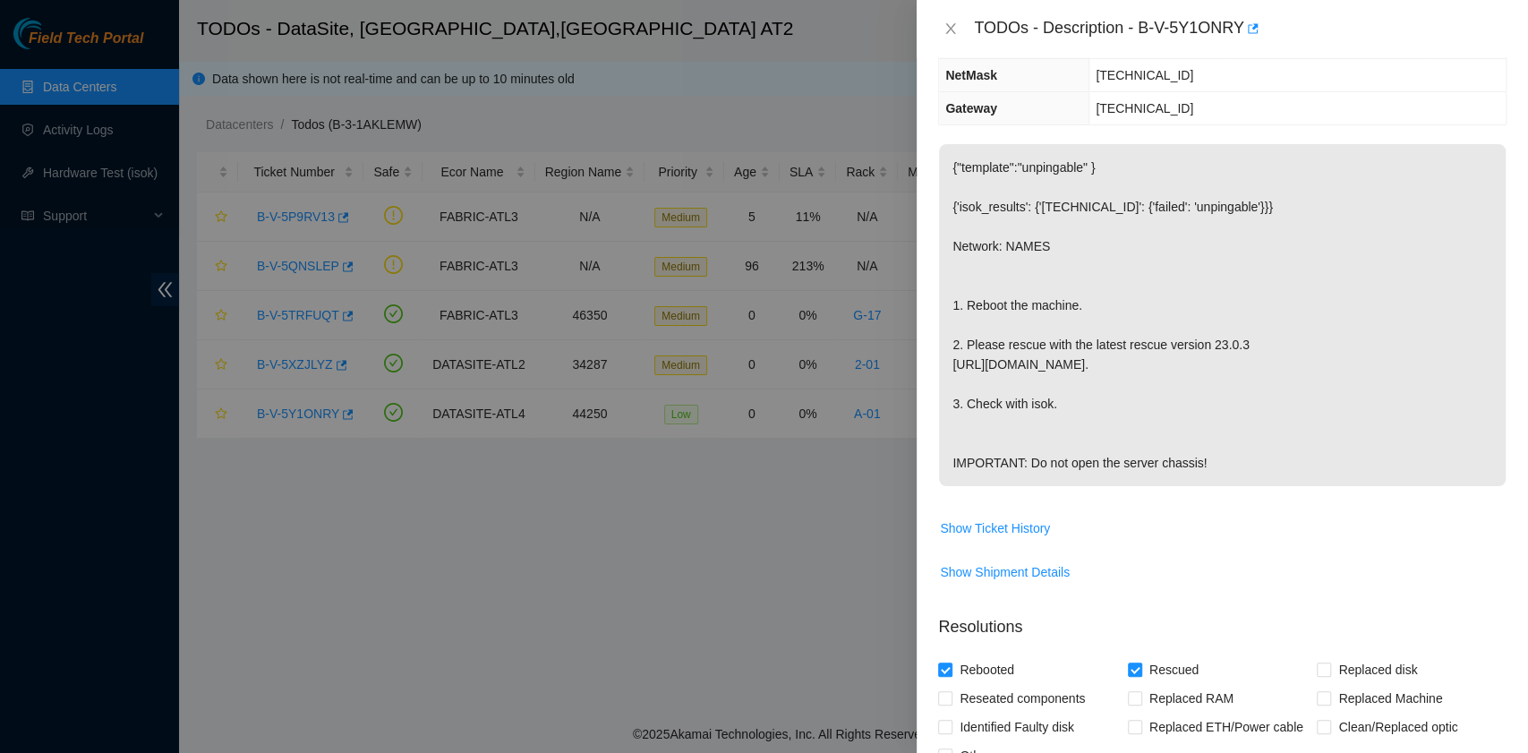
scroll to position [0, 0]
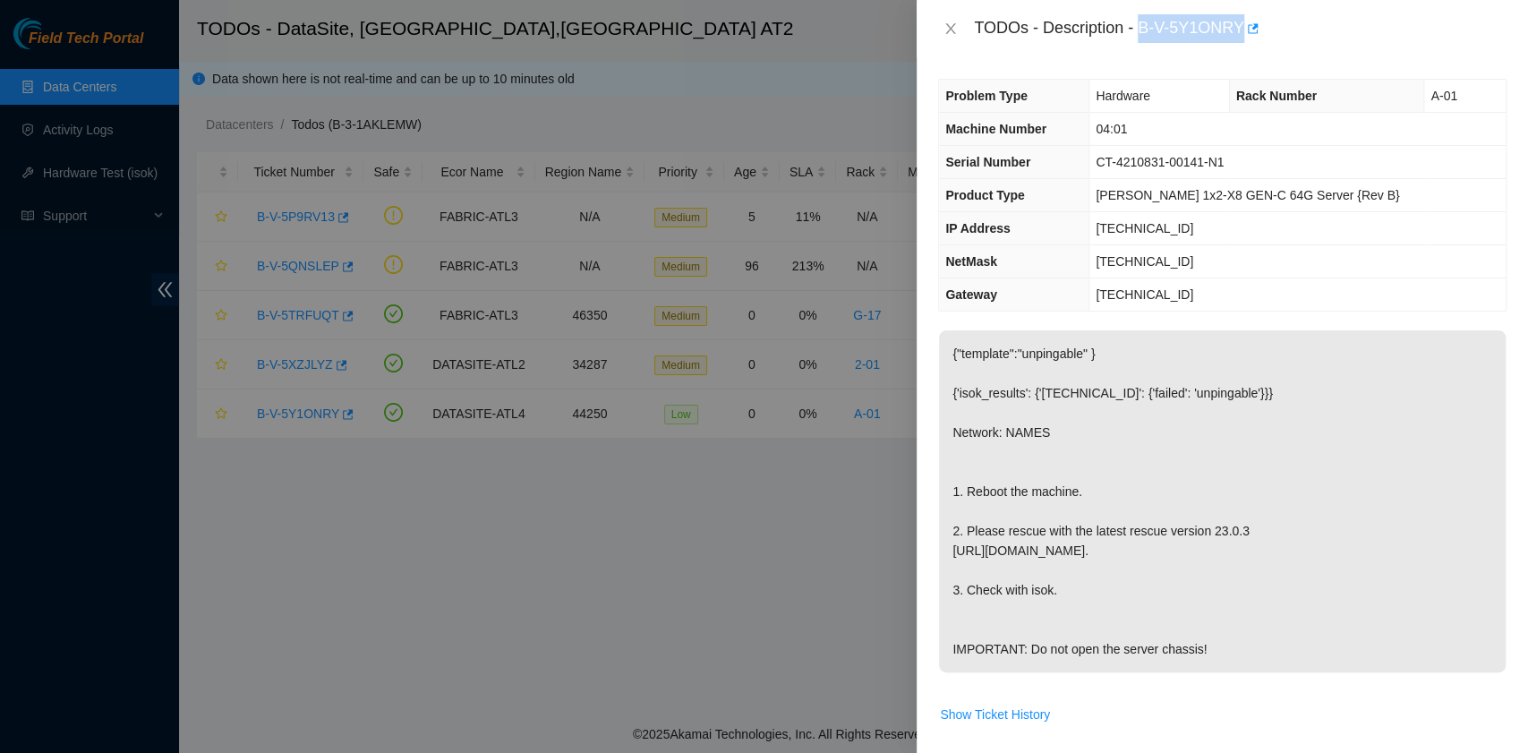
drag, startPoint x: 1140, startPoint y: 30, endPoint x: 1241, endPoint y: 40, distance: 100.7
click at [1241, 40] on div "TODOs - Description - B-V-5Y1ONRY" at bounding box center [1240, 28] width 533 height 29
copy div "B-V-5Y1ONRY"
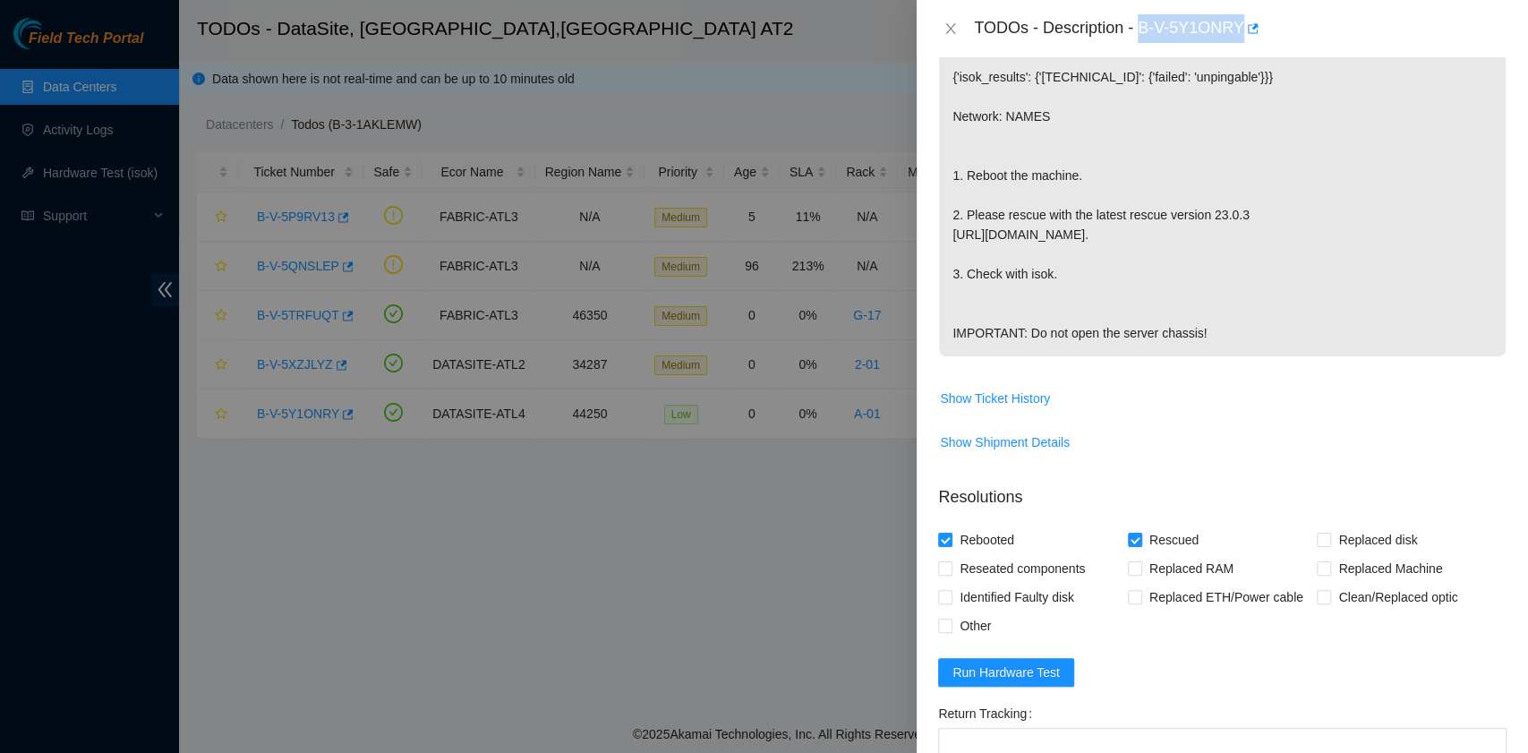
scroll to position [477, 0]
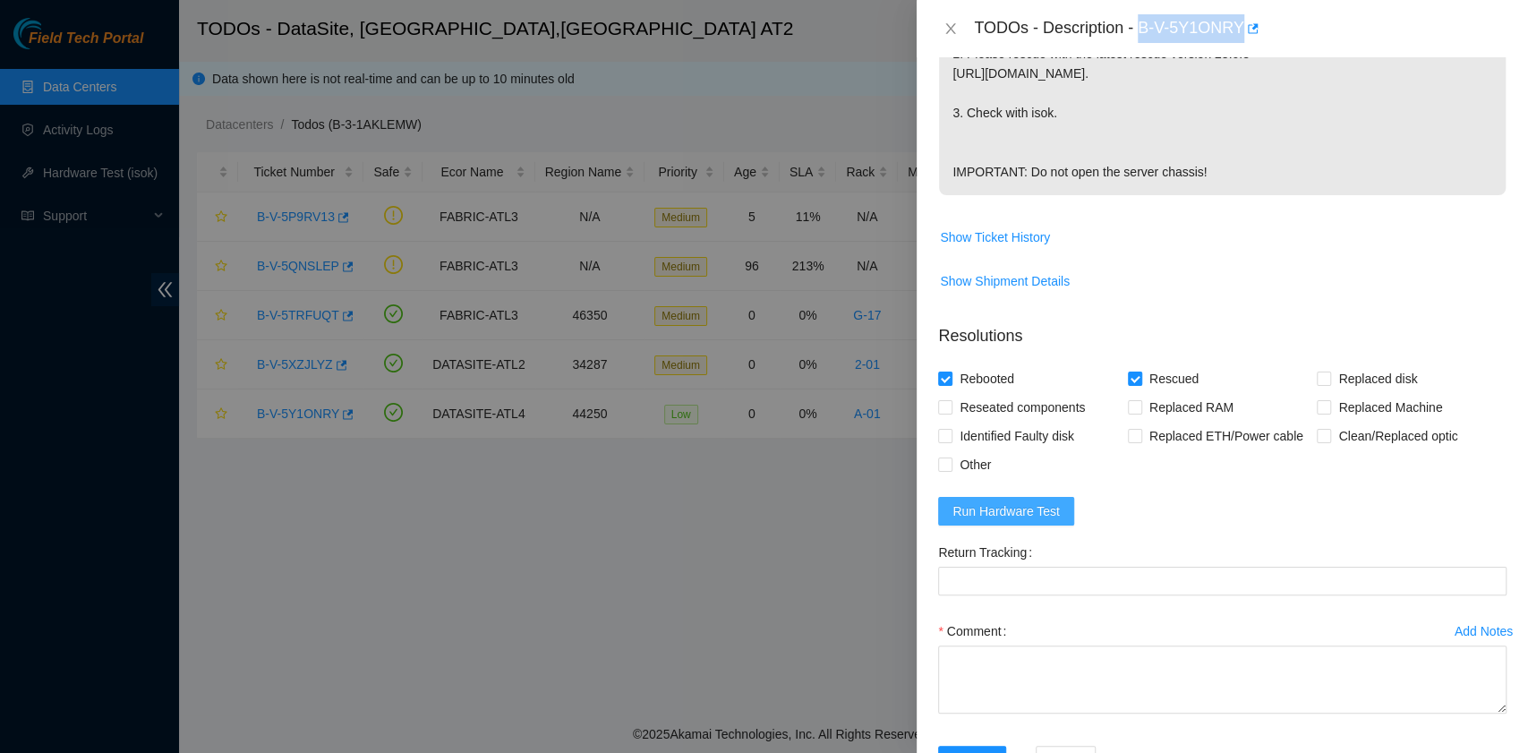
drag, startPoint x: 1011, startPoint y: 549, endPoint x: 1028, endPoint y: 536, distance: 20.4
click at [1012, 521] on span "Run Hardware Test" at bounding box center [1005, 511] width 107 height 20
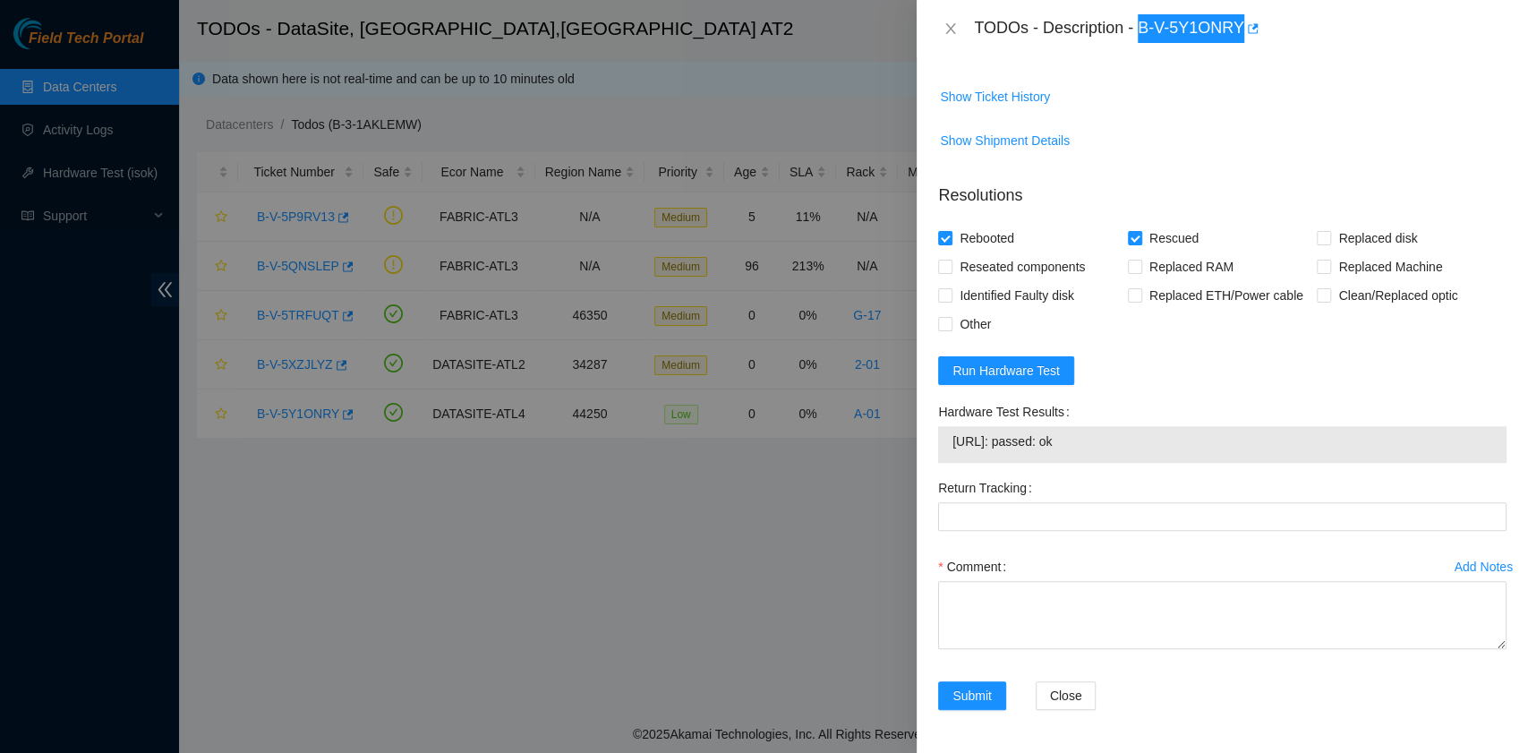
scroll to position [653, 0]
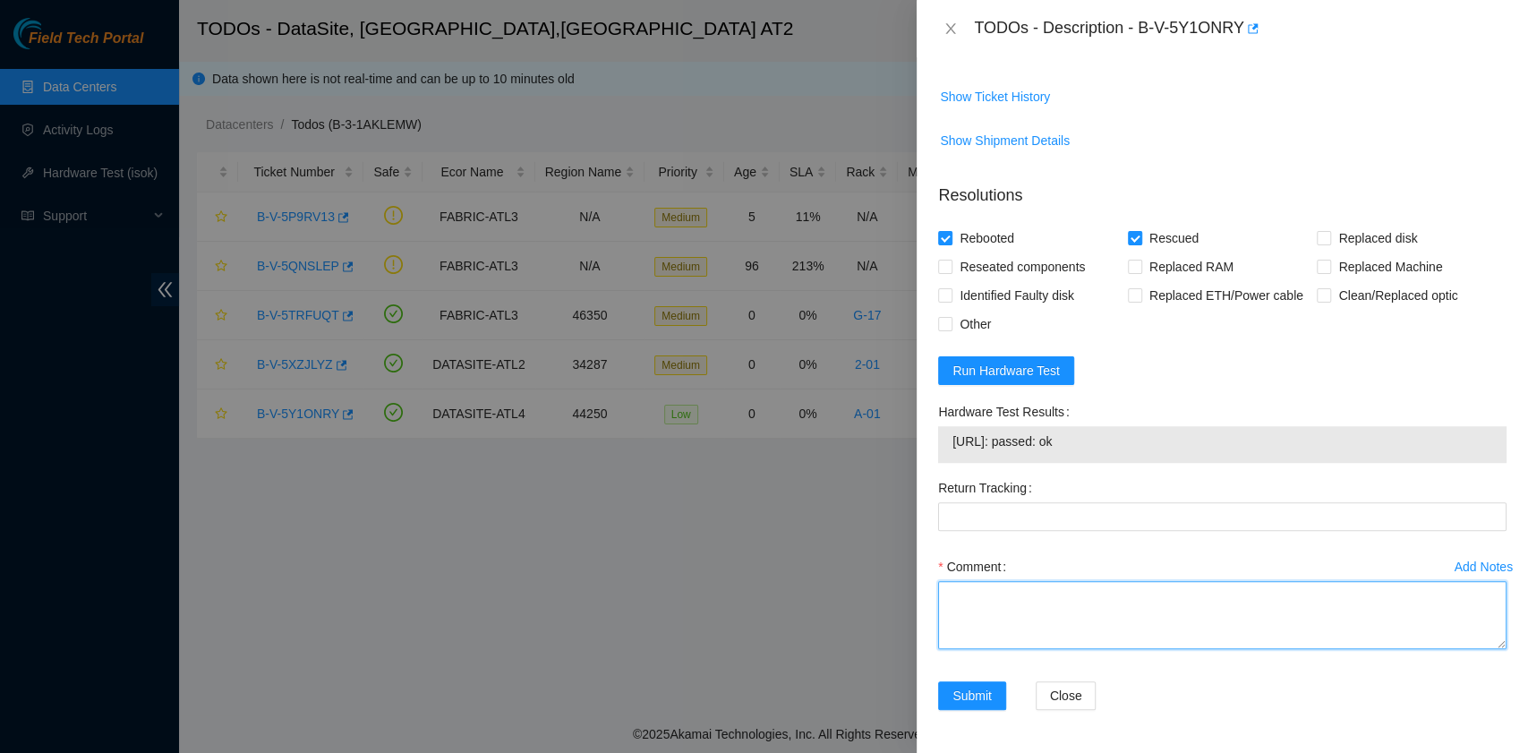
click at [1062, 603] on textarea "Comment" at bounding box center [1222, 615] width 568 height 68
paste textarea "B-V-5Y1ONRY rack# A-01 machine# 04:01 Rebooted. Rescued."
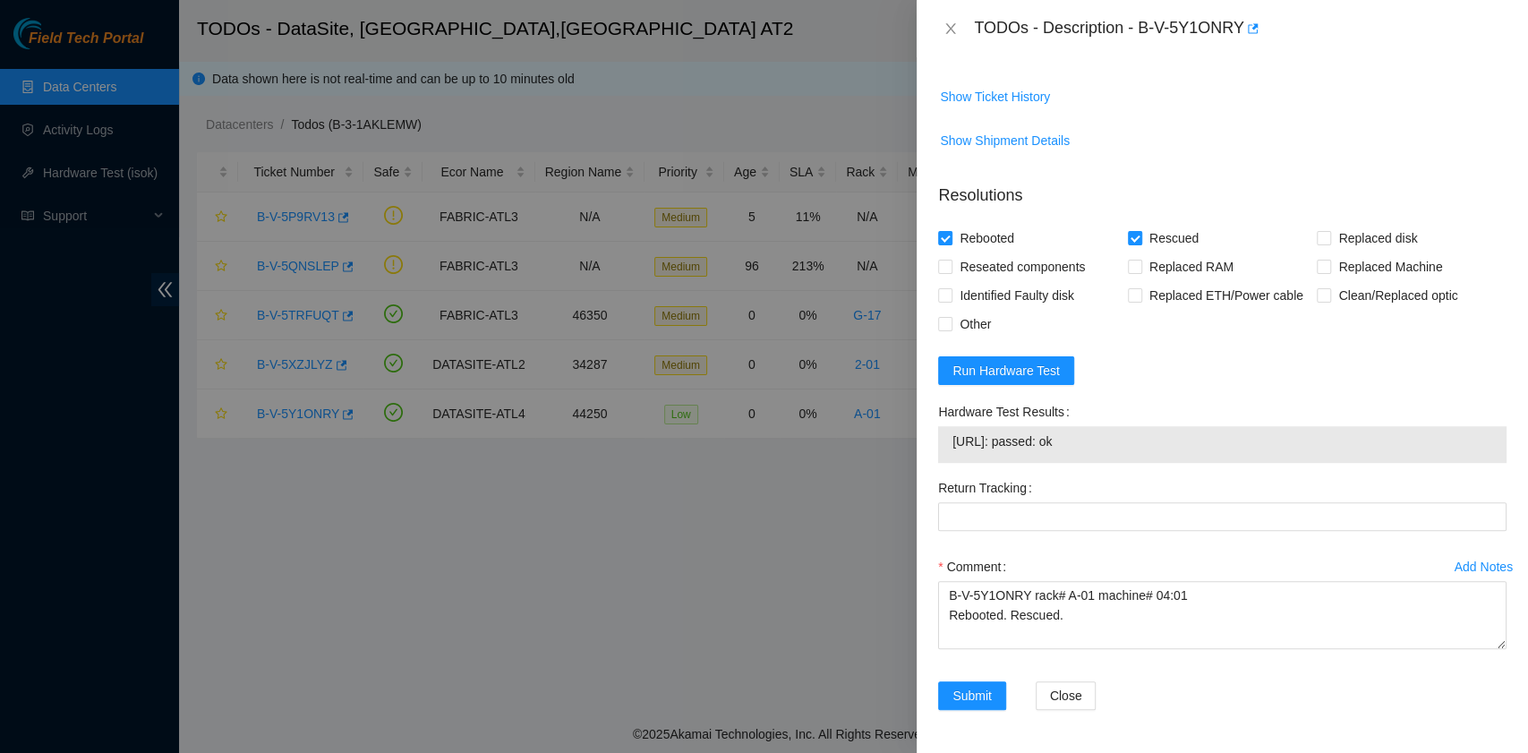
drag, startPoint x: 1113, startPoint y: 443, endPoint x: 965, endPoint y: 464, distance: 150.0
click at [965, 464] on div "Hardware Test Results 23.221.226.245: passed: ok" at bounding box center [1222, 435] width 583 height 76
copy tbody "23.221.226.245: passed: ok"
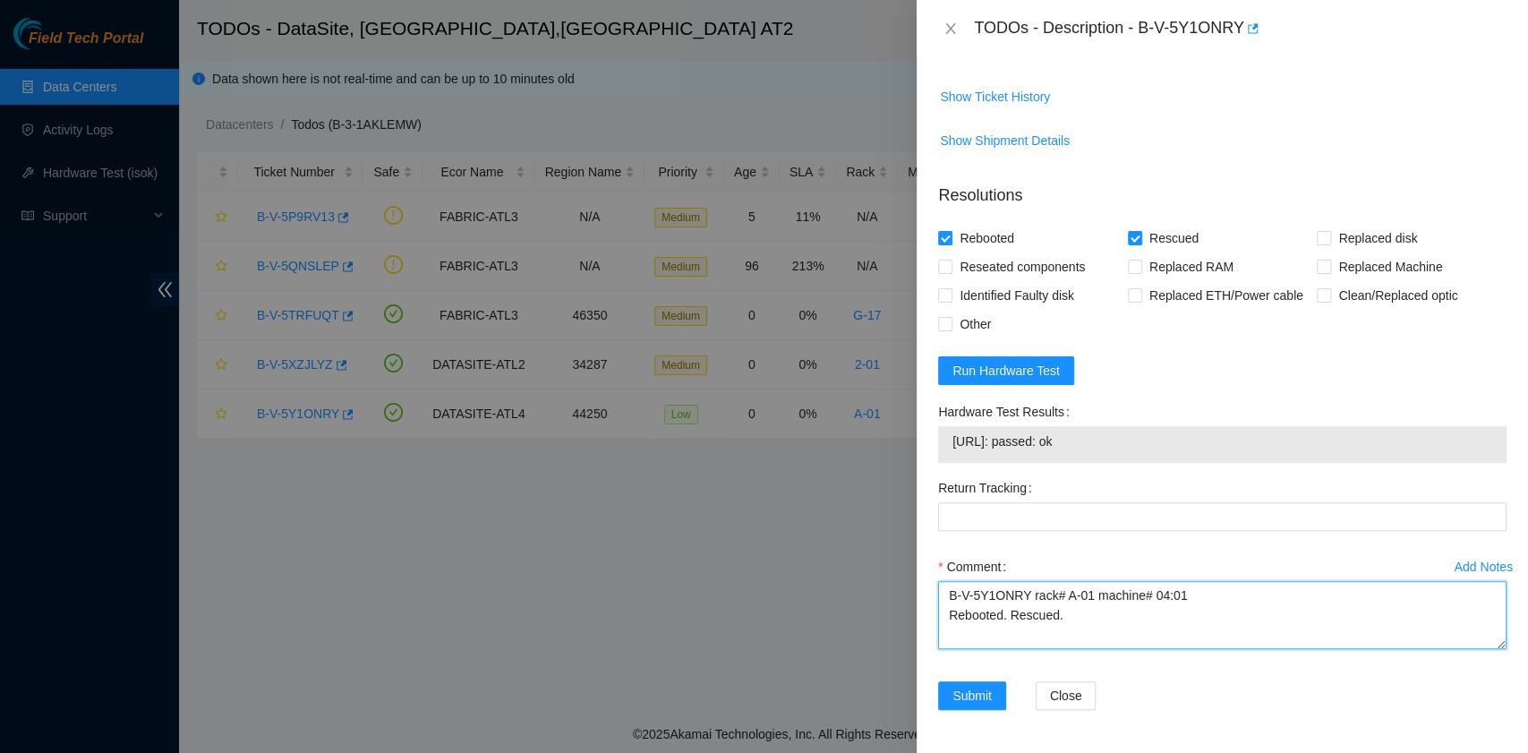
click at [1019, 635] on textarea "B-V-5Y1ONRY rack# A-01 machine# 04:01 Rebooted. Rescued." at bounding box center [1222, 615] width 568 height 68
paste textarea "23.221.226.245: passed: ok"
type textarea "B-V-5Y1ONRY rack# A-01 machine# 04:01 Rebooted. Rescued. 23.221.226.245: passed…"
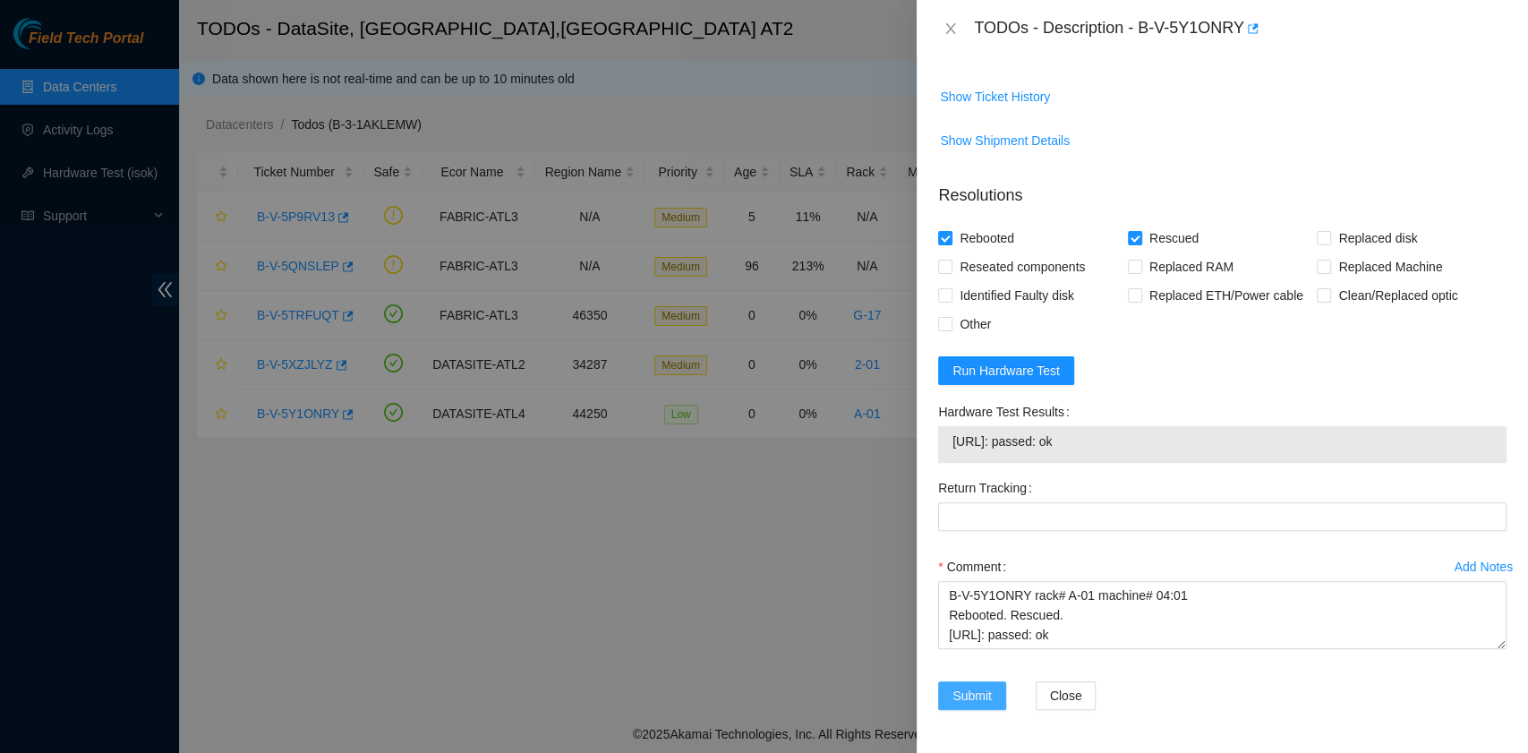
click at [977, 702] on span "Submit" at bounding box center [971, 696] width 39 height 20
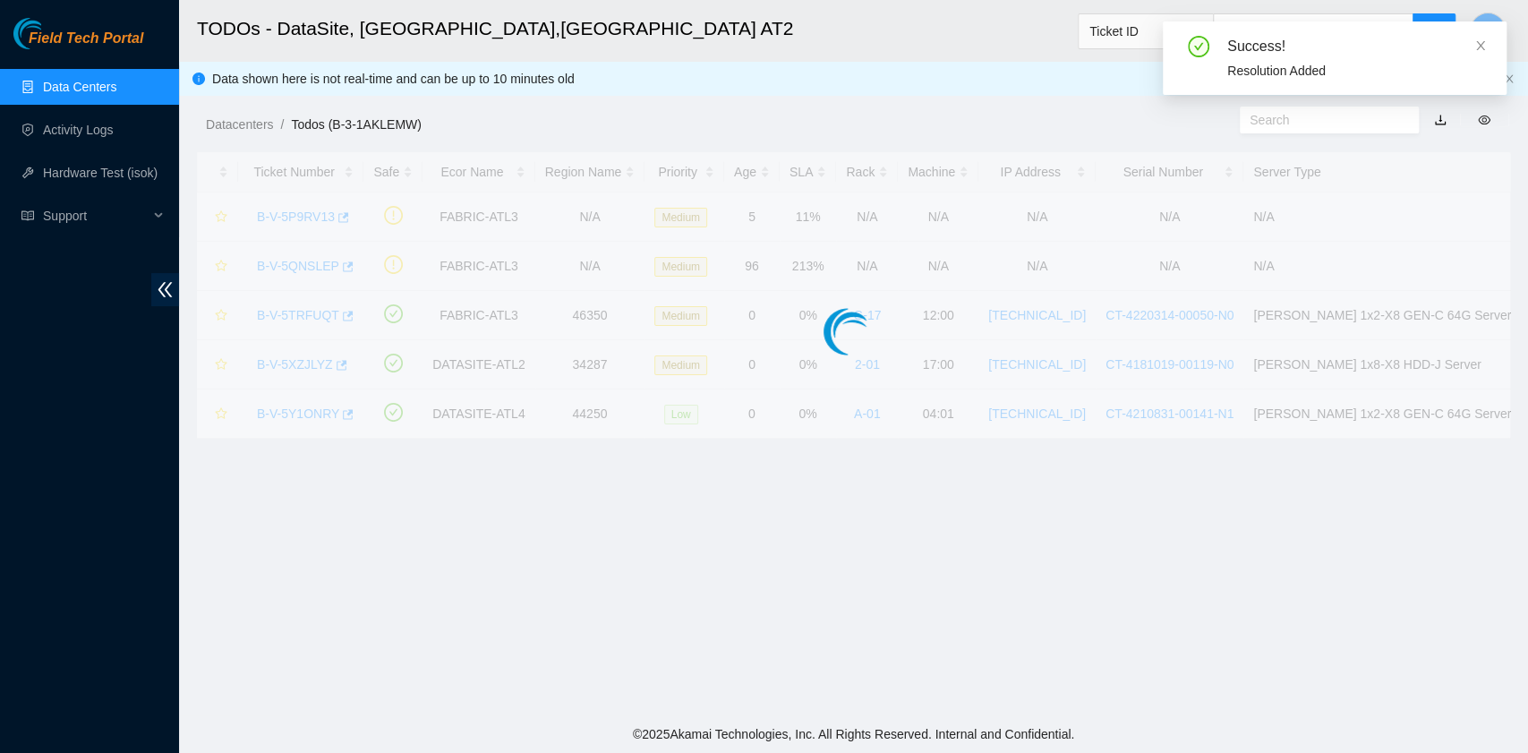
scroll to position [454, 0]
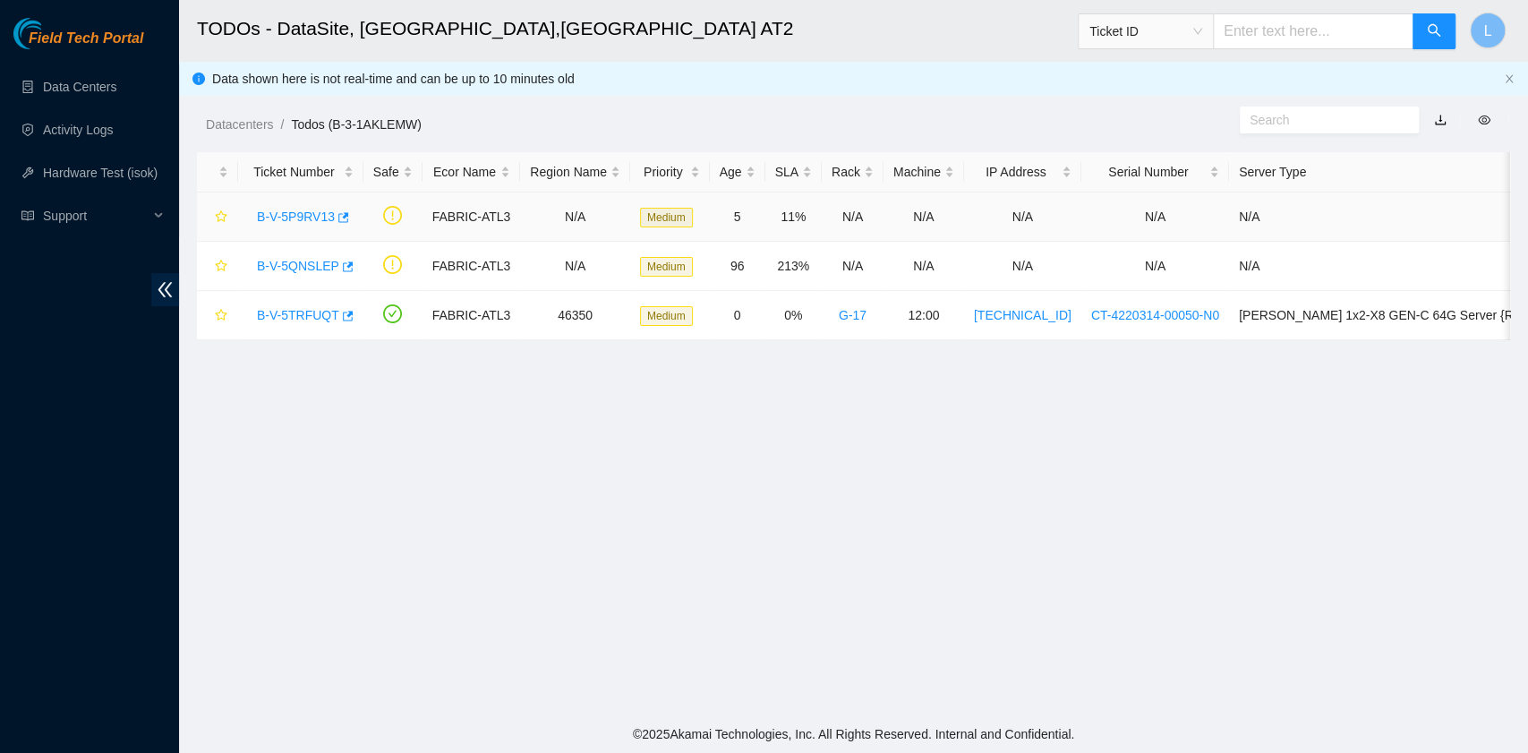
click at [307, 210] on link "B-V-5P9RV13" at bounding box center [296, 216] width 78 height 14
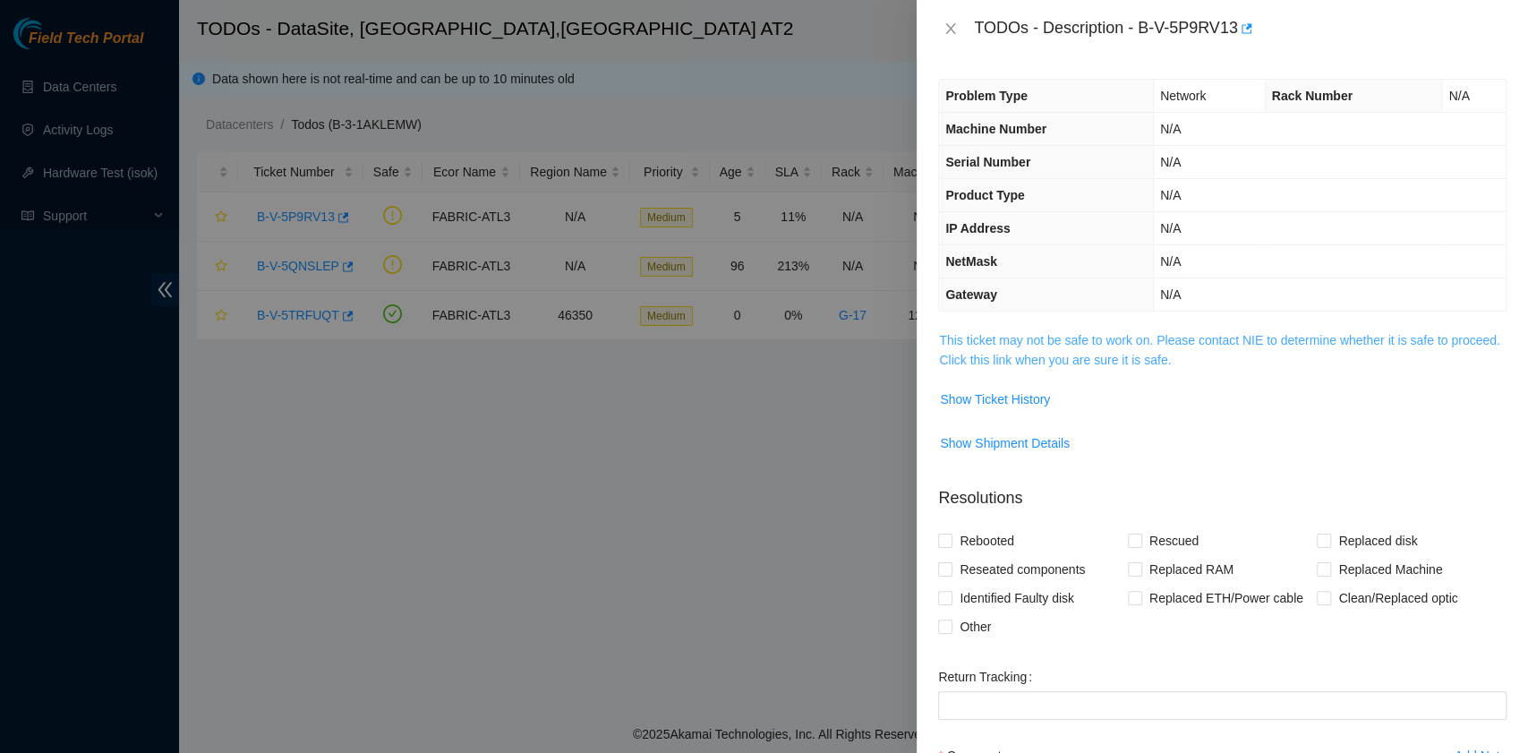
click at [1135, 358] on link "This ticket may not be safe to work on. Please contact NIE to determine whether…" at bounding box center [1219, 350] width 560 height 34
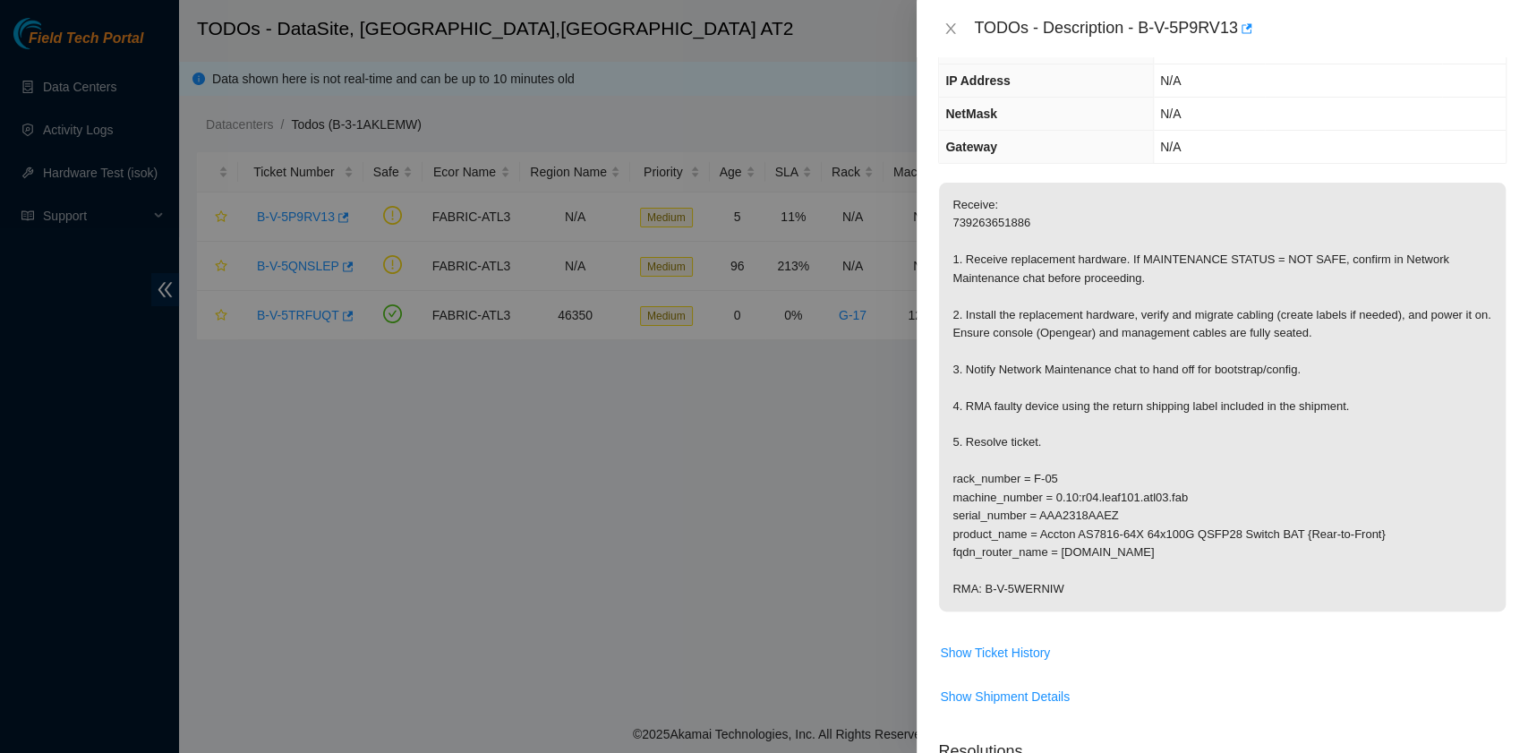
scroll to position [119, 0]
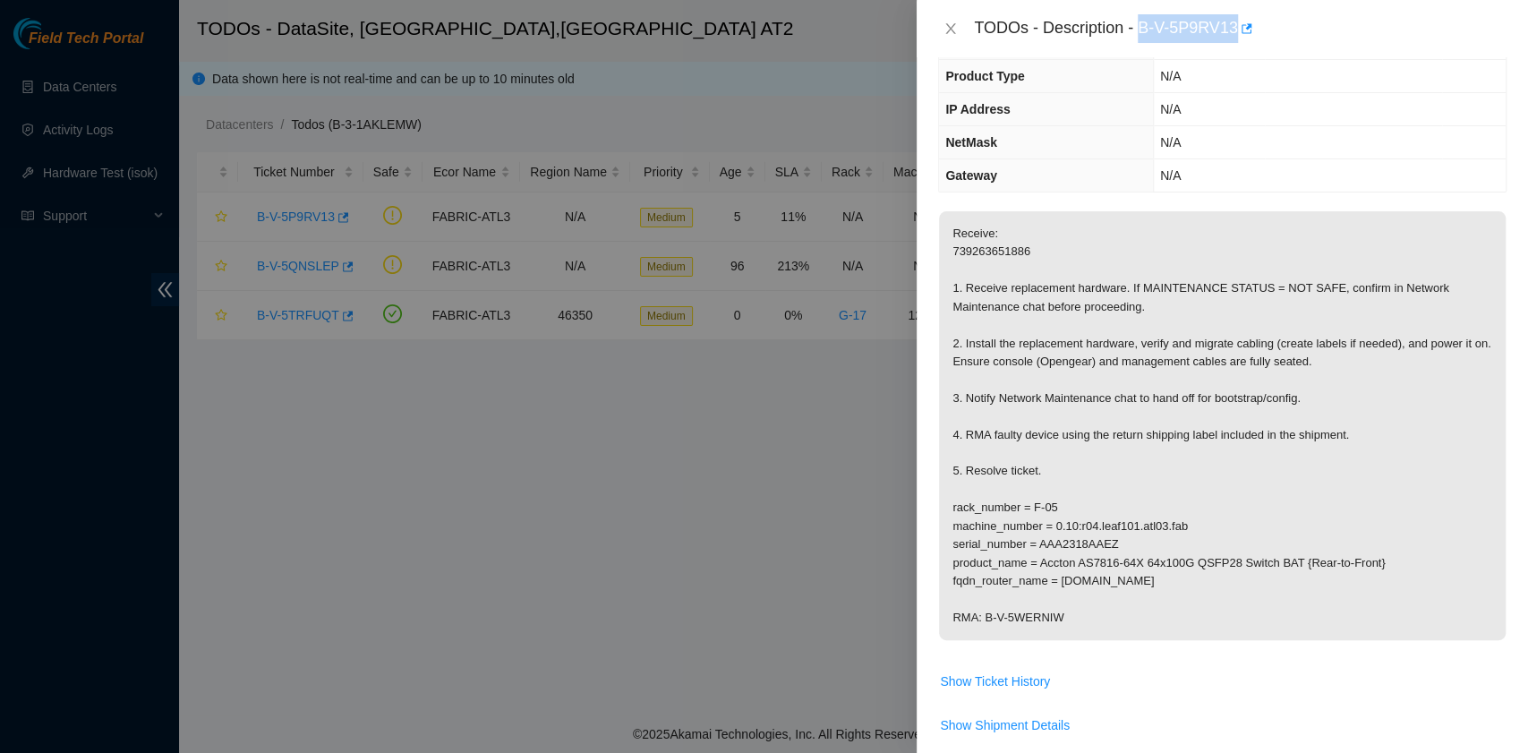
drag, startPoint x: 1138, startPoint y: 30, endPoint x: 1236, endPoint y: 34, distance: 98.5
click at [1236, 34] on div "TODOs - Description - B-V-5P9RV13" at bounding box center [1240, 28] width 533 height 29
copy div "B-V-5P9RV13"
click at [1258, 498] on p "Receive: 739263651886 1. Receive replacement hardware. If MAINTENANCE STATUS = …" at bounding box center [1222, 425] width 567 height 429
